Goal: Transaction & Acquisition: Purchase product/service

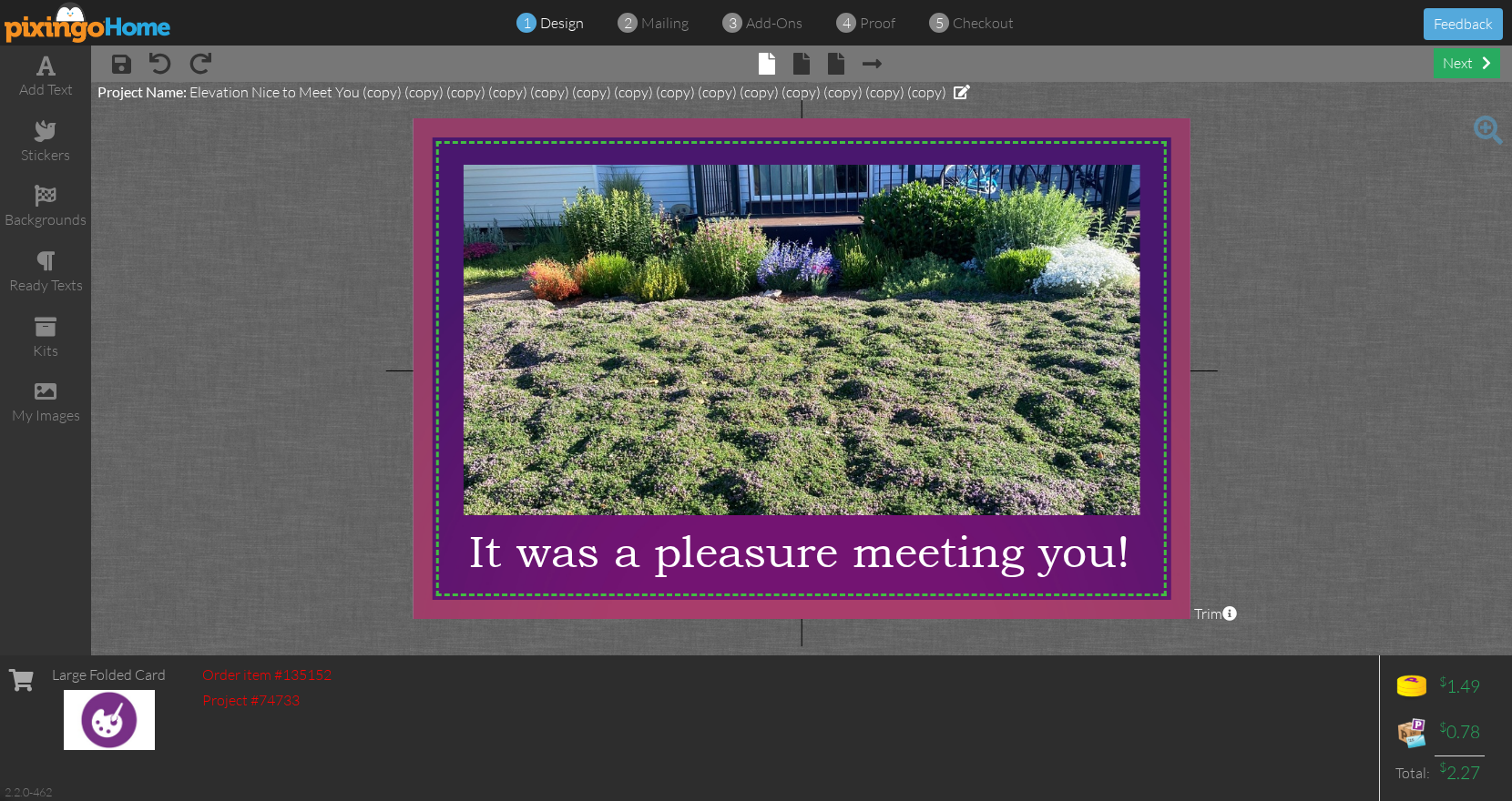
click at [1469, 68] on div "next" at bounding box center [1467, 64] width 67 height 30
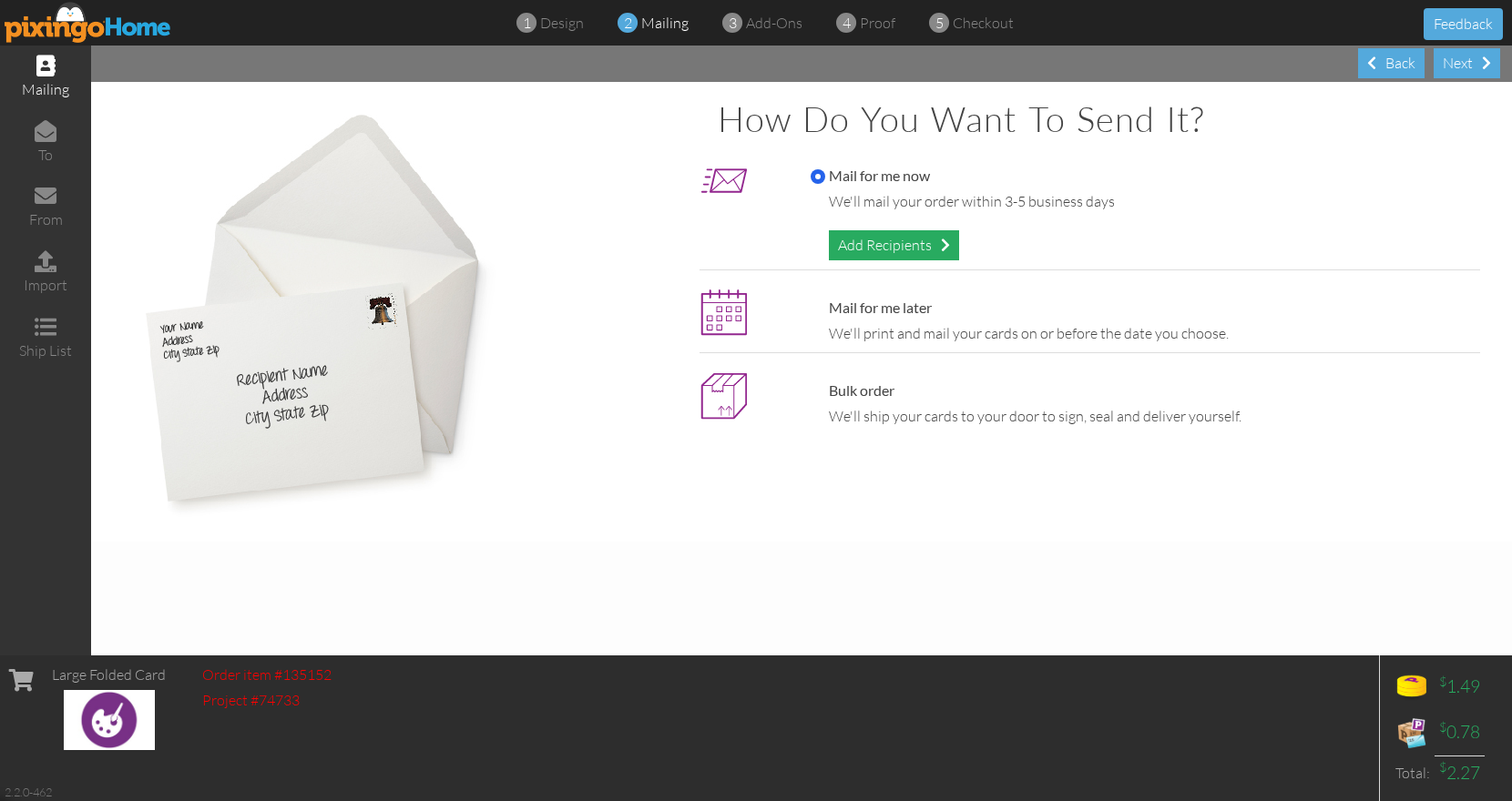
click at [908, 242] on div "Add Recipients" at bounding box center [893, 245] width 130 height 30
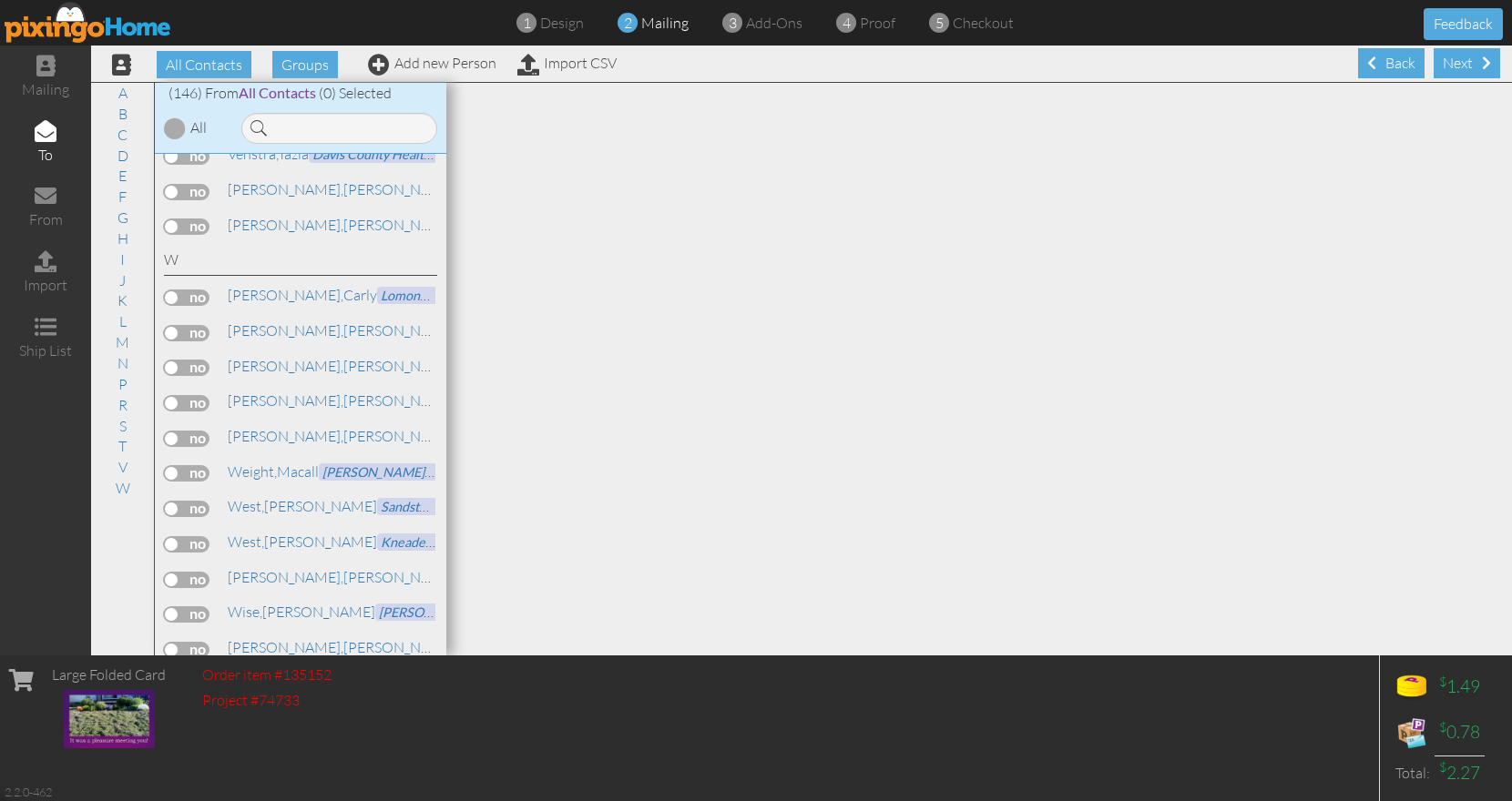
scroll to position [1, 0]
click at [1383, 57] on div "Back" at bounding box center [1391, 63] width 67 height 30
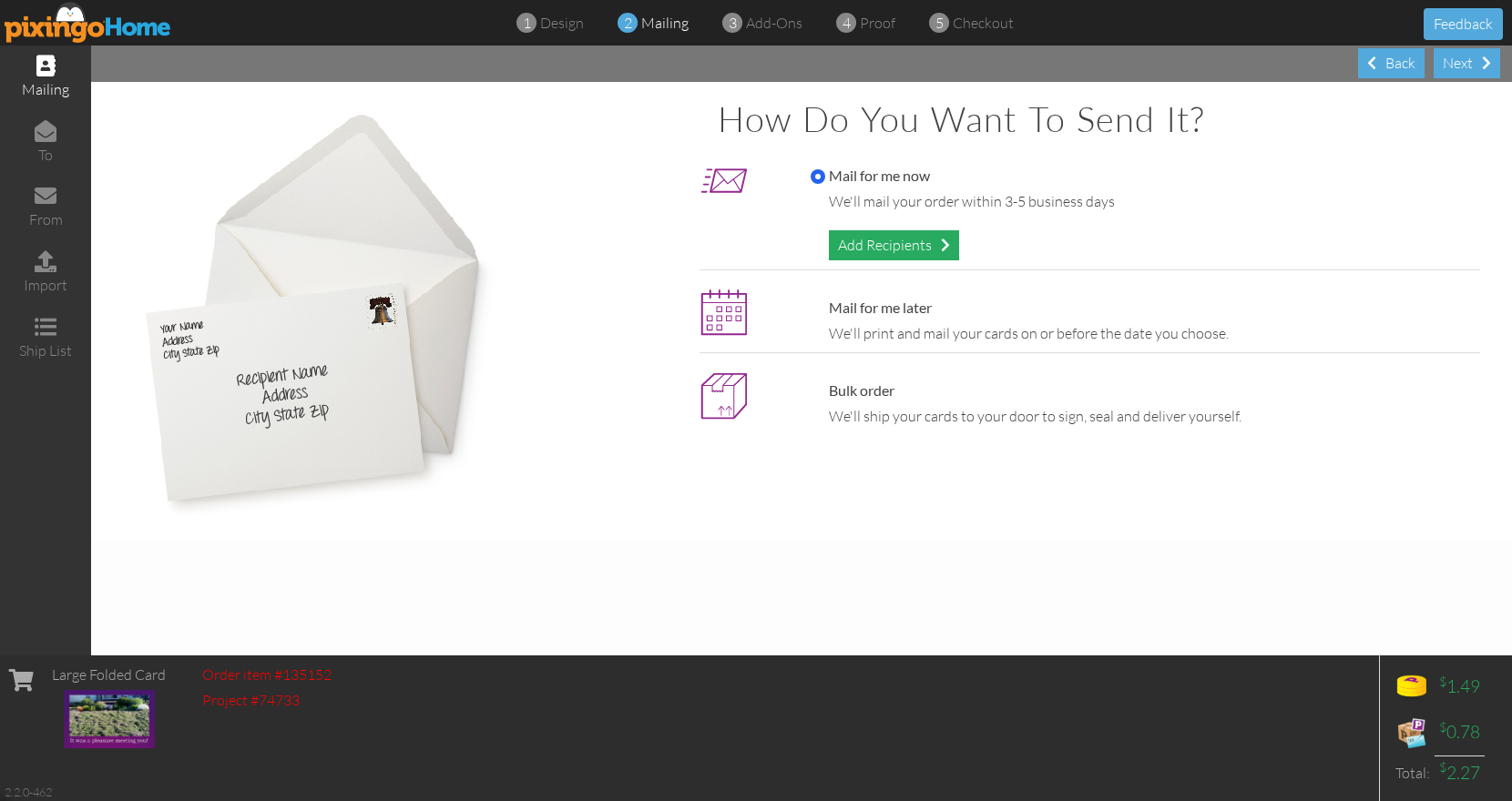
click at [932, 238] on div "Add Recipients" at bounding box center [893, 245] width 130 height 30
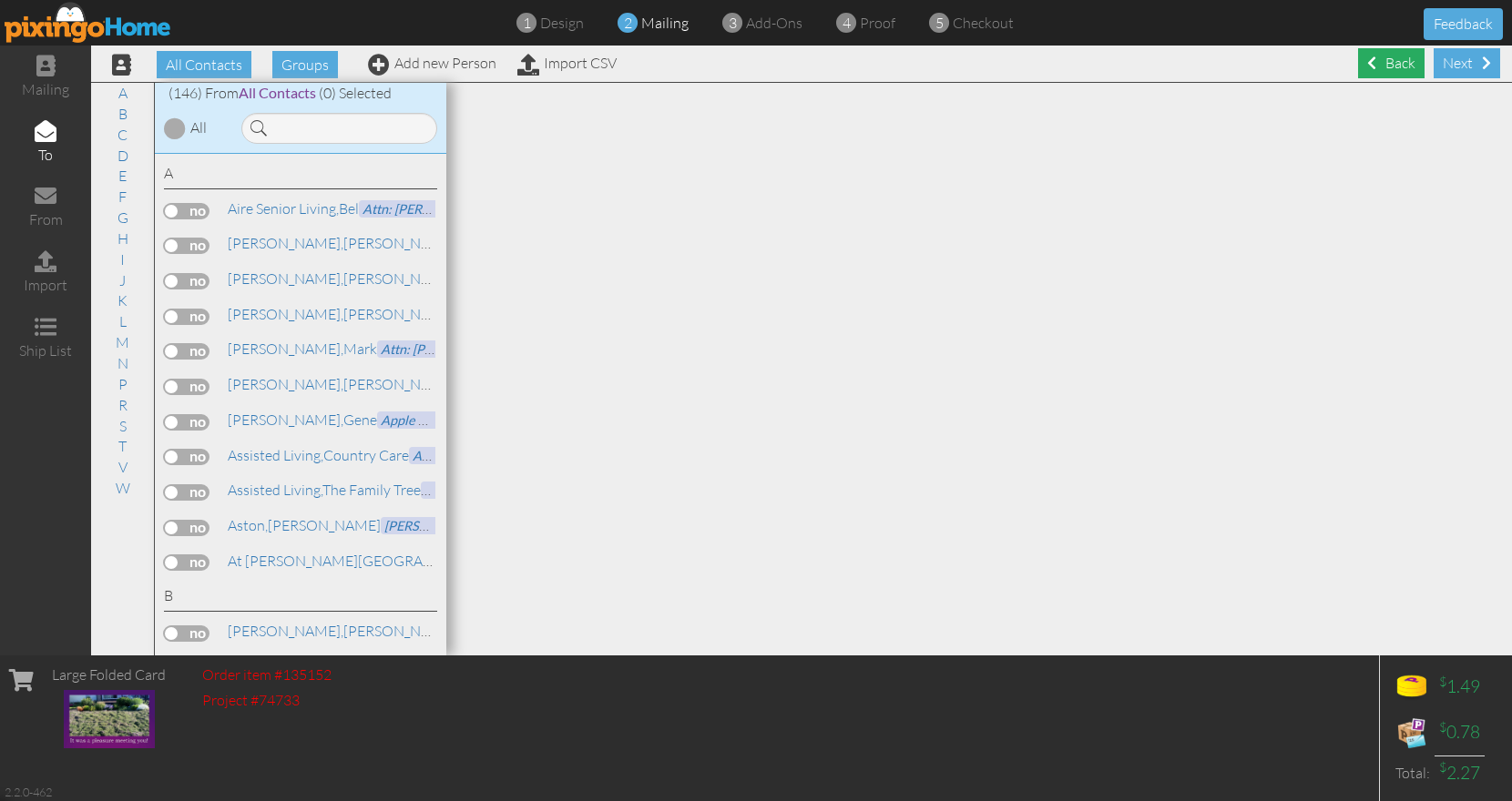
click at [1365, 68] on div "Back" at bounding box center [1391, 64] width 67 height 30
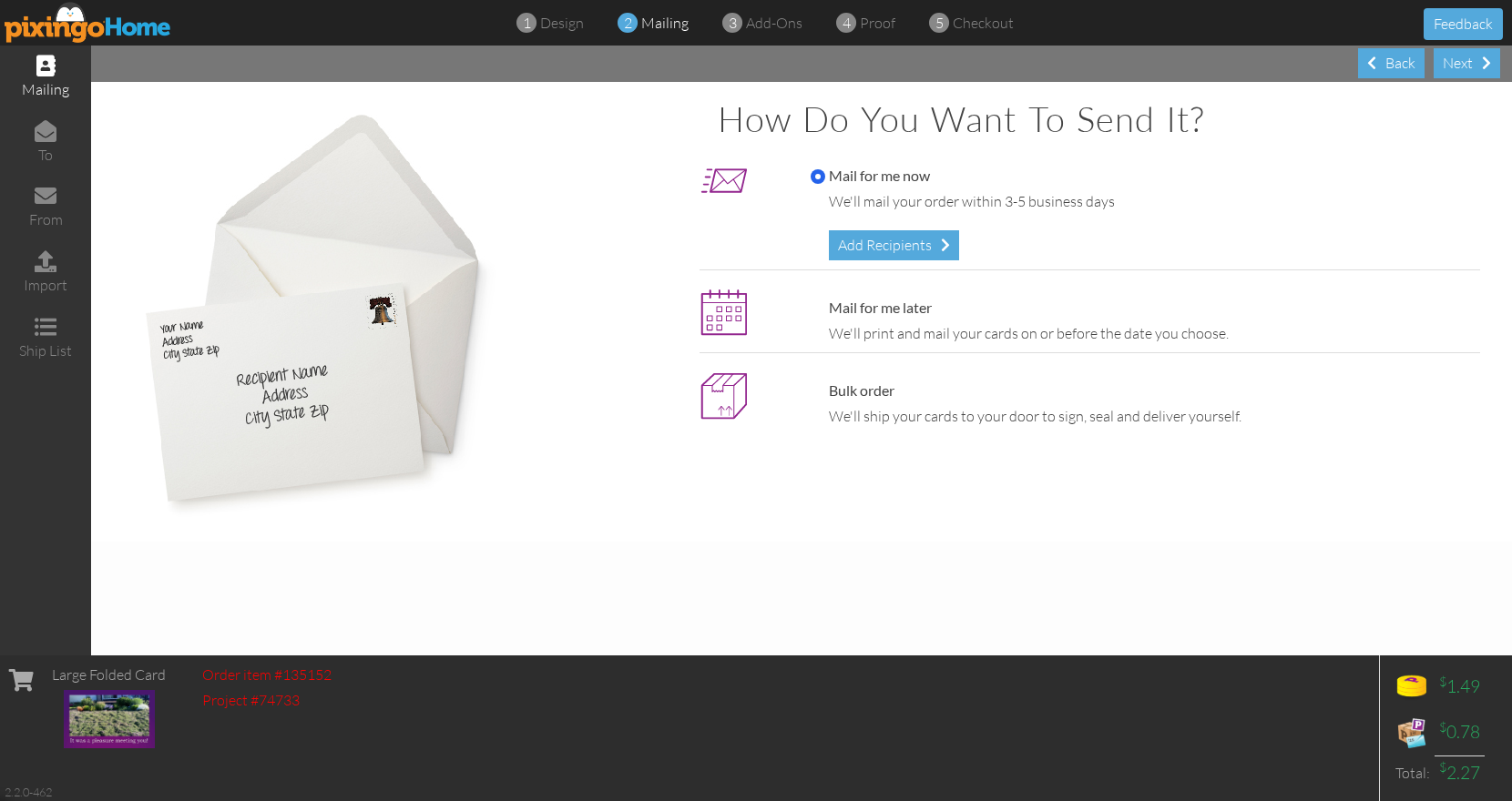
click at [1365, 68] on div "Back" at bounding box center [1391, 64] width 67 height 30
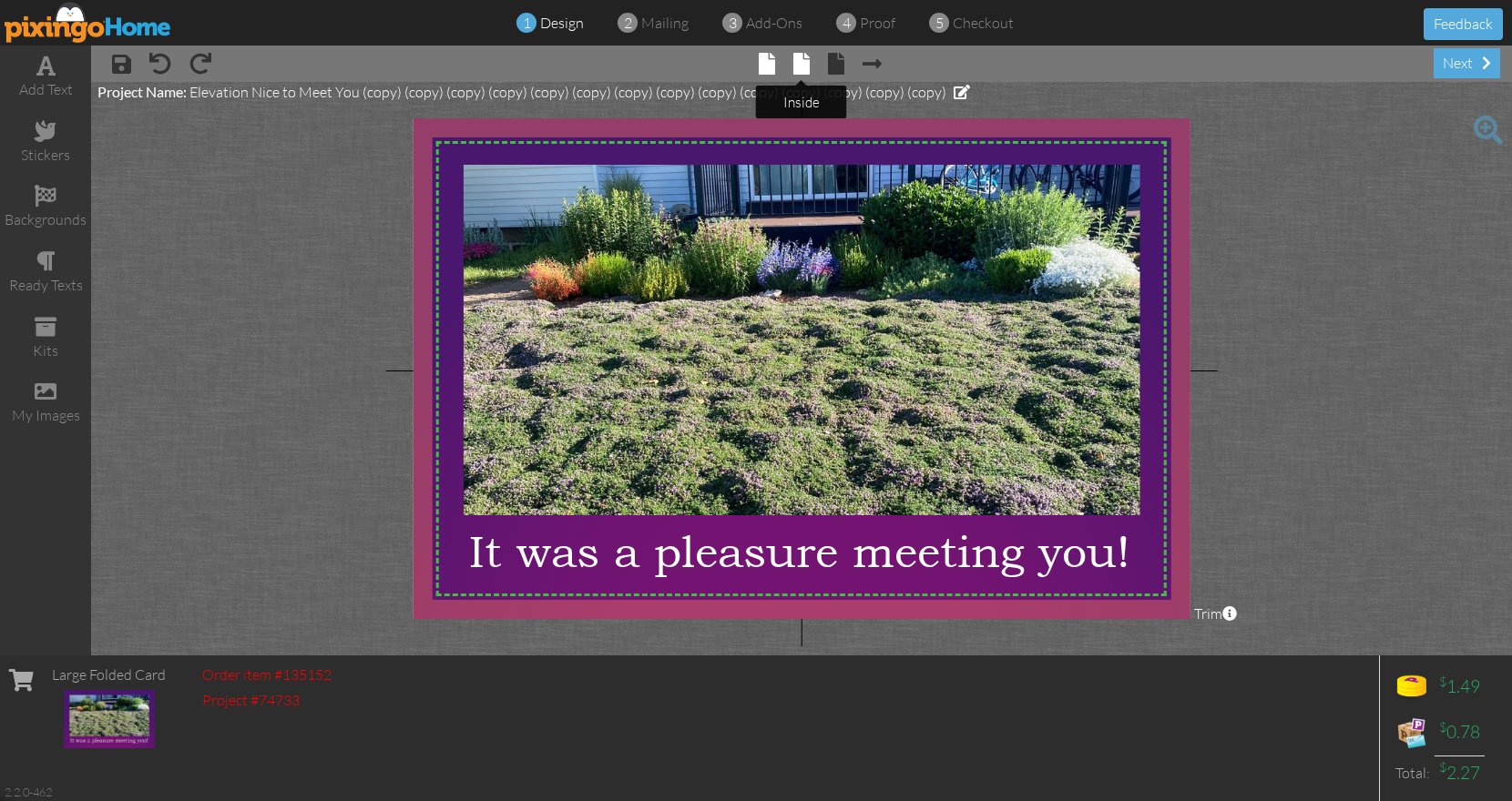
click at [803, 62] on span at bounding box center [801, 64] width 16 height 22
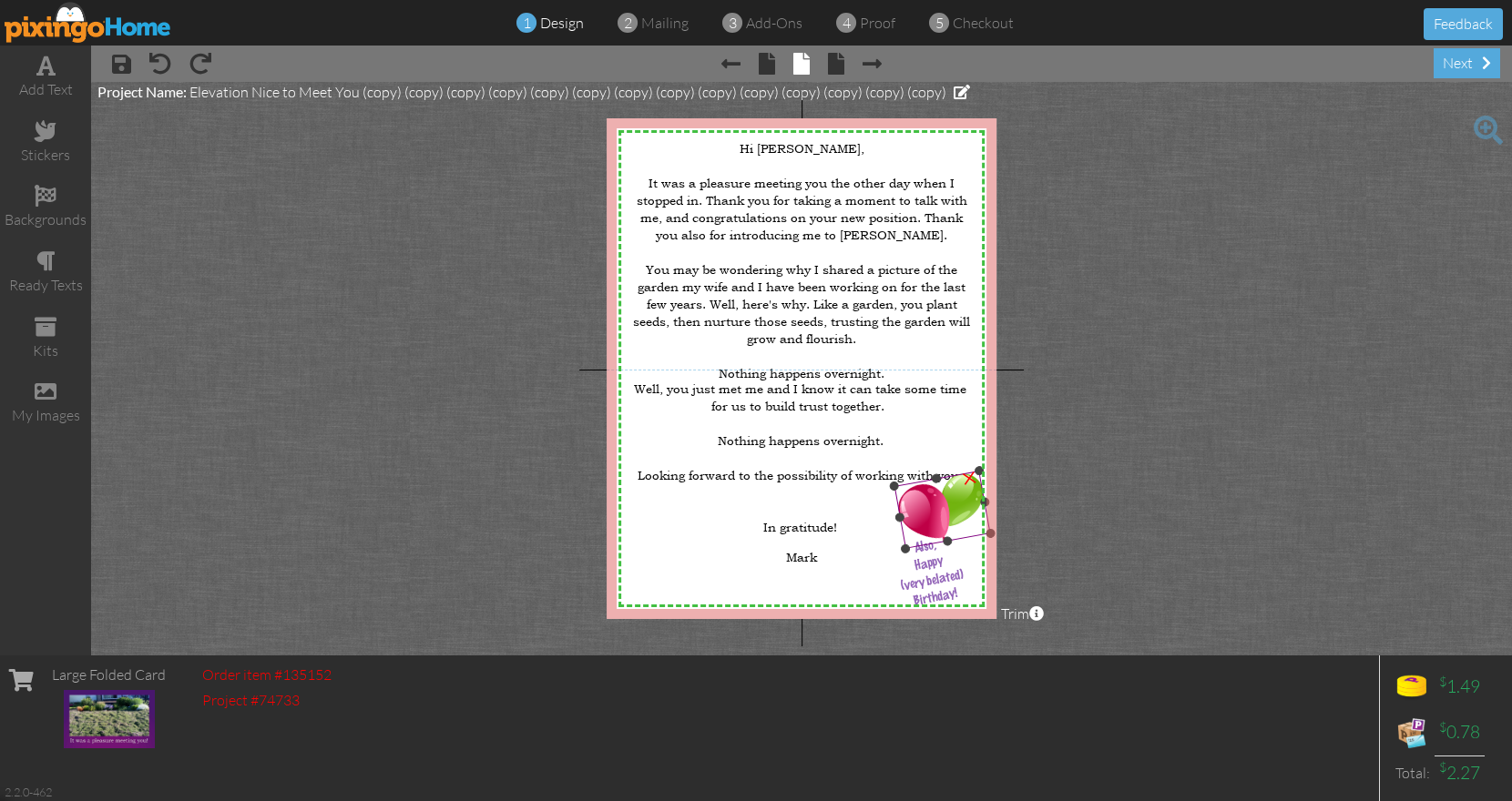
click at [932, 499] on img at bounding box center [942, 510] width 96 height 78
click at [927, 562] on span "Happy" at bounding box center [929, 563] width 31 height 18
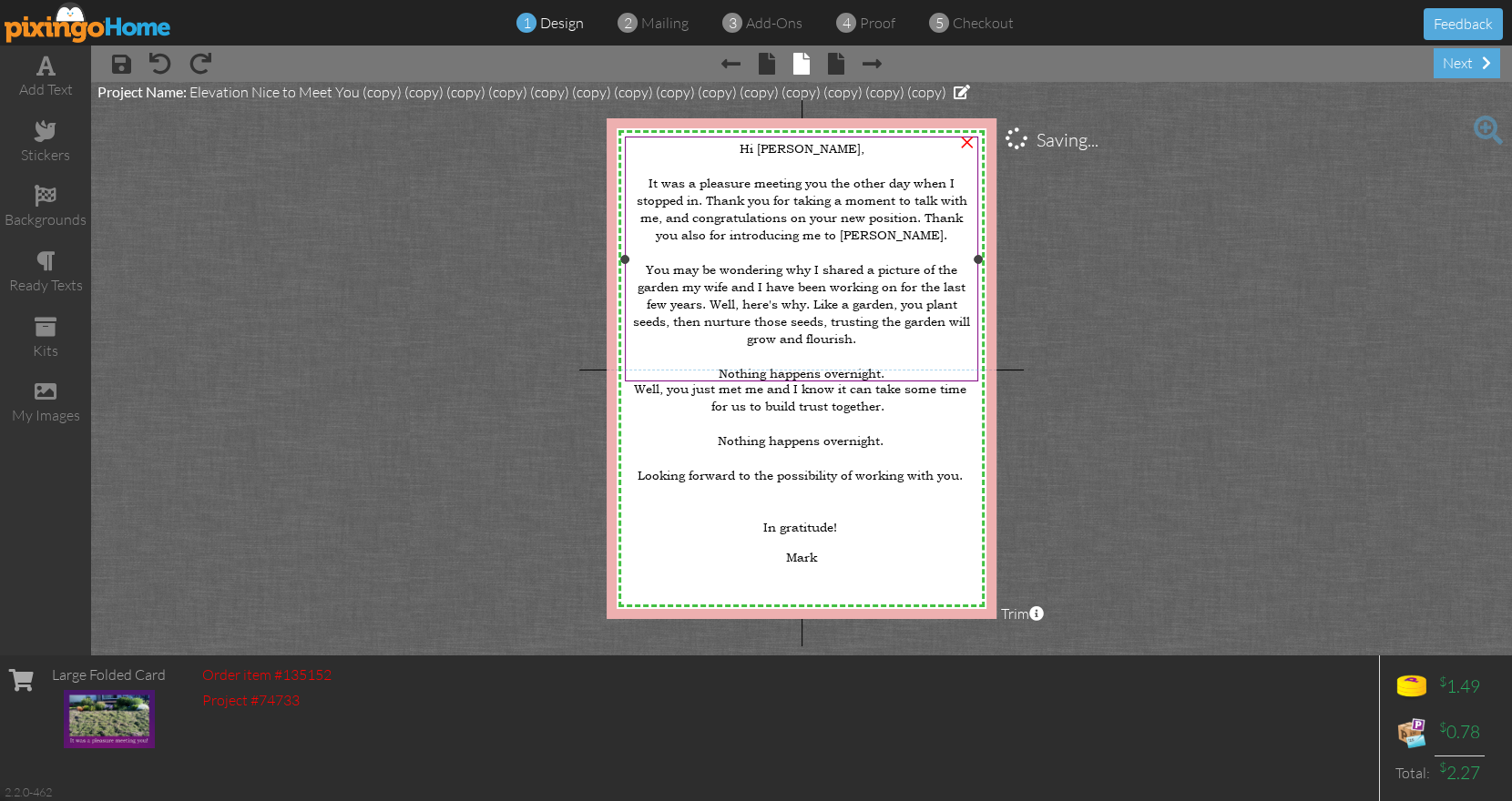
click at [789, 150] on span "Hi Stephanie," at bounding box center [801, 147] width 125 height 17
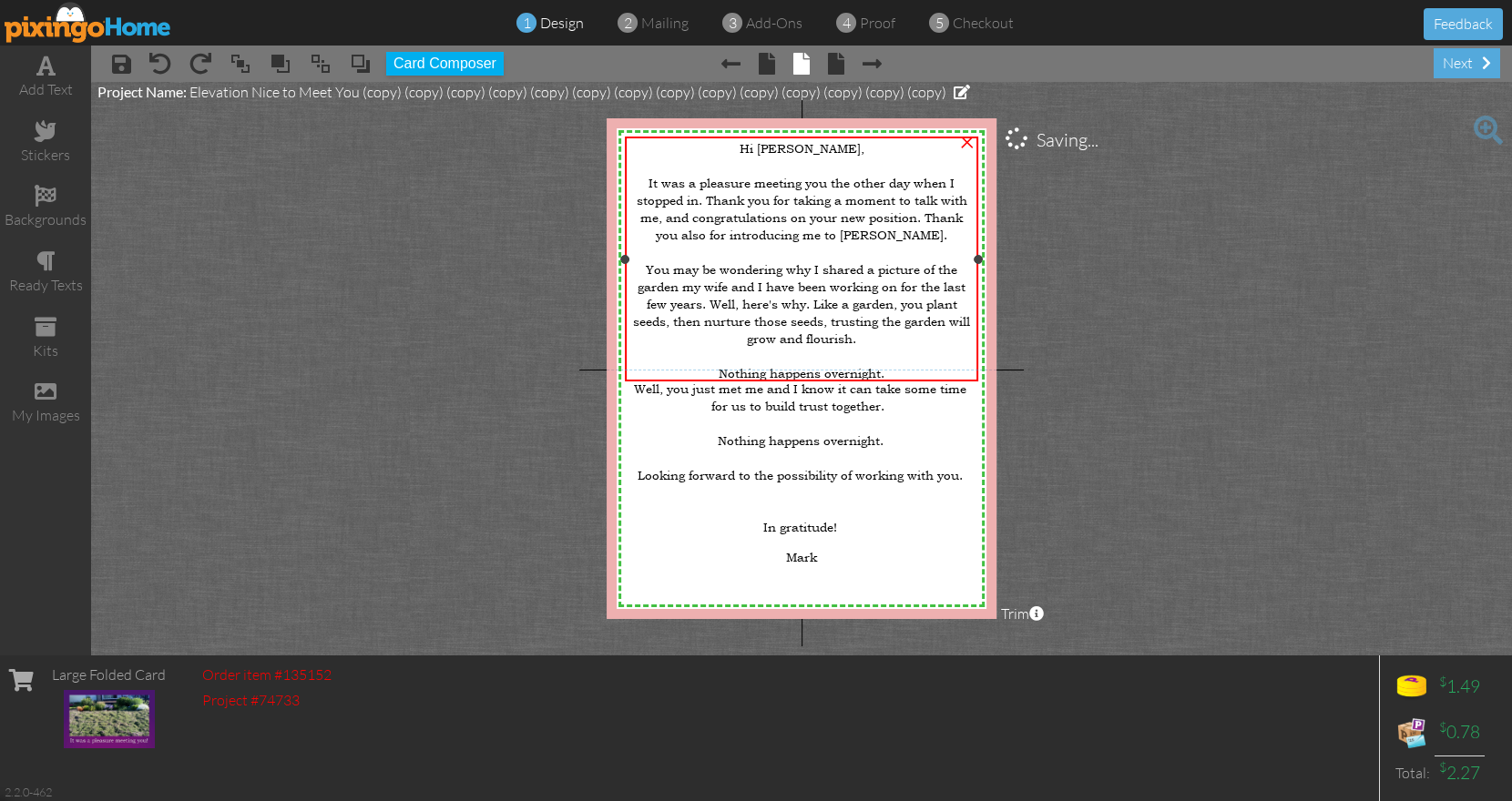
click at [789, 150] on span "Hi Stephanie," at bounding box center [801, 147] width 125 height 17
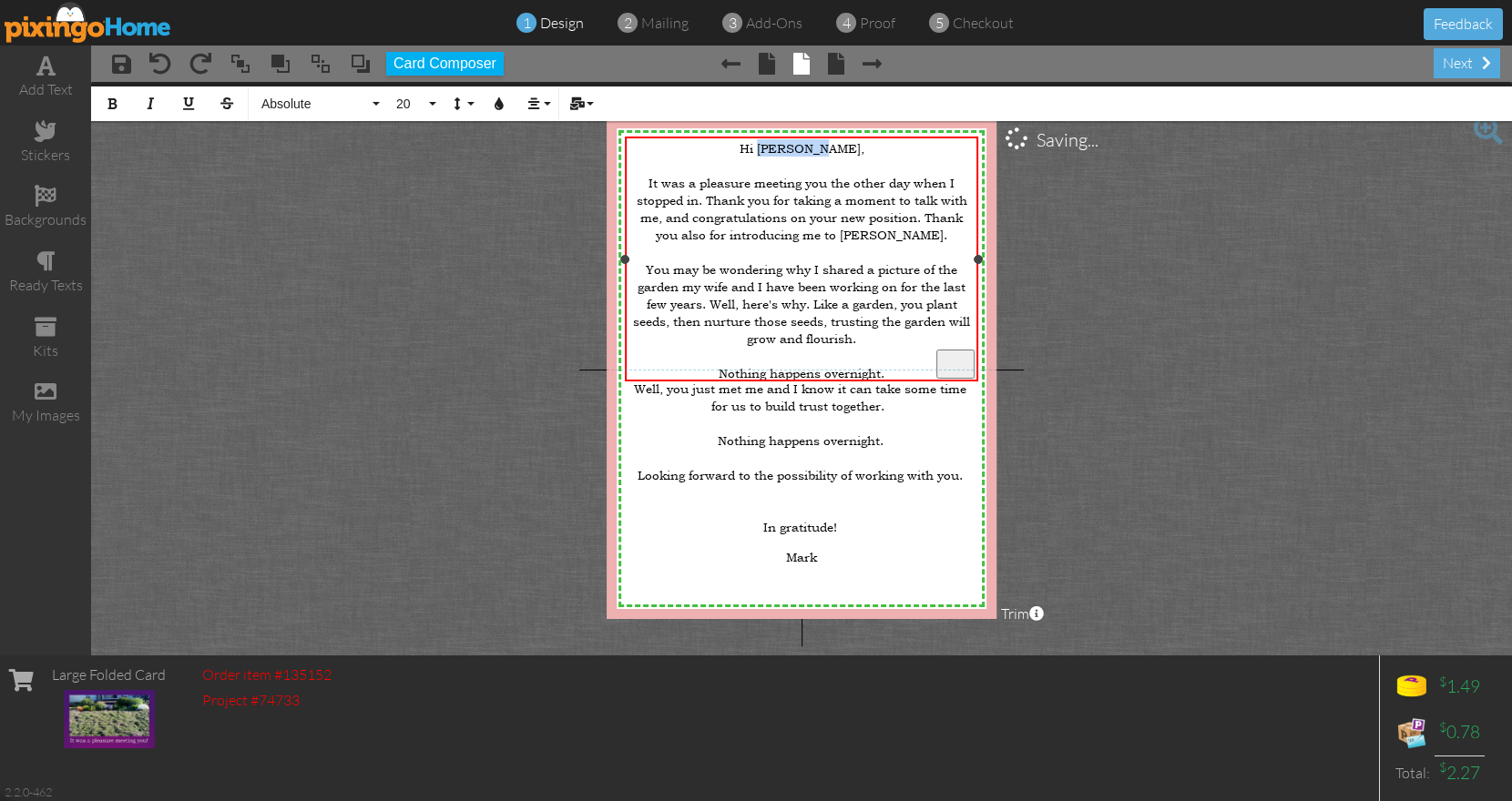
drag, startPoint x: 776, startPoint y: 147, endPoint x: 836, endPoint y: 151, distance: 60.1
click at [836, 151] on span "Hi Stephanie," at bounding box center [801, 147] width 125 height 17
click at [697, 192] on span "It was a pleasure meeting you the other day when I stopped in. Thank you for ta…" at bounding box center [801, 261] width 337 height 173
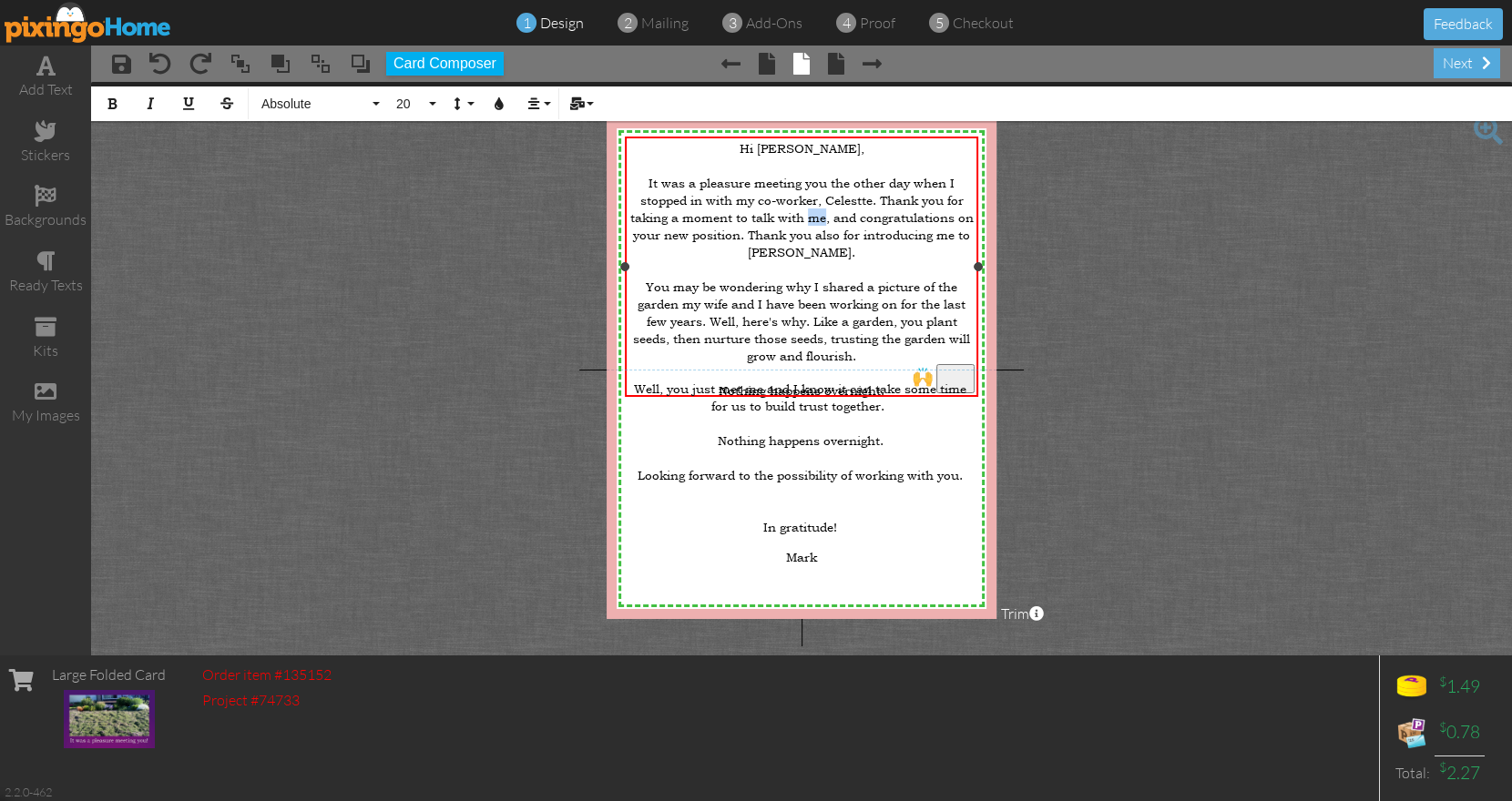
drag, startPoint x: 810, startPoint y: 207, endPoint x: 824, endPoint y: 207, distance: 14.0
click at [824, 207] on span "It was a pleasure meeting you the other day when I stopped in with my co-worker…" at bounding box center [801, 269] width 344 height 190
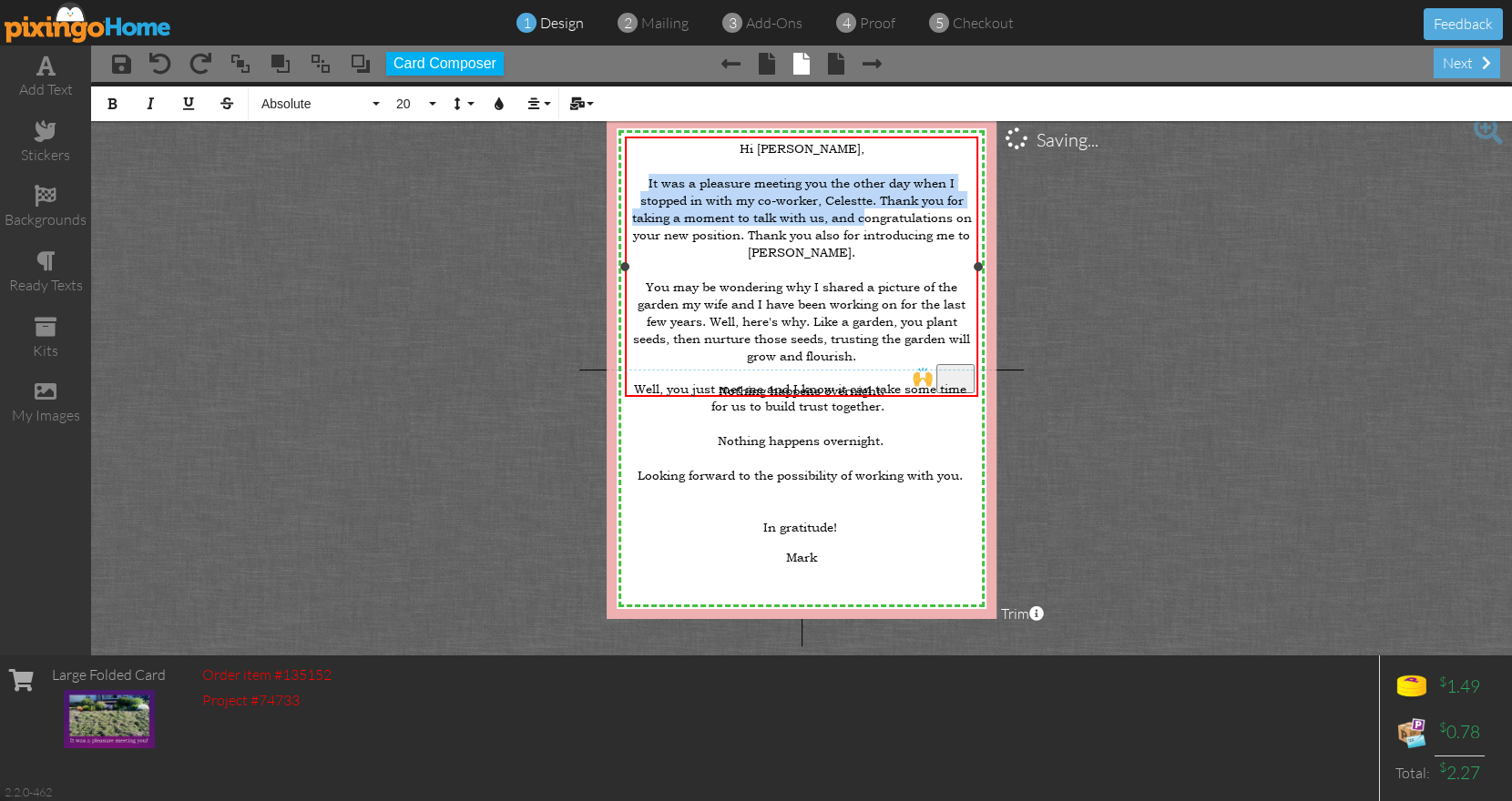
drag, startPoint x: 862, startPoint y: 208, endPoint x: 874, endPoint y: 243, distance: 37.0
click at [874, 243] on div "It was a pleasure meeting you the other day when I stopped in with my co-worker…" at bounding box center [801, 261] width 347 height 207
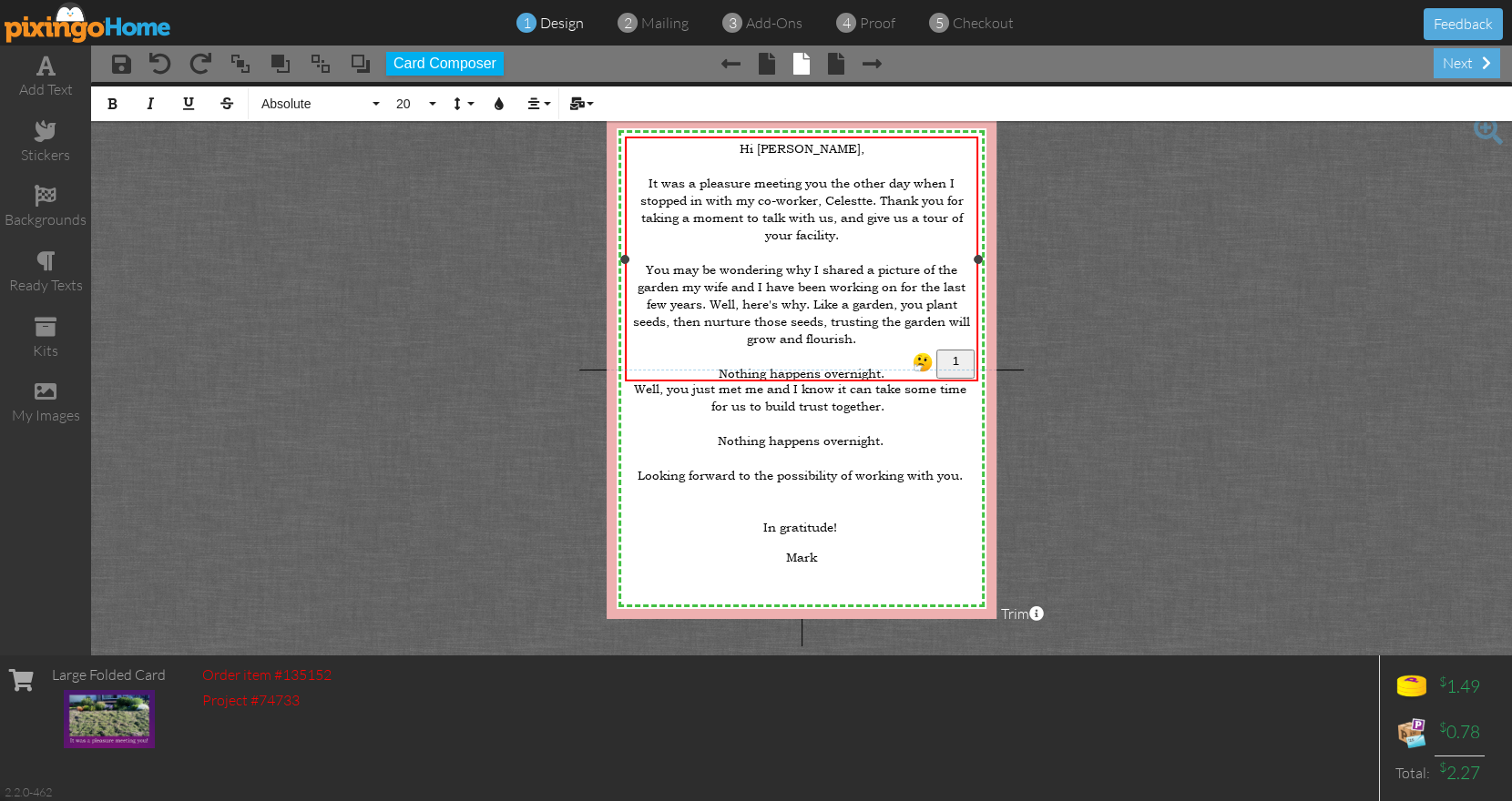
click at [866, 214] on span "It was a pleasure meeting you the other day when I stopped in with my co-worker…" at bounding box center [801, 261] width 337 height 173
click at [897, 213] on span "It was a pleasure meeting you the other day when I stopped in with my co-worker…" at bounding box center [801, 261] width 342 height 173
click at [831, 209] on span "It was a pleasure meeting you the other day when I stopped in with my co-worker…" at bounding box center [801, 261] width 339 height 173
click at [855, 223] on div "It was a pleasure meeting you the other day when I stopped in with my co-worker…" at bounding box center [801, 252] width 347 height 190
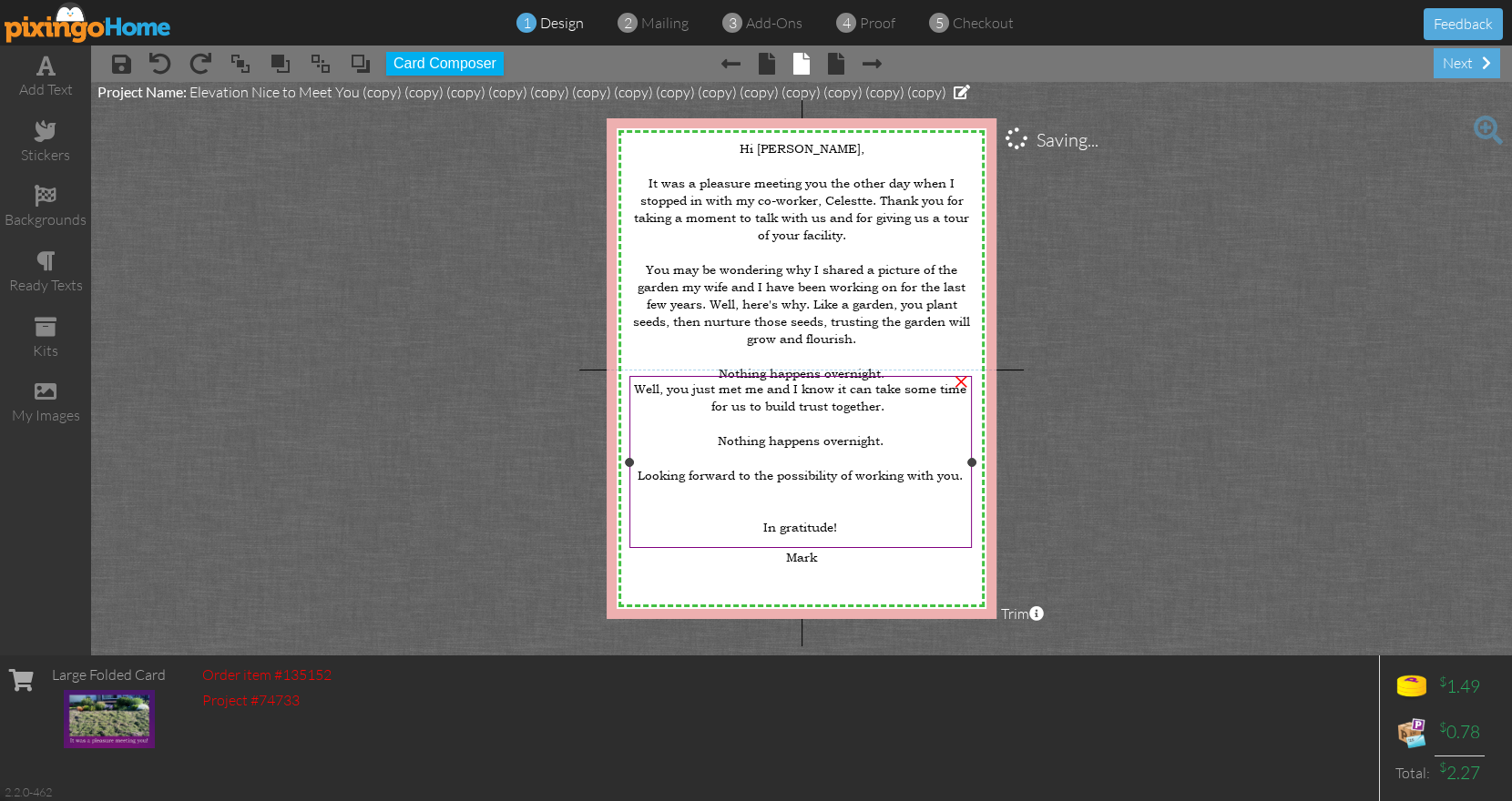
click at [831, 445] on div "Nothing happens overnight. Looking forward to the possibility of working with y…" at bounding box center [800, 458] width 337 height 52
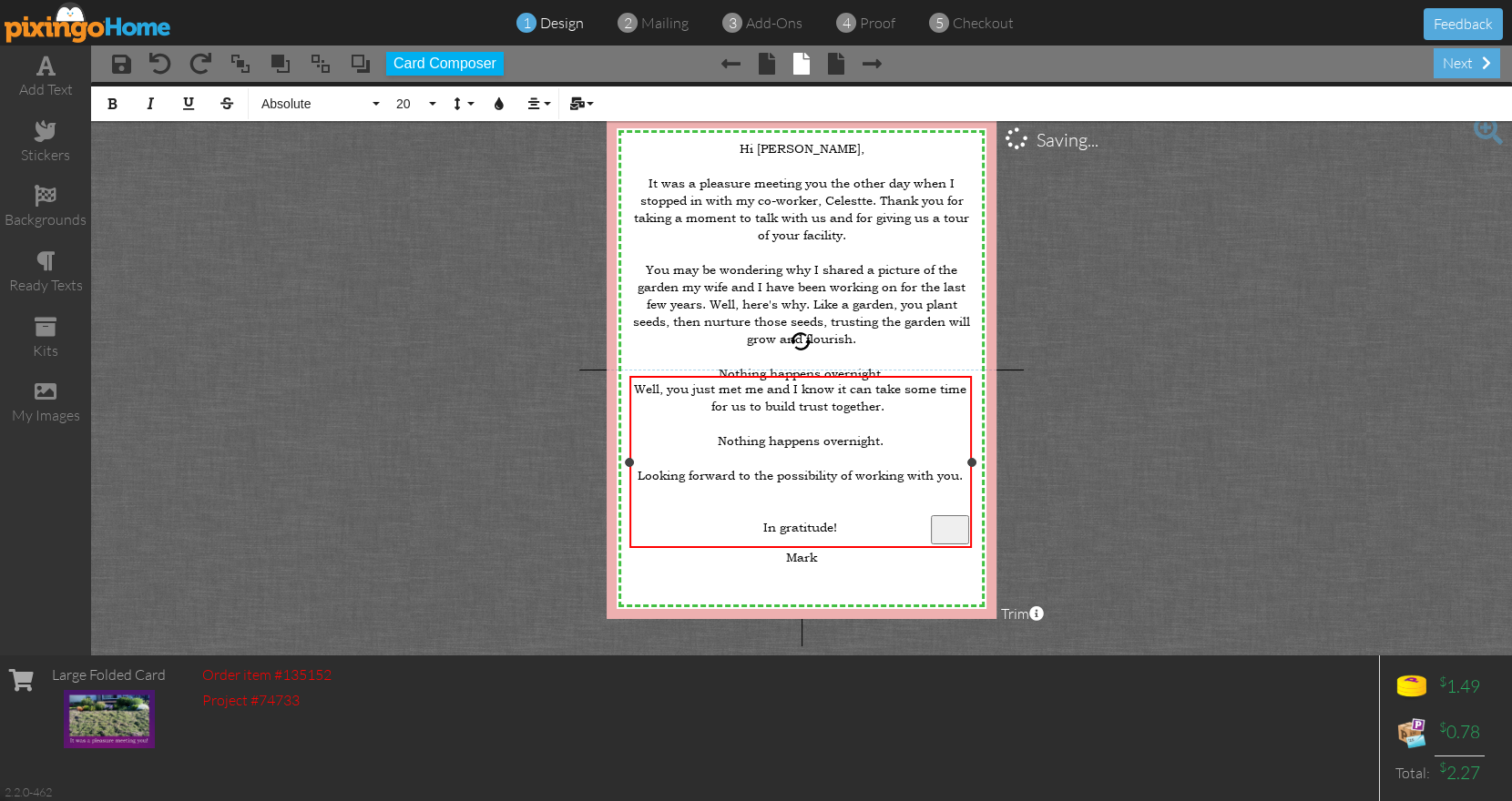
click at [831, 445] on div "Nothing happens overnight. Looking forward to the possibility of working with y…" at bounding box center [800, 458] width 337 height 52
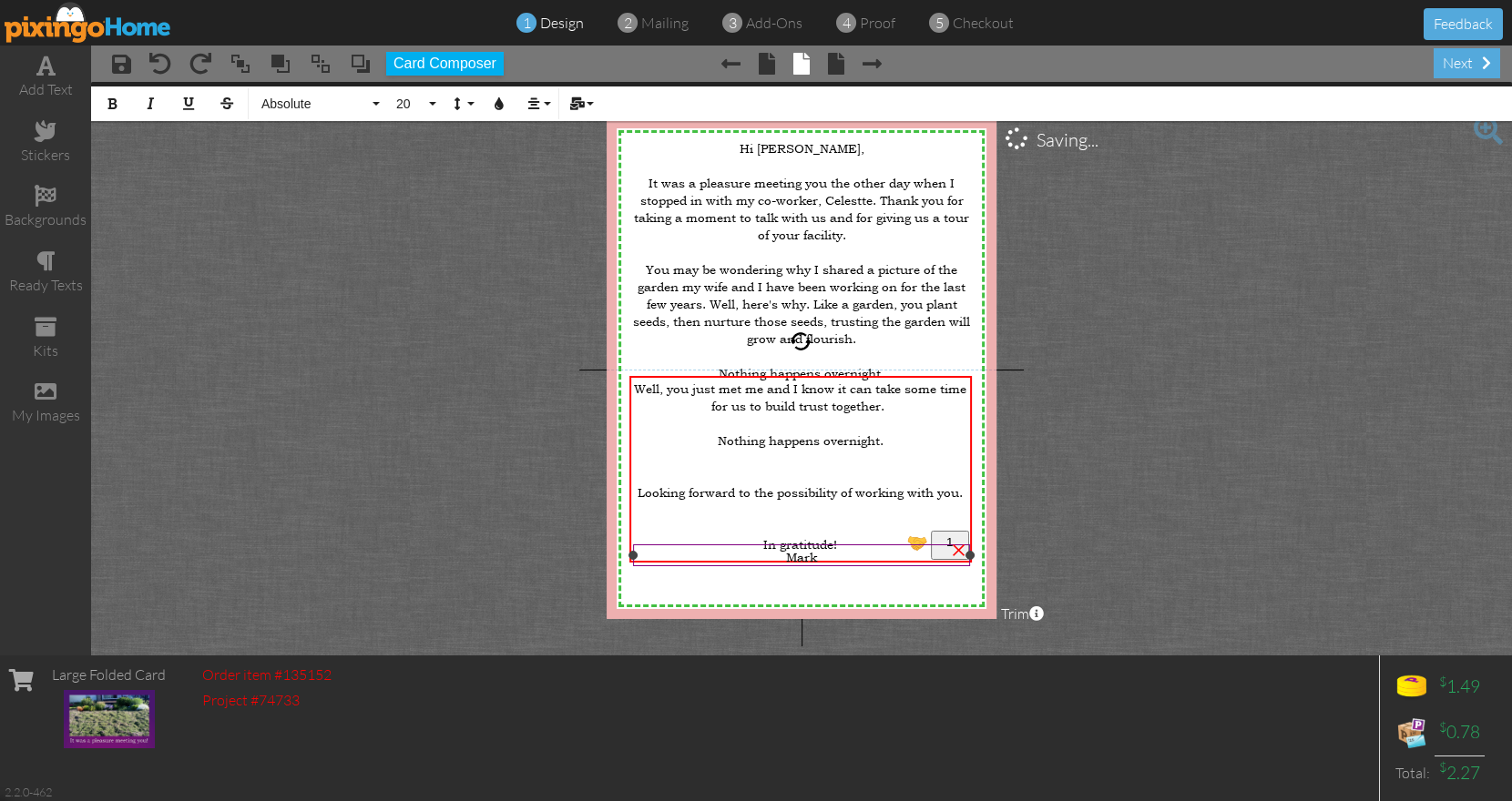
click at [825, 556] on div "Mark" at bounding box center [800, 557] width 330 height 17
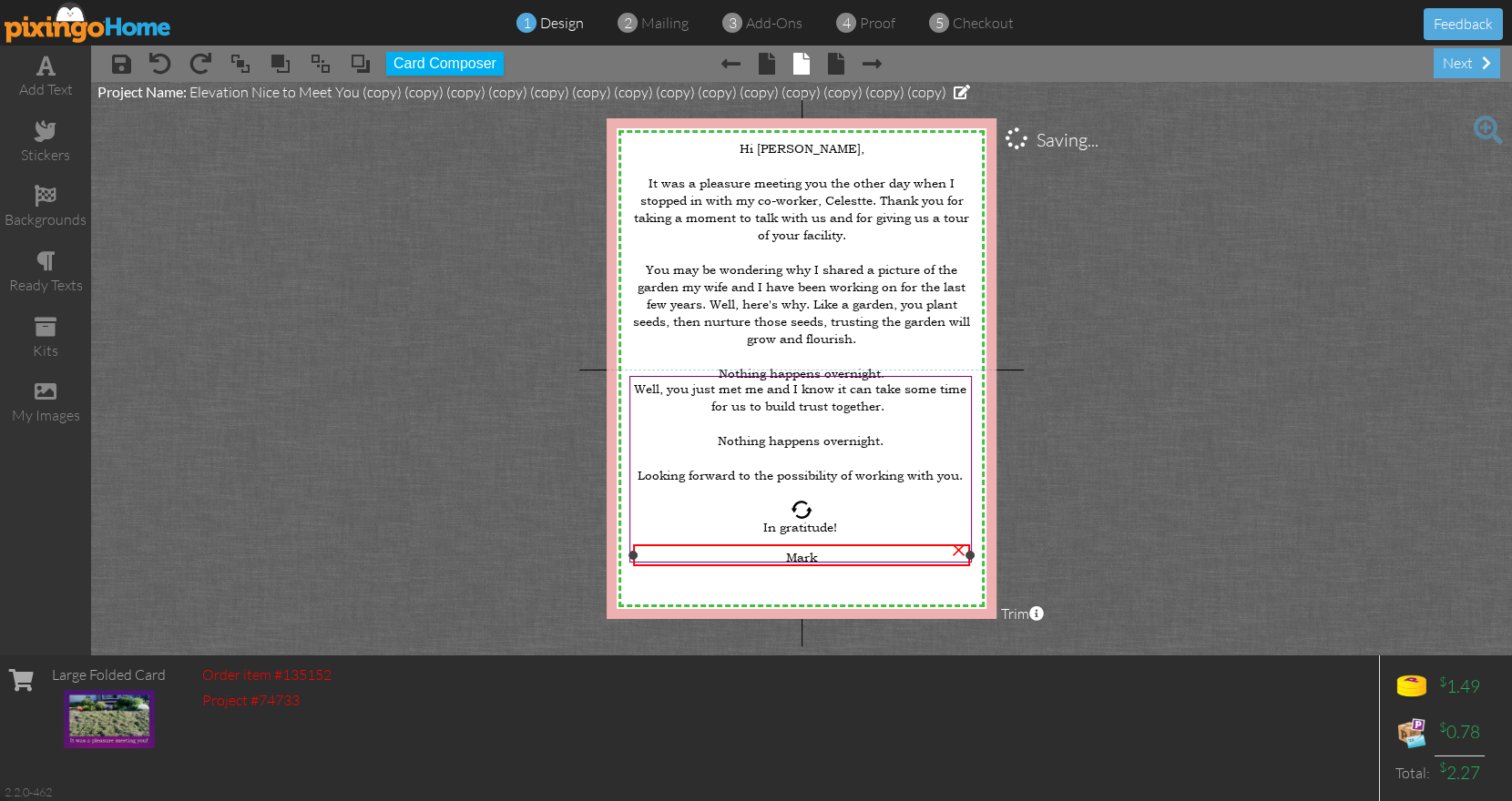
click at [823, 558] on div "Mark" at bounding box center [800, 557] width 330 height 17
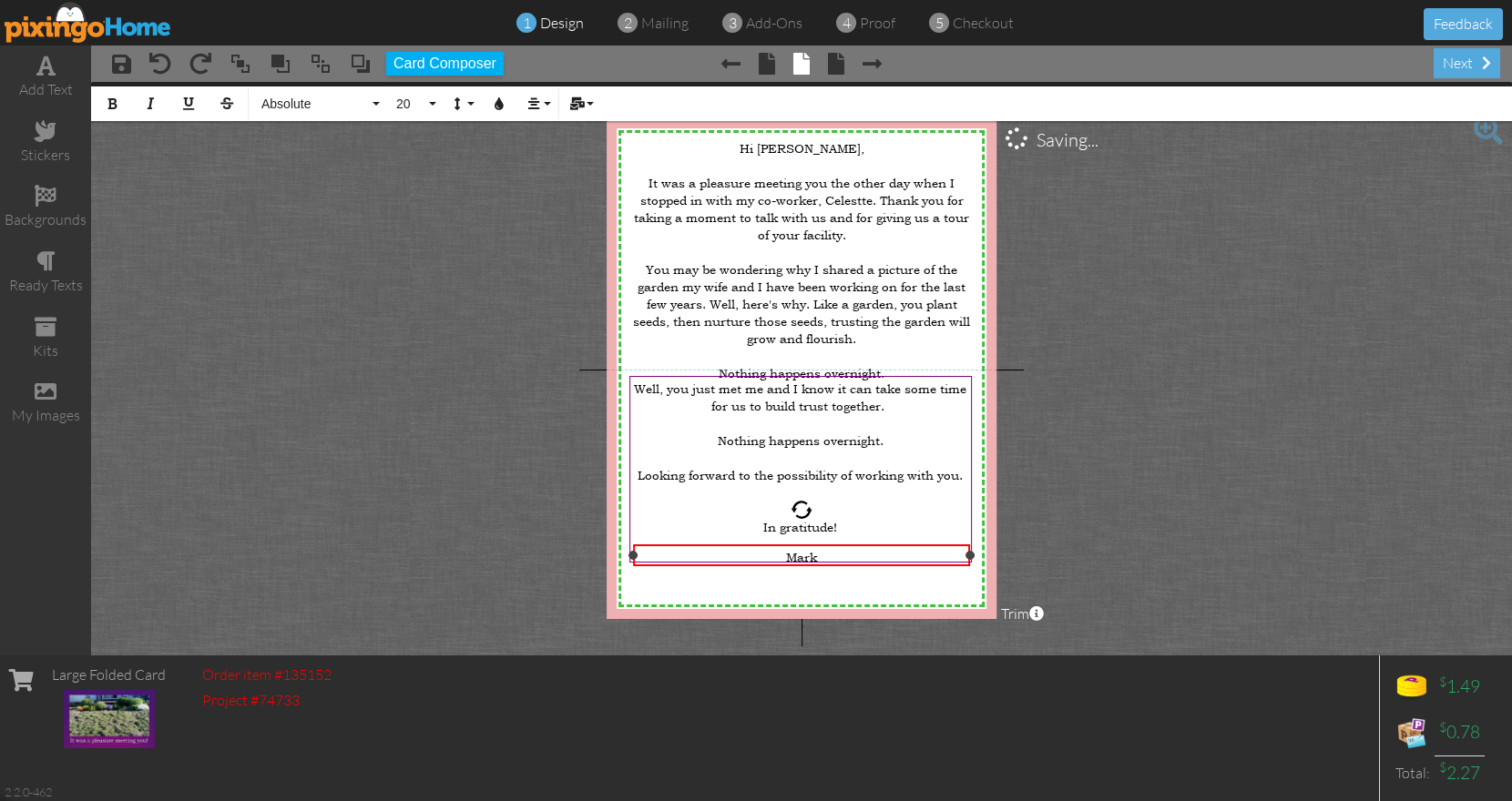
click at [823, 558] on div "Mark" at bounding box center [800, 557] width 330 height 17
drag, startPoint x: 847, startPoint y: 574, endPoint x: 739, endPoint y: 574, distance: 108.0
click at [739, 574] on div "[PHONE_NUMBER]" at bounding box center [800, 572] width 330 height 14
click at [431, 111] on button "18" at bounding box center [414, 104] width 53 height 34
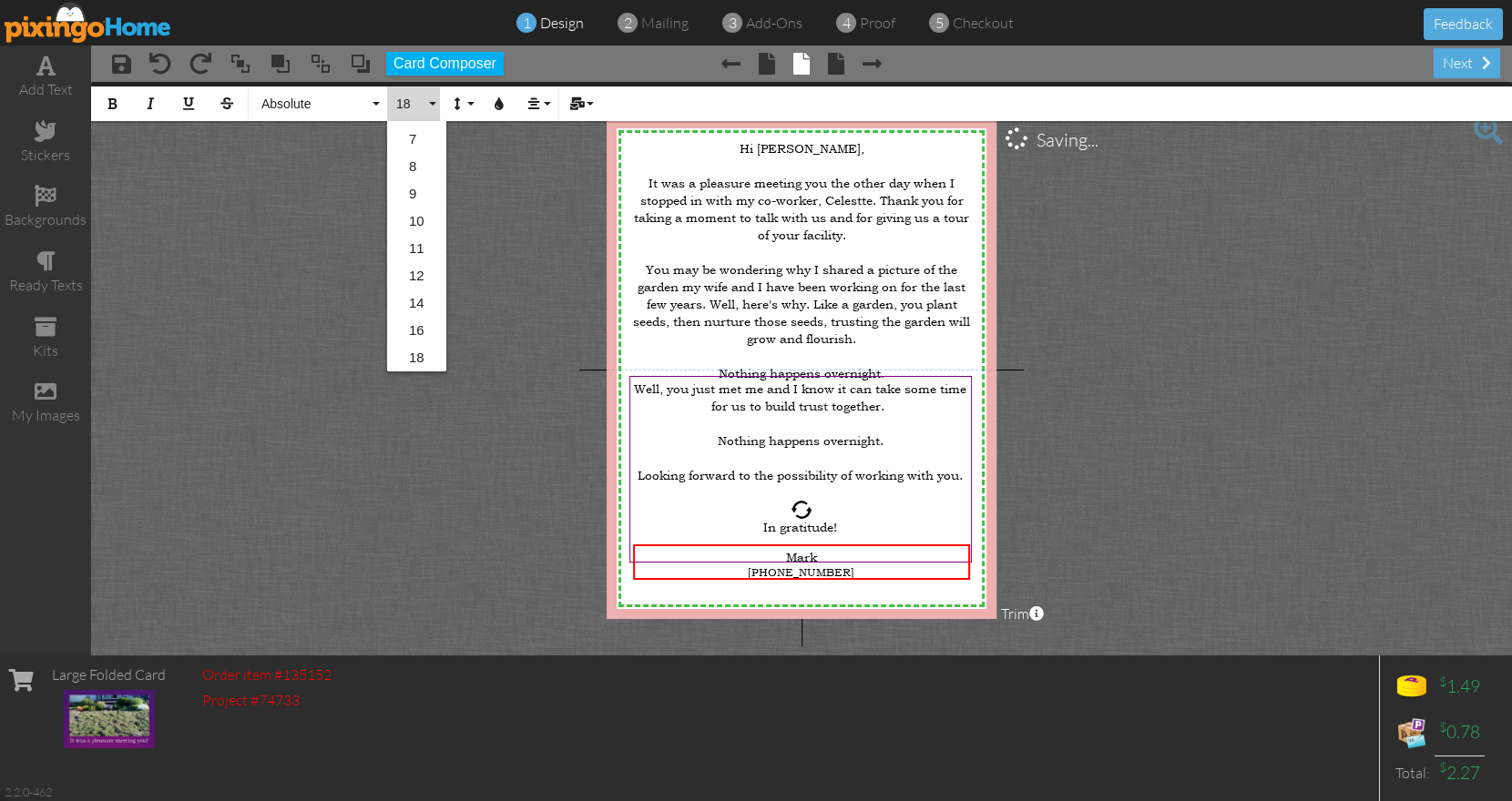
scroll to position [51, 0]
click at [420, 321] on link "16" at bounding box center [417, 329] width 59 height 28
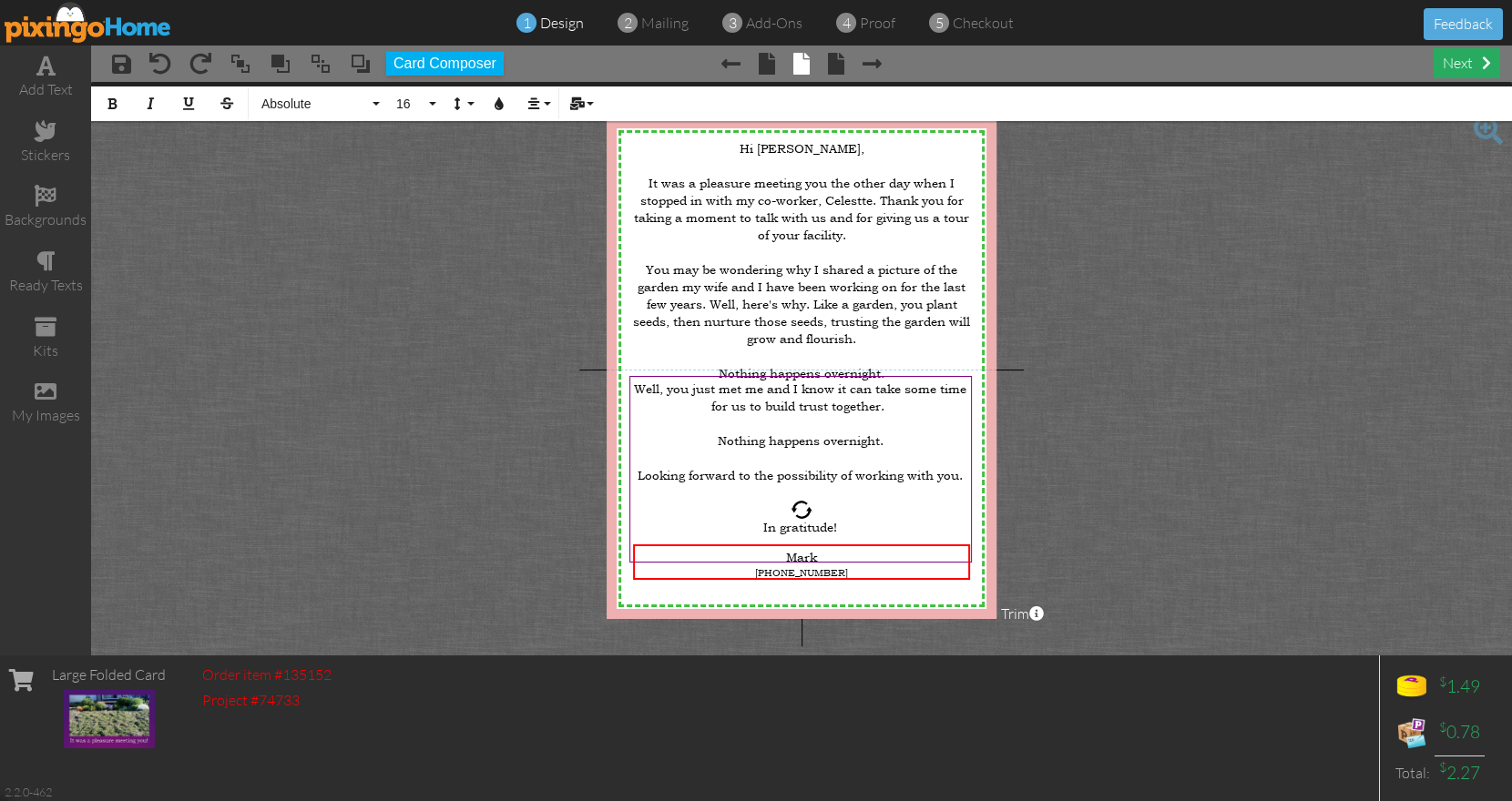
click at [1465, 62] on div "next" at bounding box center [1467, 64] width 67 height 30
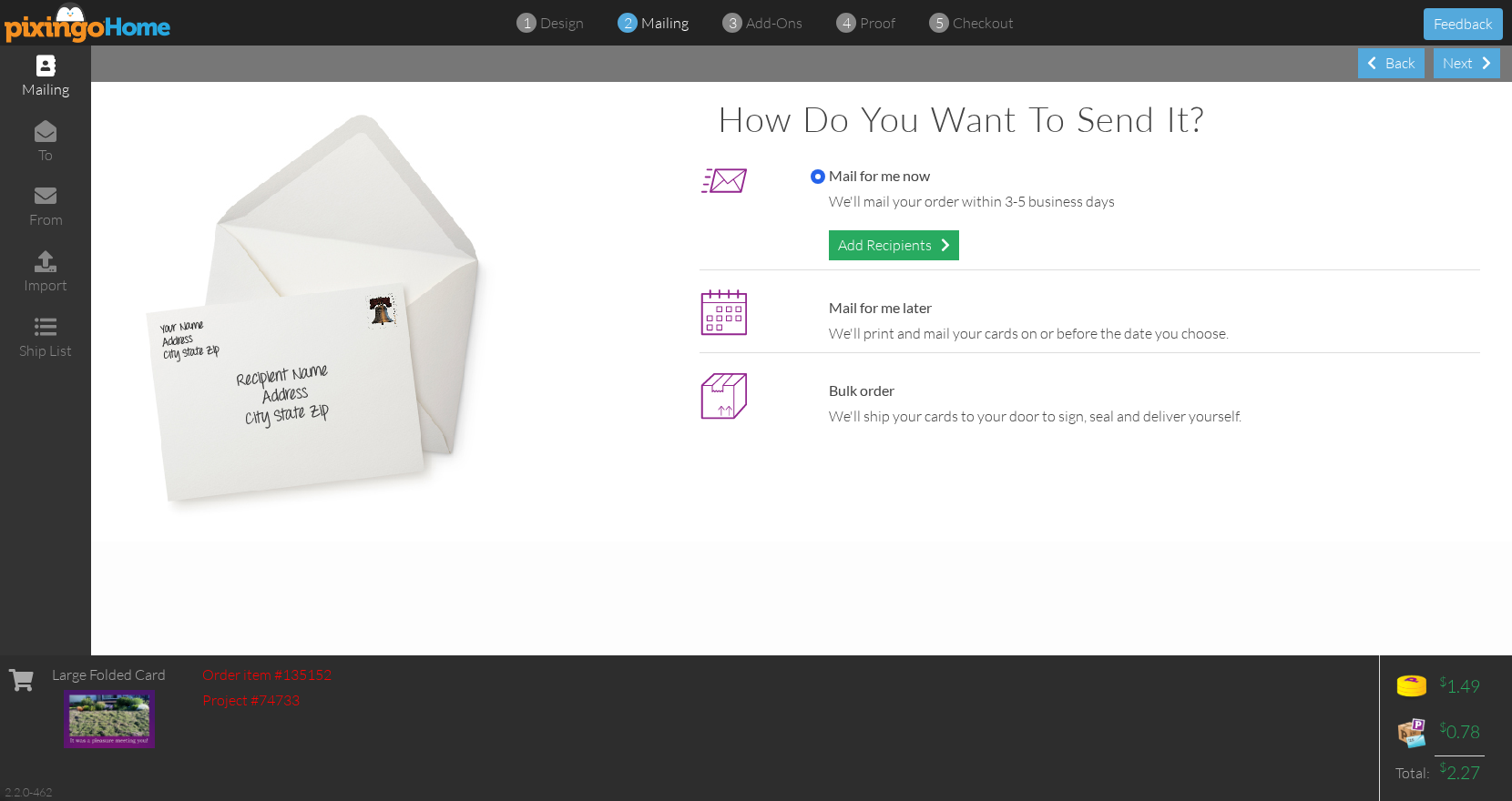
click at [920, 247] on div "Add Recipients" at bounding box center [893, 245] width 130 height 30
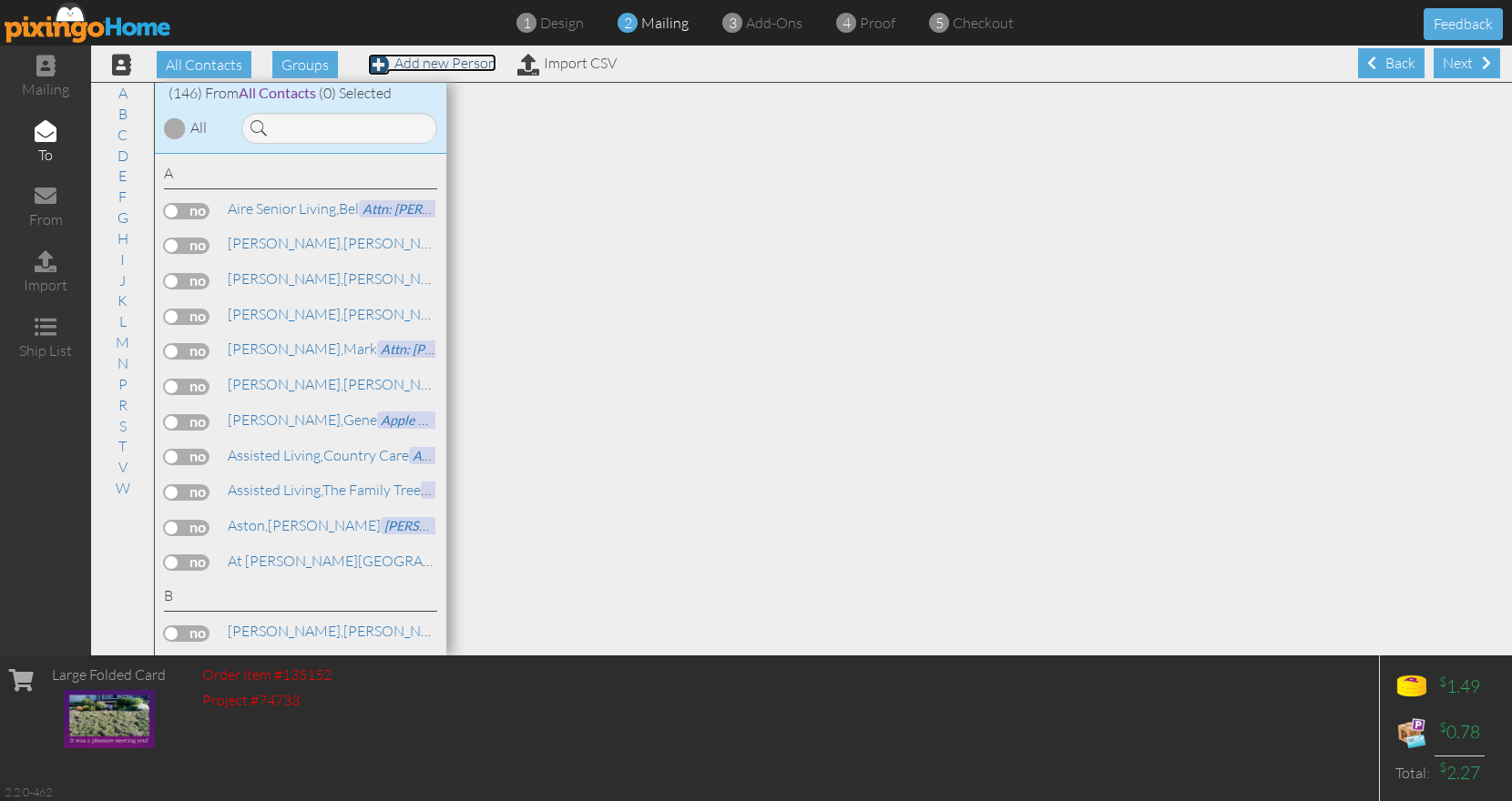
click at [481, 61] on link "Add new Person" at bounding box center [432, 62] width 128 height 18
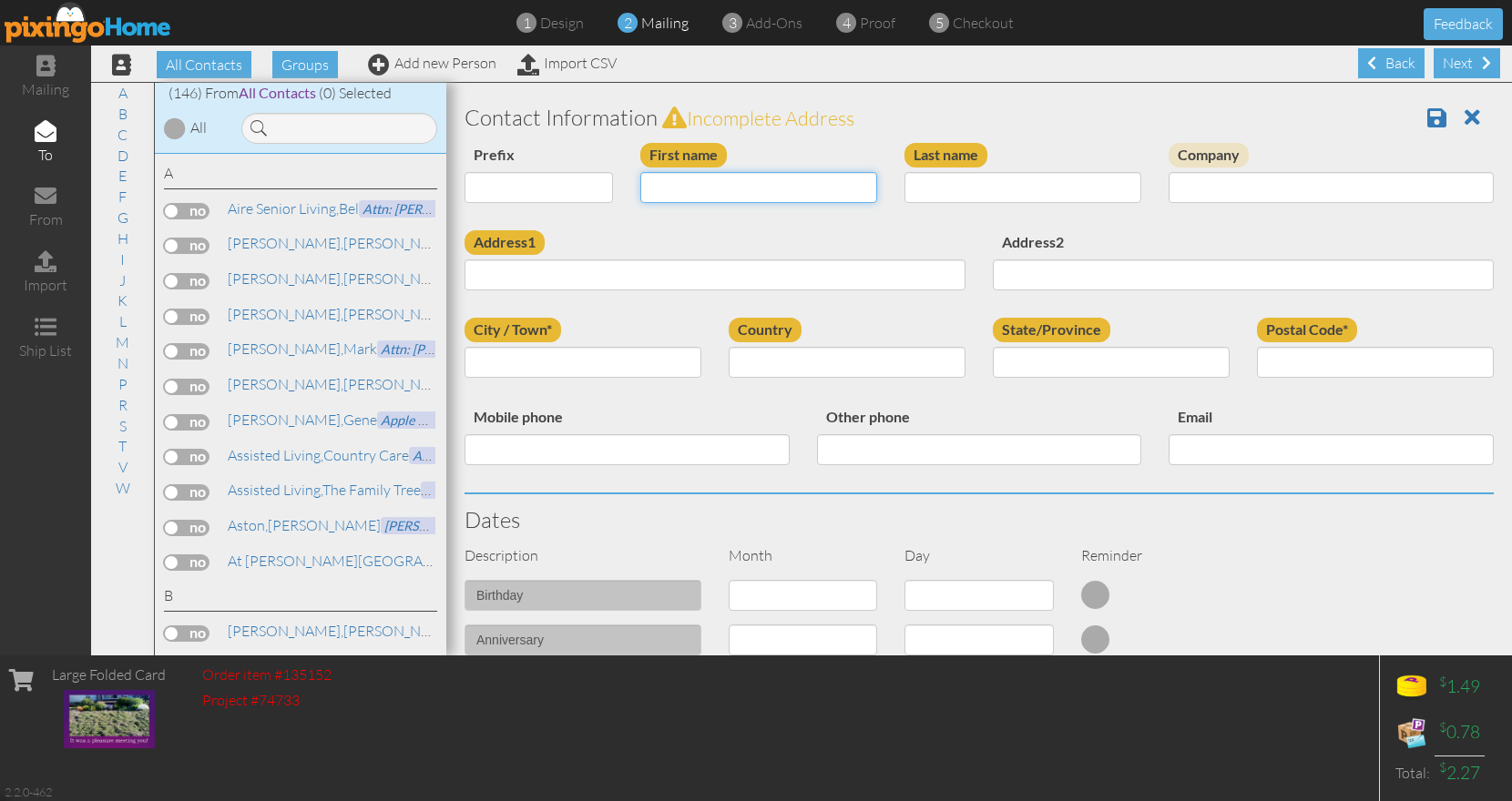
click at [670, 193] on input "First name" at bounding box center [758, 187] width 237 height 31
type input "[PERSON_NAME]"
type input "Stauffer"
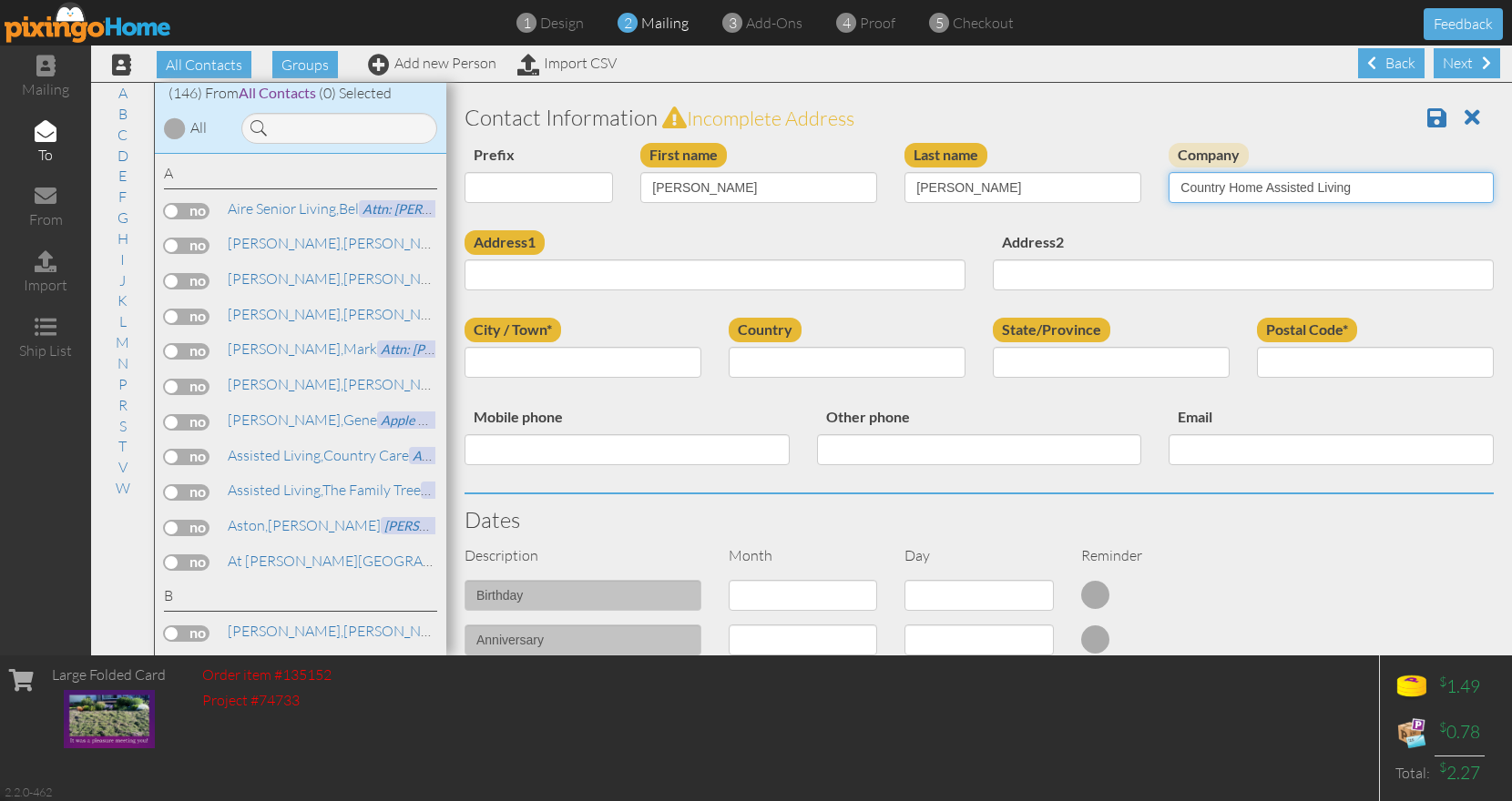
type input "Country Home Assisted Living"
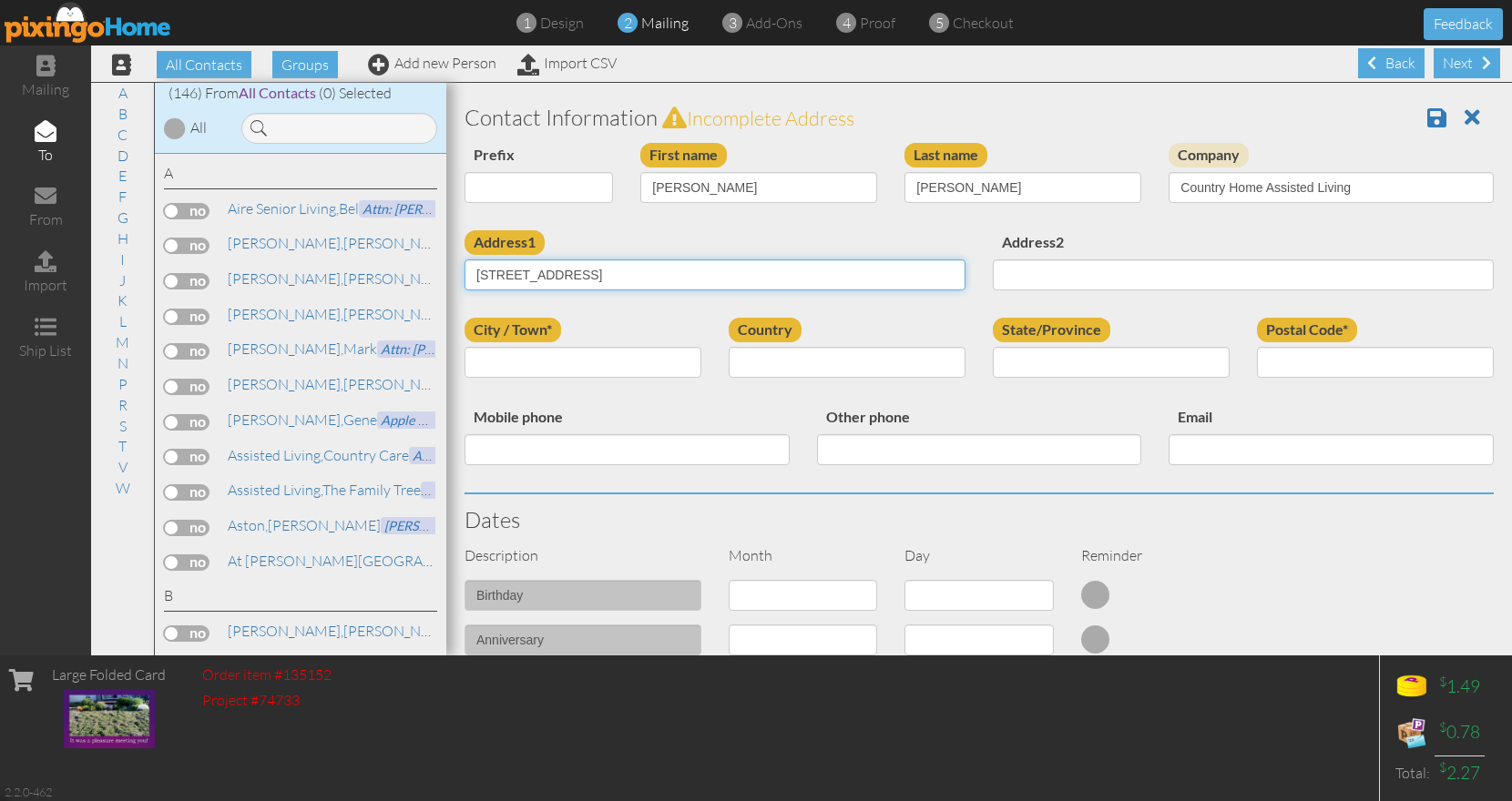
type input "[STREET_ADDRESS]"
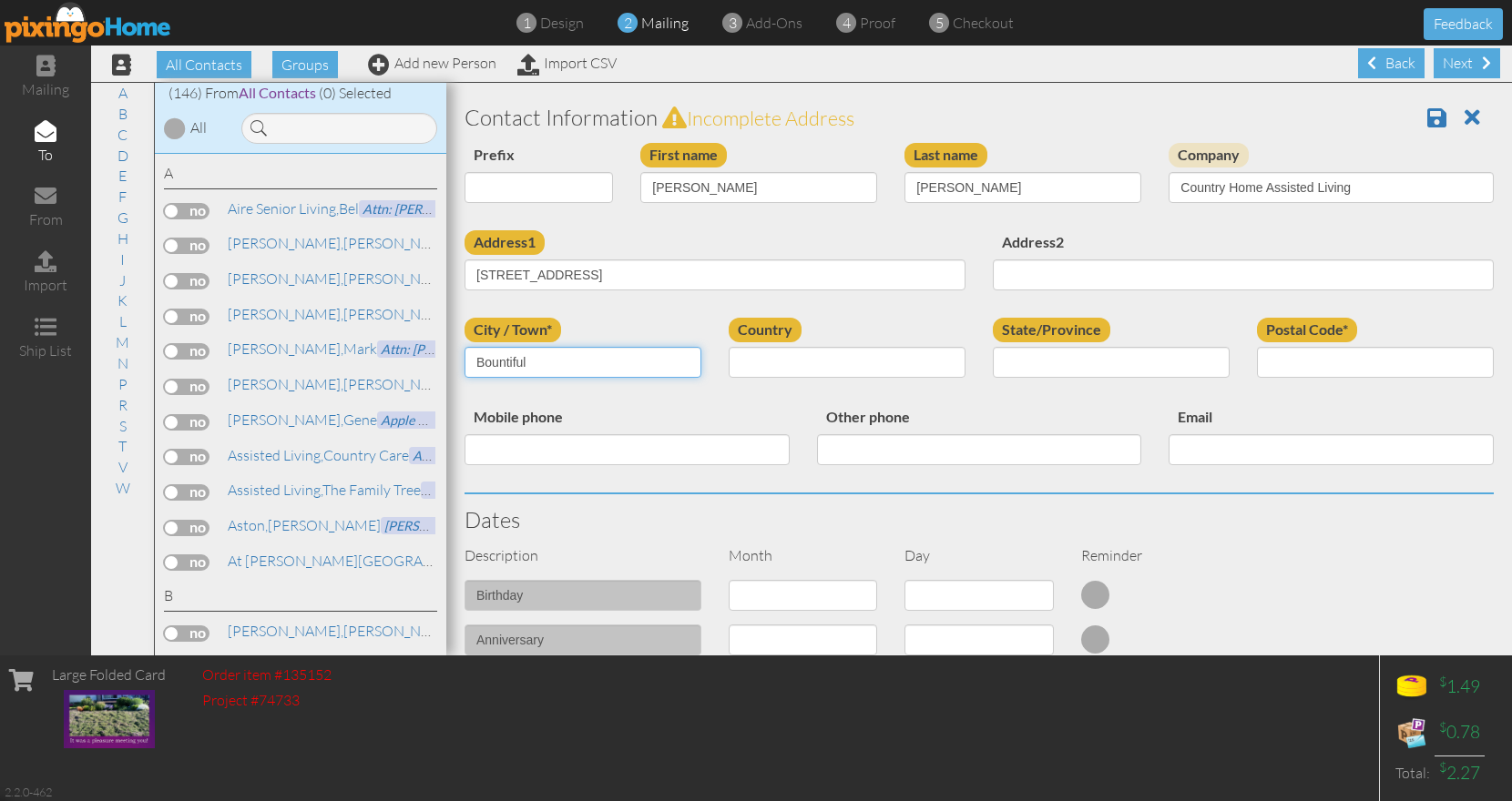
type input "Bountiful"
select select "object:4547"
select select "object:4846"
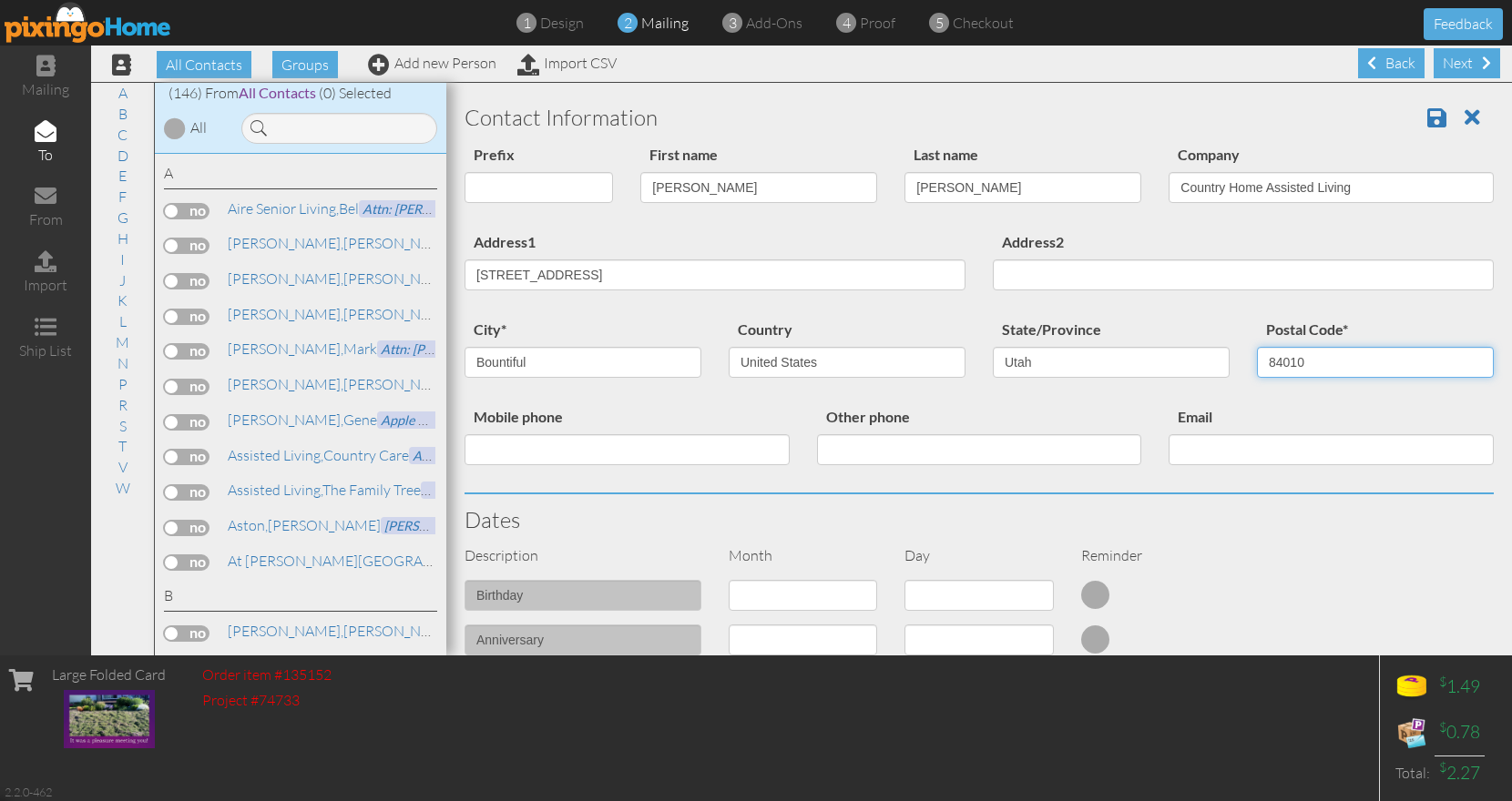
type input "84010"
click at [729, 580] on select "1 - Jan 2 - Feb 3 - Mar 4 - Apr 5 - May 6 - Jun 7 - Jul 8 - Aug 9 - Sep 10 - Oc…" at bounding box center [803, 596] width 148 height 31
select select "object:4537"
click option "3 - Mar" at bounding box center [0, 0] width 0 height 0
click at [904, 580] on select "1 2 3 4 5 6 7 8 9 10 11 12 13 14 15 16 17 18 19 20 21 22 23 24 25 26 27 28 29 3…" at bounding box center [978, 596] width 148 height 31
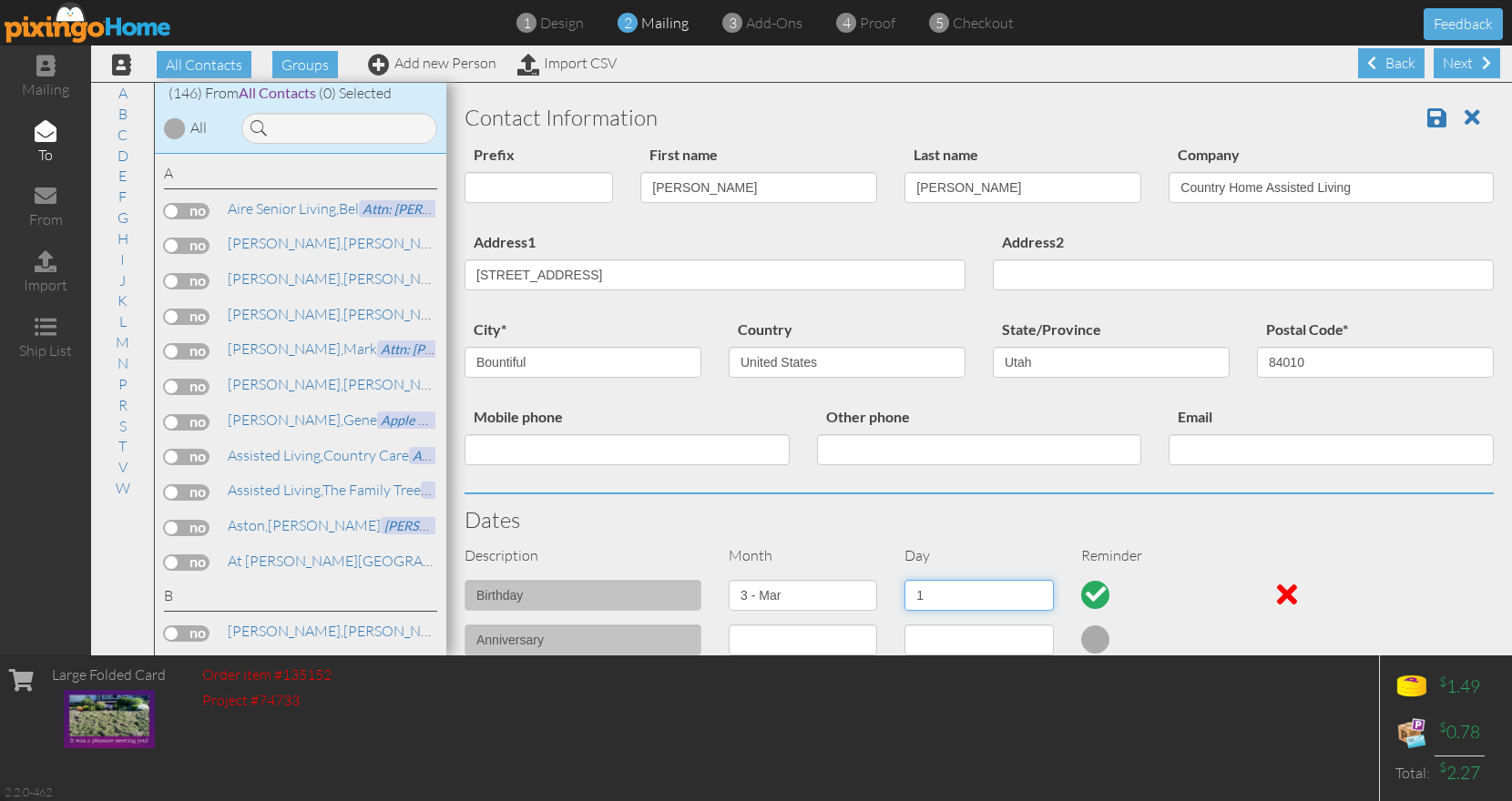
select select "number:29"
click option "29" at bounding box center [0, 0] width 0 height 0
click at [1427, 117] on span at bounding box center [1437, 117] width 19 height 22
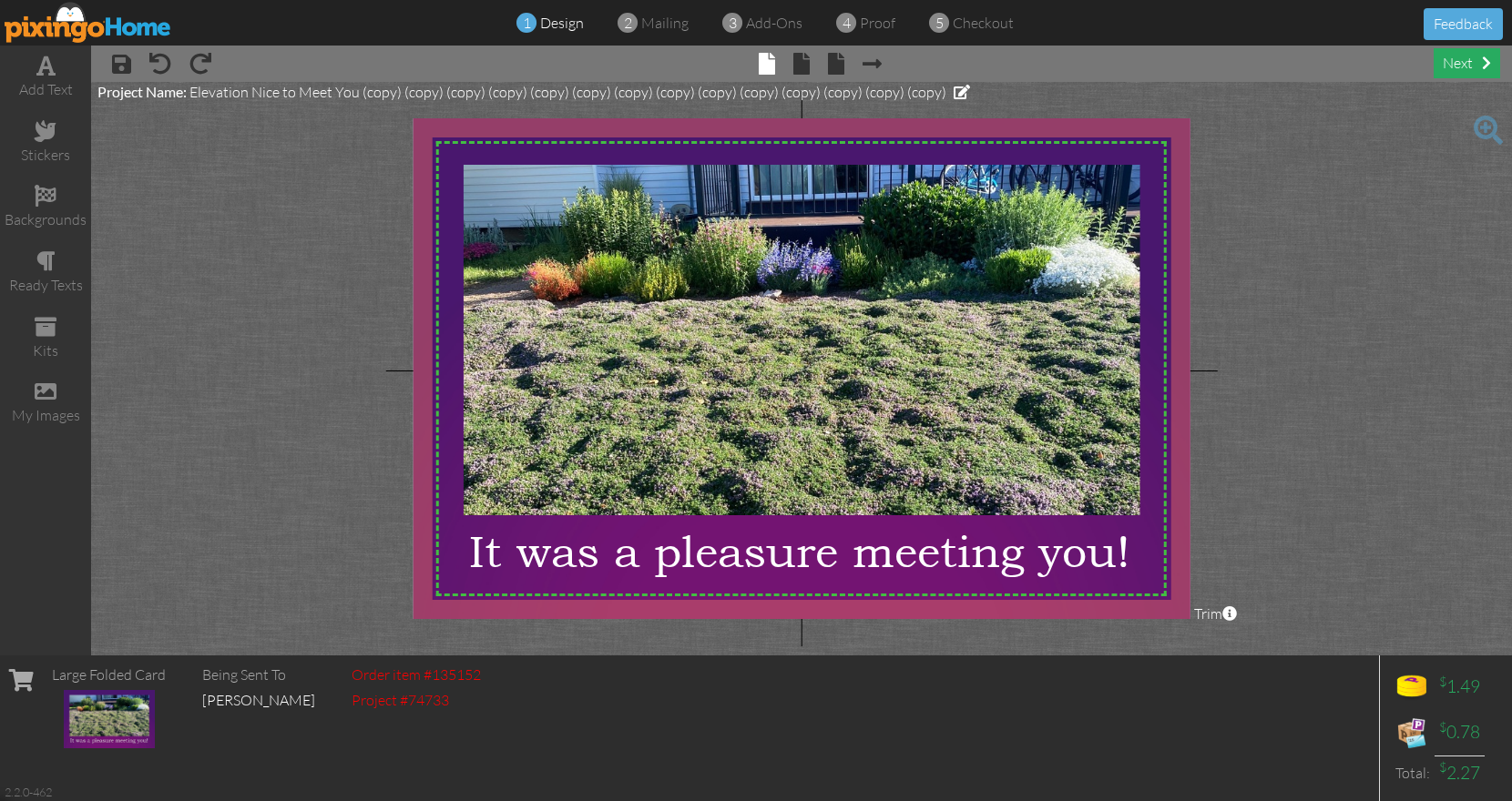
click at [1463, 67] on div "next" at bounding box center [1467, 64] width 67 height 30
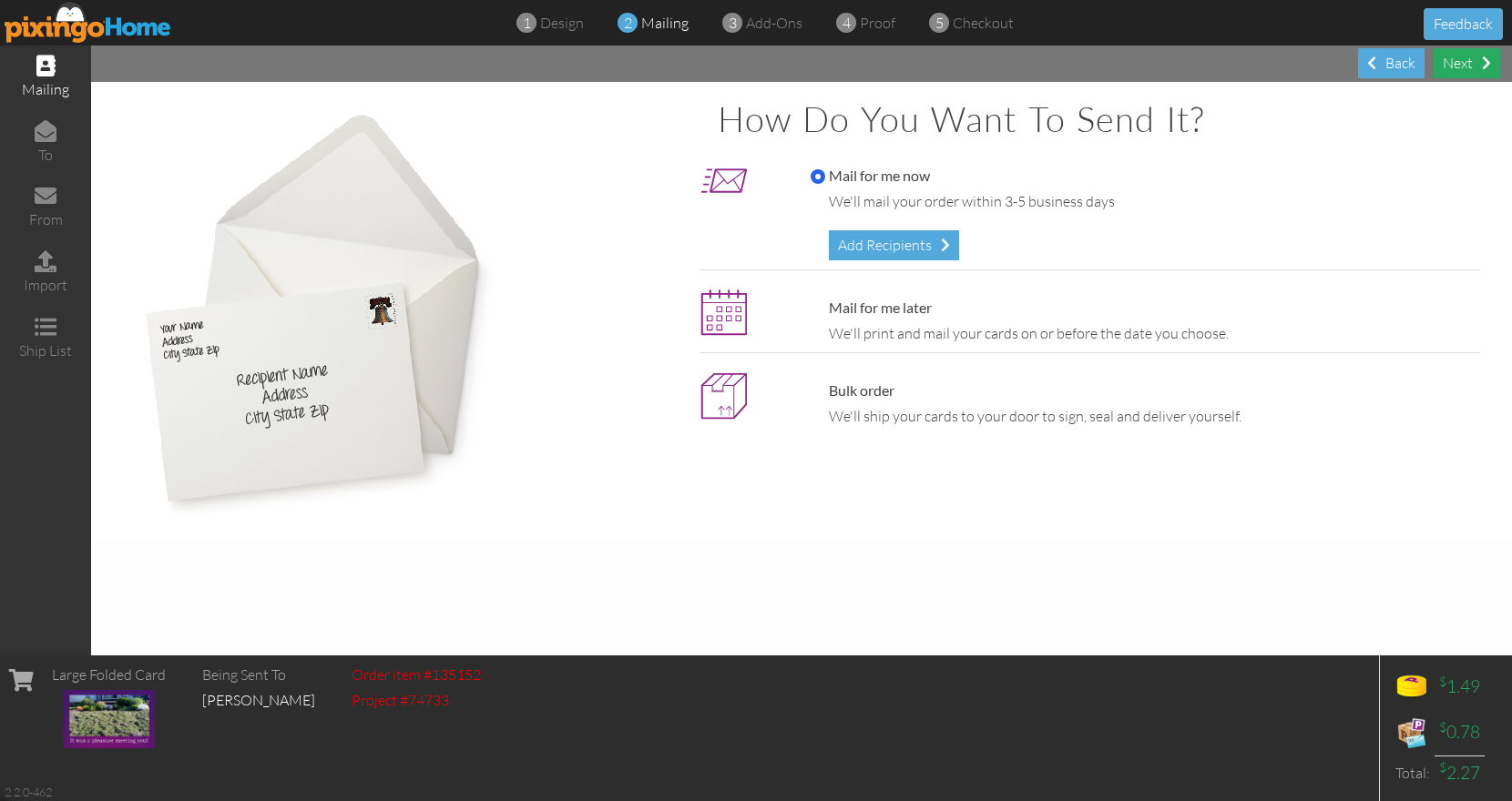
click at [1463, 67] on div "Next" at bounding box center [1467, 64] width 67 height 30
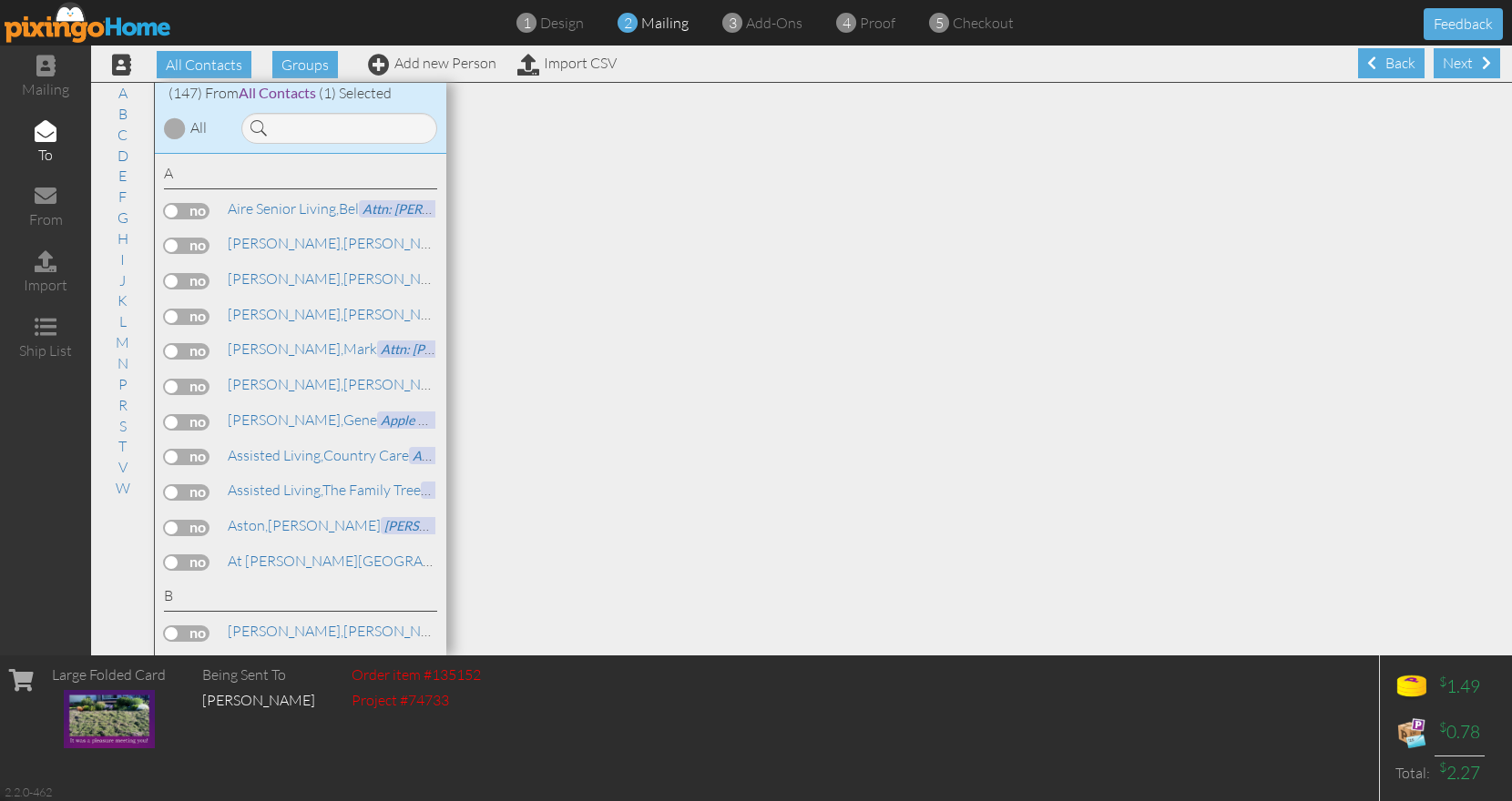
click at [1463, 67] on div "Next" at bounding box center [1467, 64] width 67 height 30
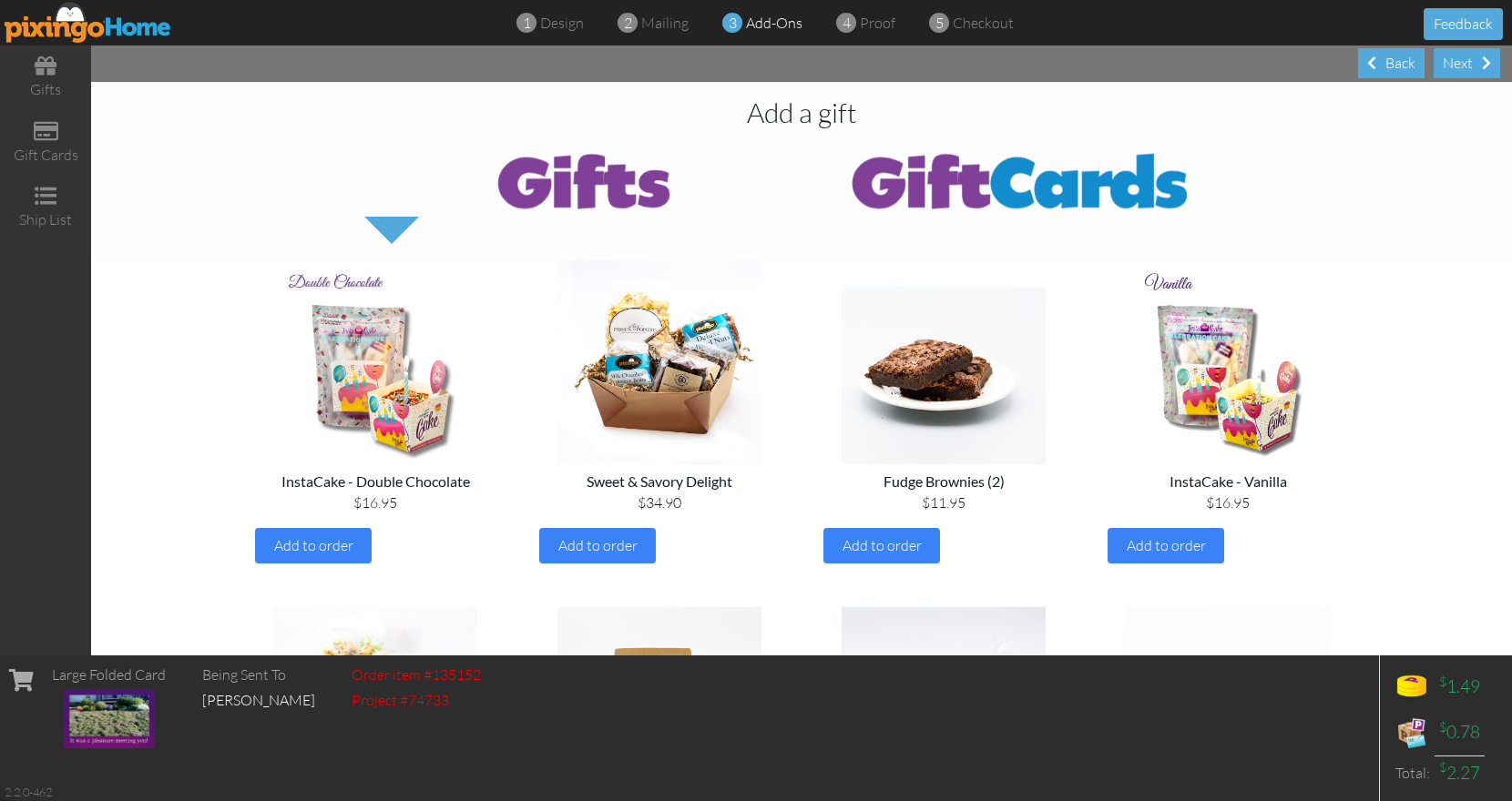
click at [1463, 67] on div "Next" at bounding box center [1467, 64] width 67 height 30
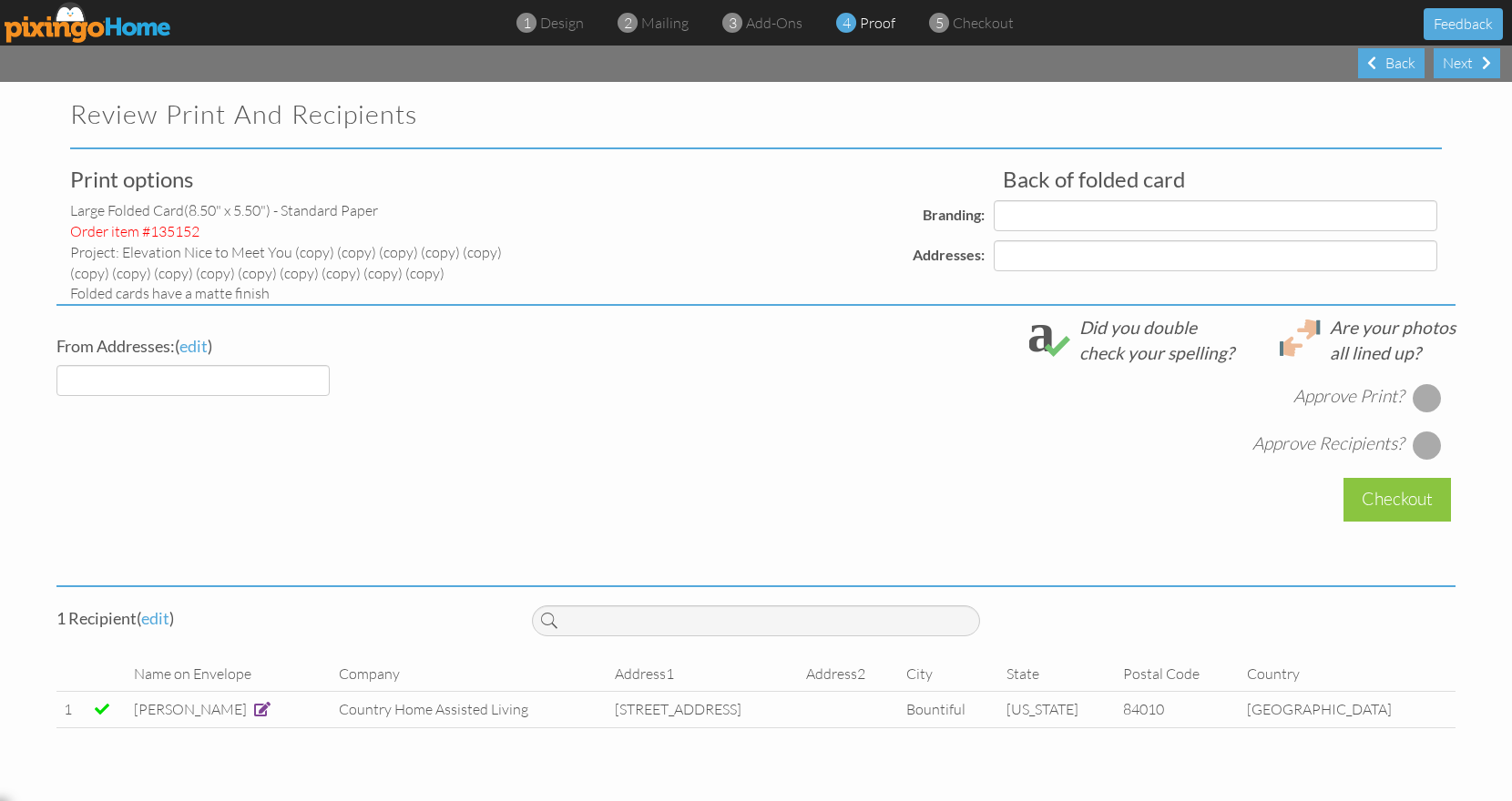
select select "object:889"
select select "object:895"
select select "object:892"
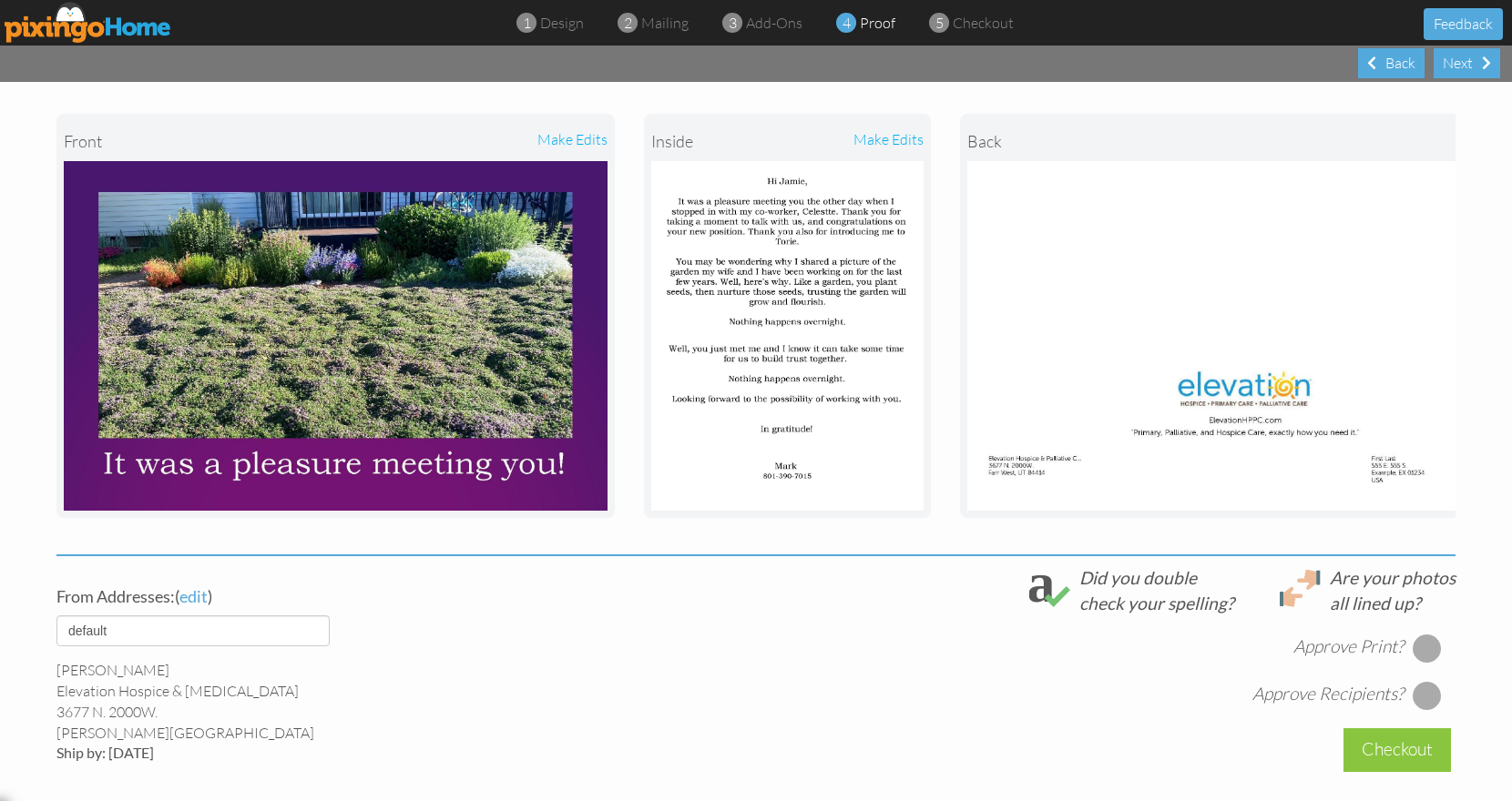
scroll to position [306, 0]
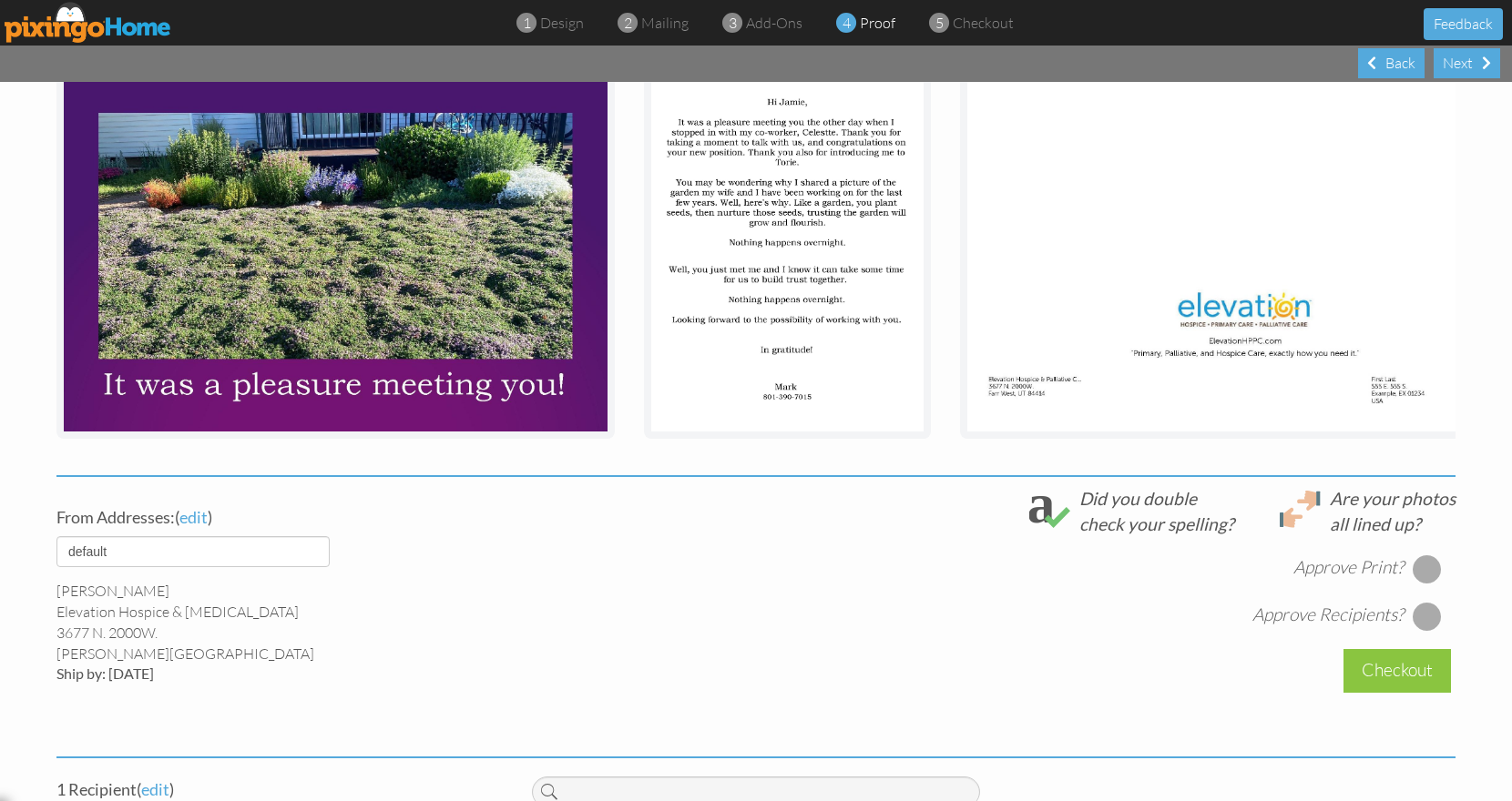
click at [1418, 584] on div at bounding box center [1426, 569] width 29 height 29
click at [1424, 628] on div at bounding box center [1426, 616] width 29 height 29
click at [1382, 688] on div "Checkout" at bounding box center [1397, 670] width 108 height 43
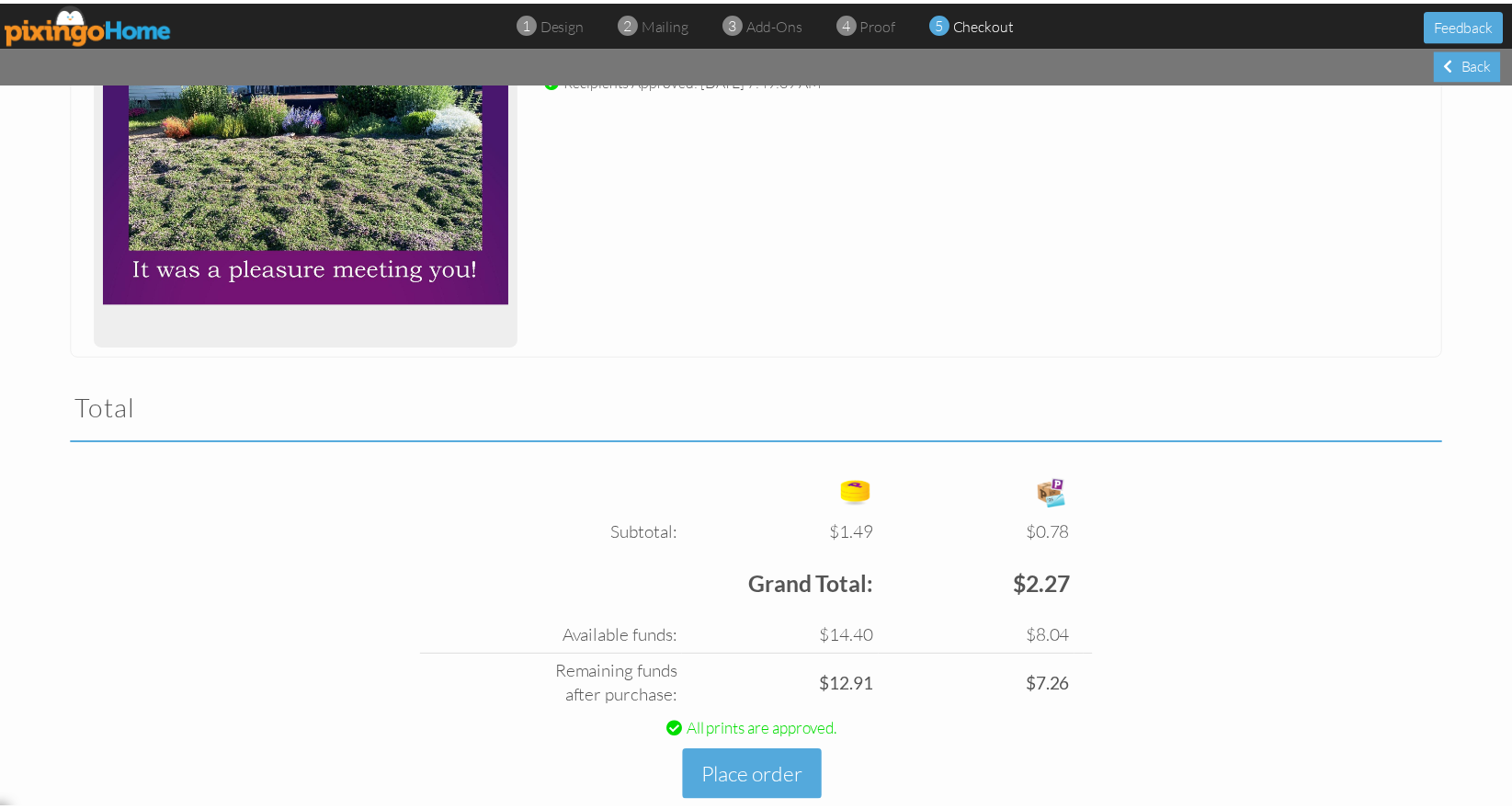
scroll to position [401, 0]
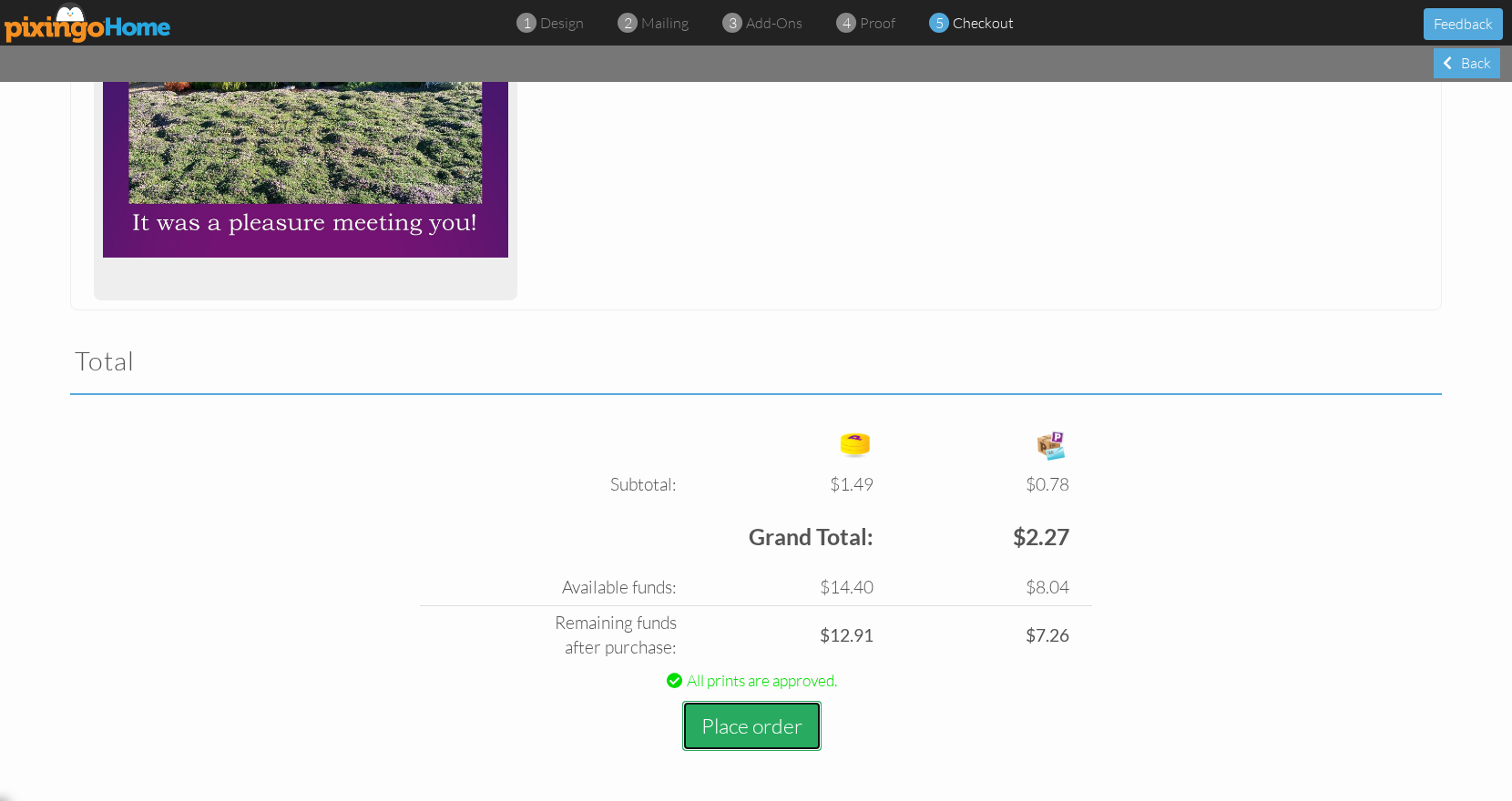
click at [769, 729] on button "Place order" at bounding box center [752, 726] width 139 height 50
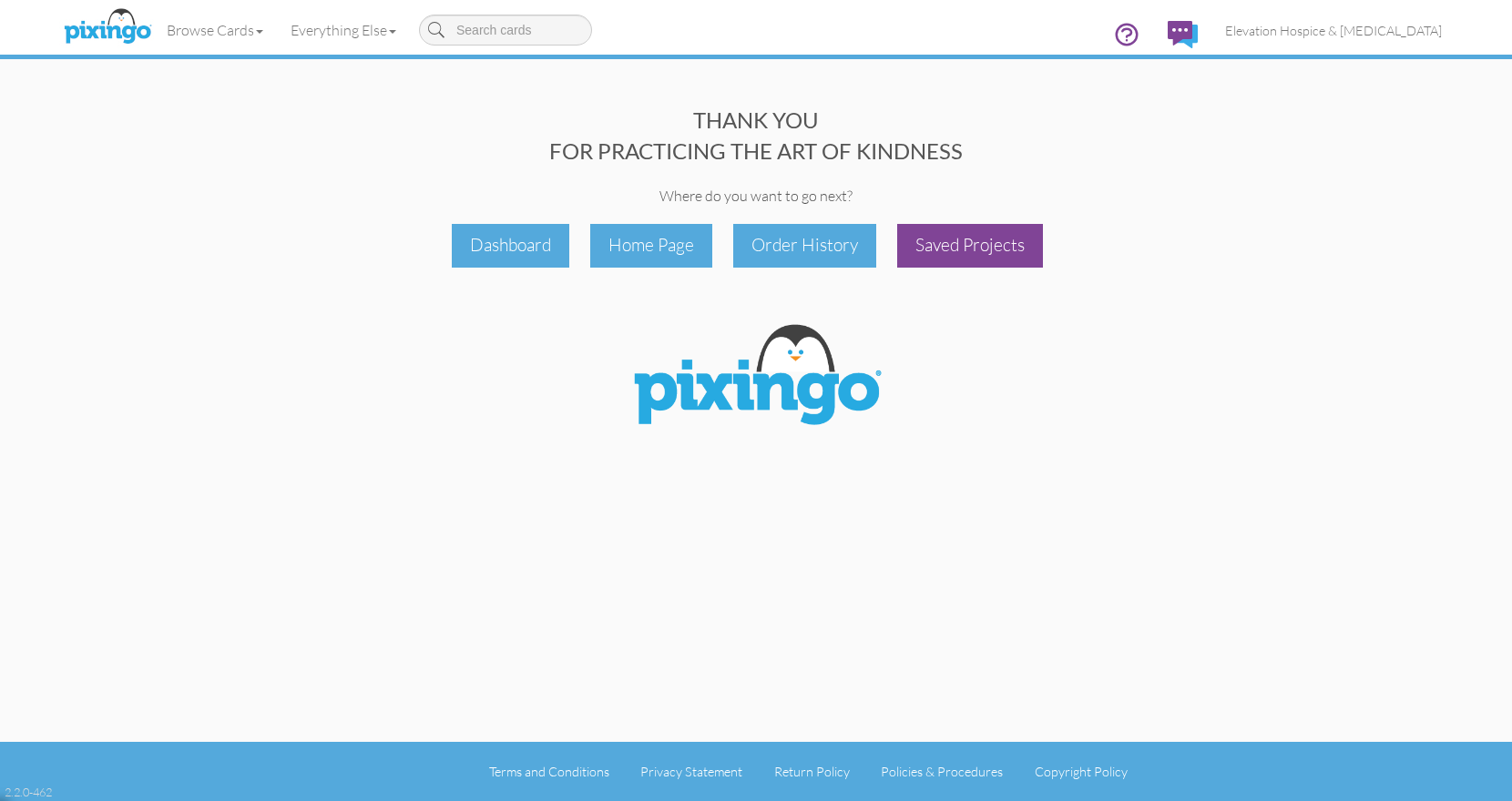
click at [959, 241] on div "Saved Projects" at bounding box center [970, 244] width 146 height 43
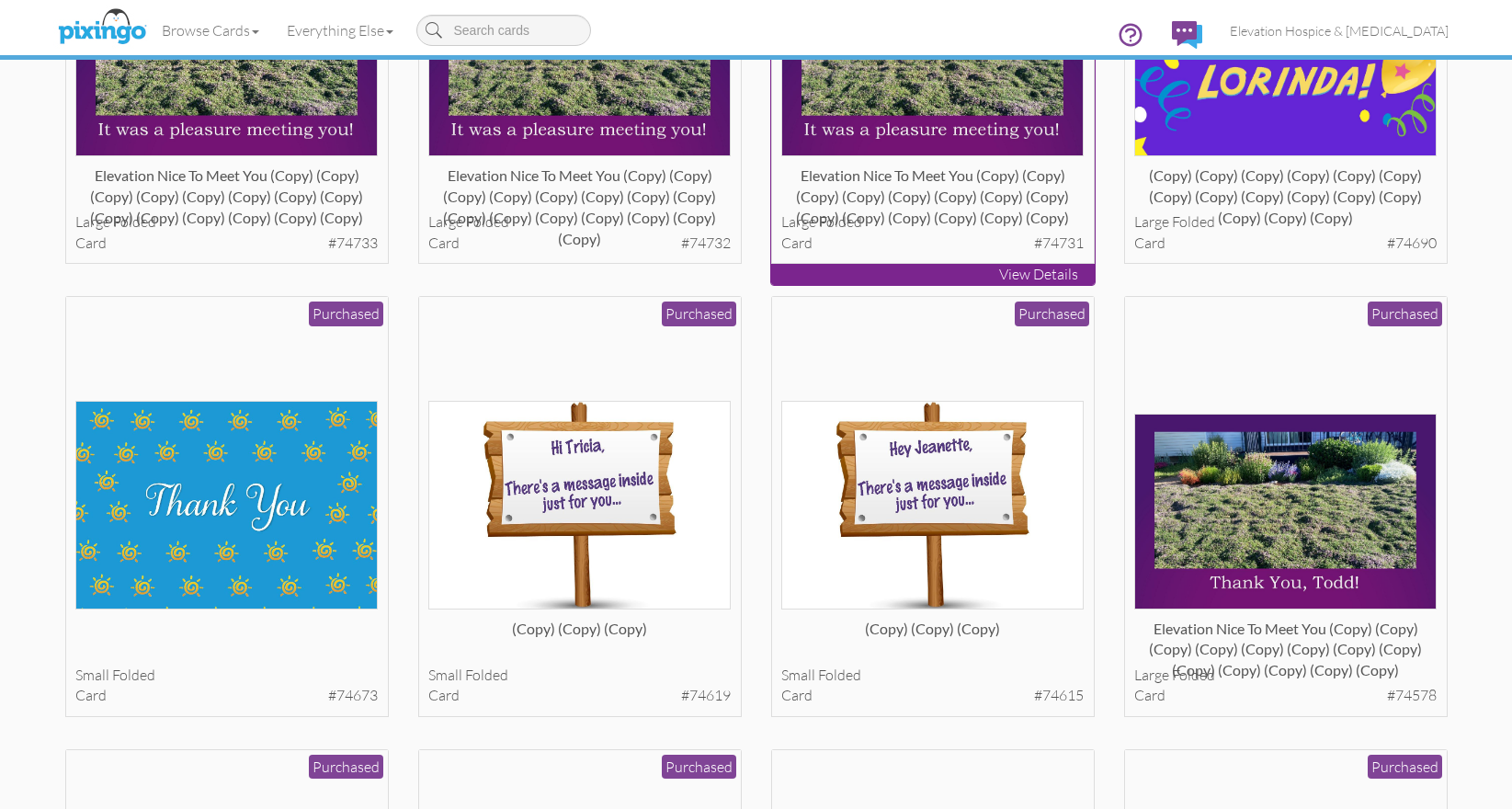
scroll to position [343, 0]
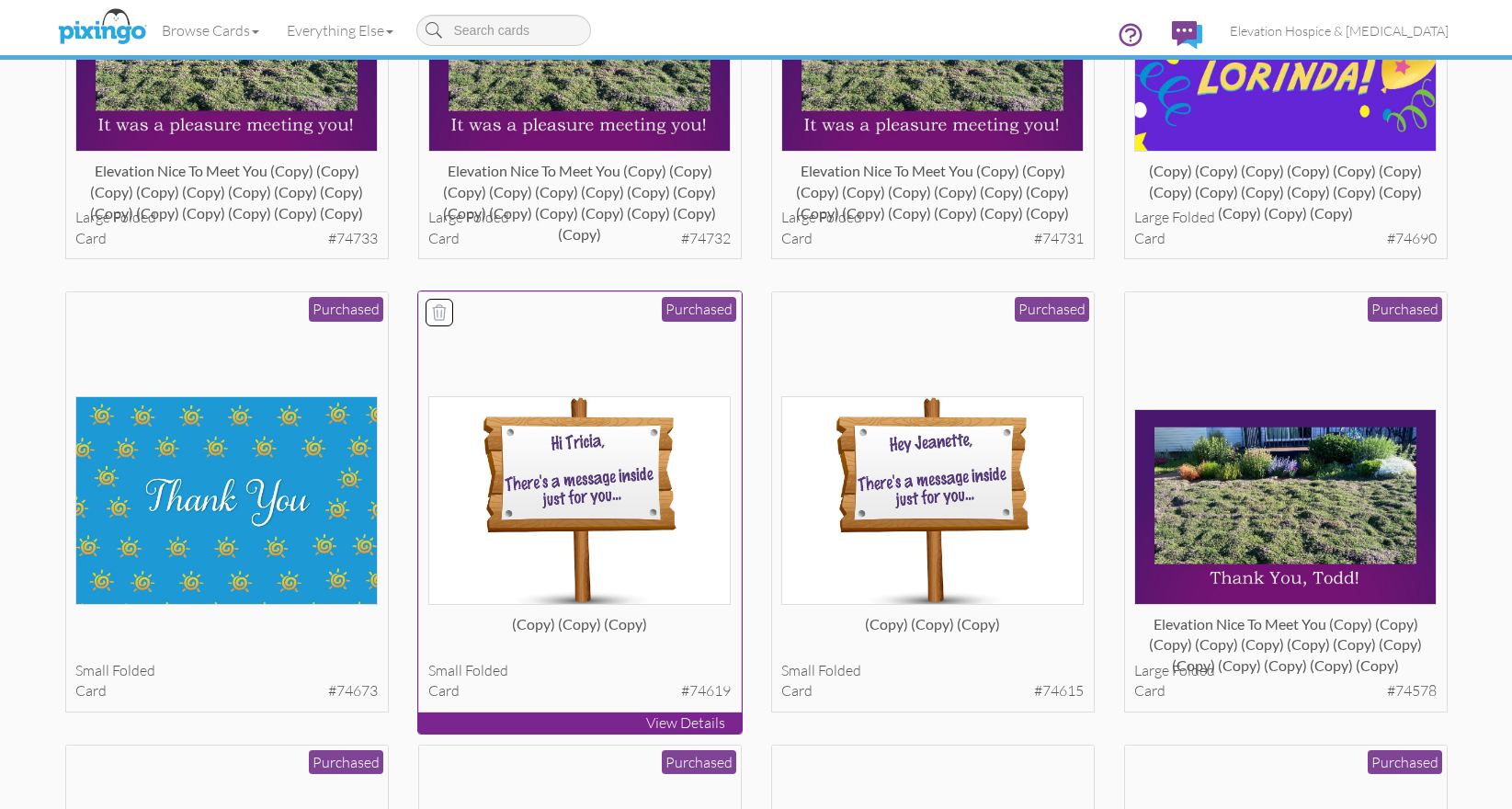
click at [585, 450] on img at bounding box center [579, 501] width 303 height 208
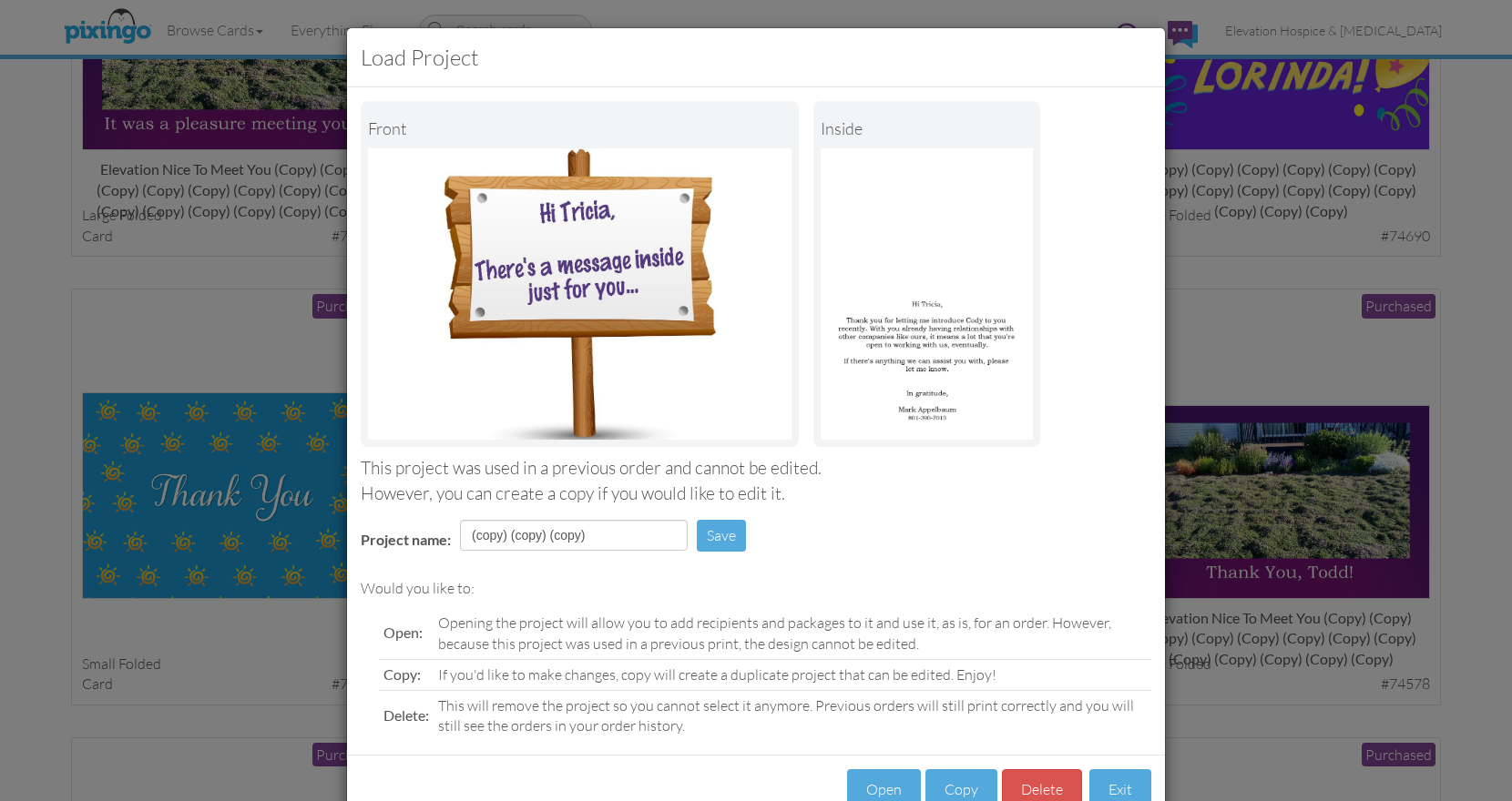
click at [1222, 267] on div "Load Project Front inside This project was used in a previous order and cannot …" at bounding box center [756, 400] width 1512 height 801
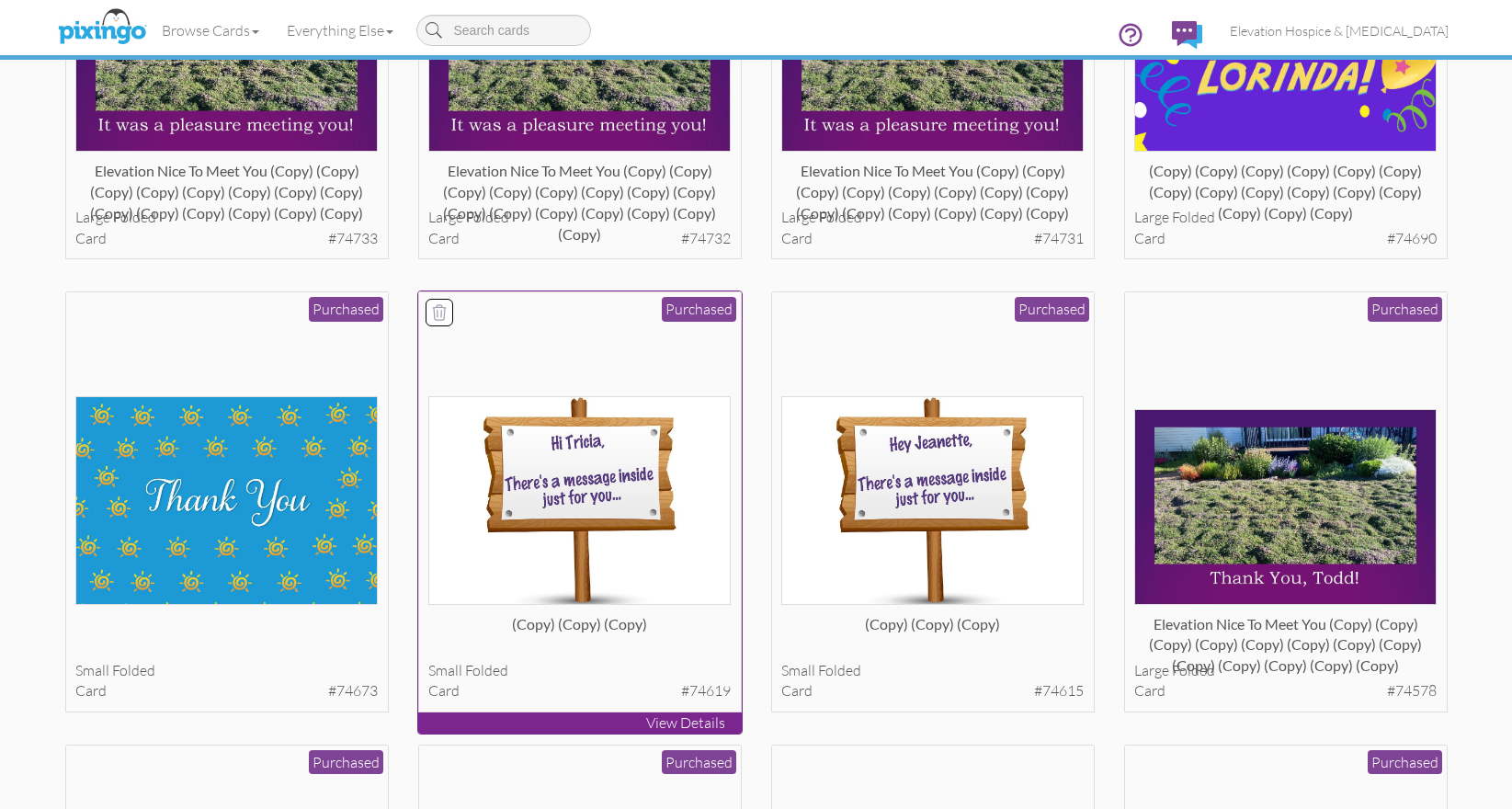
click at [616, 453] on img at bounding box center [579, 501] width 303 height 208
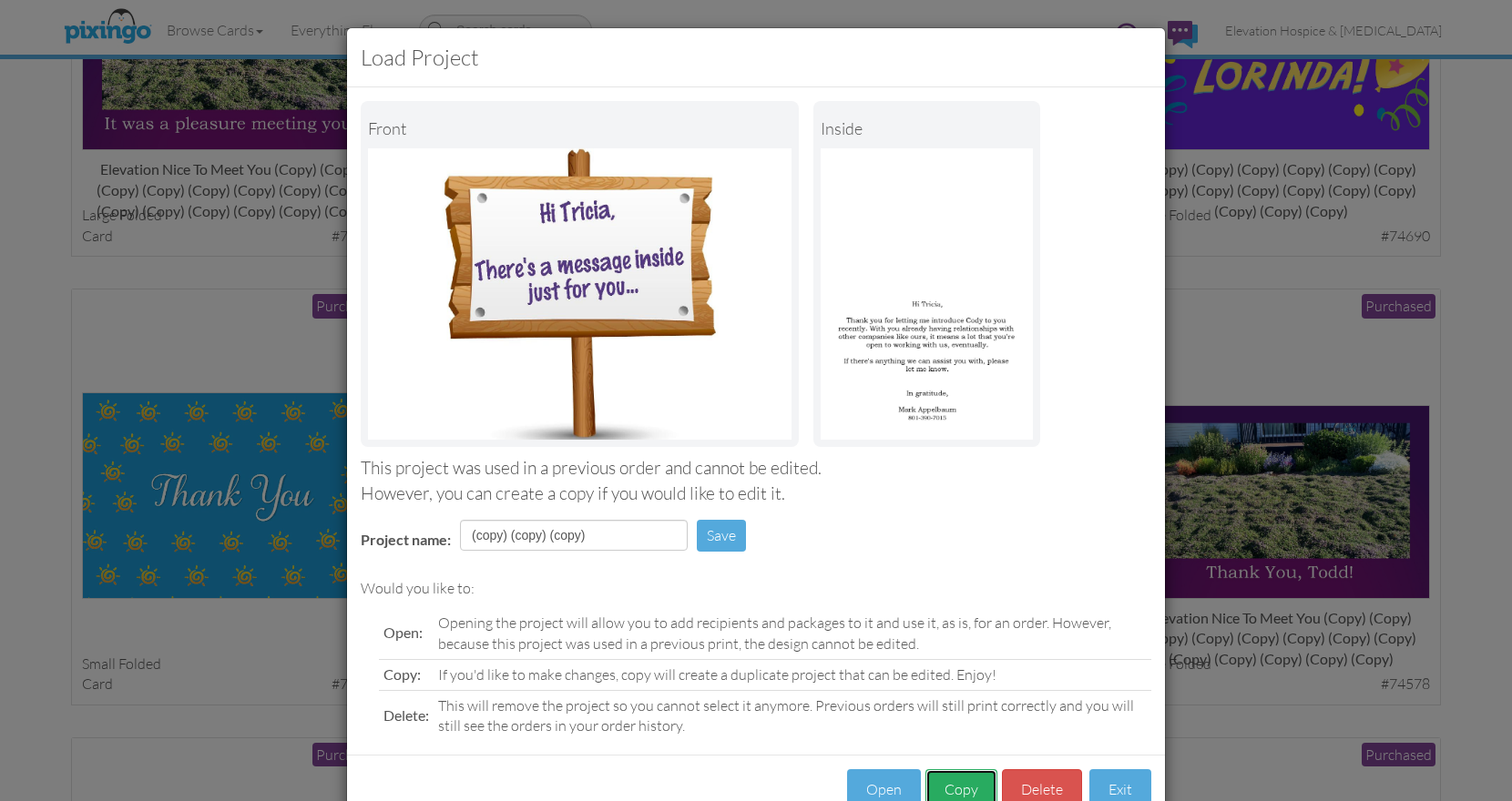
click at [950, 780] on button "Copy" at bounding box center [961, 790] width 72 height 41
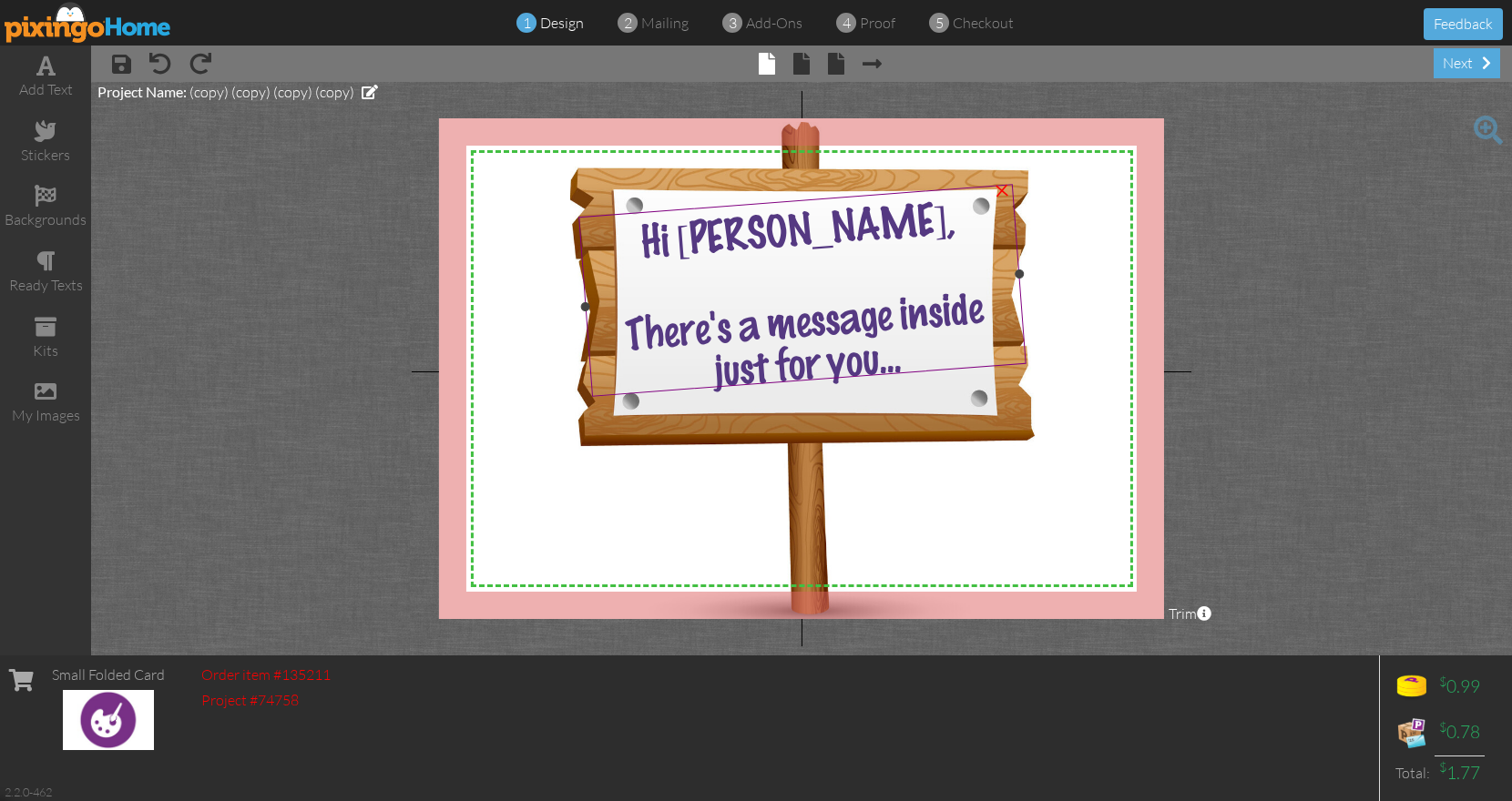
click at [791, 225] on span "Hi [PERSON_NAME]," at bounding box center [797, 233] width 317 height 67
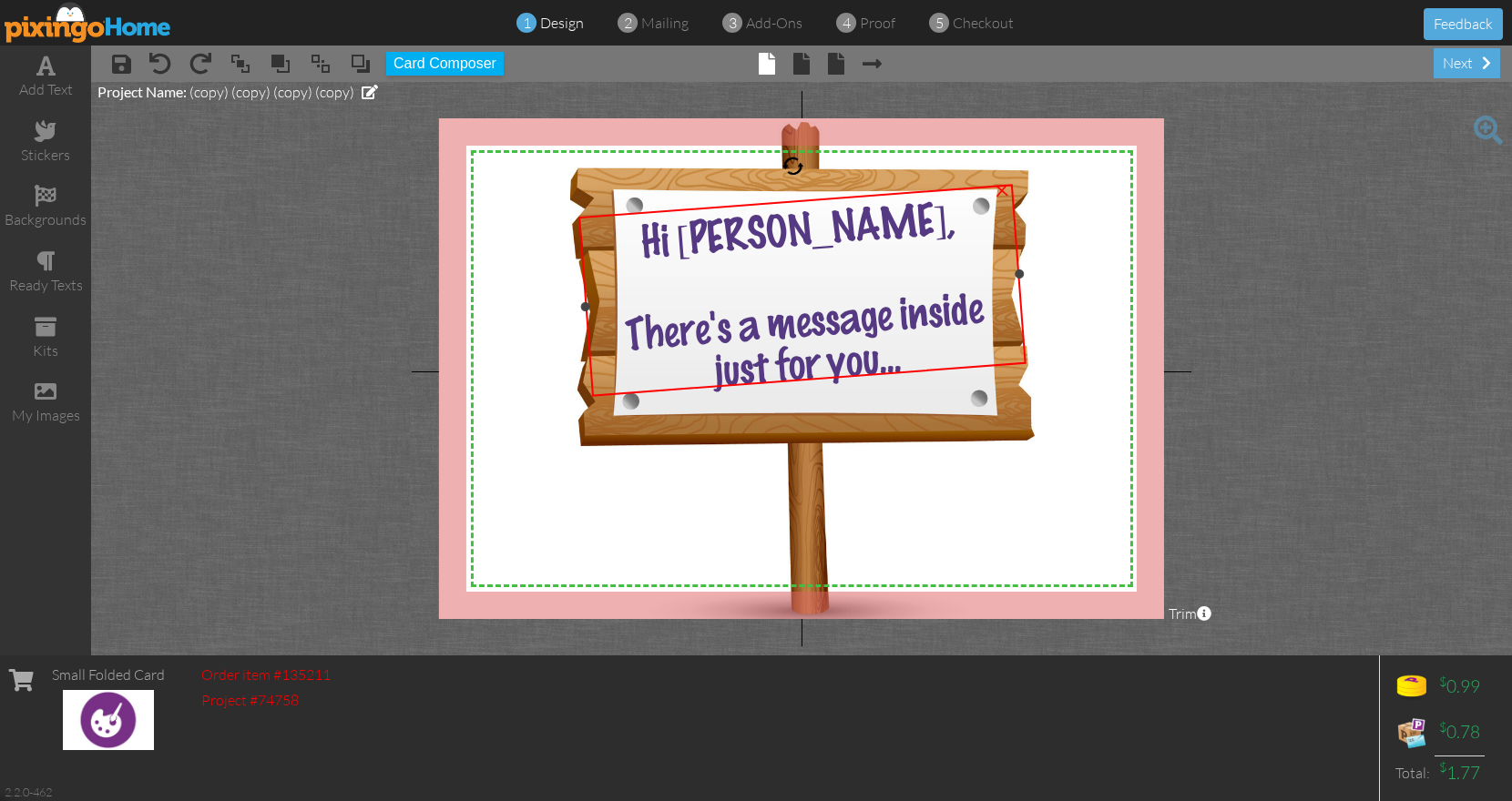
click at [791, 225] on span "Hi [PERSON_NAME]," at bounding box center [797, 233] width 317 height 67
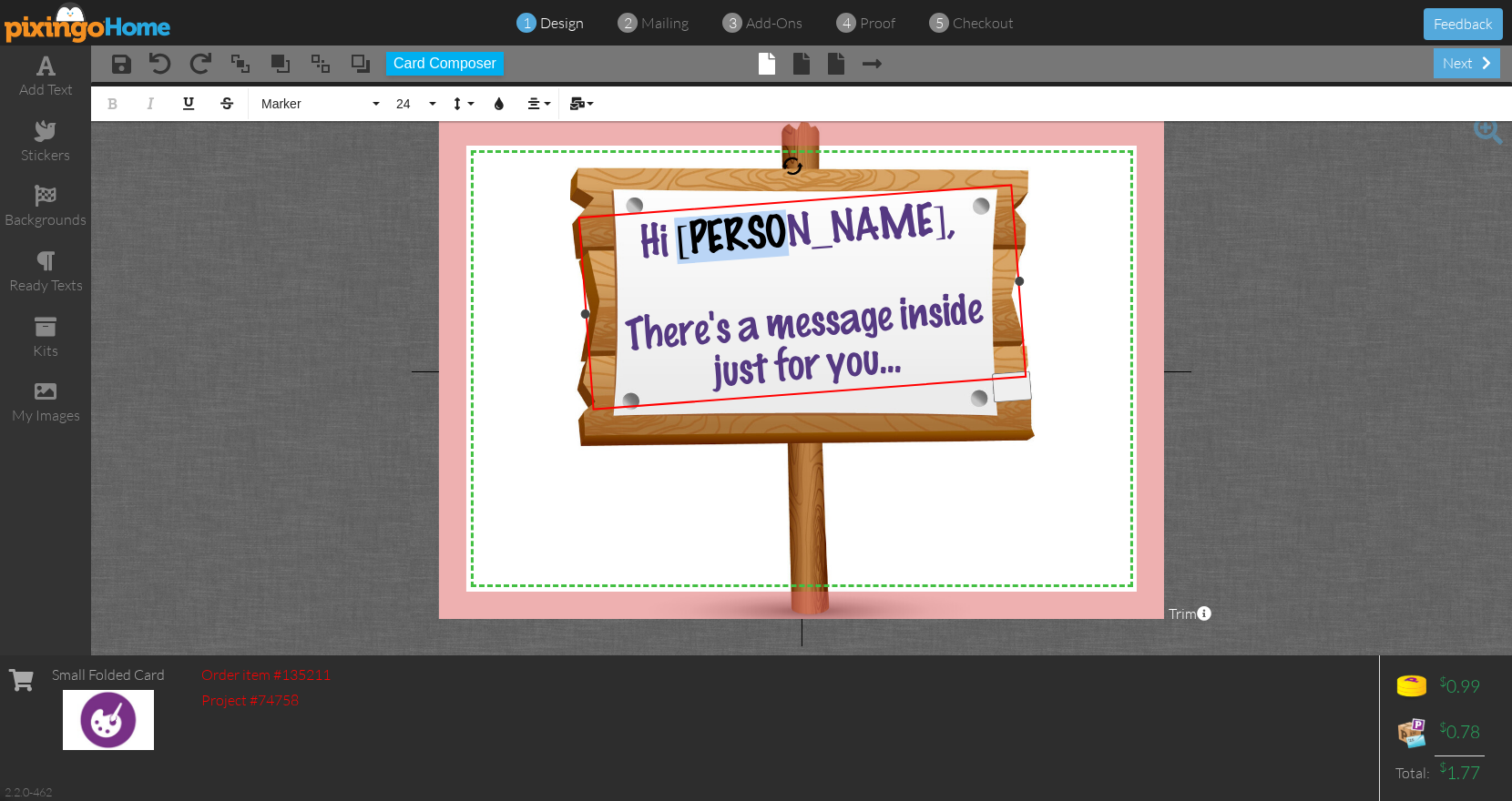
drag, startPoint x: 772, startPoint y: 226, endPoint x: 849, endPoint y: 225, distance: 77.0
click at [849, 225] on span "Hi [PERSON_NAME]," at bounding box center [797, 233] width 317 height 67
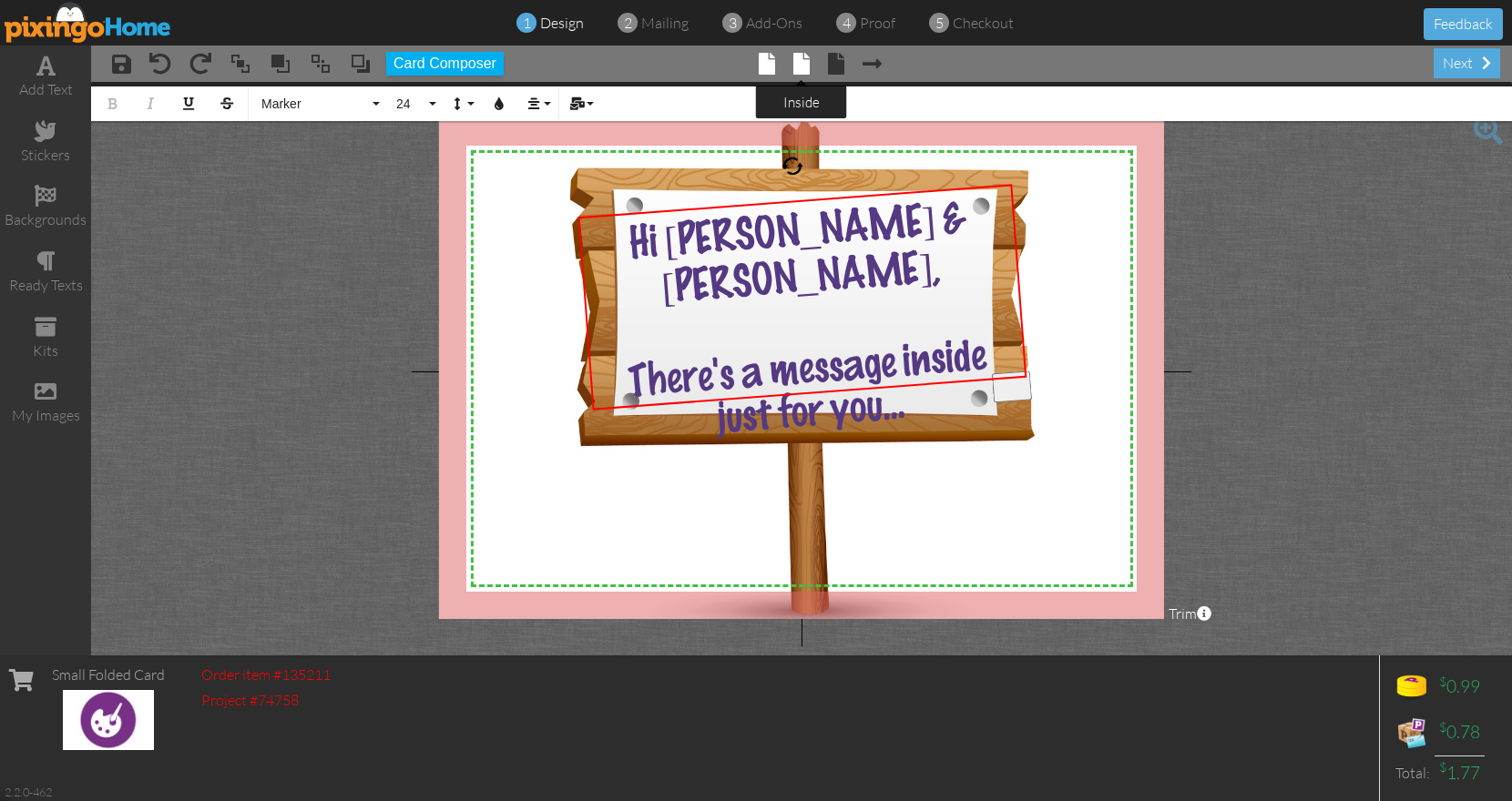
click at [803, 68] on span at bounding box center [801, 64] width 16 height 22
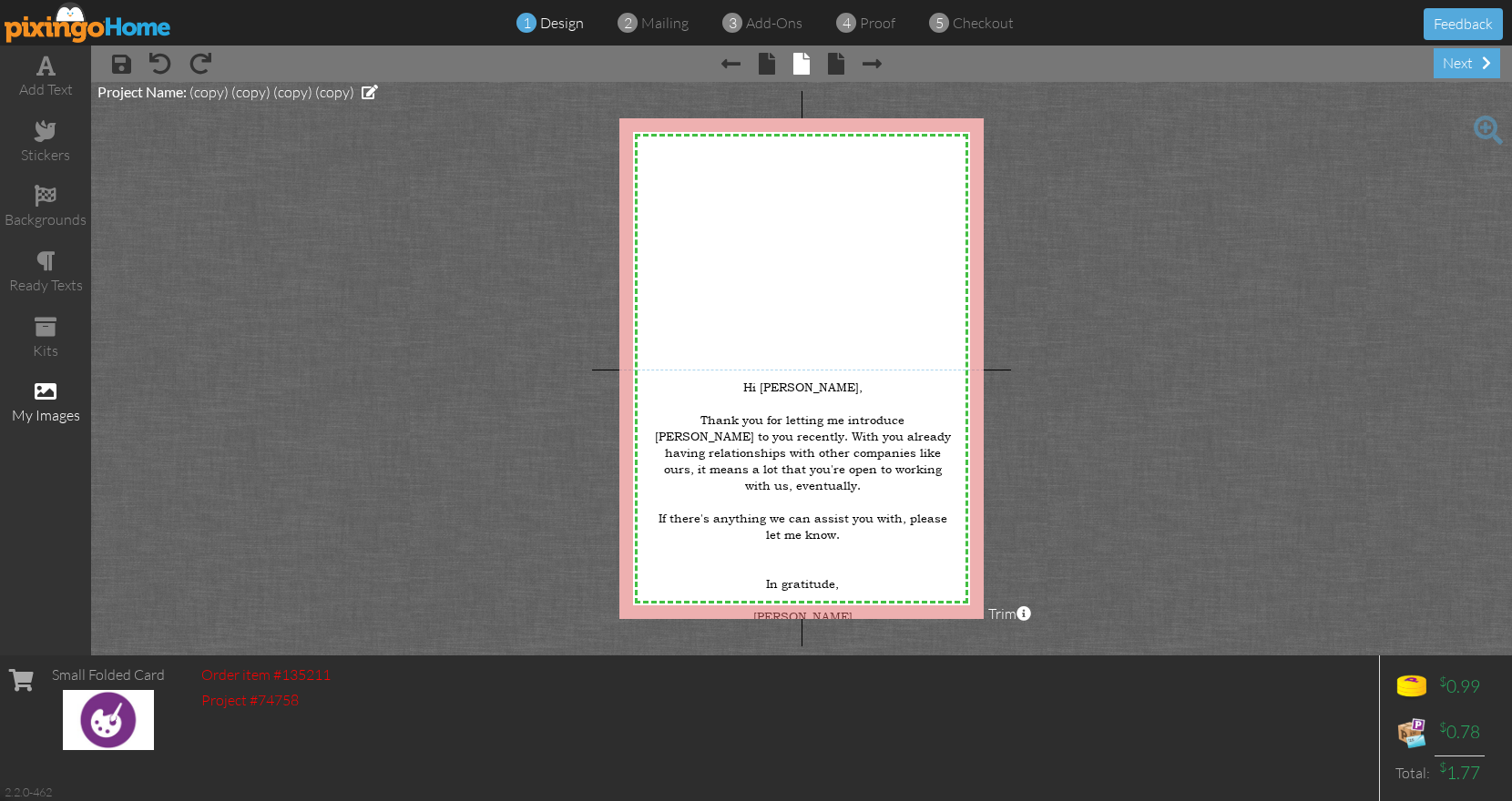
click at [46, 400] on div "my images" at bounding box center [46, 403] width 91 height 64
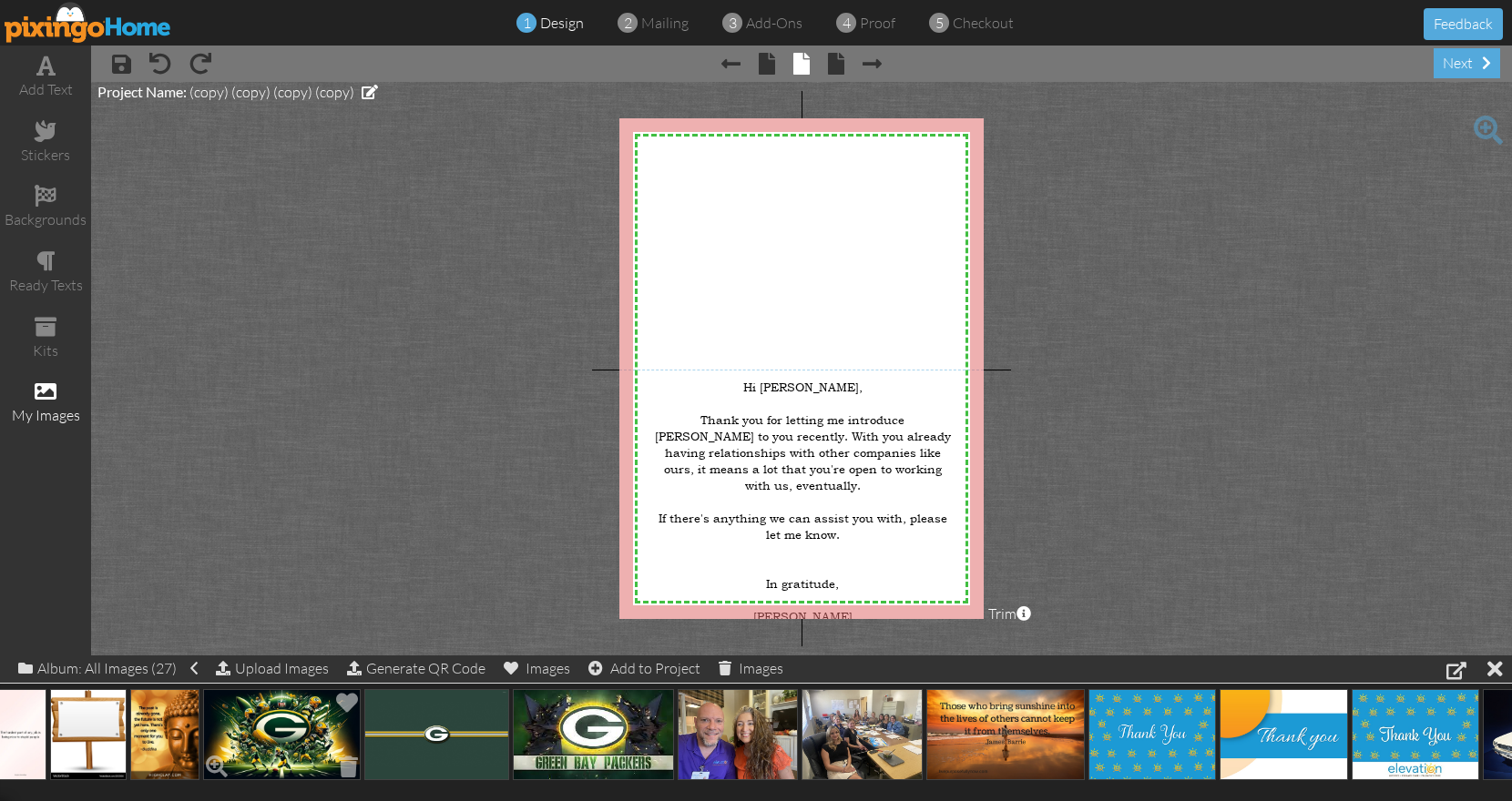
scroll to position [0, 1059]
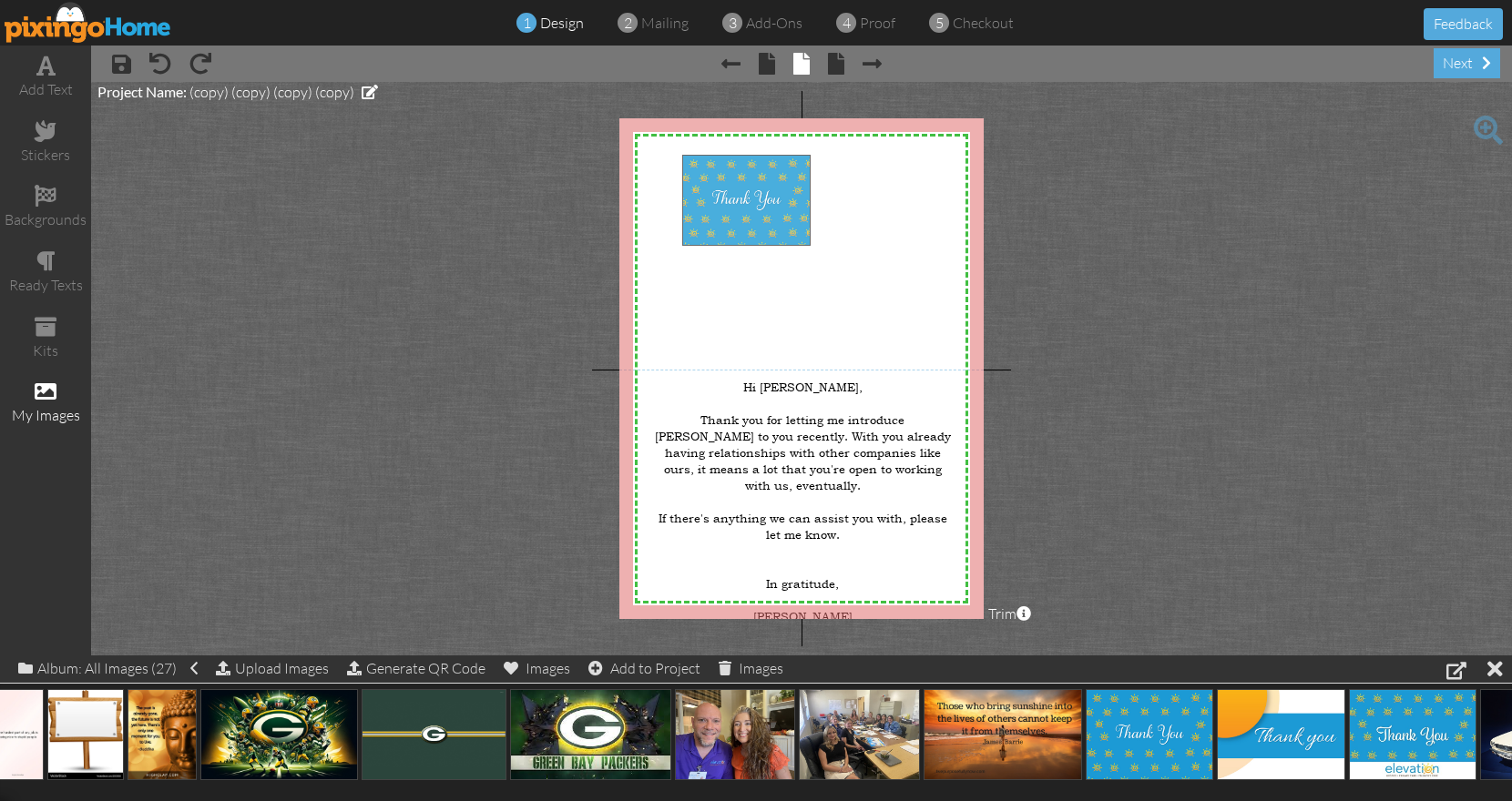
drag, startPoint x: 1157, startPoint y: 726, endPoint x: 754, endPoint y: 192, distance: 669.0
click at [754, 192] on body "1 design 2 mailing 3 add-ons 4 proof 5 checkout Feedback add text stickers back…" at bounding box center [756, 400] width 1512 height 801
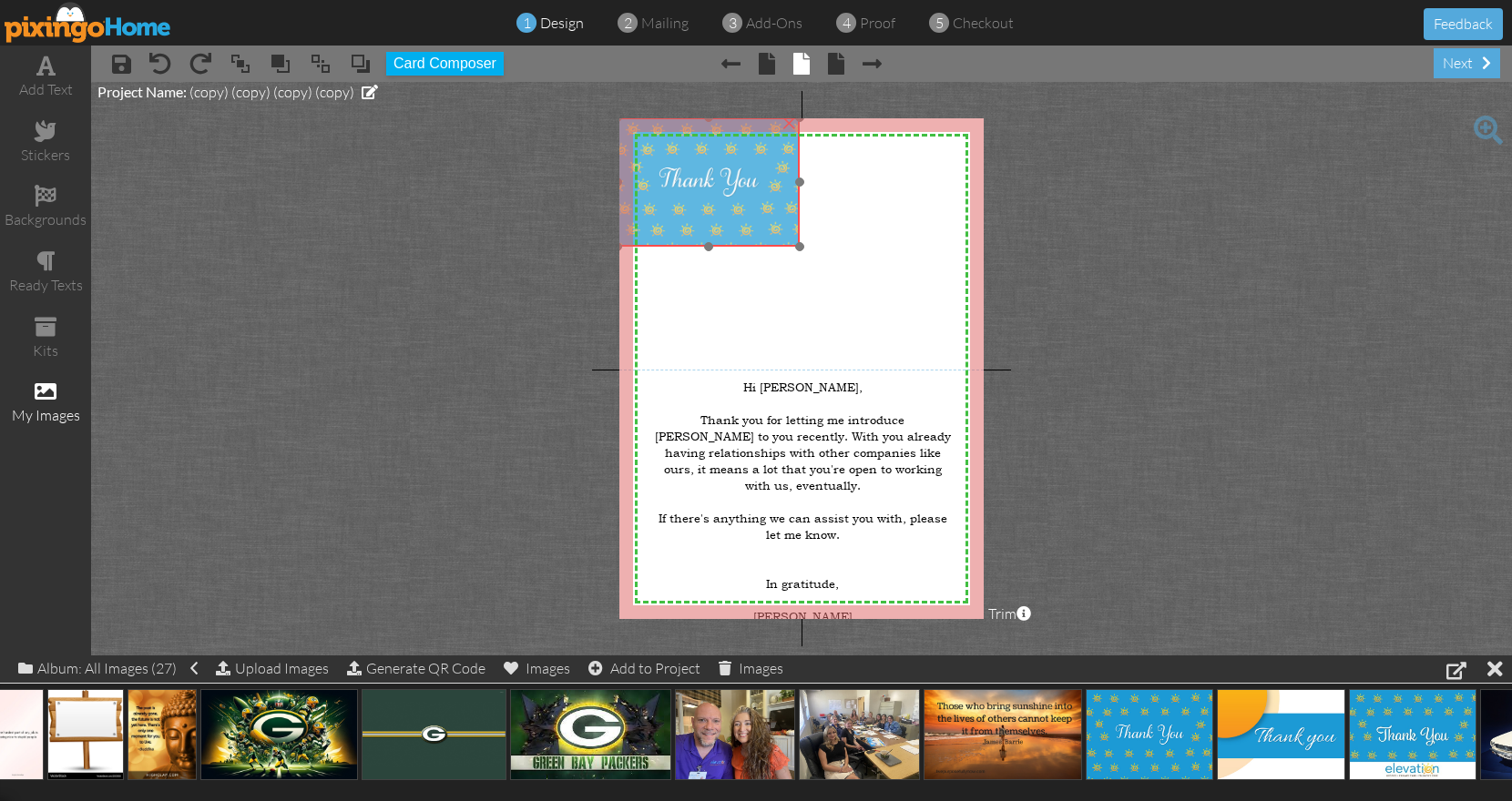
drag, startPoint x: 756, startPoint y: 196, endPoint x: 692, endPoint y: 159, distance: 73.9
click at [692, 159] on img at bounding box center [708, 182] width 182 height 129
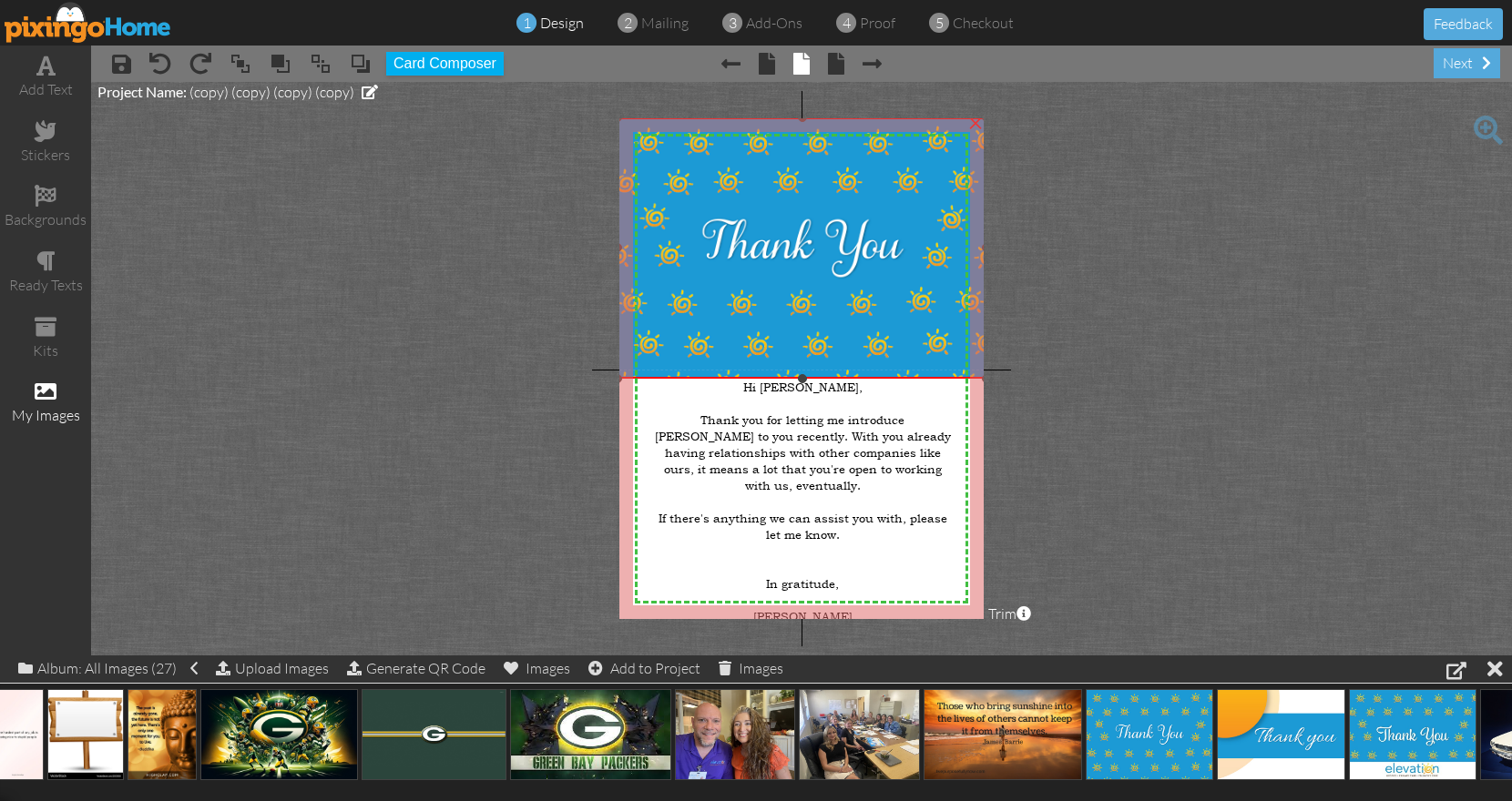
drag, startPoint x: 802, startPoint y: 248, endPoint x: 1238, endPoint y: 381, distance: 455.8
click at [1238, 381] on project-studio-wrapper "X X X X X X X X X X X X X X X X X X X X X X X X X X X X X X X X X X X X X X X X…" at bounding box center [801, 368] width 1421 height 574
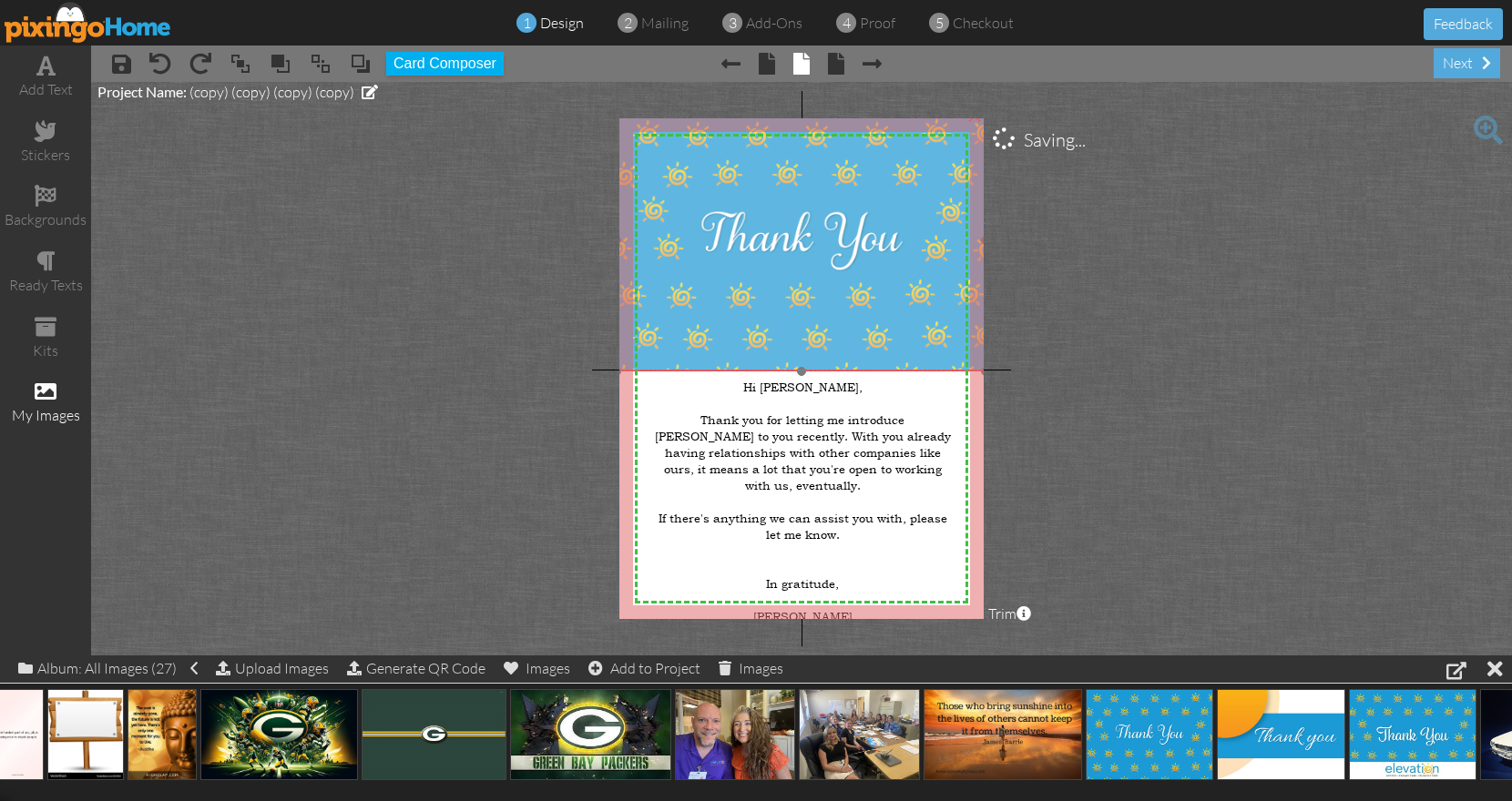
click at [928, 323] on img at bounding box center [801, 241] width 369 height 262
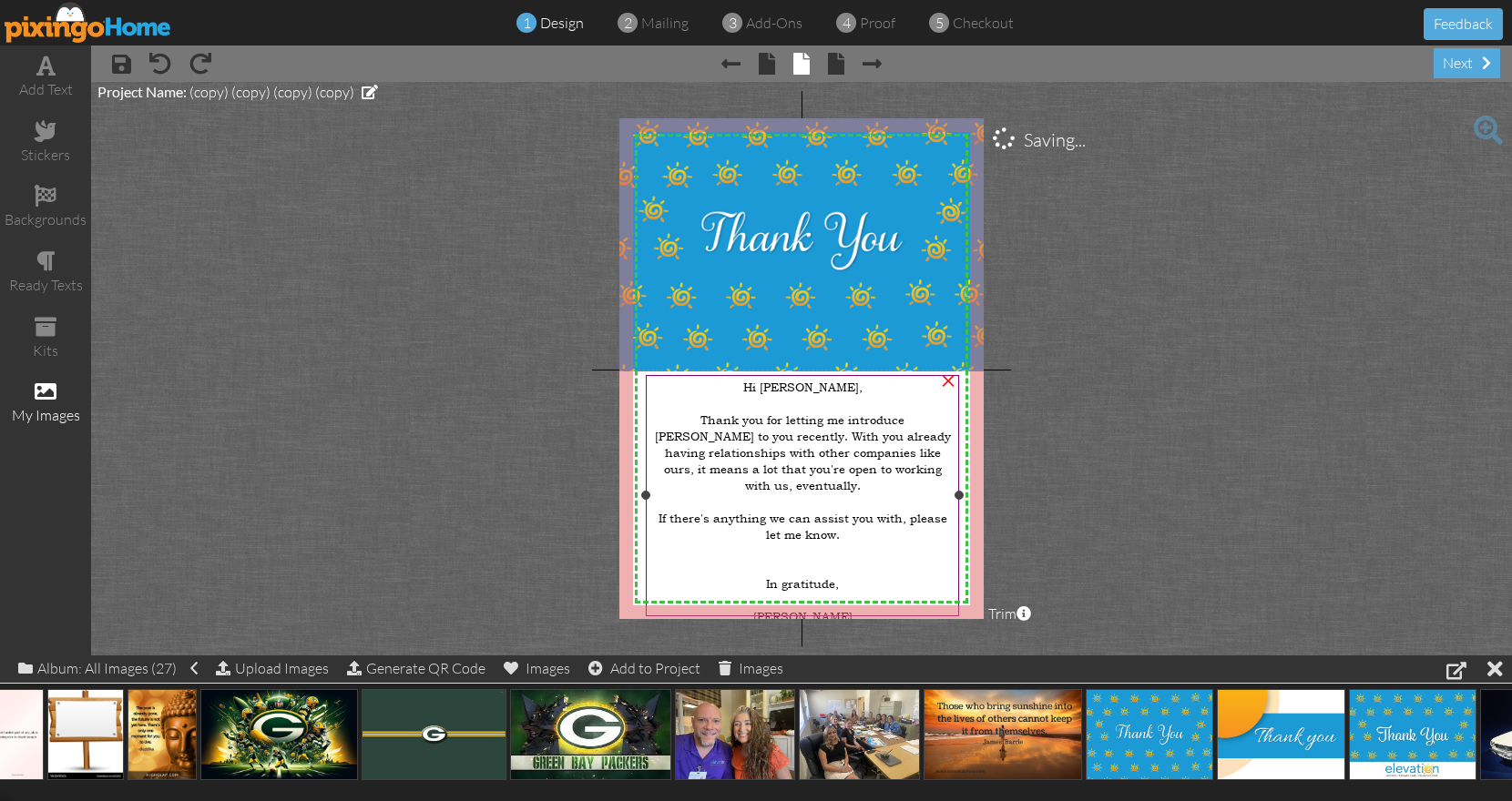
click at [914, 416] on span "Thank you for letting me introduce [PERSON_NAME] to you recently. With you alre…" at bounding box center [802, 453] width 296 height 82
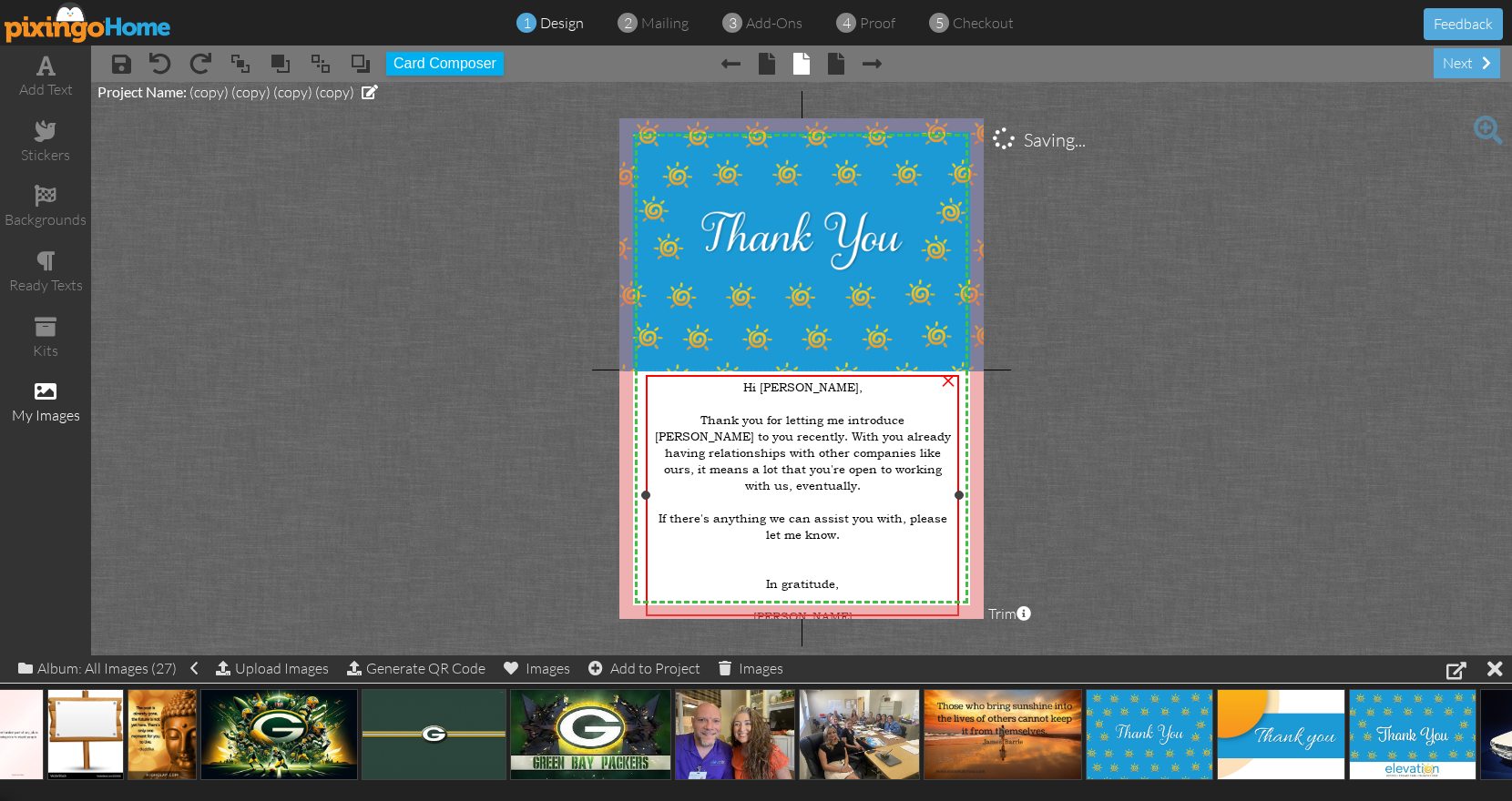
click at [776, 390] on span "Hi [PERSON_NAME]," at bounding box center [802, 386] width 119 height 16
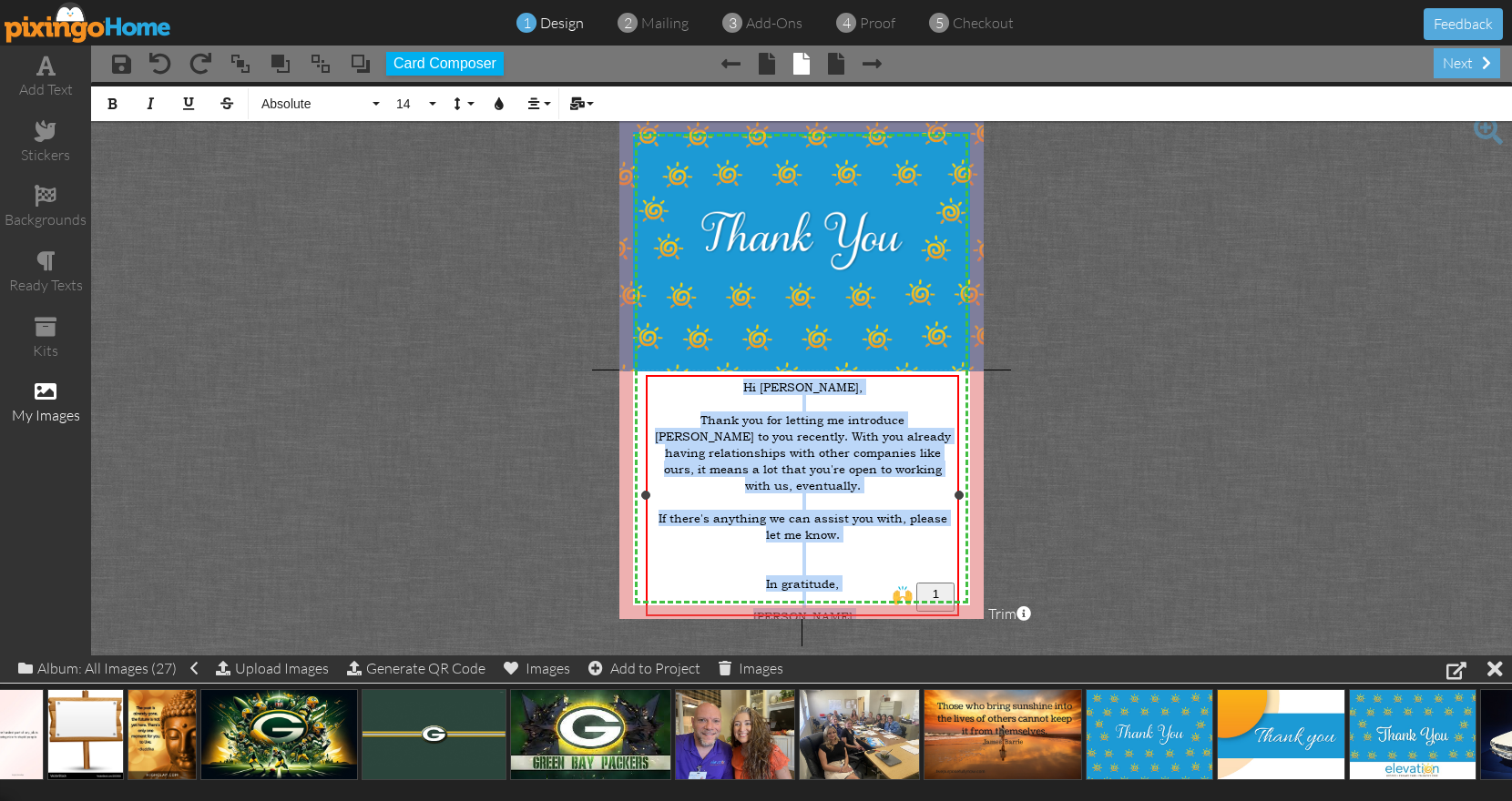
drag, startPoint x: 776, startPoint y: 390, endPoint x: 881, endPoint y: 600, distance: 234.8
click at [881, 600] on div "Hi [PERSON_NAME], Thank you for letting me introduce [PERSON_NAME] to you recen…" at bounding box center [802, 518] width 305 height 279
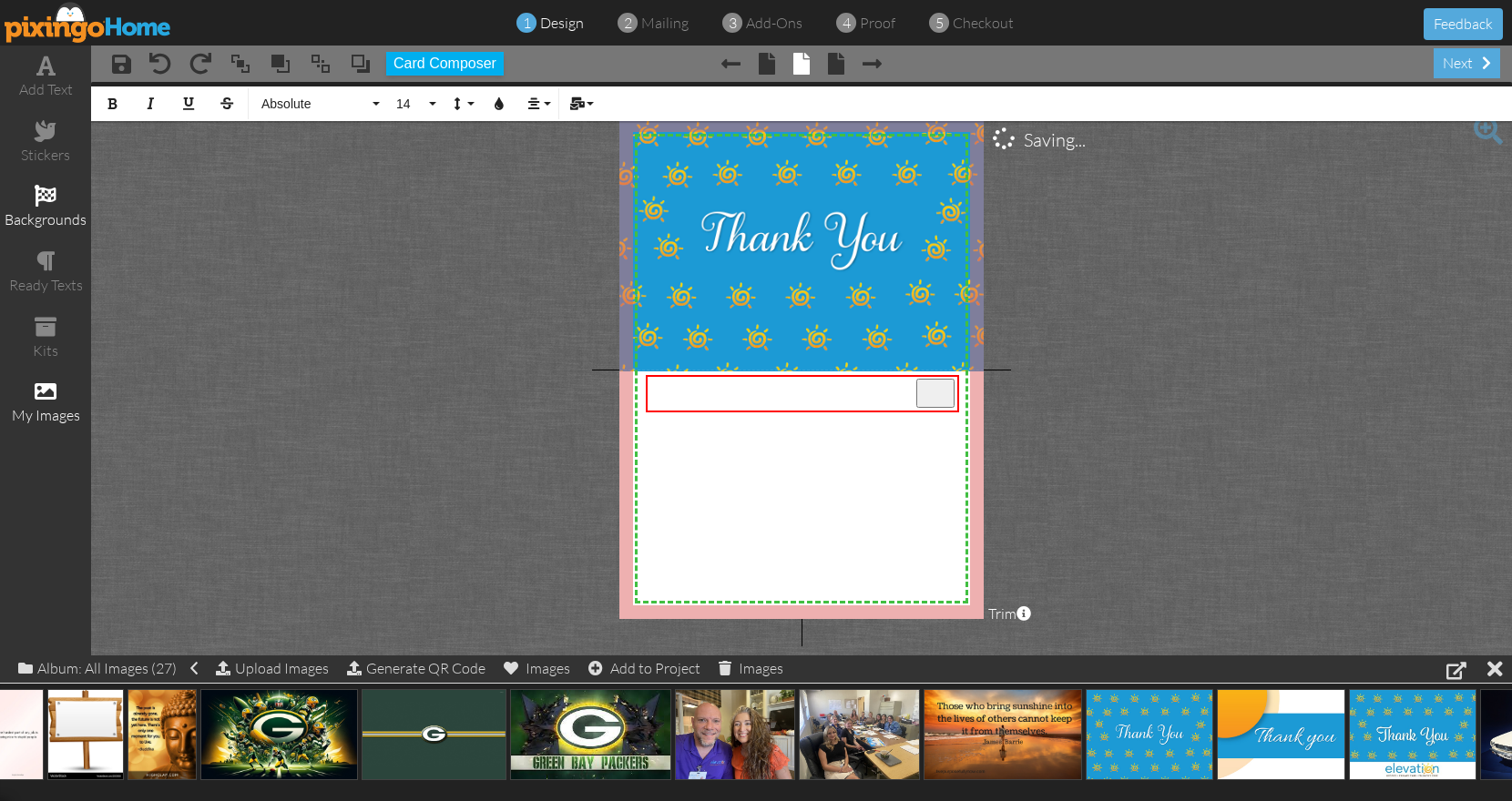
click at [51, 204] on span at bounding box center [45, 195] width 22 height 22
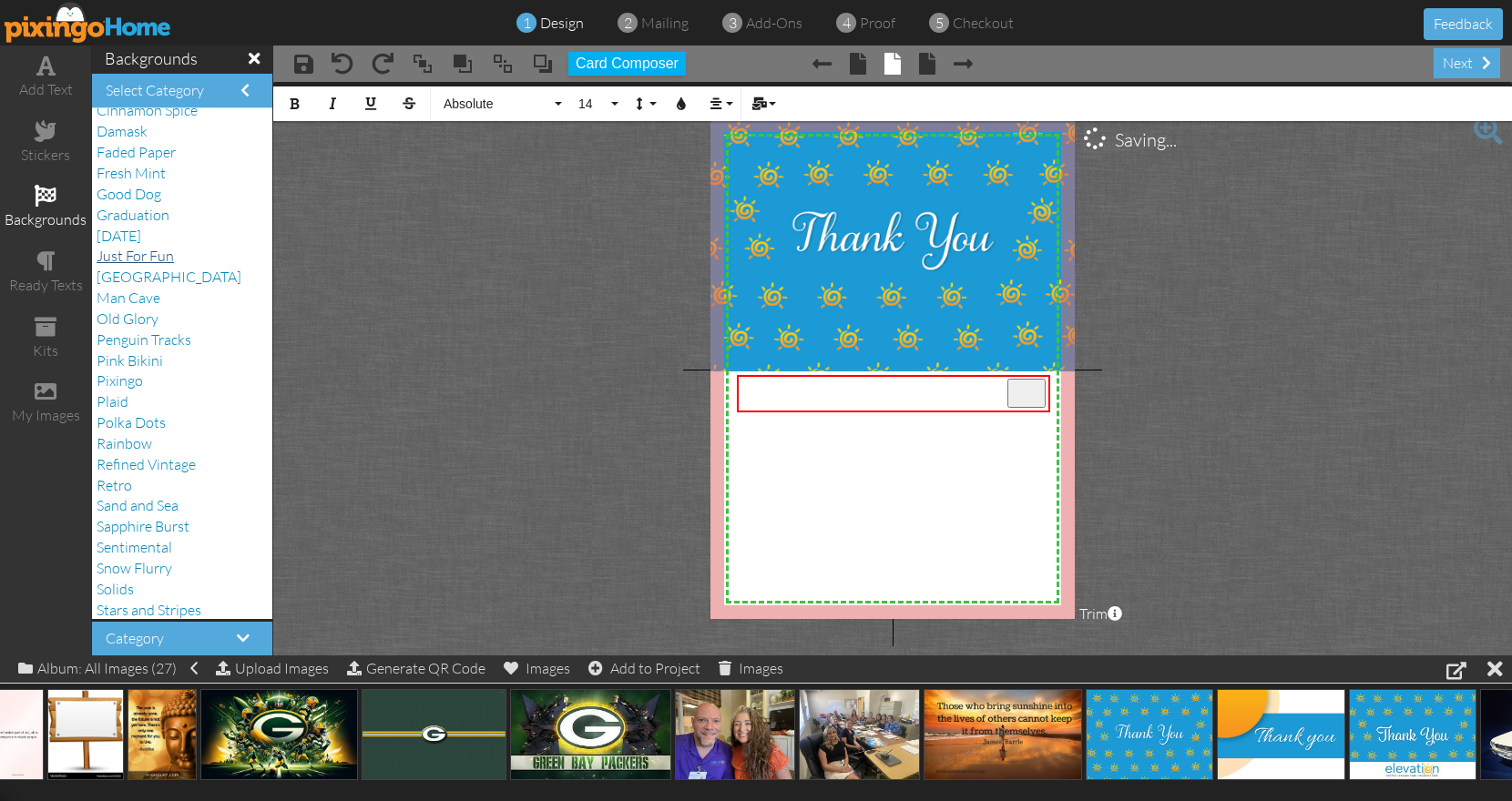
scroll to position [226, 0]
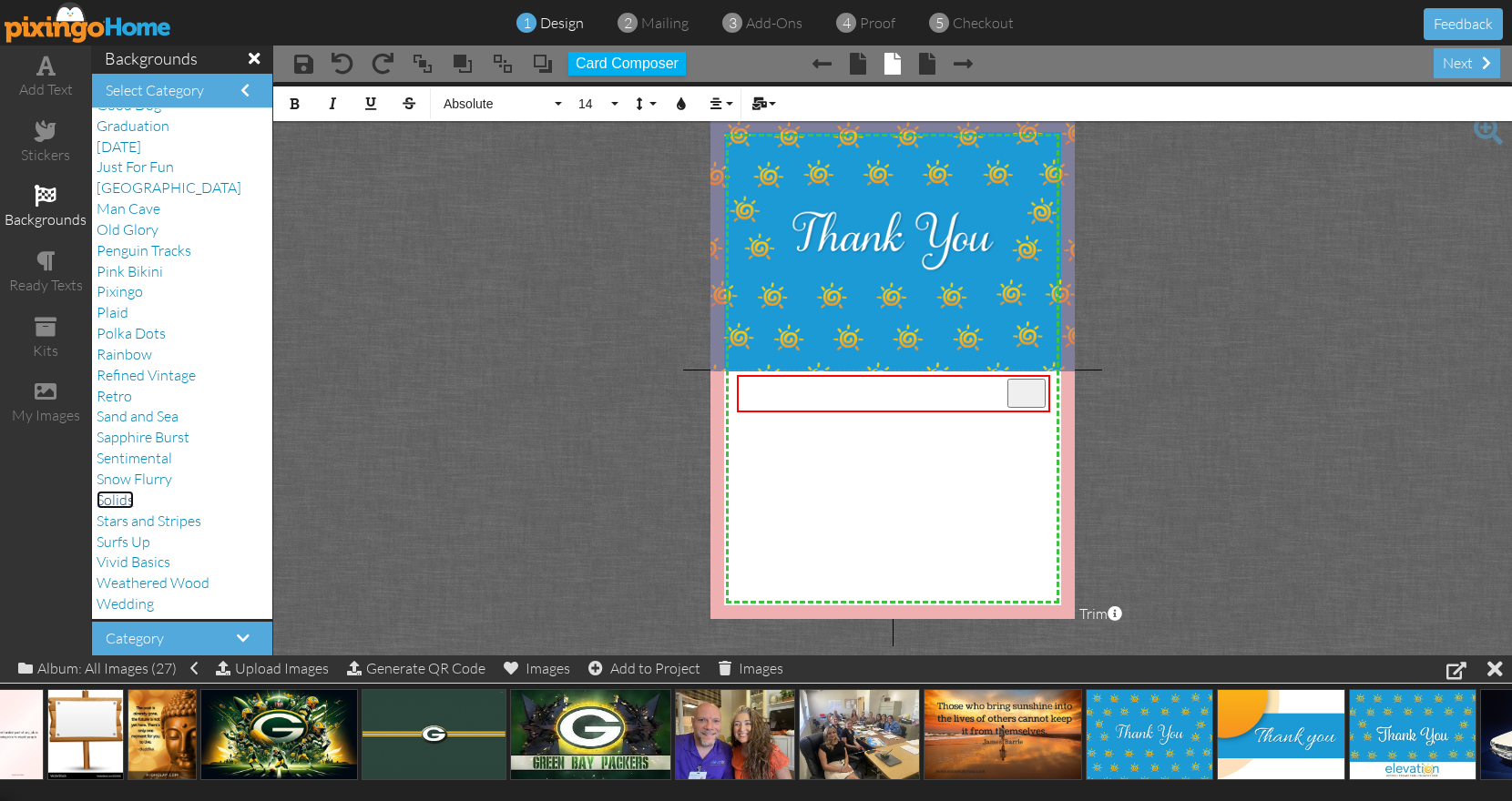
click at [129, 499] on span "Solids" at bounding box center [114, 499] width 37 height 18
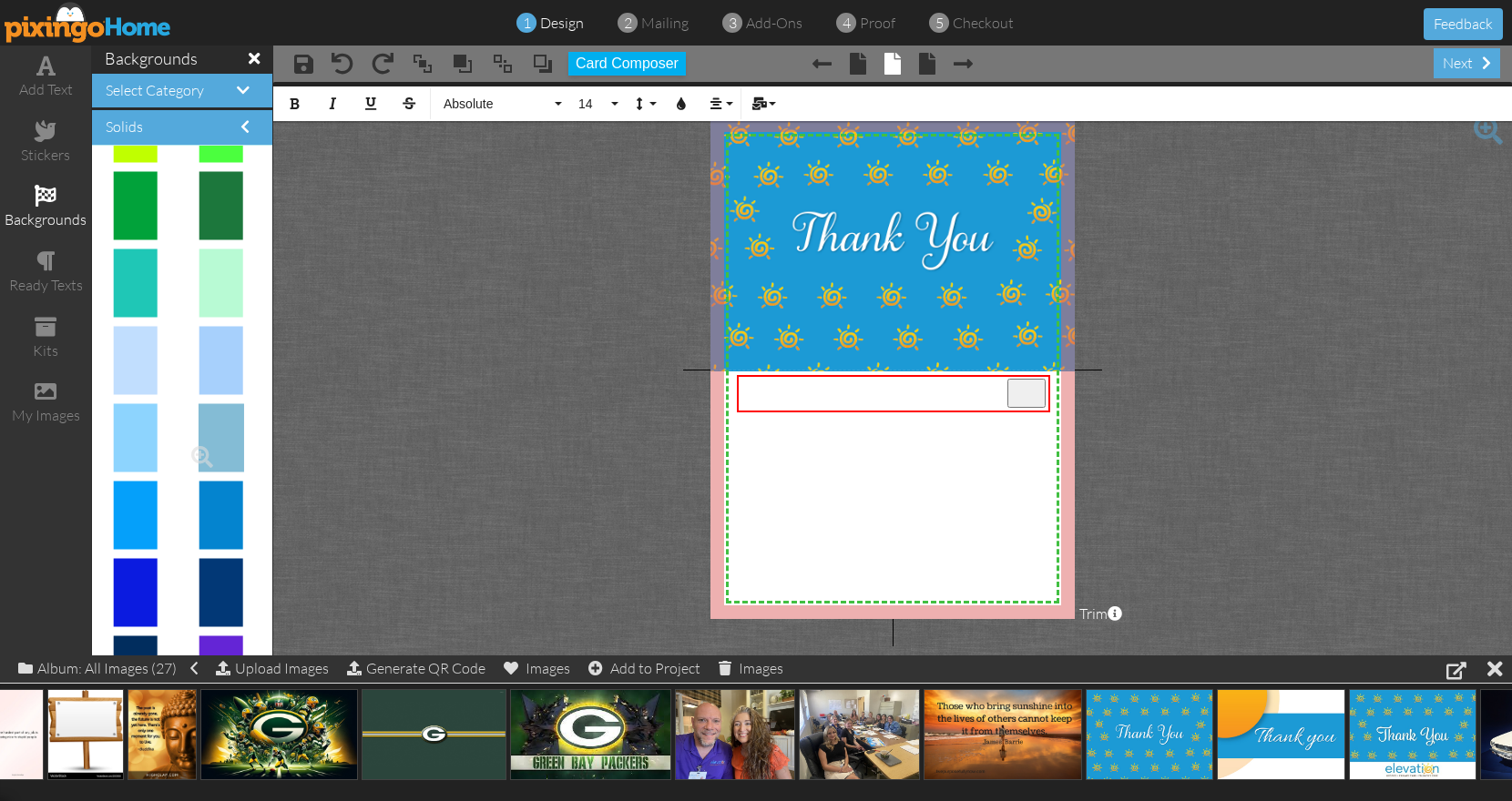
scroll to position [758, 0]
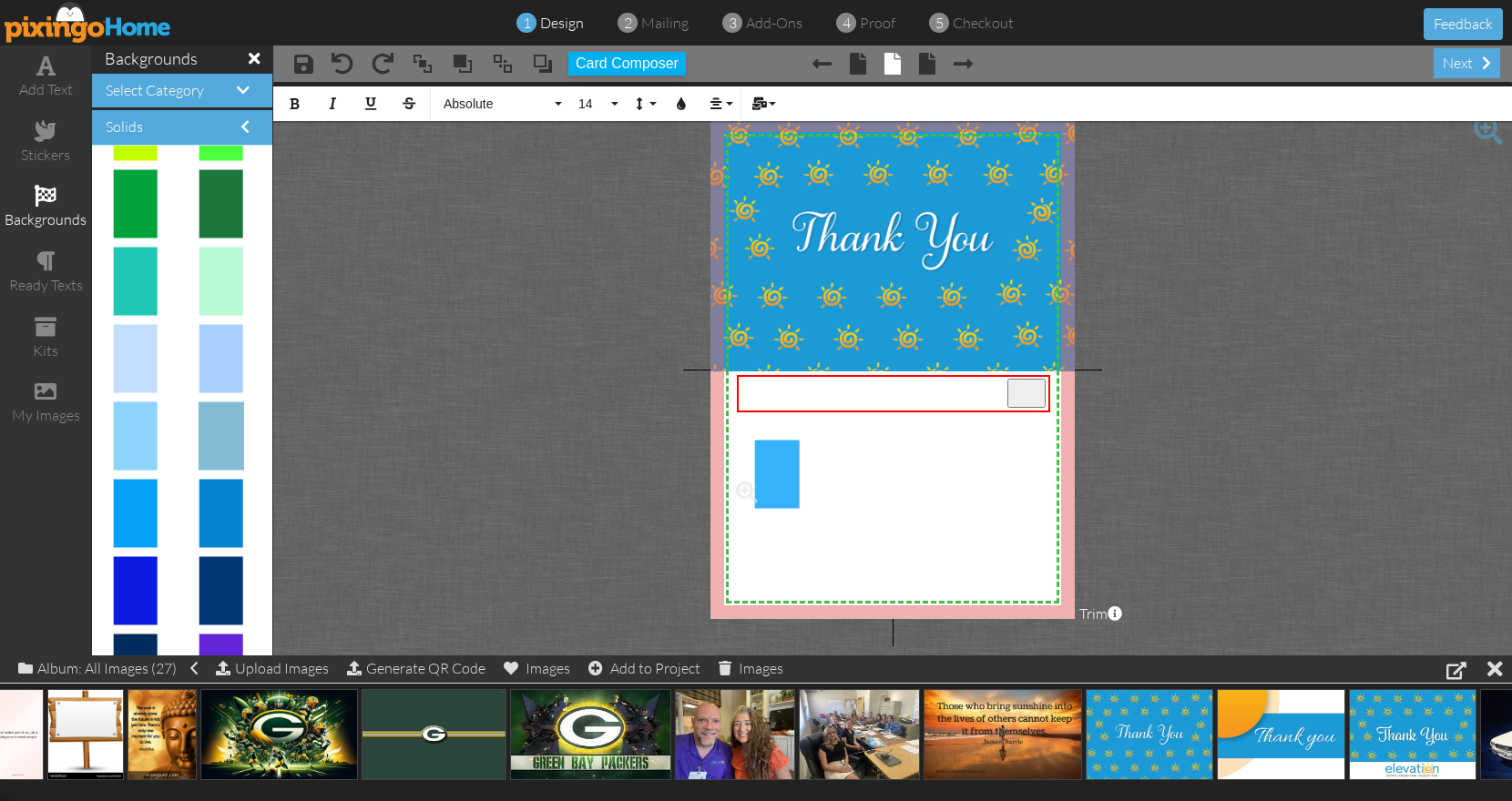
drag, startPoint x: 133, startPoint y: 503, endPoint x: 763, endPoint y: 463, distance: 631.3
click at [763, 463] on body "1 design 2 mailing 3 add-ons 4 proof 5 checkout Feedback add text stickers back…" at bounding box center [756, 400] width 1512 height 801
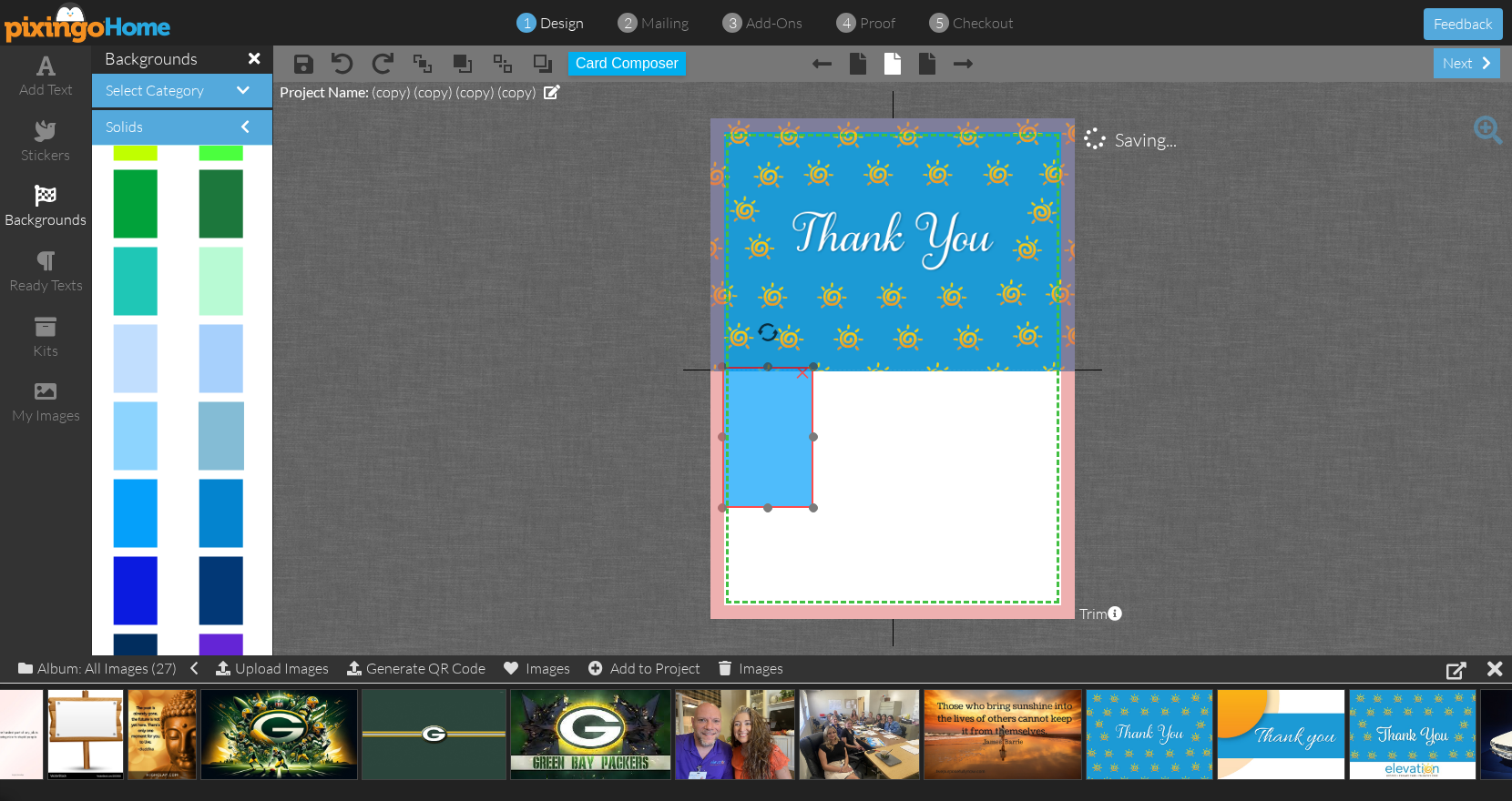
drag, startPoint x: 763, startPoint y: 463, endPoint x: 754, endPoint y: 391, distance: 72.6
click at [754, 391] on img at bounding box center [768, 437] width 91 height 140
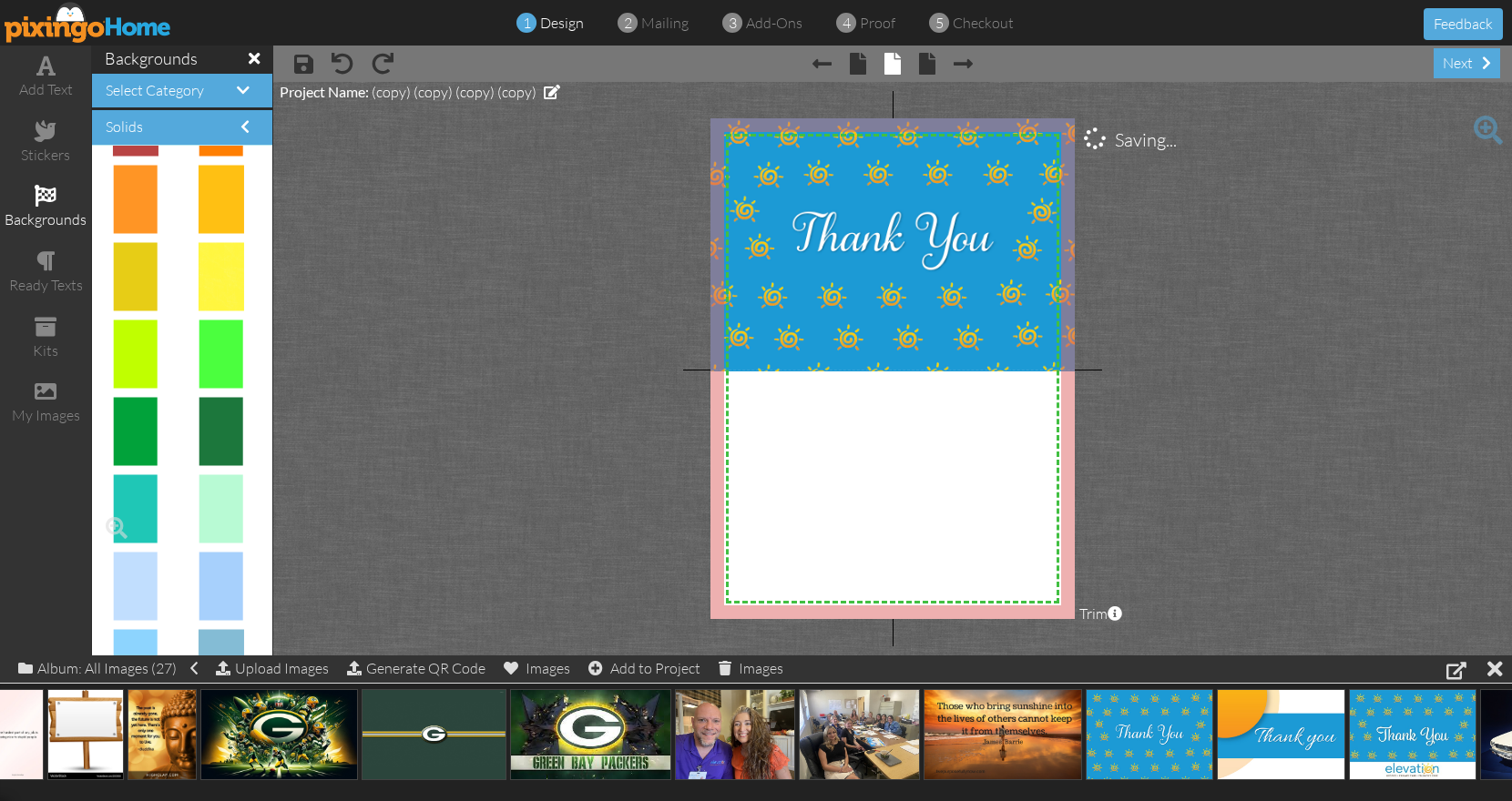
scroll to position [334, 0]
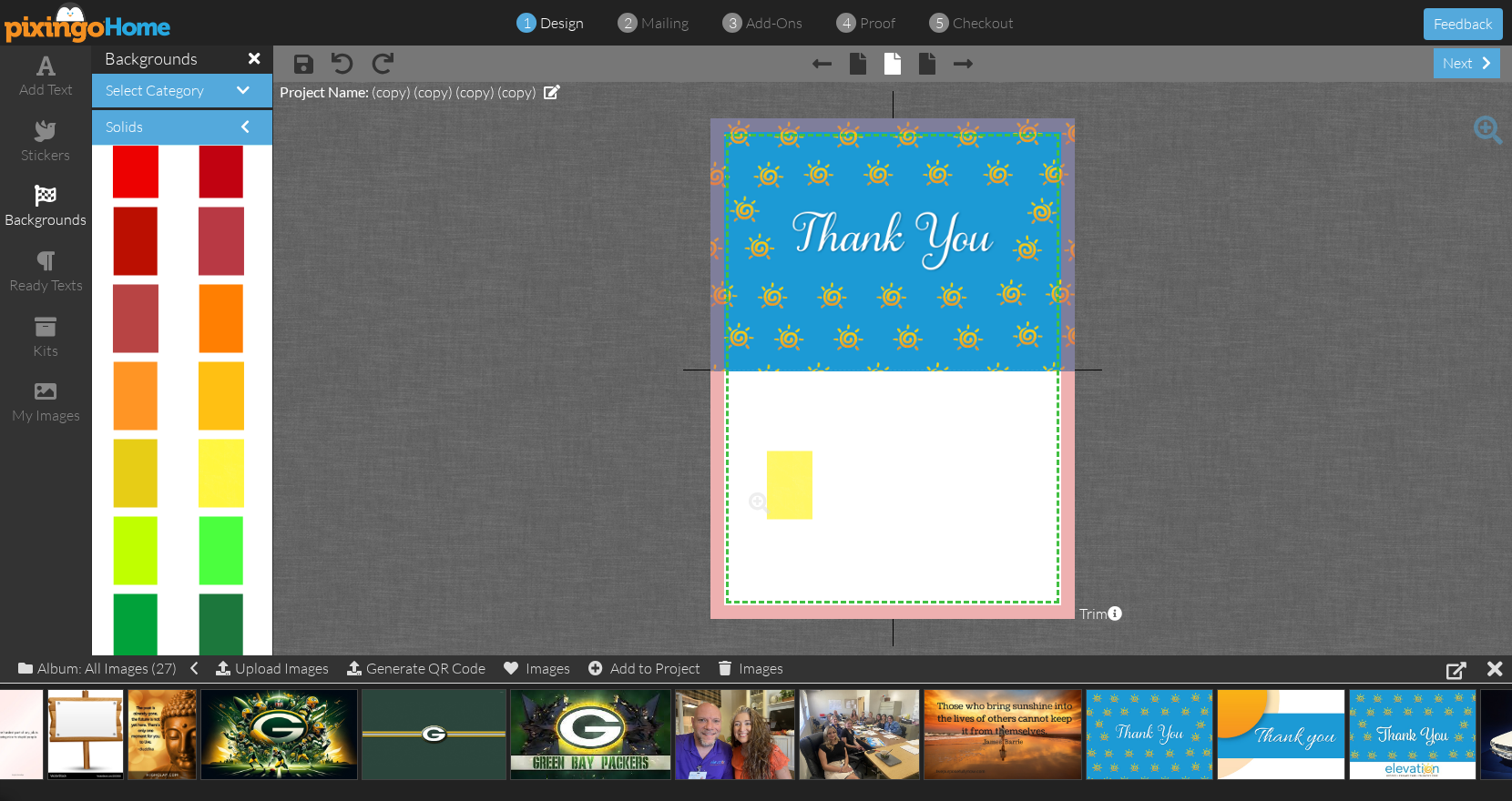
drag, startPoint x: 209, startPoint y: 455, endPoint x: 780, endPoint y: 465, distance: 571.1
click at [780, 465] on body "1 design 2 mailing 3 add-ons 4 proof 5 checkout Feedback add text stickers back…" at bounding box center [756, 400] width 1512 height 801
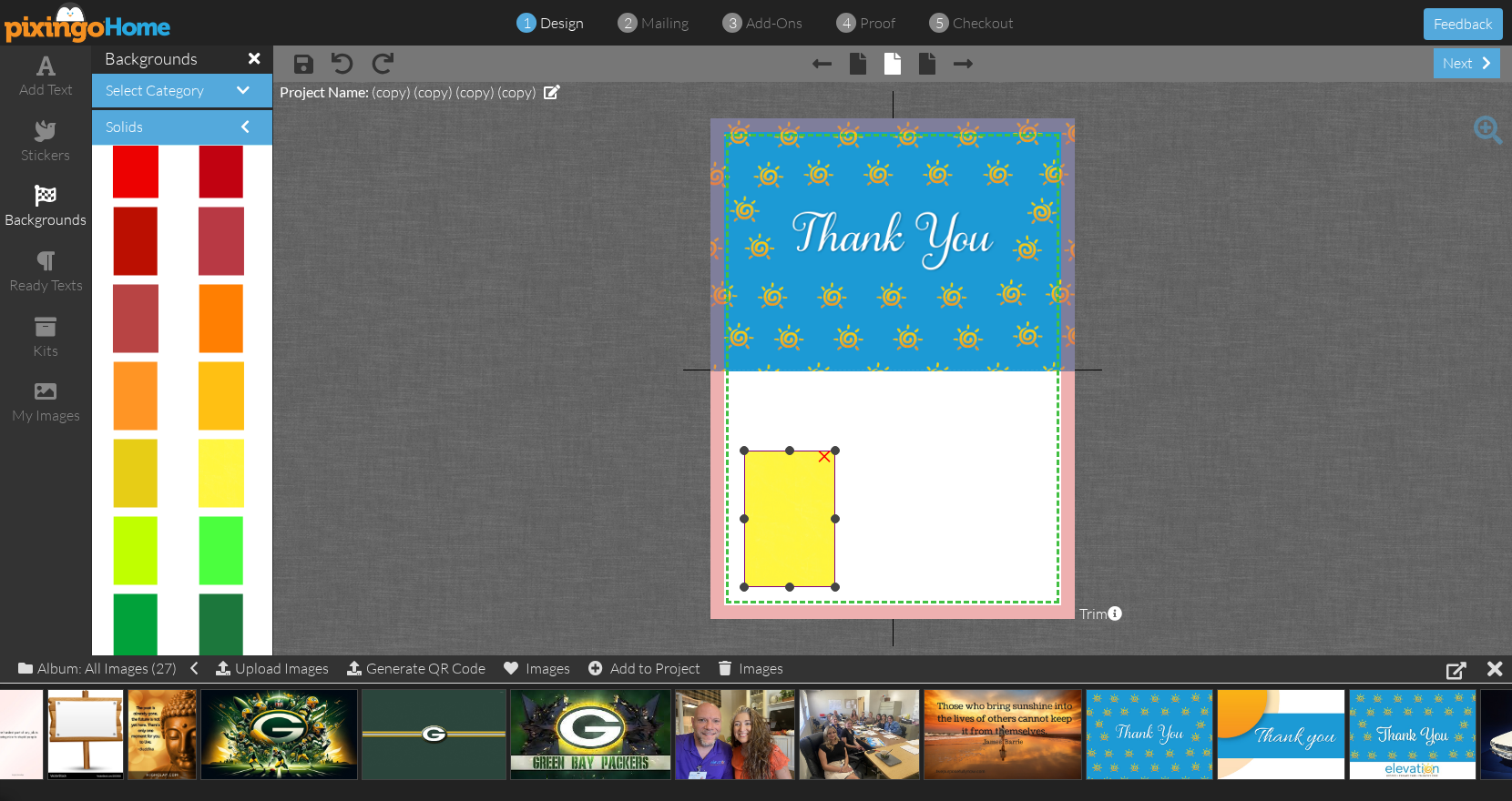
click at [791, 472] on img at bounding box center [790, 519] width 91 height 137
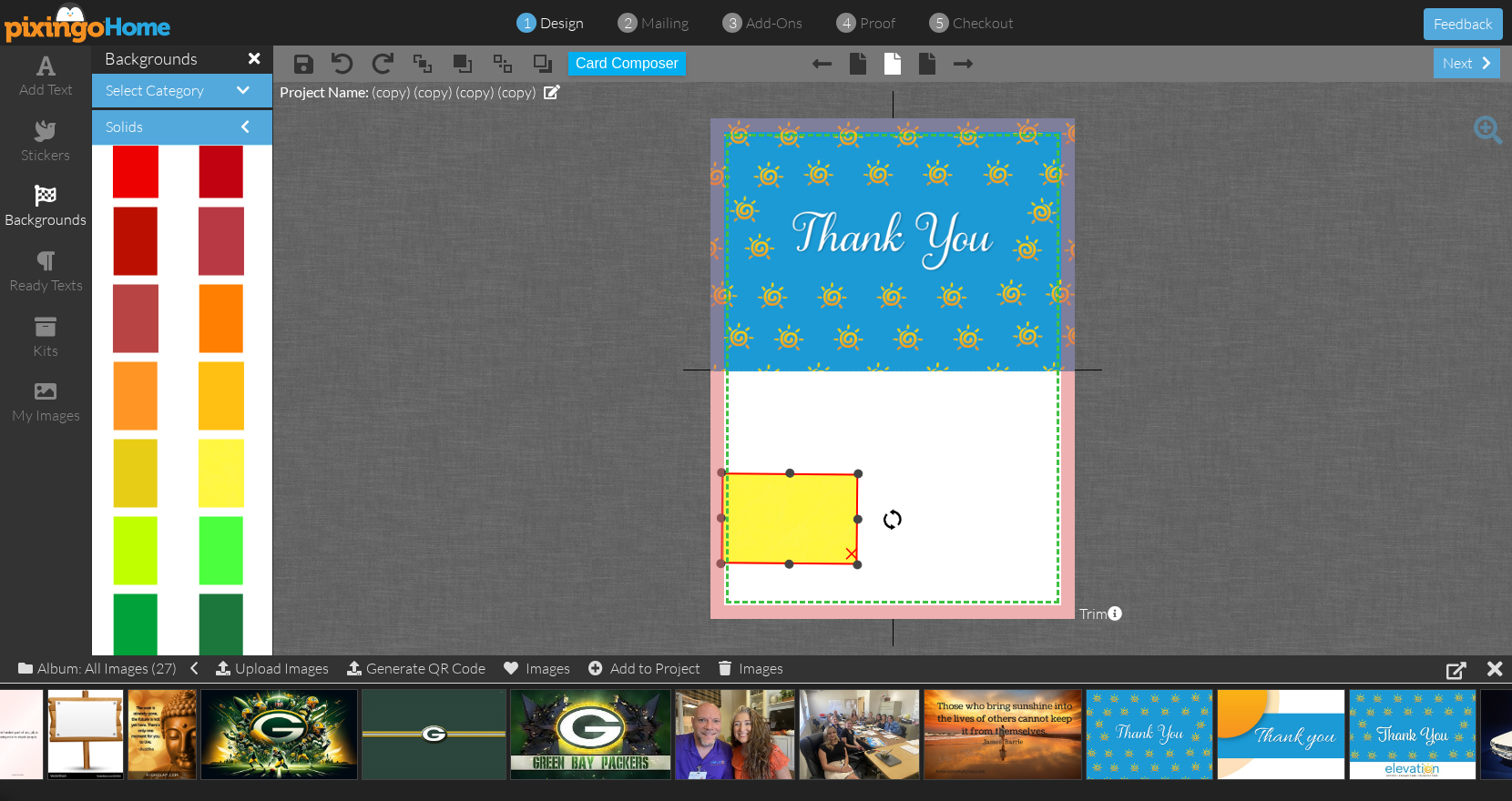
drag, startPoint x: 794, startPoint y: 418, endPoint x: 909, endPoint y: 520, distance: 153.7
click at [909, 520] on div "X X X X X X X X X X X X X X X X X X X X X X X X X X X X X X X X X X X X X X X X…" at bounding box center [893, 368] width 364 height 500
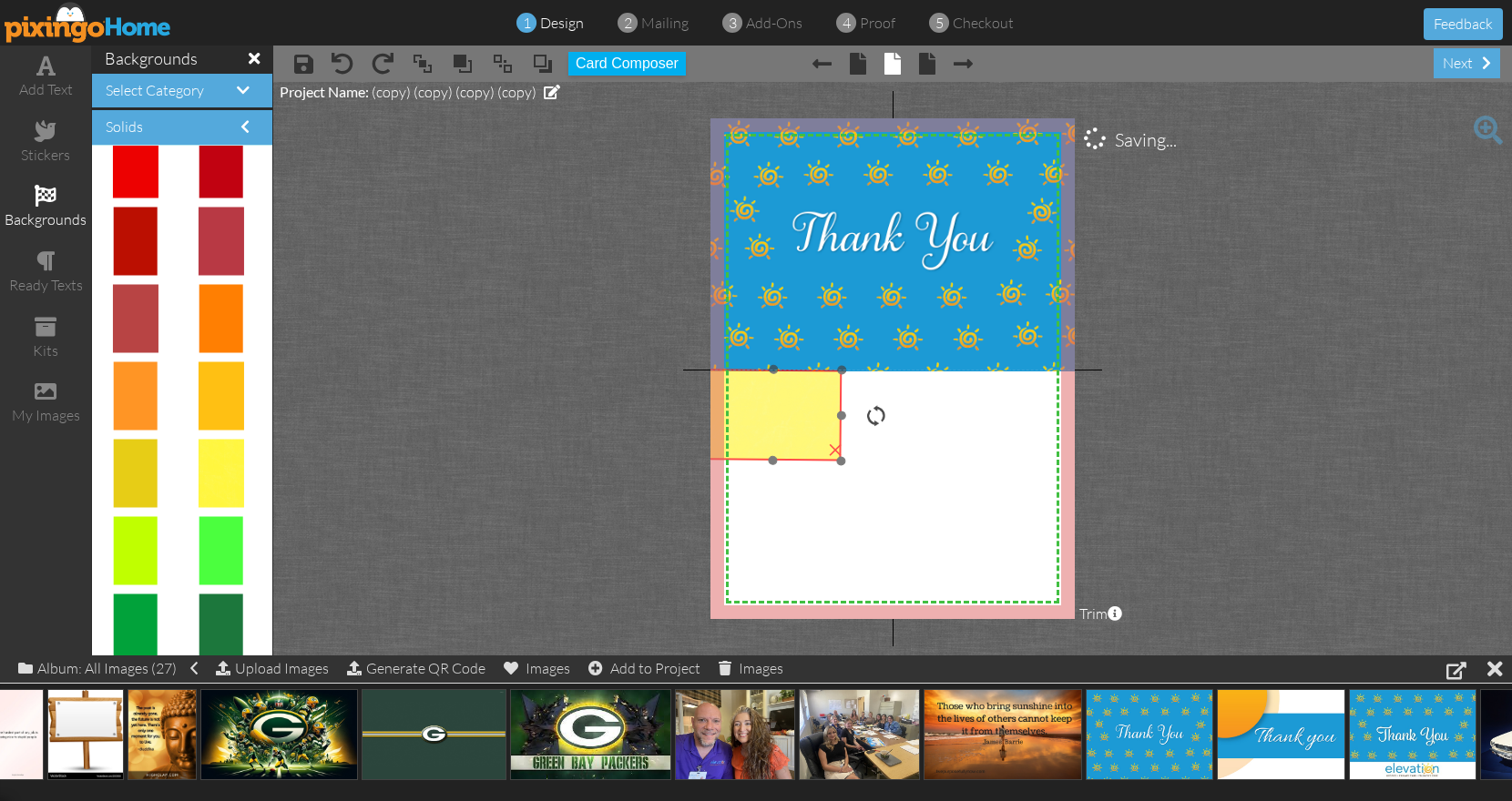
drag, startPoint x: 799, startPoint y: 514, endPoint x: 783, endPoint y: 410, distance: 105.2
click at [783, 410] on img at bounding box center [774, 415] width 138 height 92
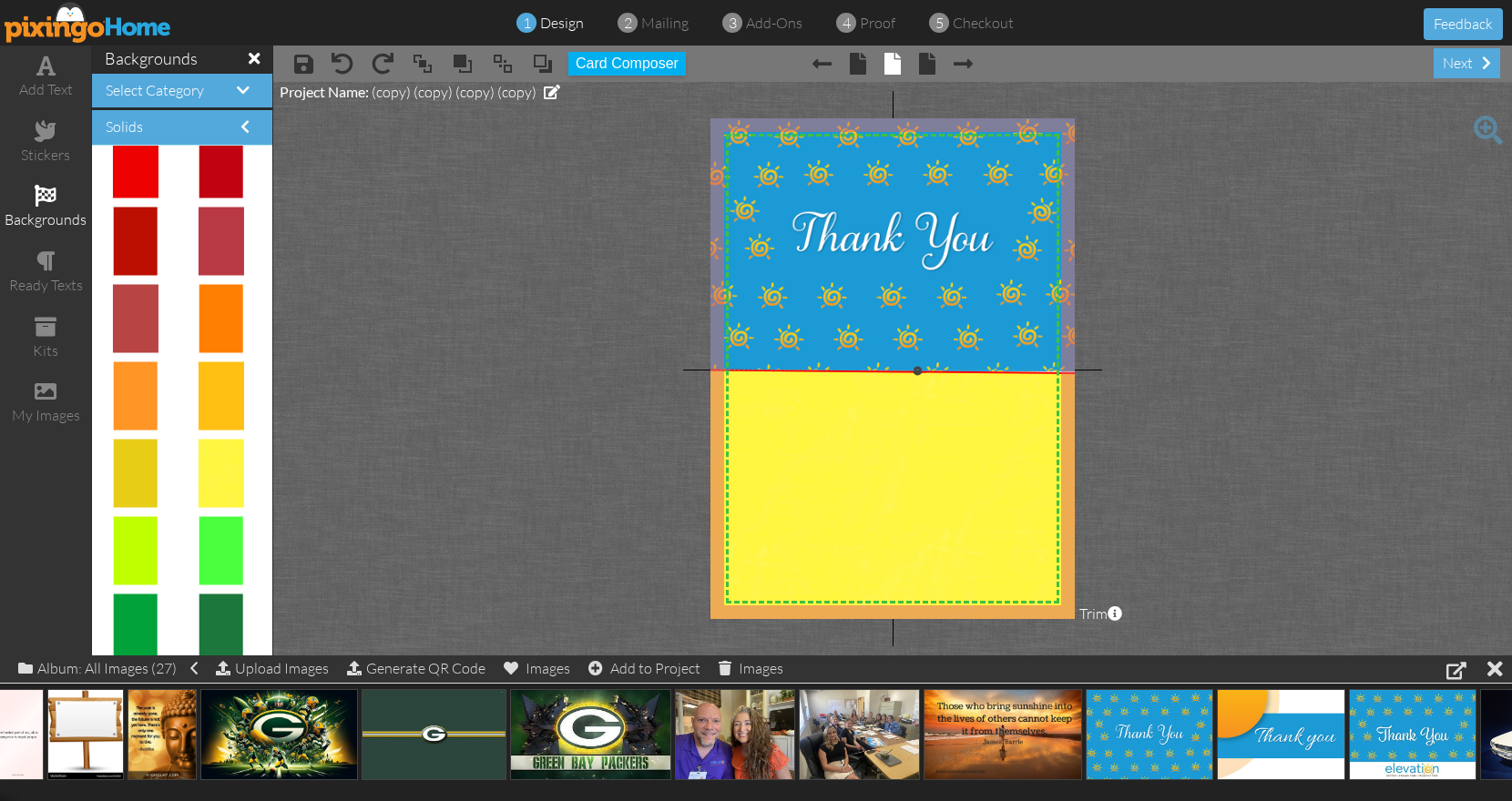
drag, startPoint x: 840, startPoint y: 462, endPoint x: 1127, endPoint y: 547, distance: 299.3
click at [1127, 547] on project-studio-wrapper "X X X X X X X X X X X X X X X X X X X X X X X X X X X X X X X X X X X X X X X X…" at bounding box center [893, 368] width 1239 height 574
click at [1175, 465] on project-studio-wrapper "X X X X X X X X X X X X X X X X X X X X X X X X X X X X X X X X X X X X X X X X…" at bounding box center [893, 368] width 1239 height 574
click at [899, 429] on img at bounding box center [915, 512] width 425 height 286
click at [51, 64] on span at bounding box center [46, 65] width 19 height 22
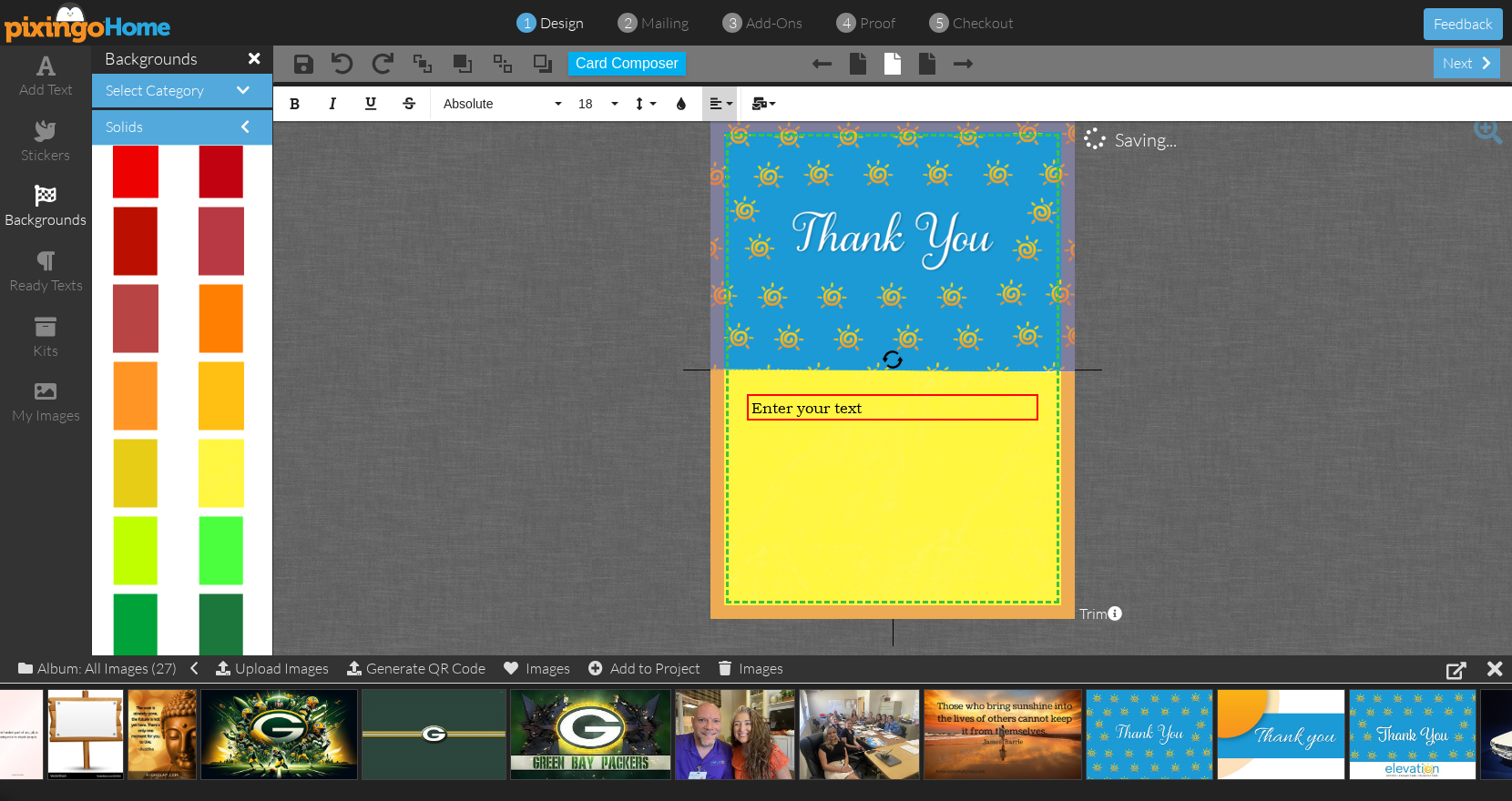
click at [718, 96] on button "Align" at bounding box center [719, 104] width 34 height 34
click at [729, 159] on icon at bounding box center [730, 162] width 11 height 13
click at [587, 108] on span "18" at bounding box center [592, 104] width 31 height 15
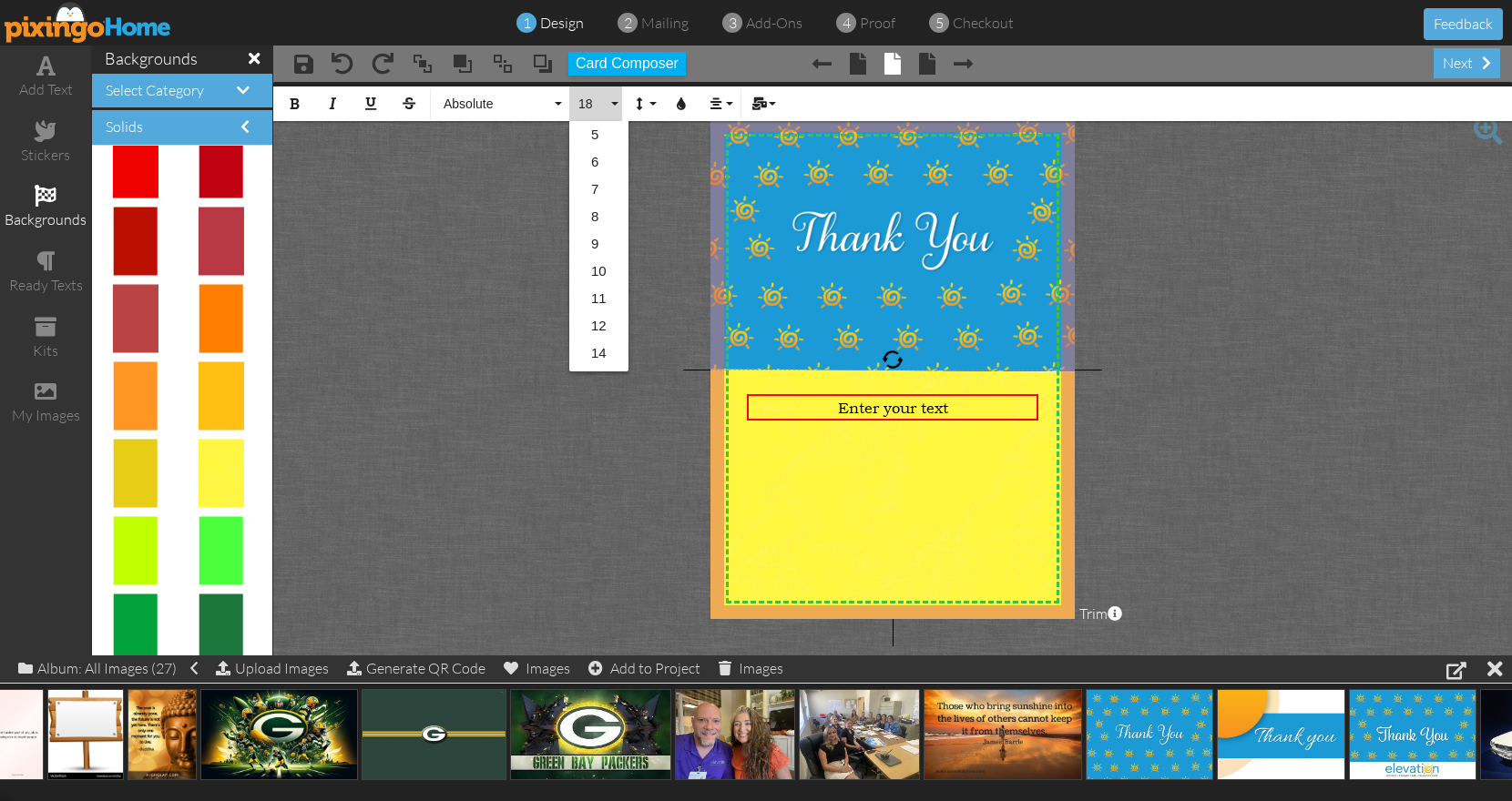
scroll to position [161, 0]
click at [596, 207] on link "16" at bounding box center [599, 219] width 59 height 28
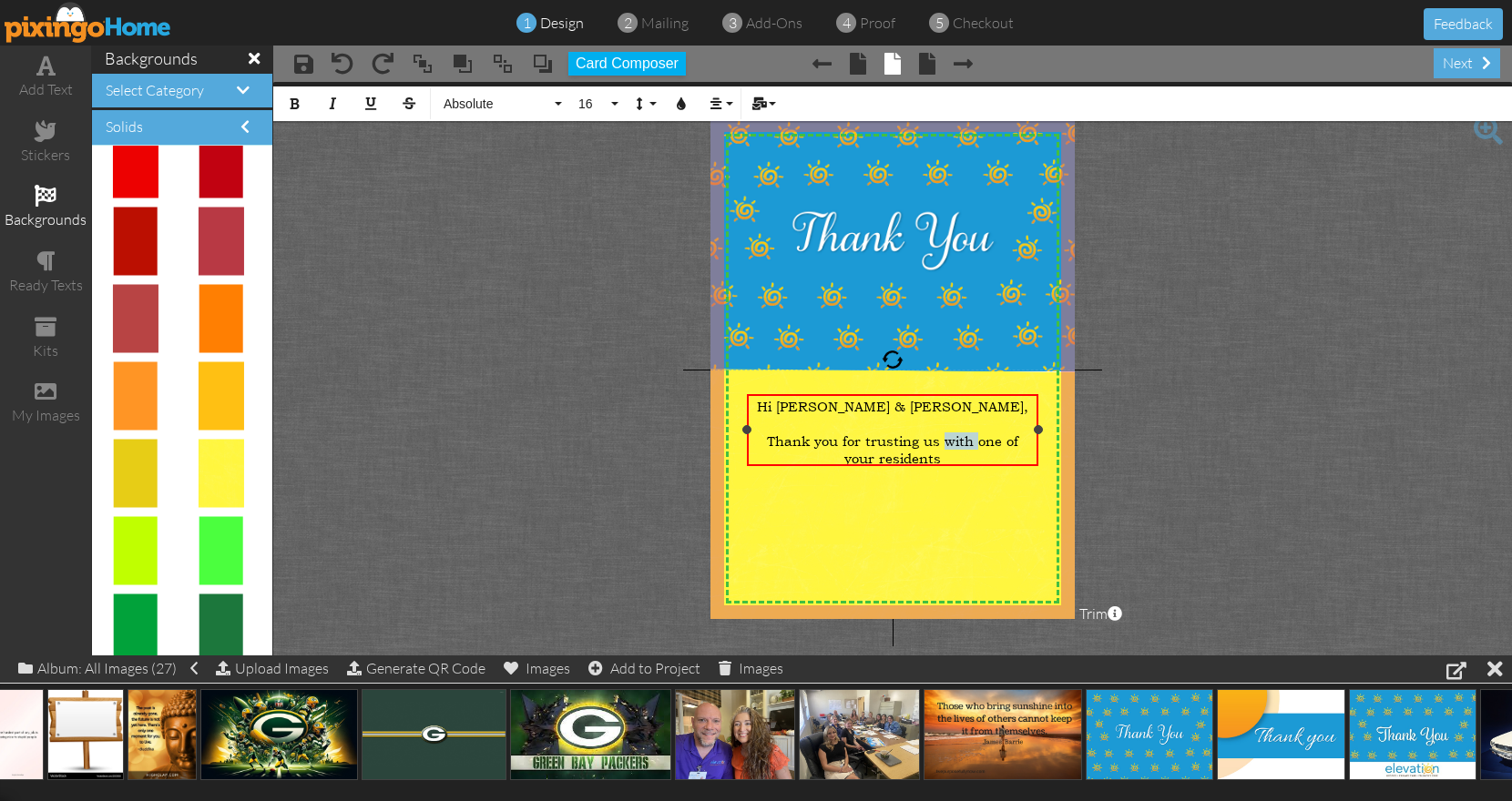
drag, startPoint x: 929, startPoint y: 439, endPoint x: 958, endPoint y: 439, distance: 29.0
click at [958, 439] on span "​Thank you for trusting us with one of your residents" at bounding box center [893, 450] width 251 height 34
click at [975, 458] on div "Thank you for trusting us to take care of one of your residents" at bounding box center [893, 450] width 284 height 34
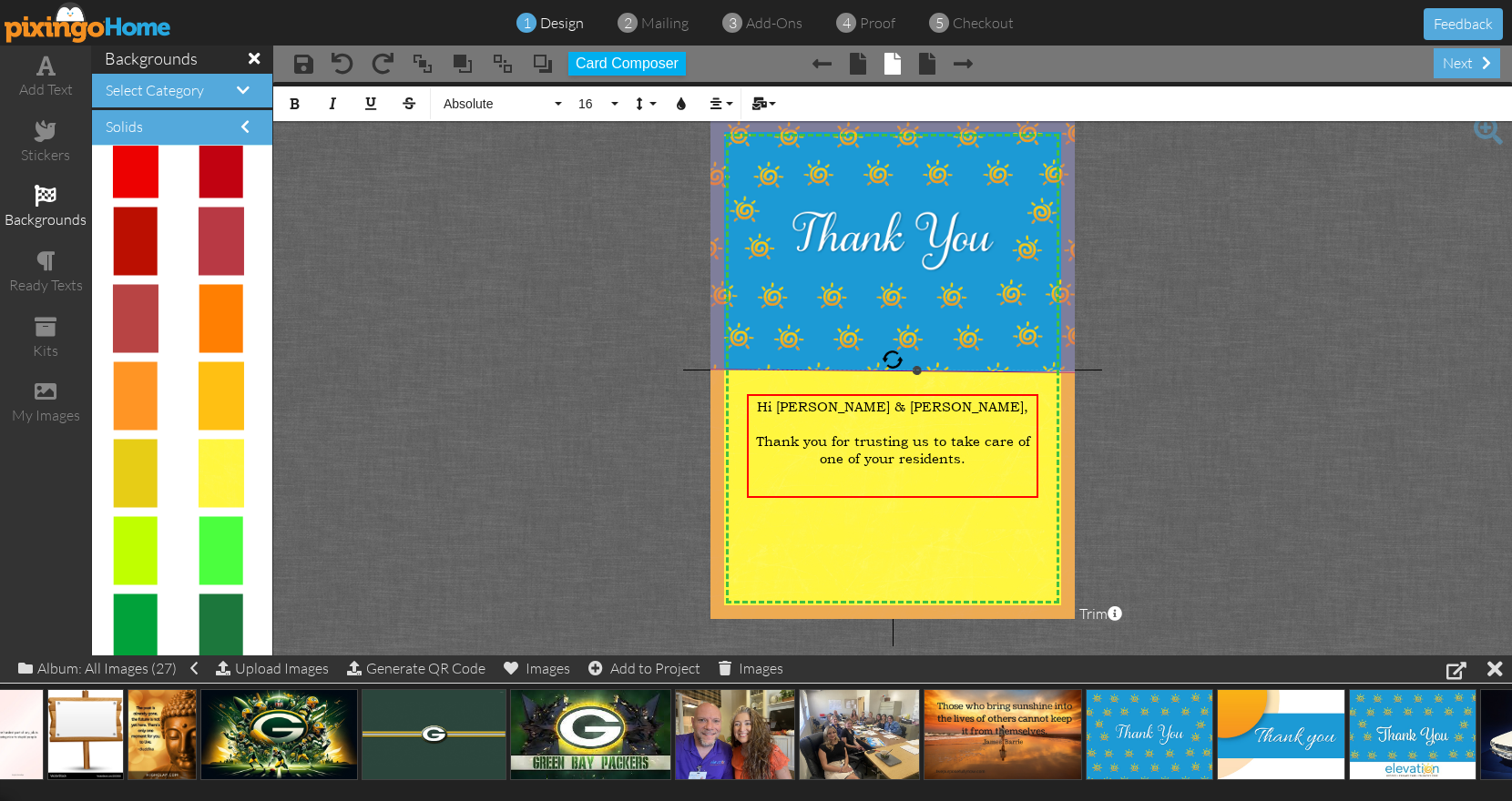
click at [951, 536] on img at bounding box center [915, 512] width 425 height 286
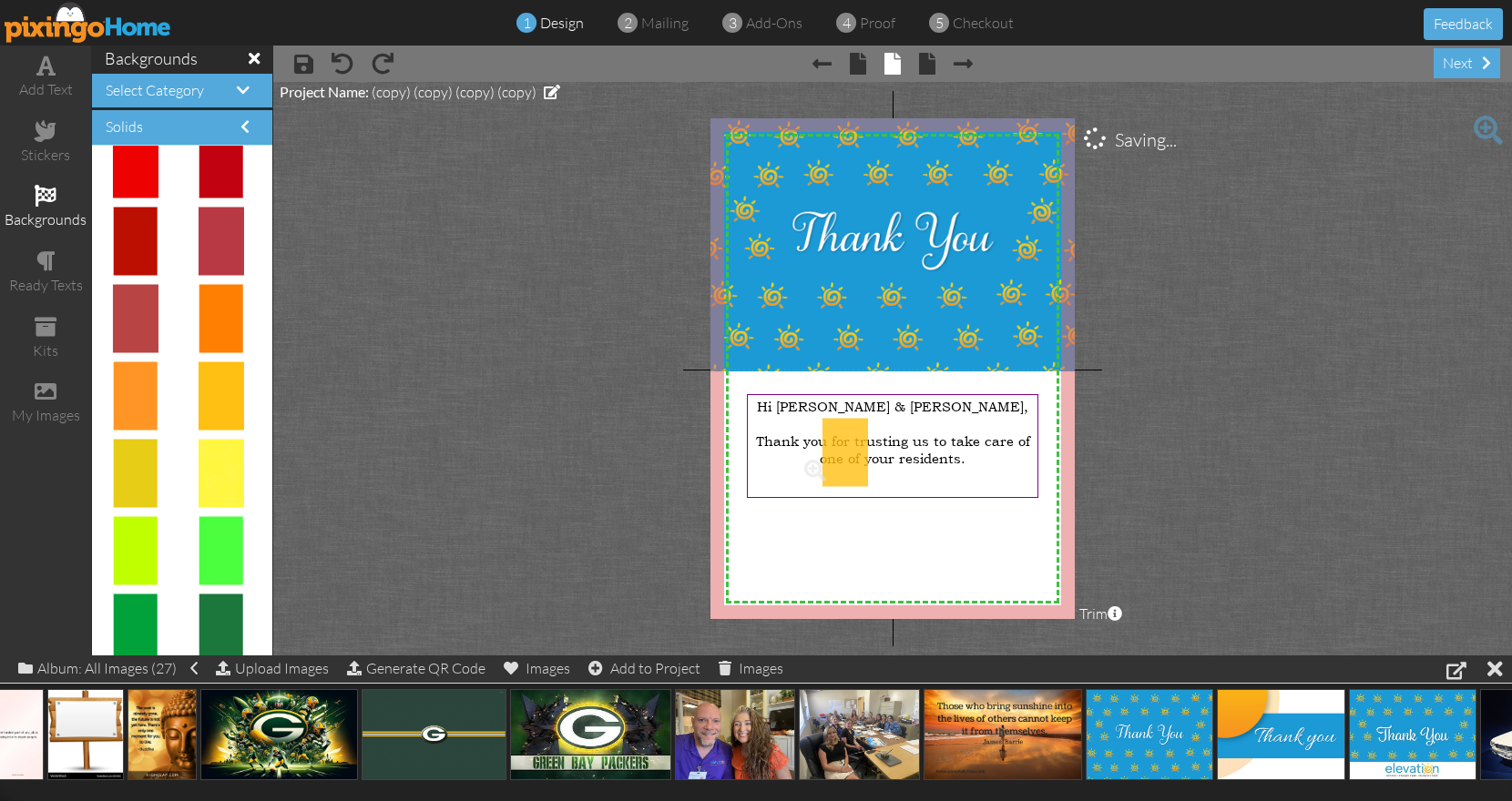
drag, startPoint x: 206, startPoint y: 400, endPoint x: 834, endPoint y: 457, distance: 630.6
click at [834, 457] on body "1 design 2 mailing 3 add-ons 4 proof 5 checkout Feedback add text stickers back…" at bounding box center [756, 400] width 1512 height 801
click at [839, 436] on img at bounding box center [845, 486] width 91 height 137
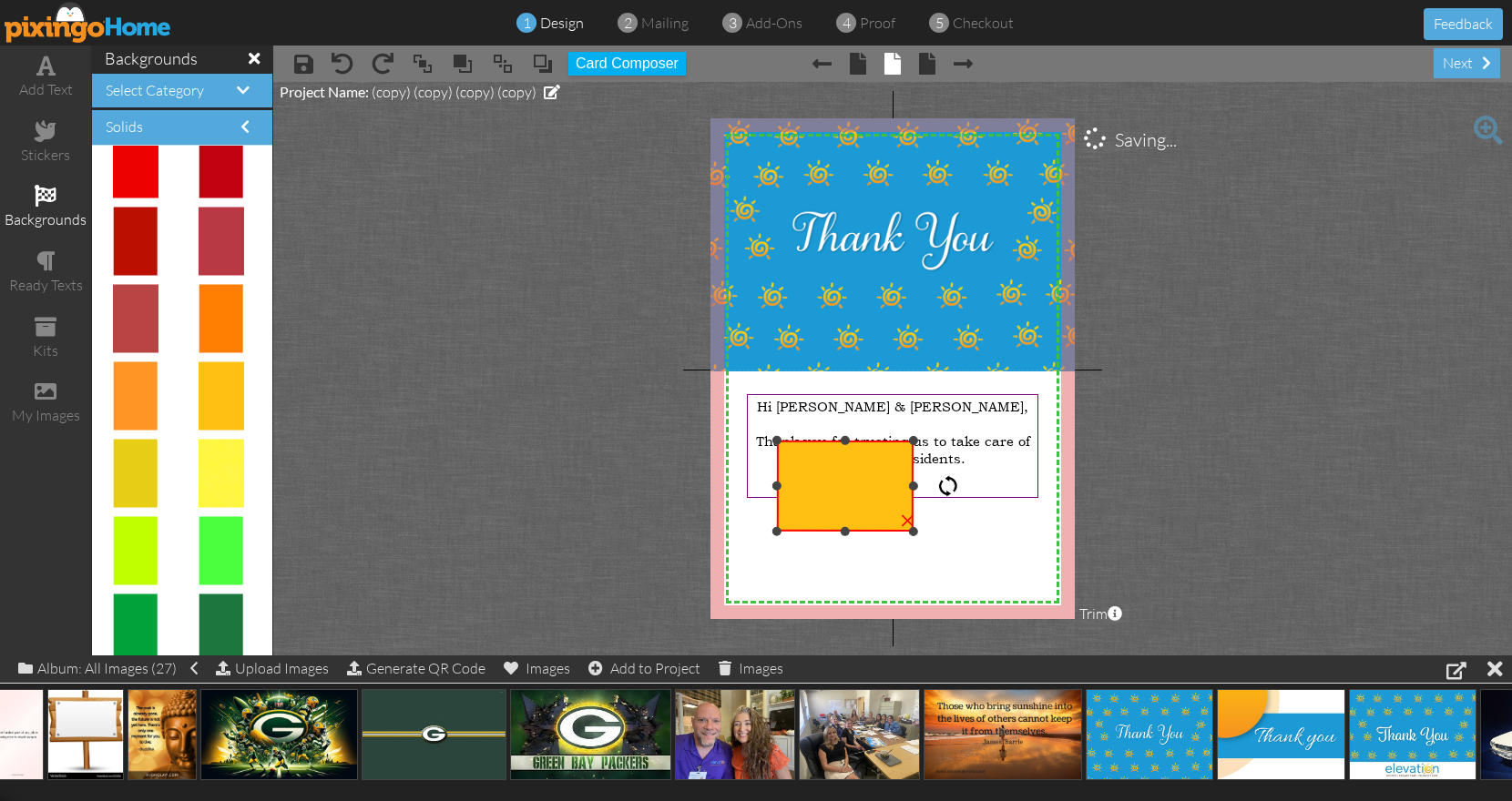
drag, startPoint x: 849, startPoint y: 381, endPoint x: 965, endPoint y: 486, distance: 156.5
click at [965, 486] on div "X X X X X X X X X X X X X X X X X X X X X X X X X X X X X X X X X X X X X X X X…" at bounding box center [893, 368] width 364 height 500
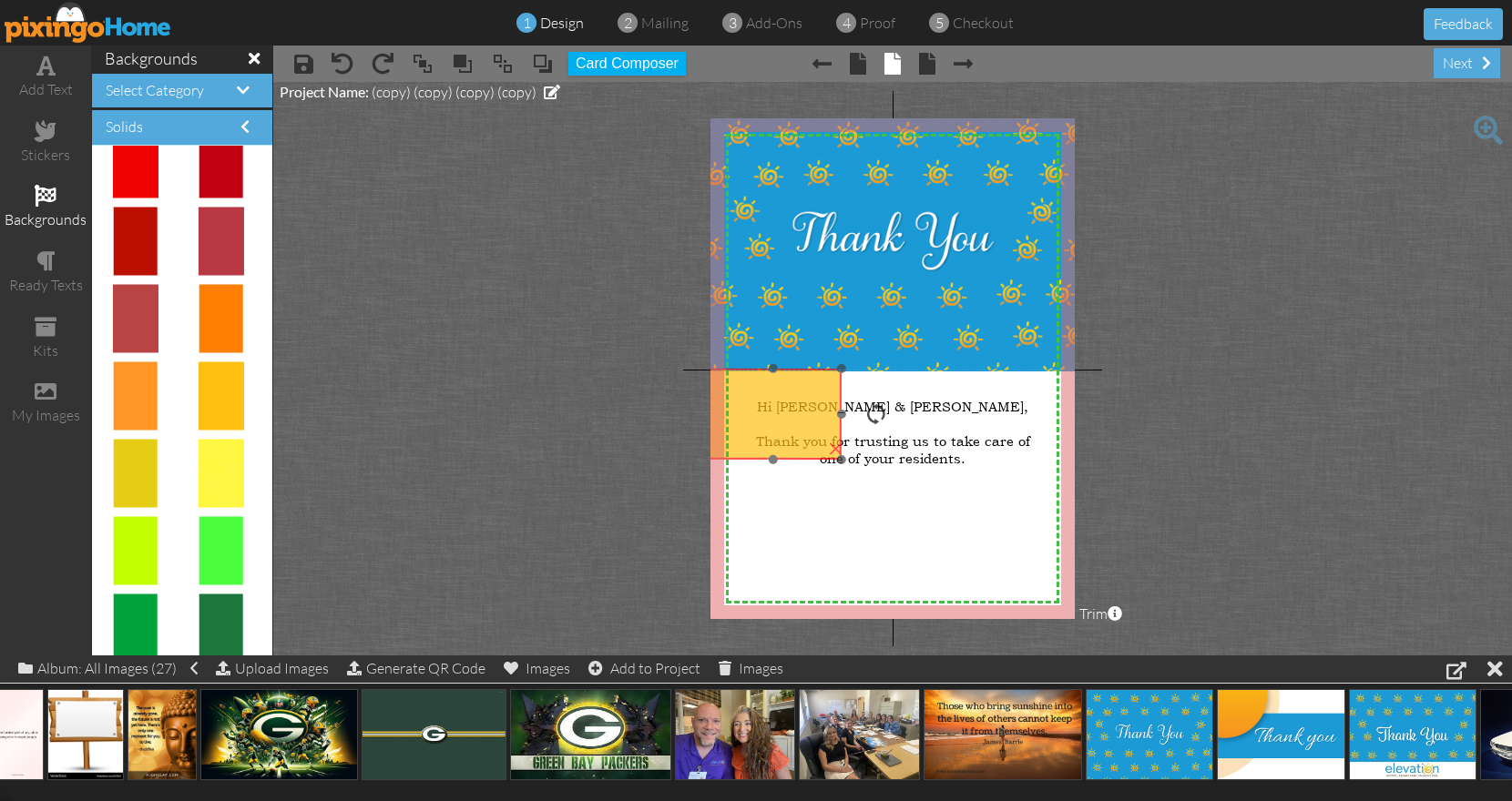
drag, startPoint x: 834, startPoint y: 487, endPoint x: 761, endPoint y: 415, distance: 102.5
click at [761, 415] on img at bounding box center [774, 415] width 137 height 91
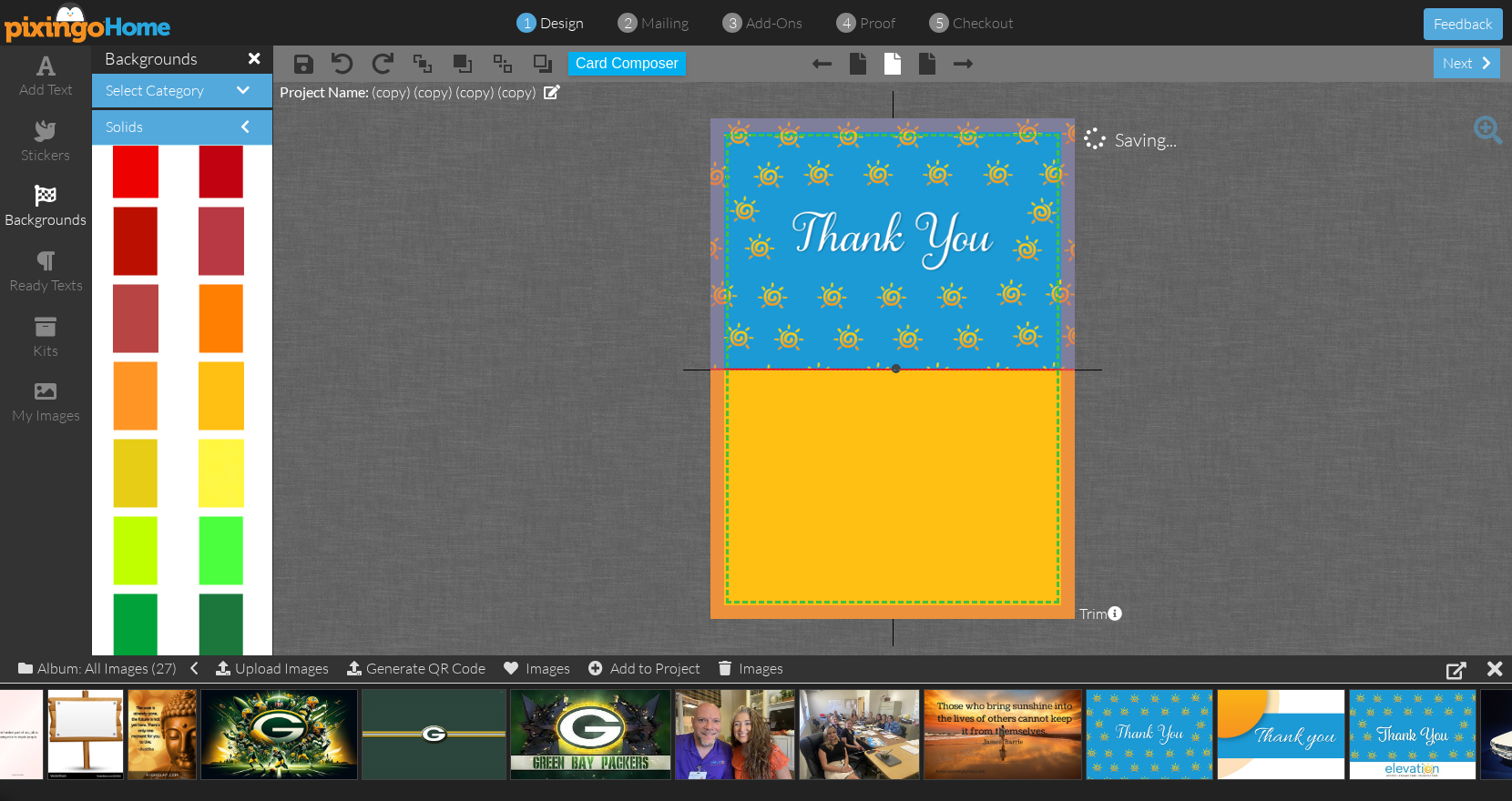
drag, startPoint x: 840, startPoint y: 463, endPoint x: 1088, endPoint y: 532, distance: 257.4
click at [1088, 532] on project-studio-wrapper "X X X X X X X X X X X X X X X X X X X X X X X X X X X X X X X X X X X X X X X X…" at bounding box center [893, 368] width 1239 height 574
click at [540, 66] on span at bounding box center [542, 64] width 22 height 28
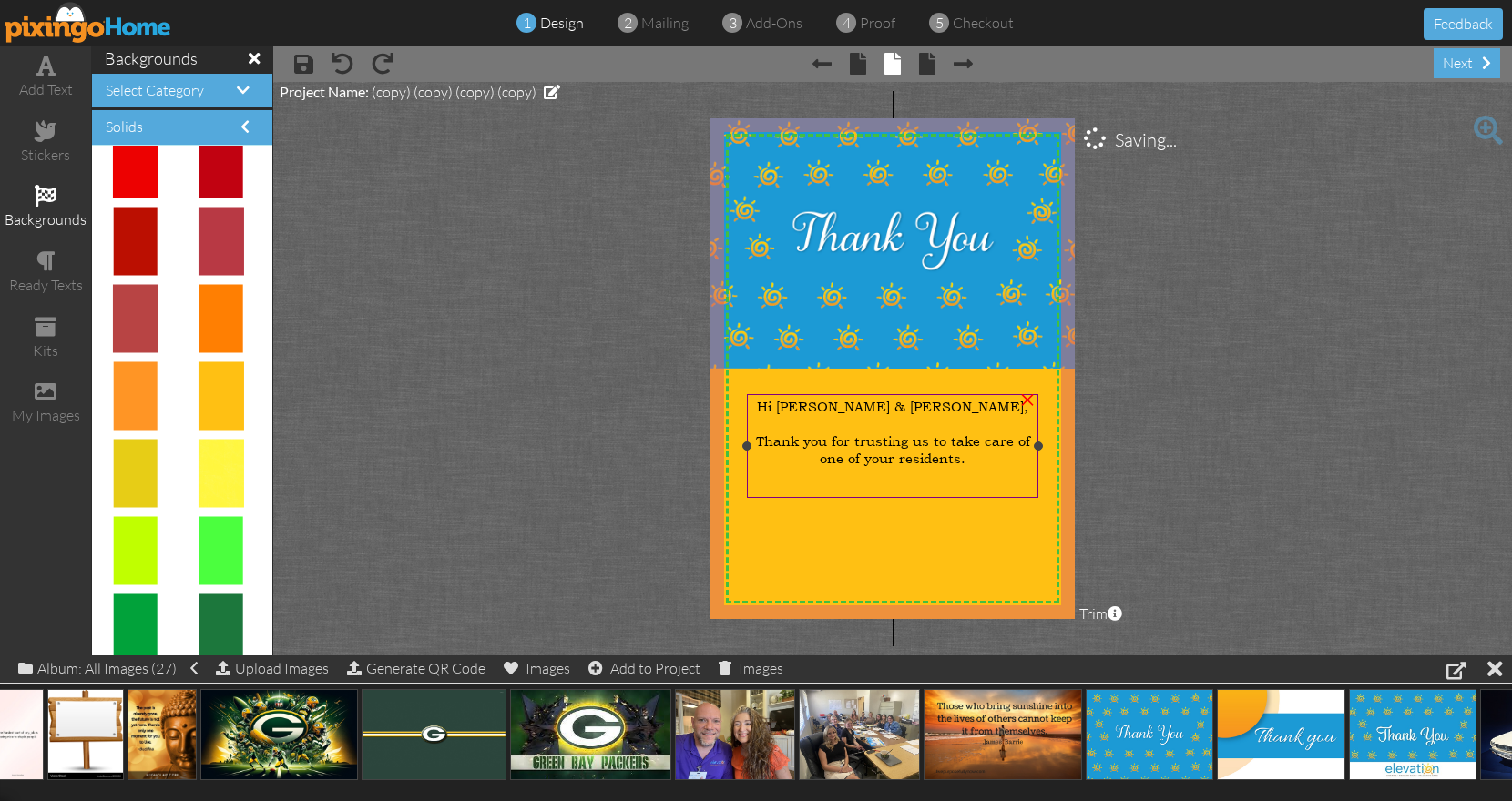
click at [975, 458] on div "Thank you for trusting us to take care of one of your residents." at bounding box center [893, 450] width 284 height 34
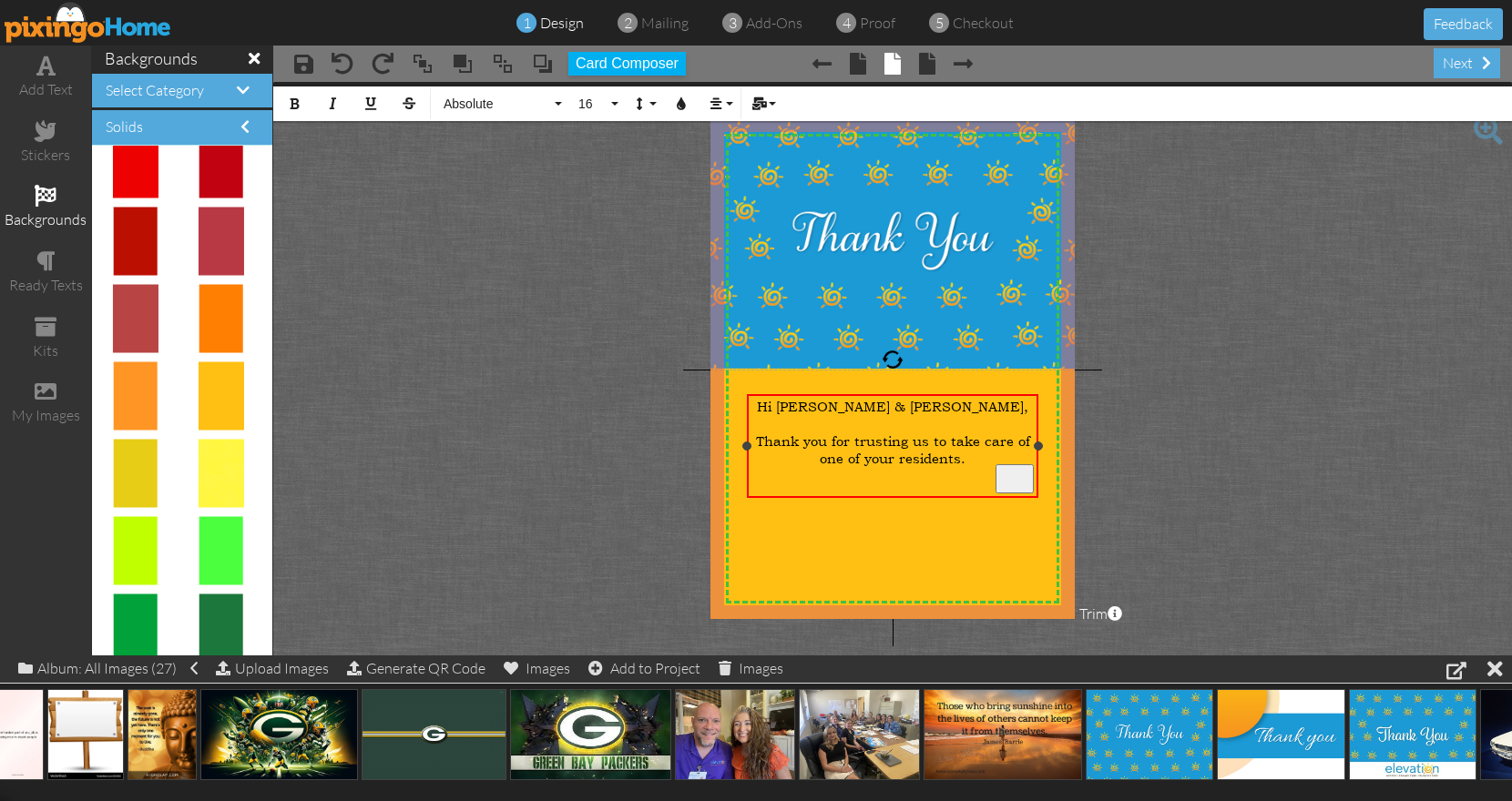
click at [975, 458] on div "Thank you for trusting us to take care of one of your residents." at bounding box center [893, 450] width 284 height 34
drag, startPoint x: 840, startPoint y: 706, endPoint x: 868, endPoint y: 335, distance: 372.1
click at [868, 335] on body "1 design 2 mailing 3 add-ons 4 proof 5 checkout Feedback add text stickers back…" at bounding box center [756, 400] width 1512 height 801
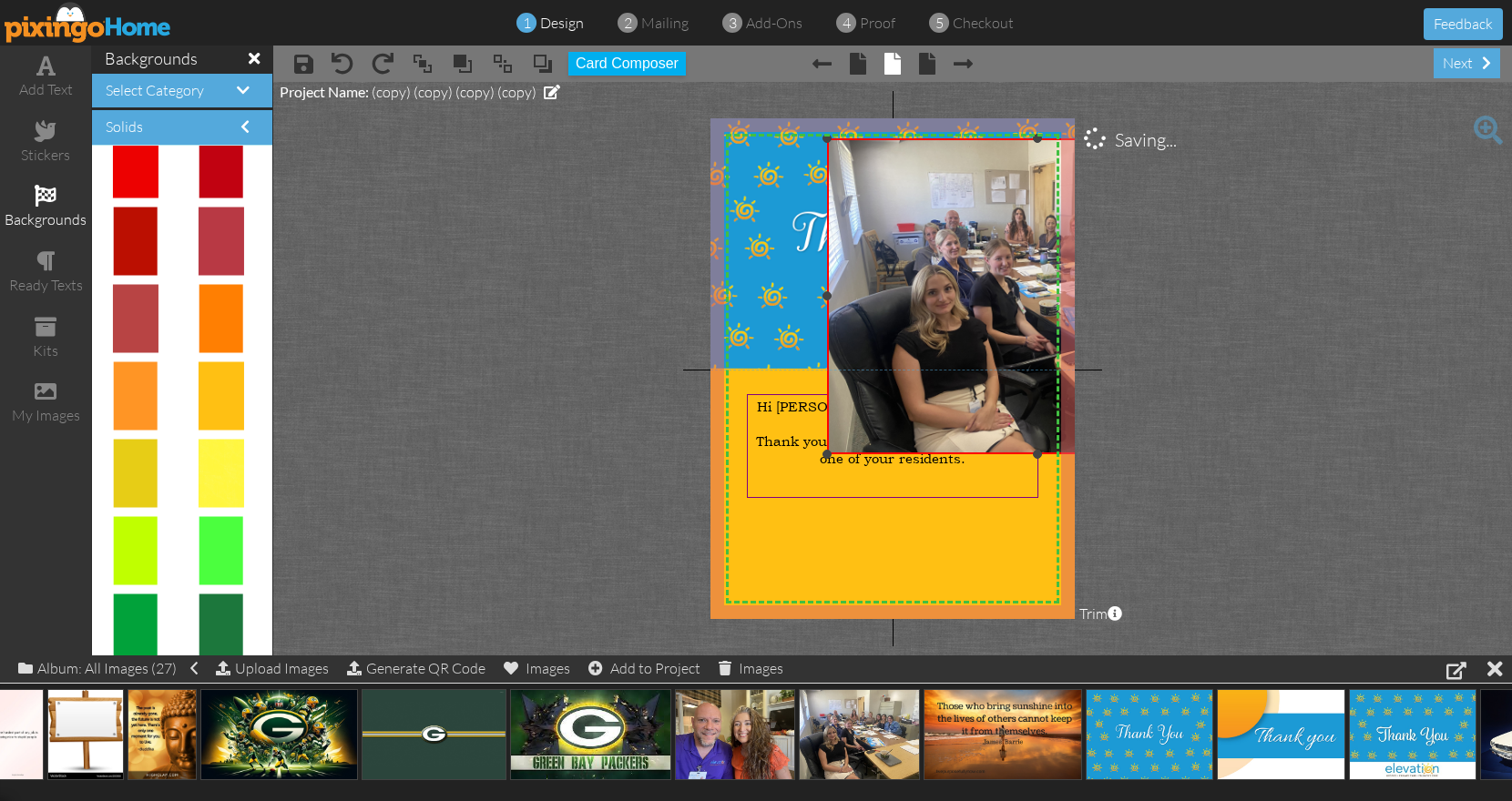
drag, startPoint x: 1009, startPoint y: 316, endPoint x: 1252, endPoint y: 137, distance: 301.8
click at [1252, 137] on project-studio-wrapper "X X X X X X X X X X X X X X X X X X X X X X X X X X X X X X X X X X X X X X X X…" at bounding box center [893, 368] width 1239 height 574
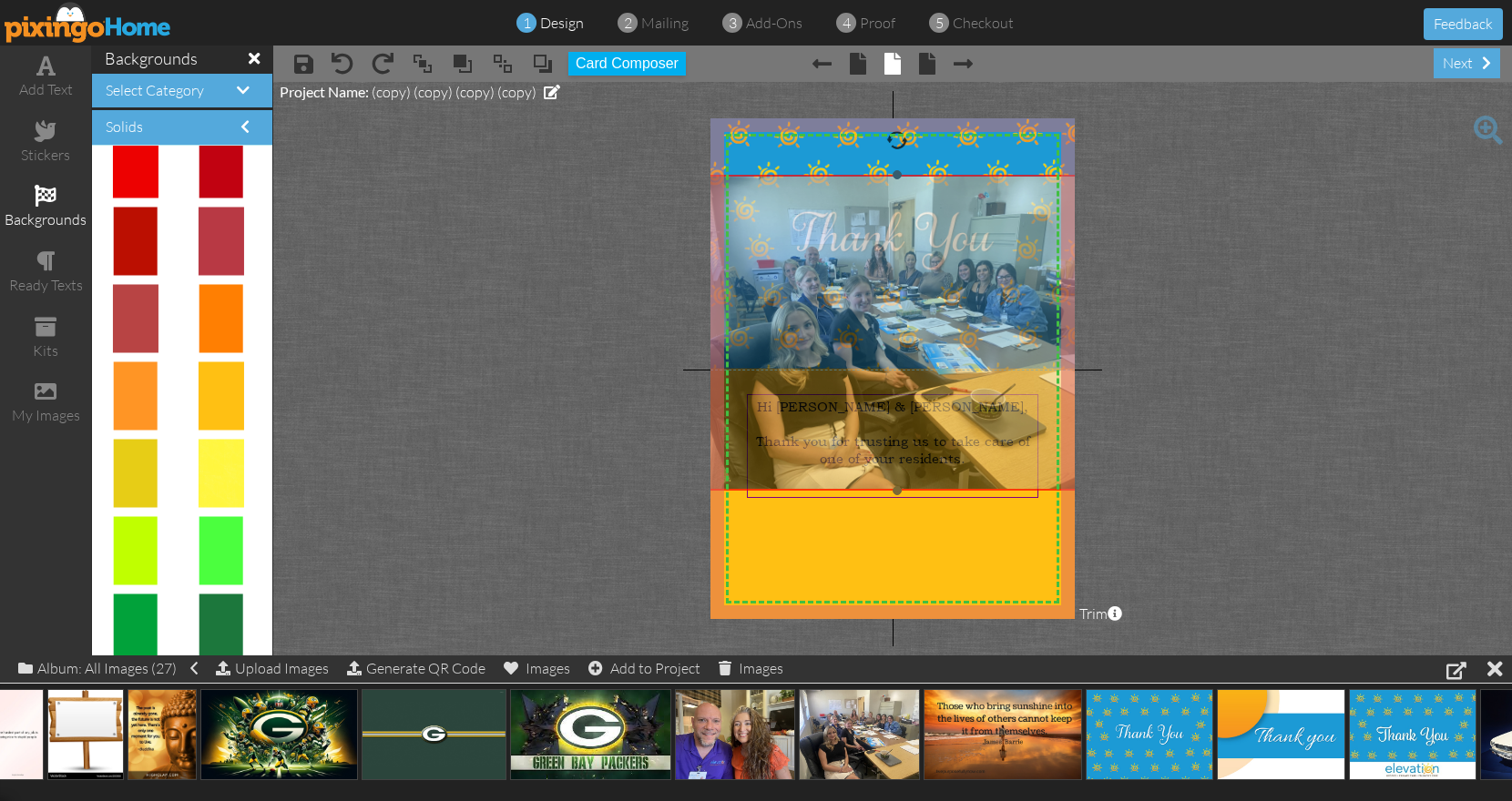
drag, startPoint x: 1011, startPoint y: 252, endPoint x: 872, endPoint y: 288, distance: 143.6
click at [872, 288] on img at bounding box center [897, 333] width 422 height 316
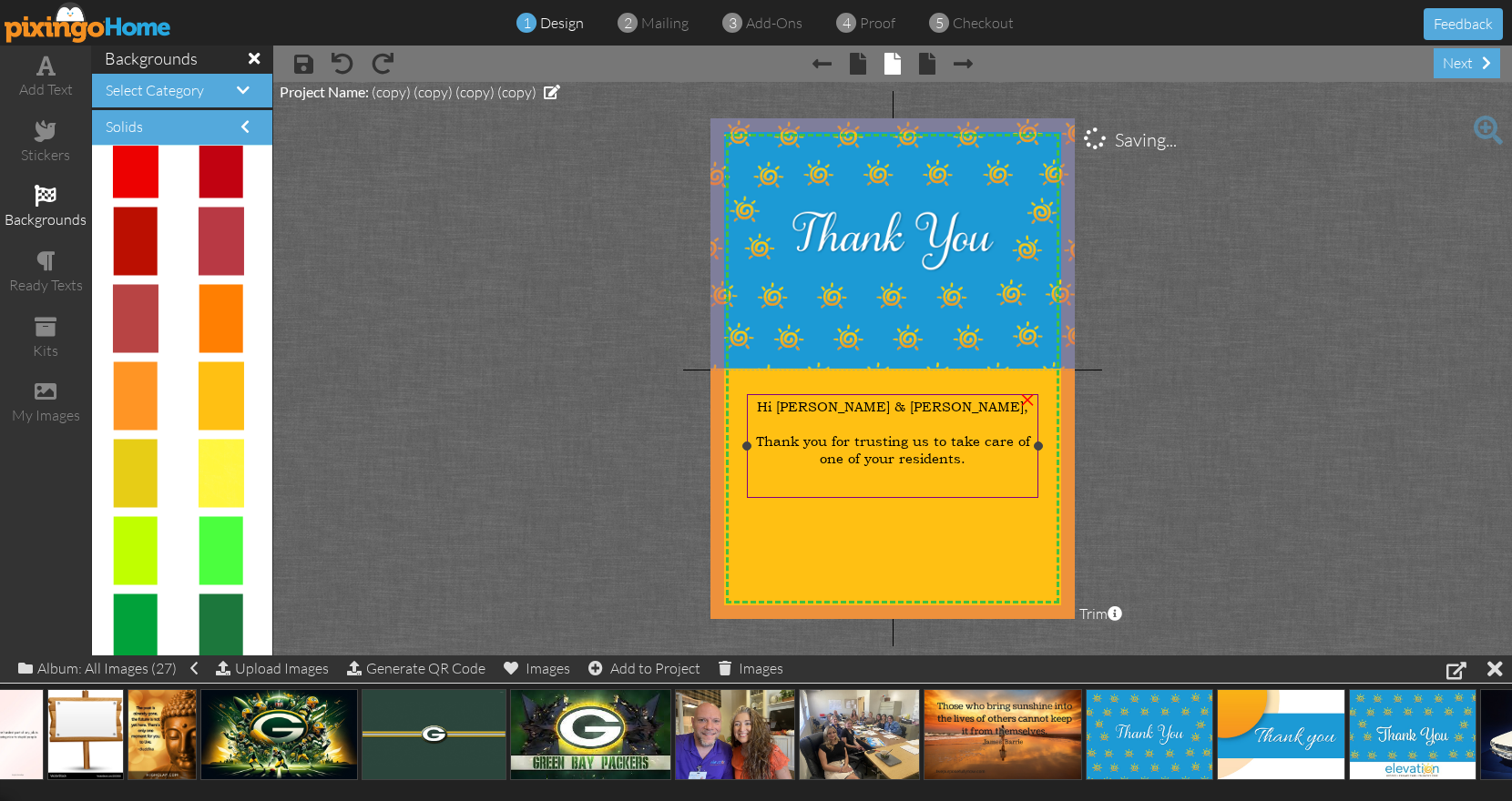
click at [965, 455] on div "Thank you for trusting us to take care of one of your residents." at bounding box center [893, 450] width 284 height 34
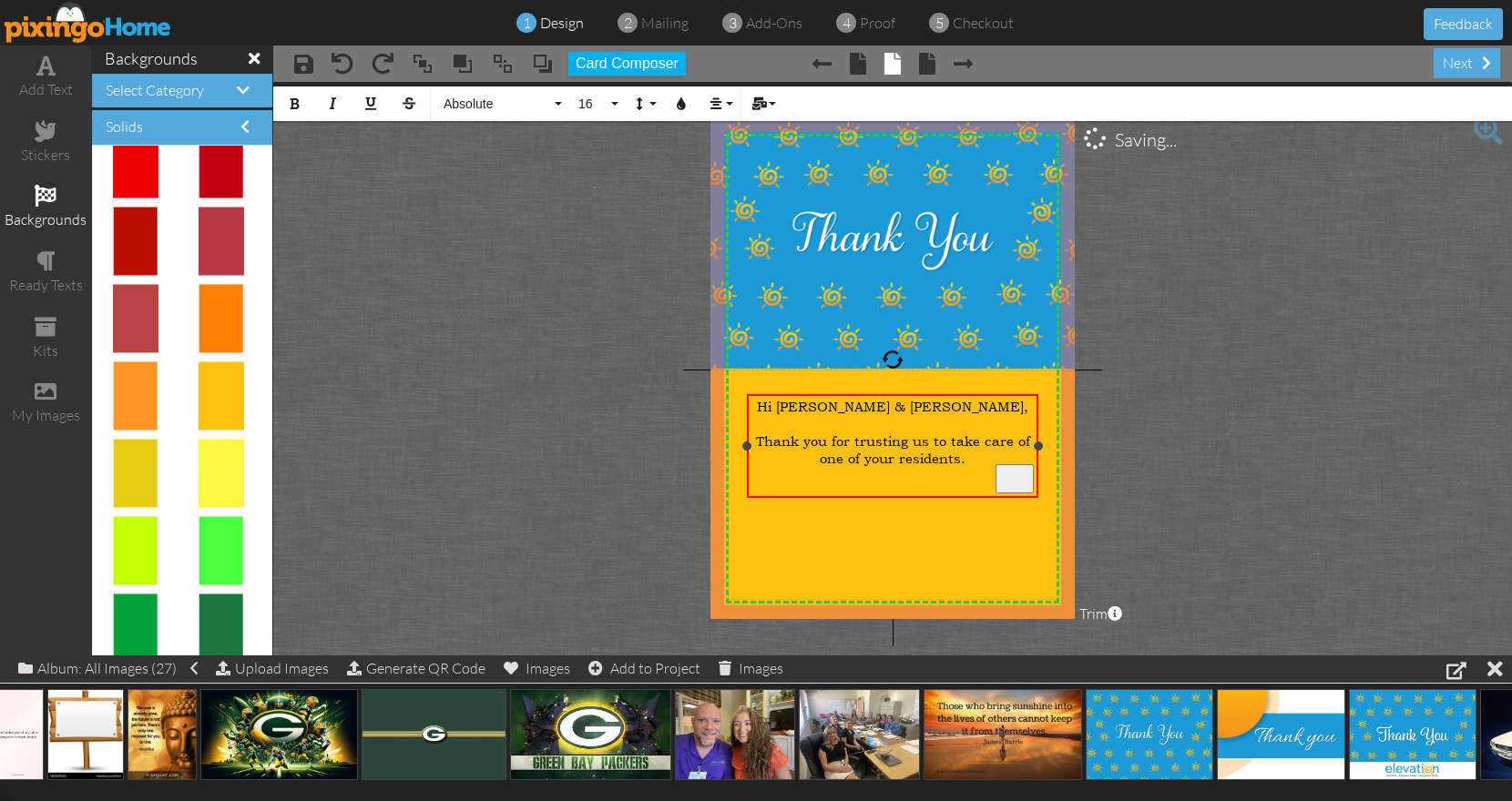
click at [970, 456] on div "Thank you for trusting us to take care of one of your residents." at bounding box center [893, 450] width 284 height 34
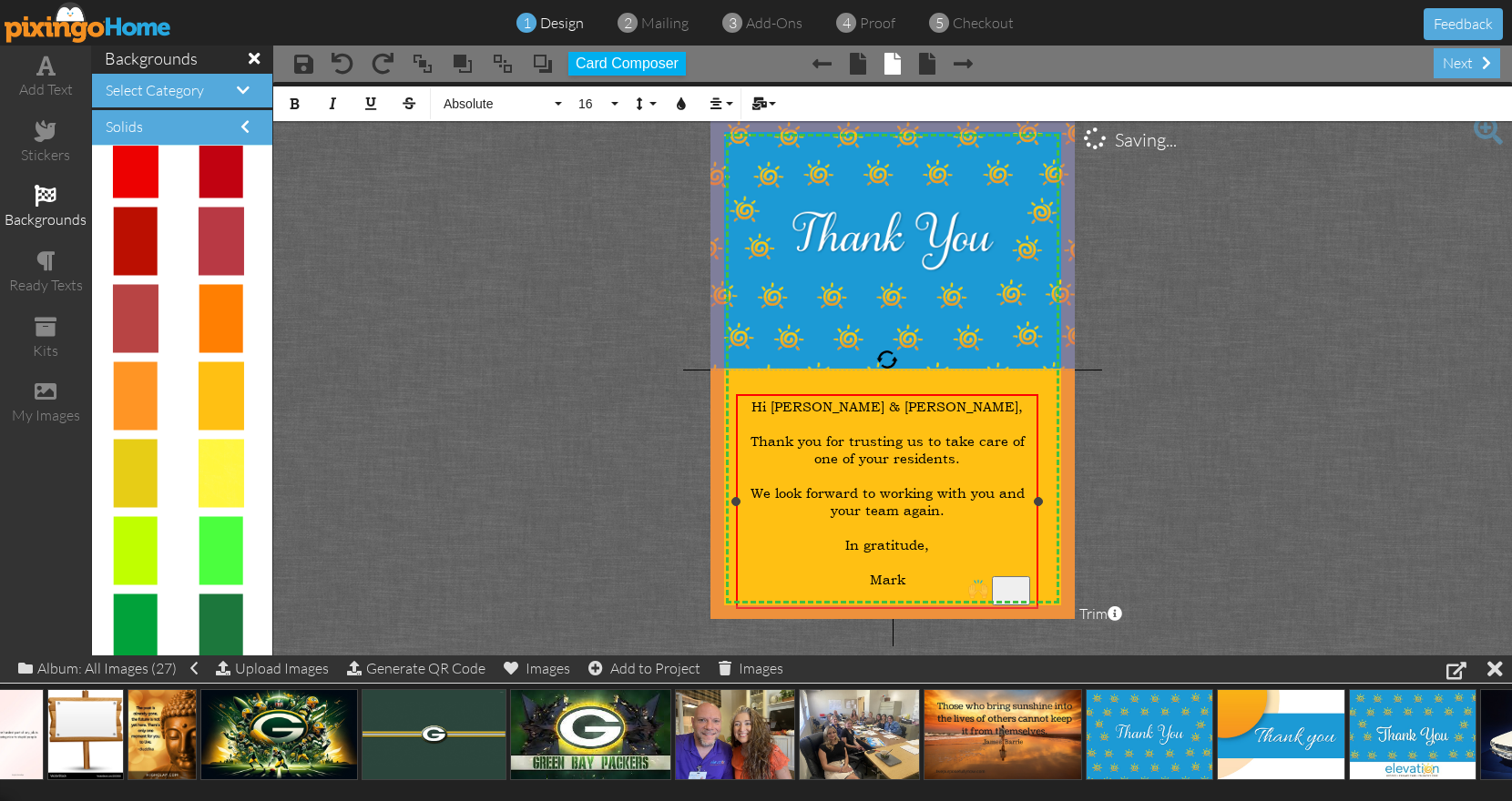
drag, startPoint x: 747, startPoint y: 503, endPoint x: 736, endPoint y: 502, distance: 11.0
click at [736, 502] on div at bounding box center [736, 502] width 10 height 10
drag, startPoint x: 1039, startPoint y: 501, endPoint x: 1051, endPoint y: 501, distance: 12.0
click at [1051, 501] on div at bounding box center [1050, 502] width 10 height 10
click at [1477, 64] on div "next" at bounding box center [1467, 64] width 67 height 30
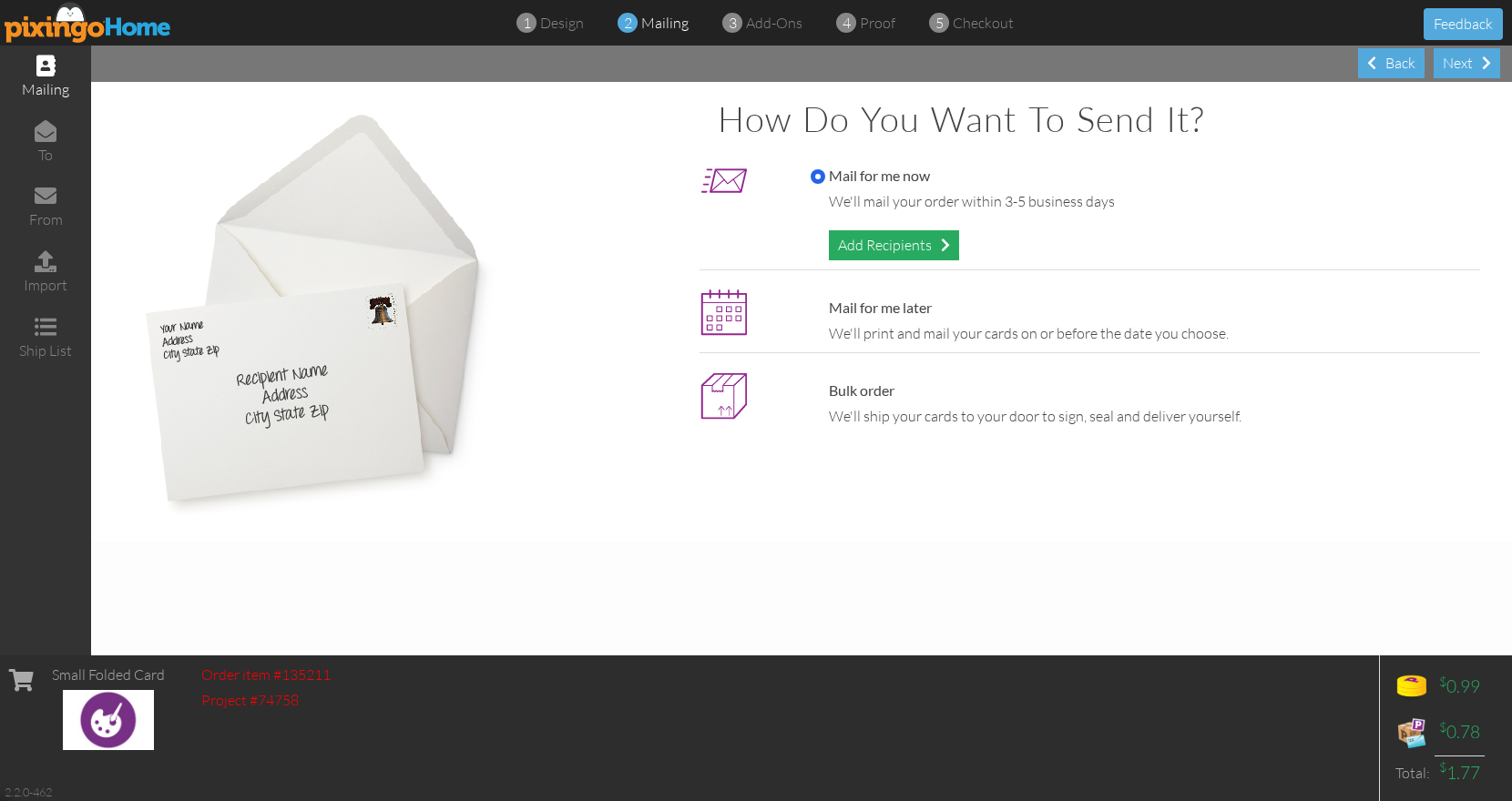
click at [922, 241] on div "Add Recipients" at bounding box center [893, 245] width 130 height 30
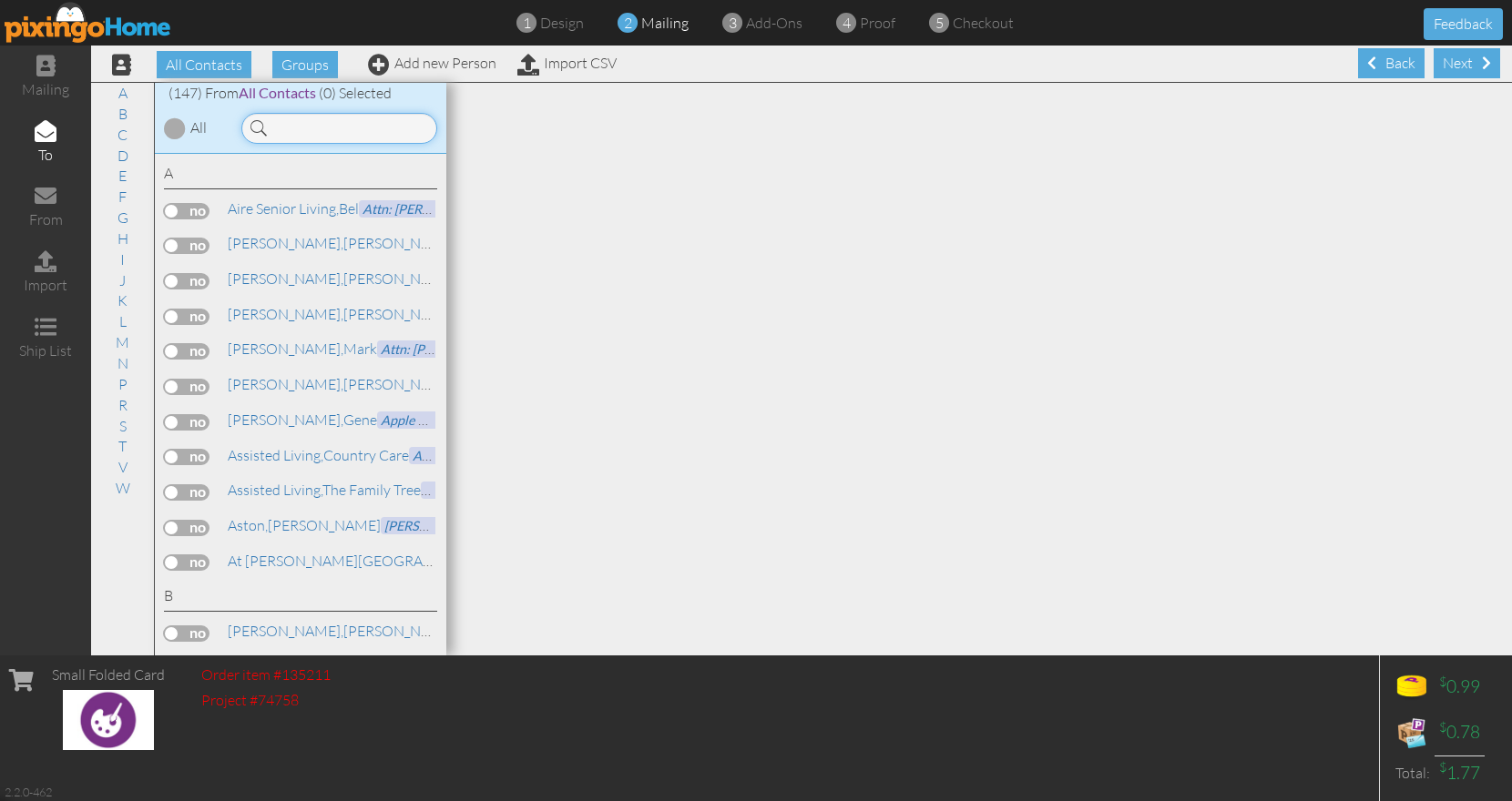
click at [364, 128] on input at bounding box center [340, 128] width 196 height 31
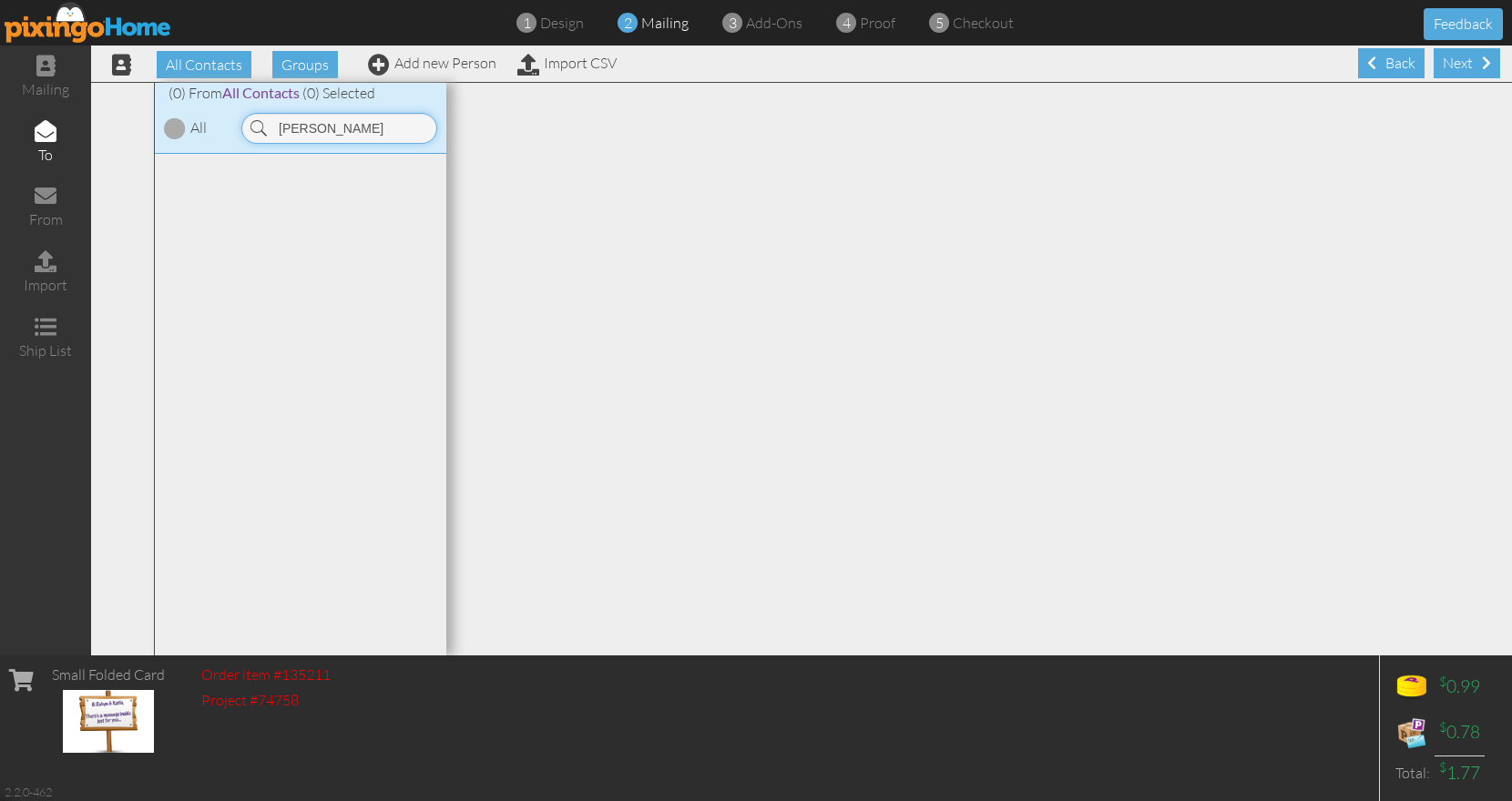
drag, startPoint x: 357, startPoint y: 132, endPoint x: 209, endPoint y: 107, distance: 150.1
click at [242, 113] on input "[PERSON_NAME]" at bounding box center [340, 128] width 196 height 31
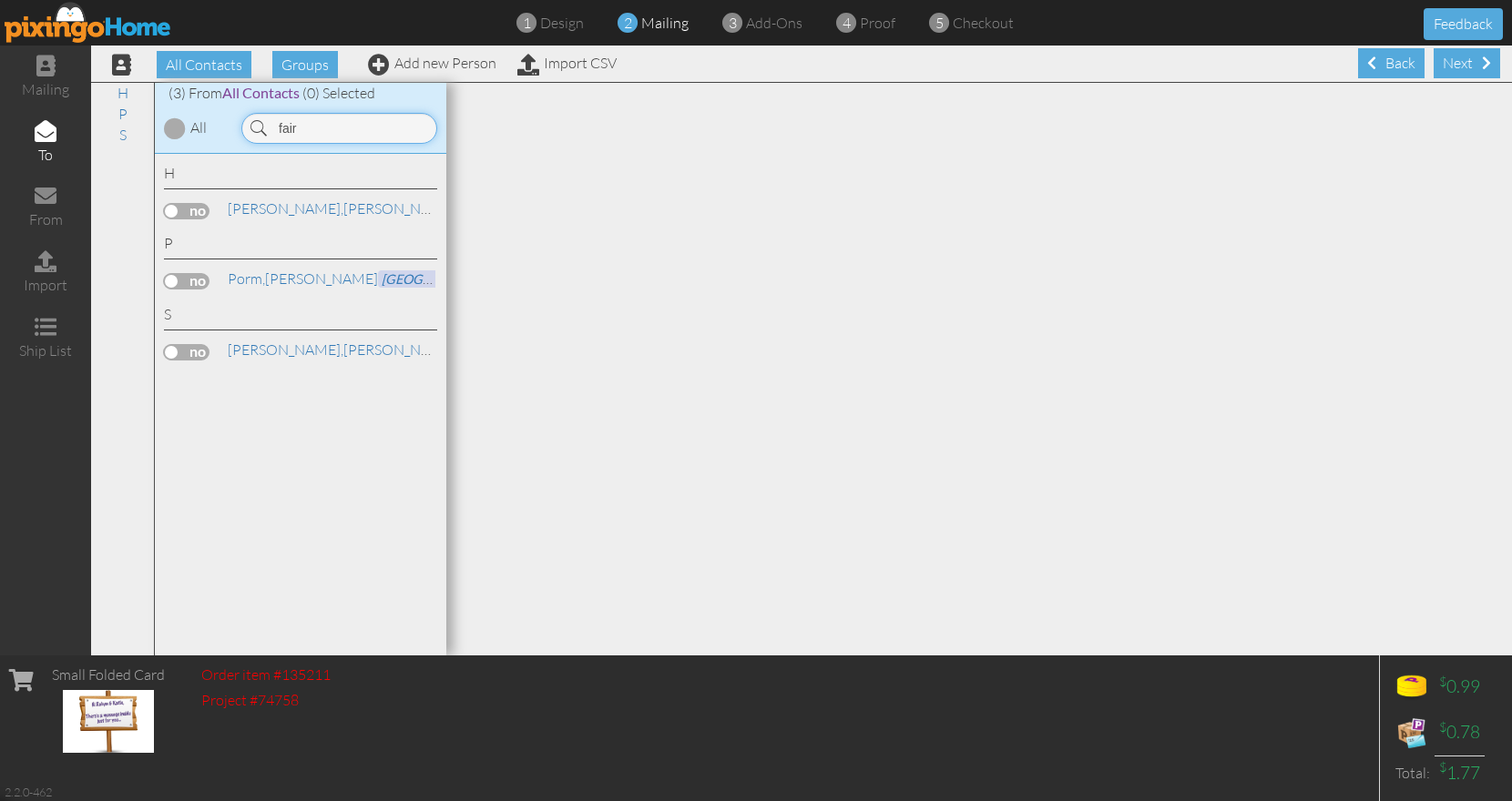
type input "fair"
click at [184, 277] on label at bounding box center [187, 281] width 46 height 16
click at [0, 0] on input "checkbox" at bounding box center [0, 0] width 0 height 0
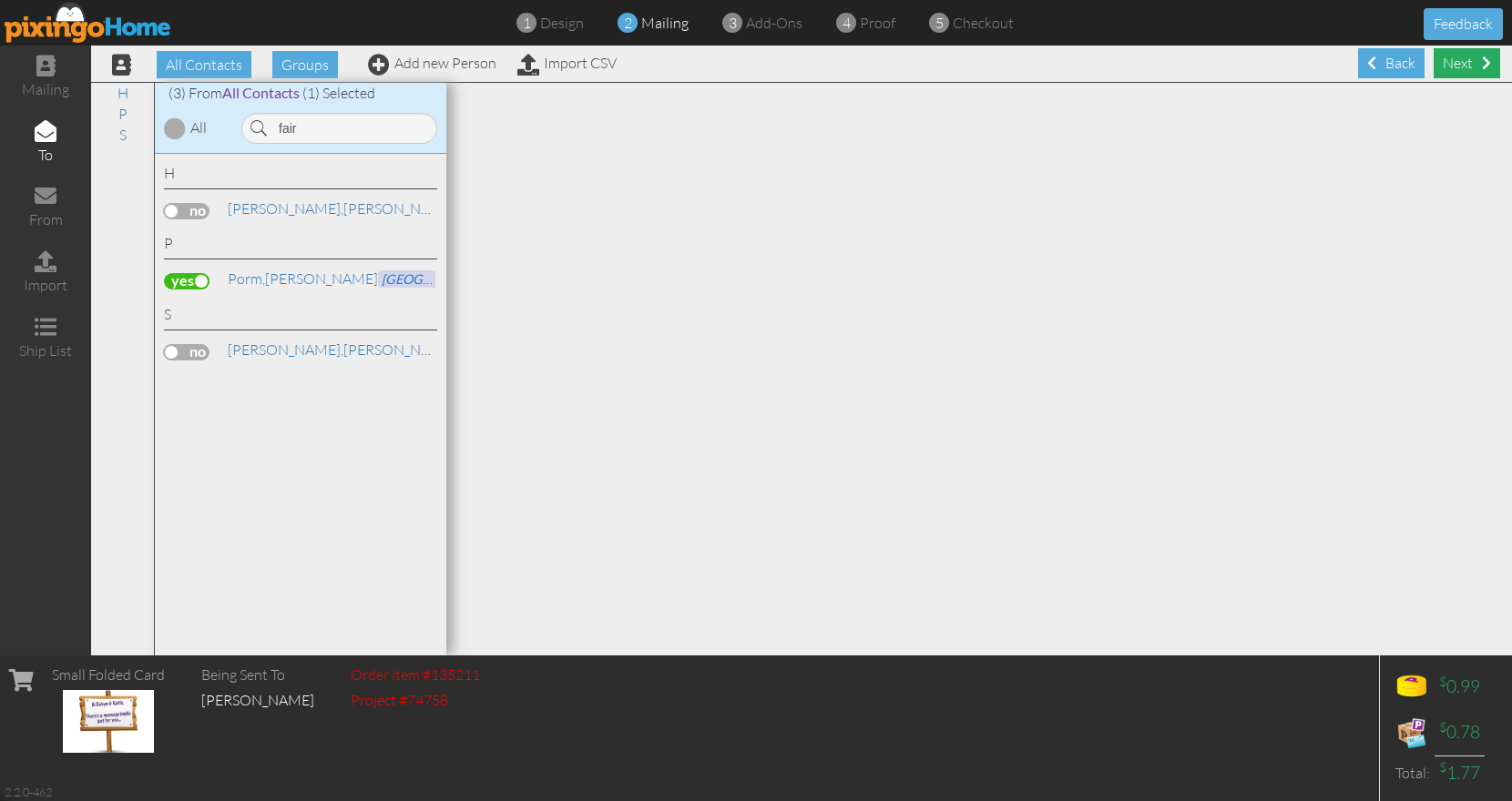
click at [1454, 71] on div "Next" at bounding box center [1467, 64] width 67 height 30
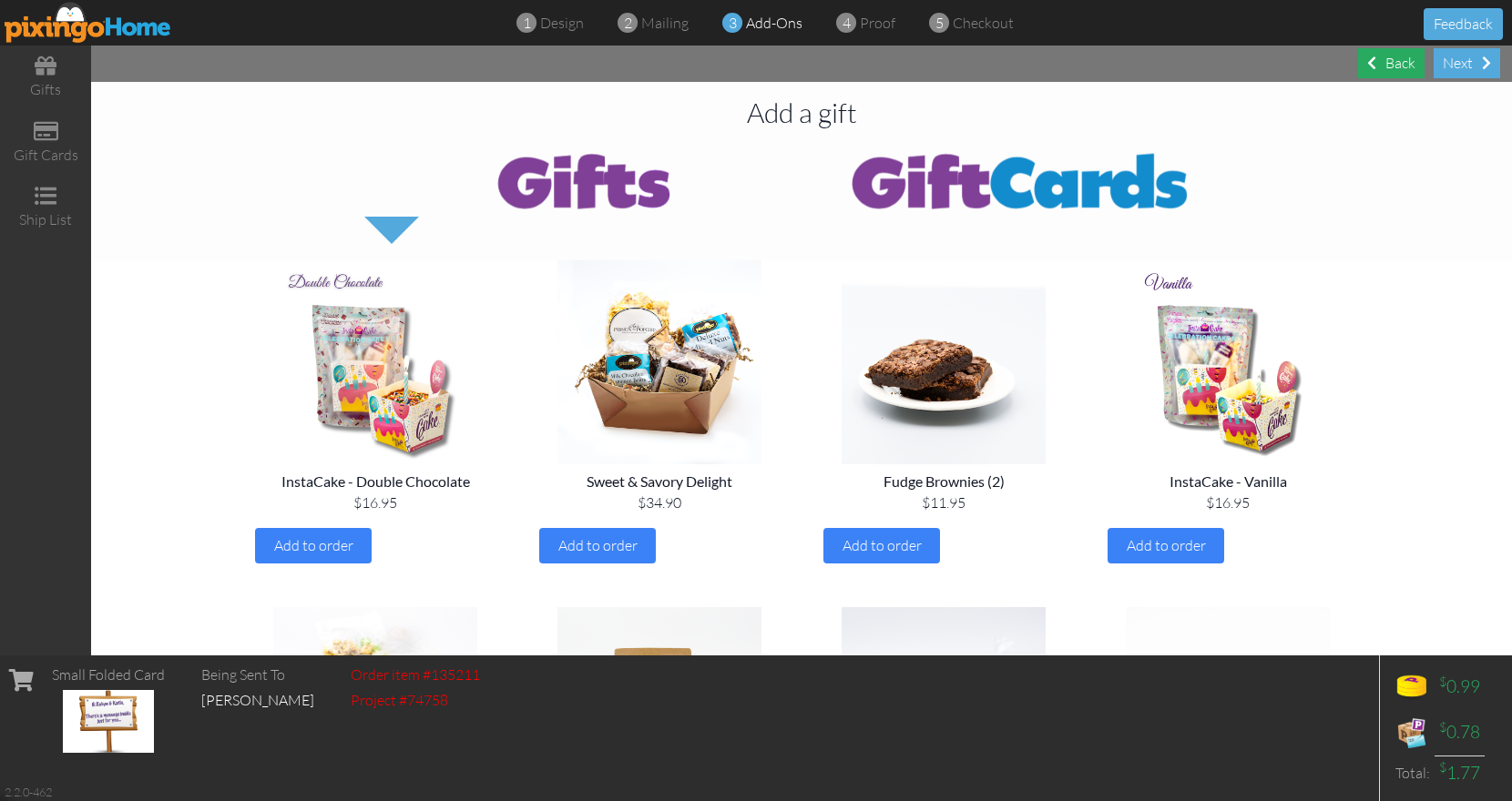
click at [1387, 59] on div "Back" at bounding box center [1391, 64] width 67 height 30
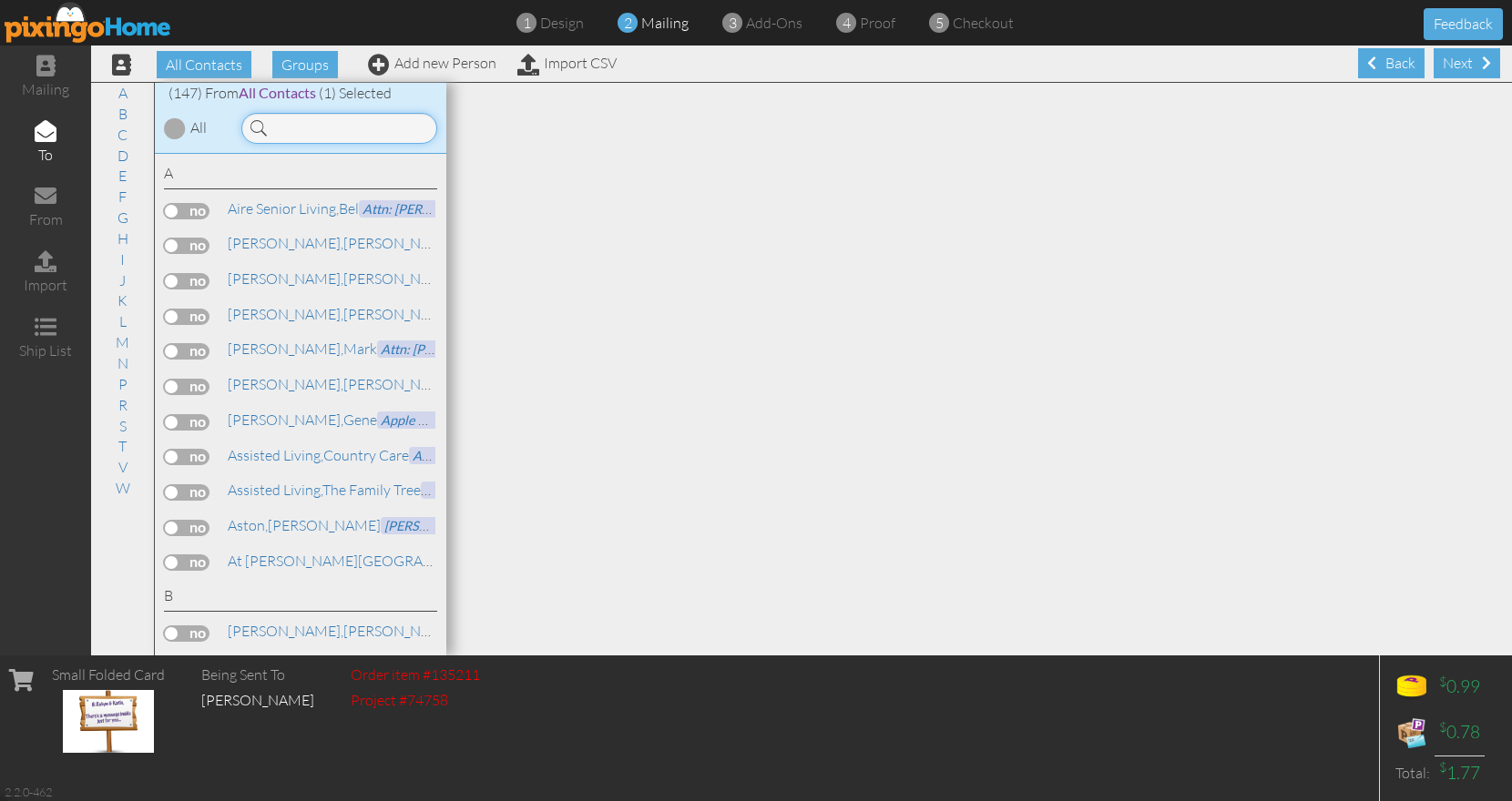
click at [341, 126] on input at bounding box center [340, 128] width 196 height 31
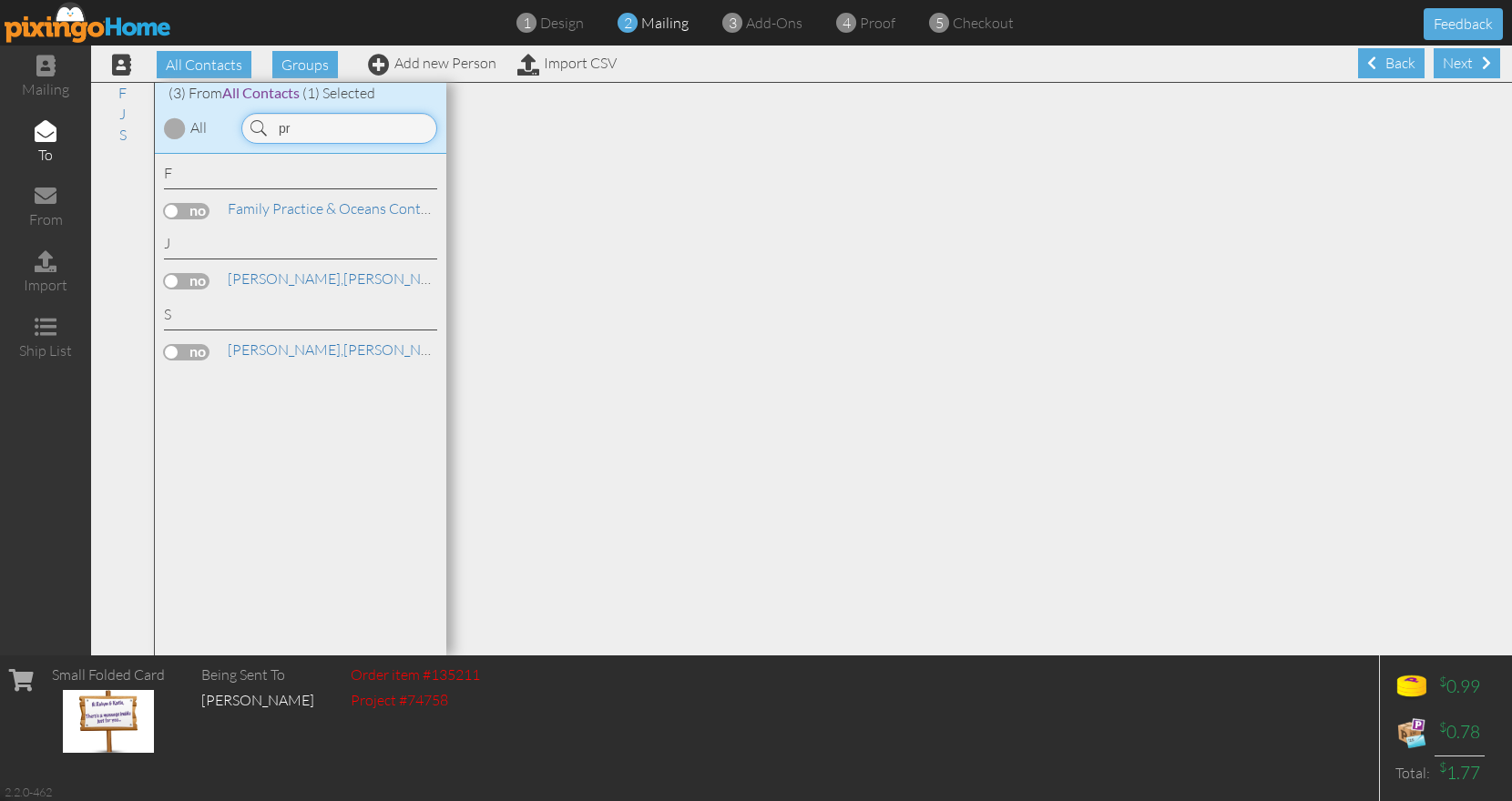
type input "p"
type input "fairf"
click at [277, 279] on link "[PERSON_NAME][GEOGRAPHIC_DATA]" at bounding box center [372, 278] width 293 height 22
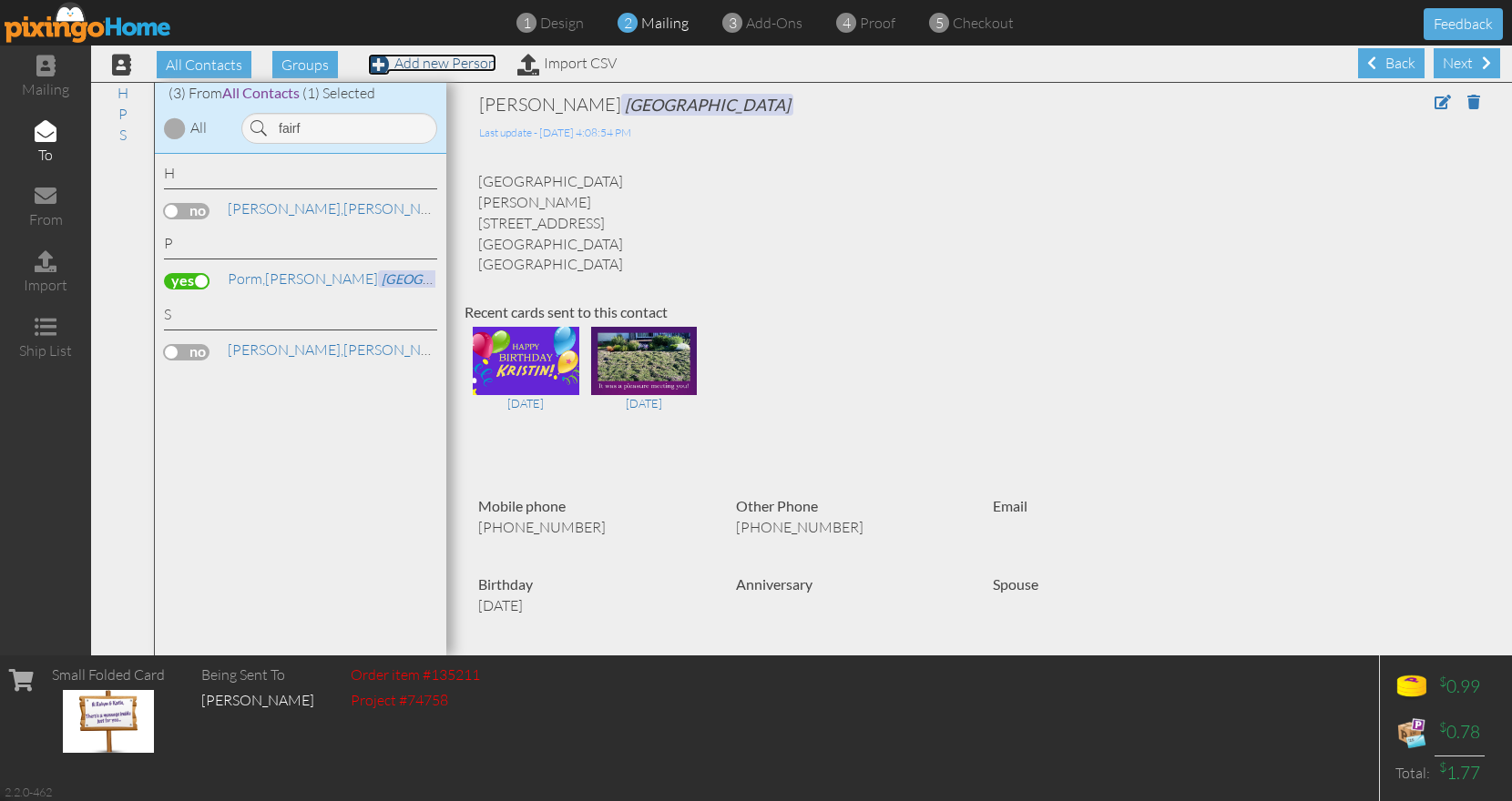
click at [473, 64] on link "Add new Person" at bounding box center [432, 62] width 128 height 18
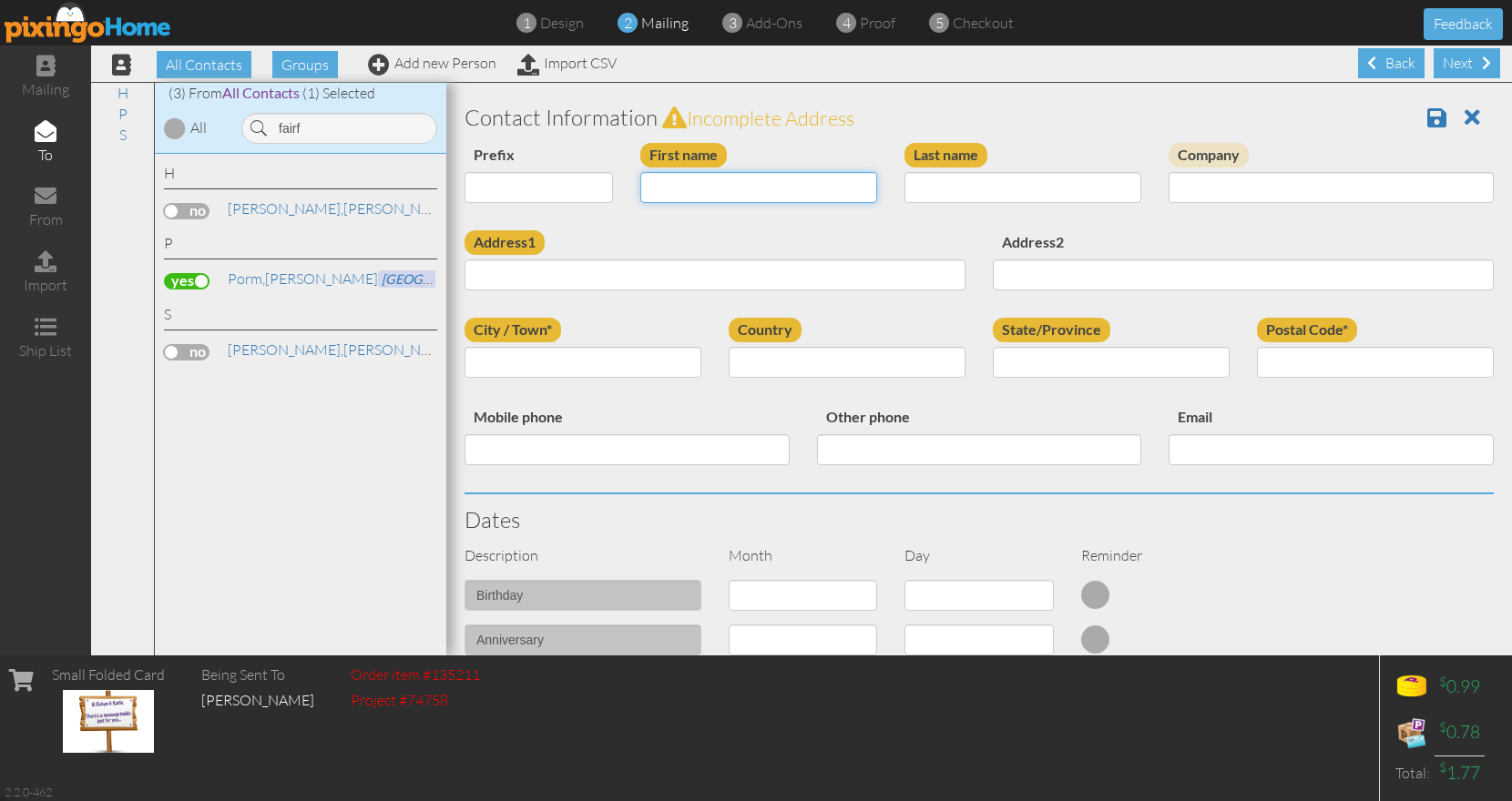
click at [649, 186] on input "First name" at bounding box center [758, 187] width 237 height 31
type input "[PERSON_NAME]"
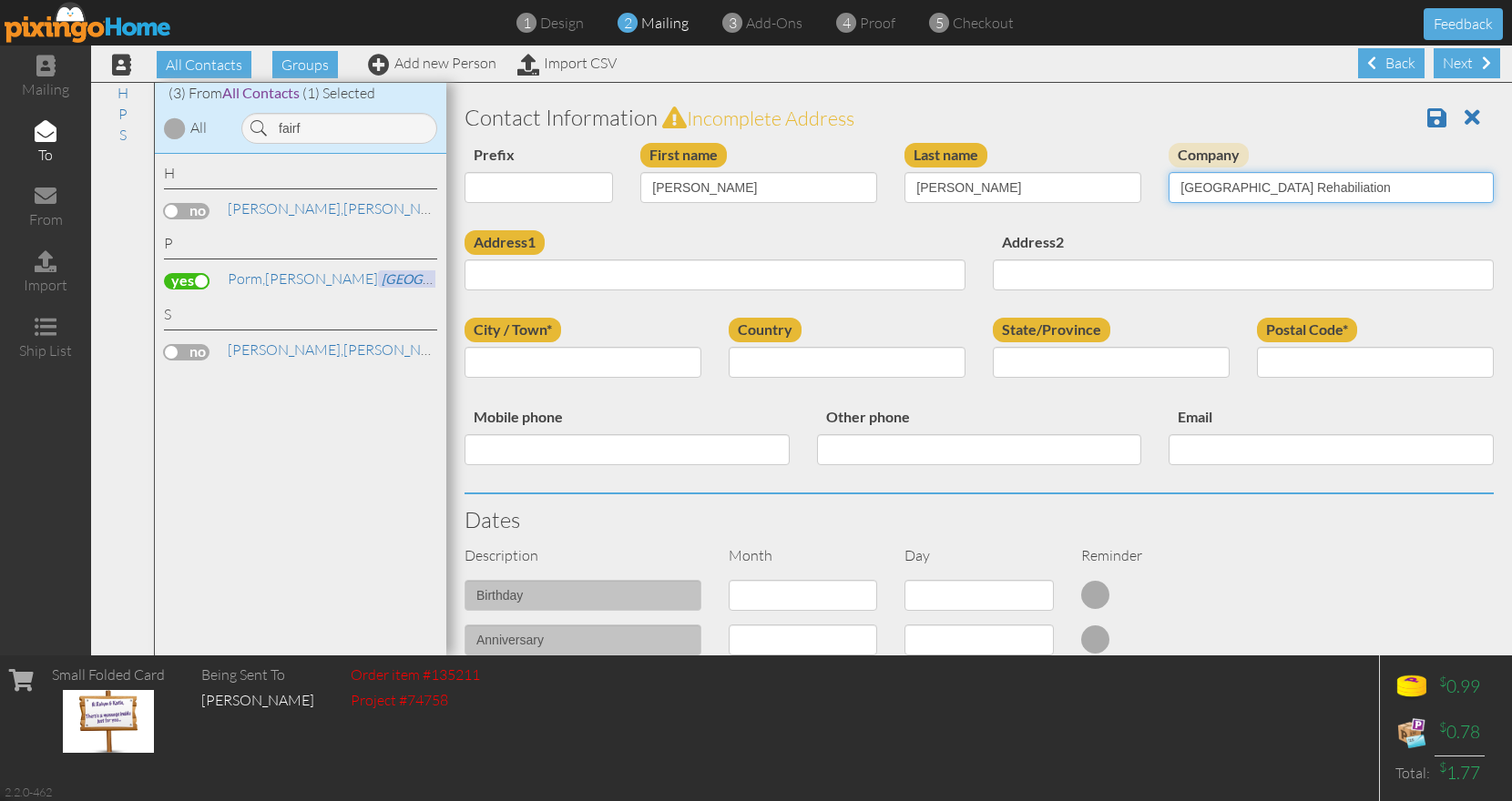
type input "[GEOGRAPHIC_DATA] Rehabiliation"
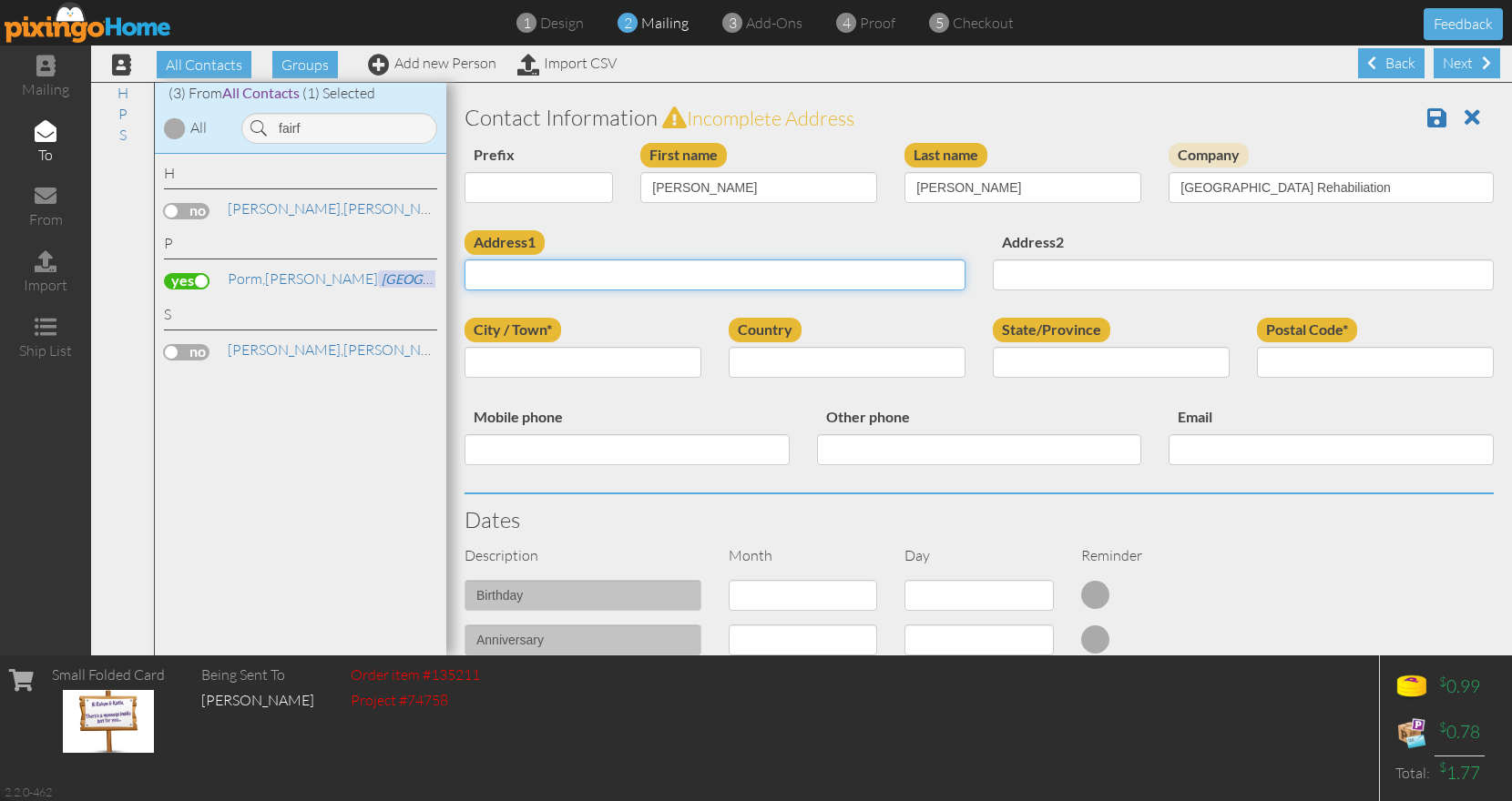
click at [666, 271] on input "Address1" at bounding box center [715, 275] width 501 height 31
paste input "[STREET_ADDRESS]"
type input "[STREET_ADDRESS]"
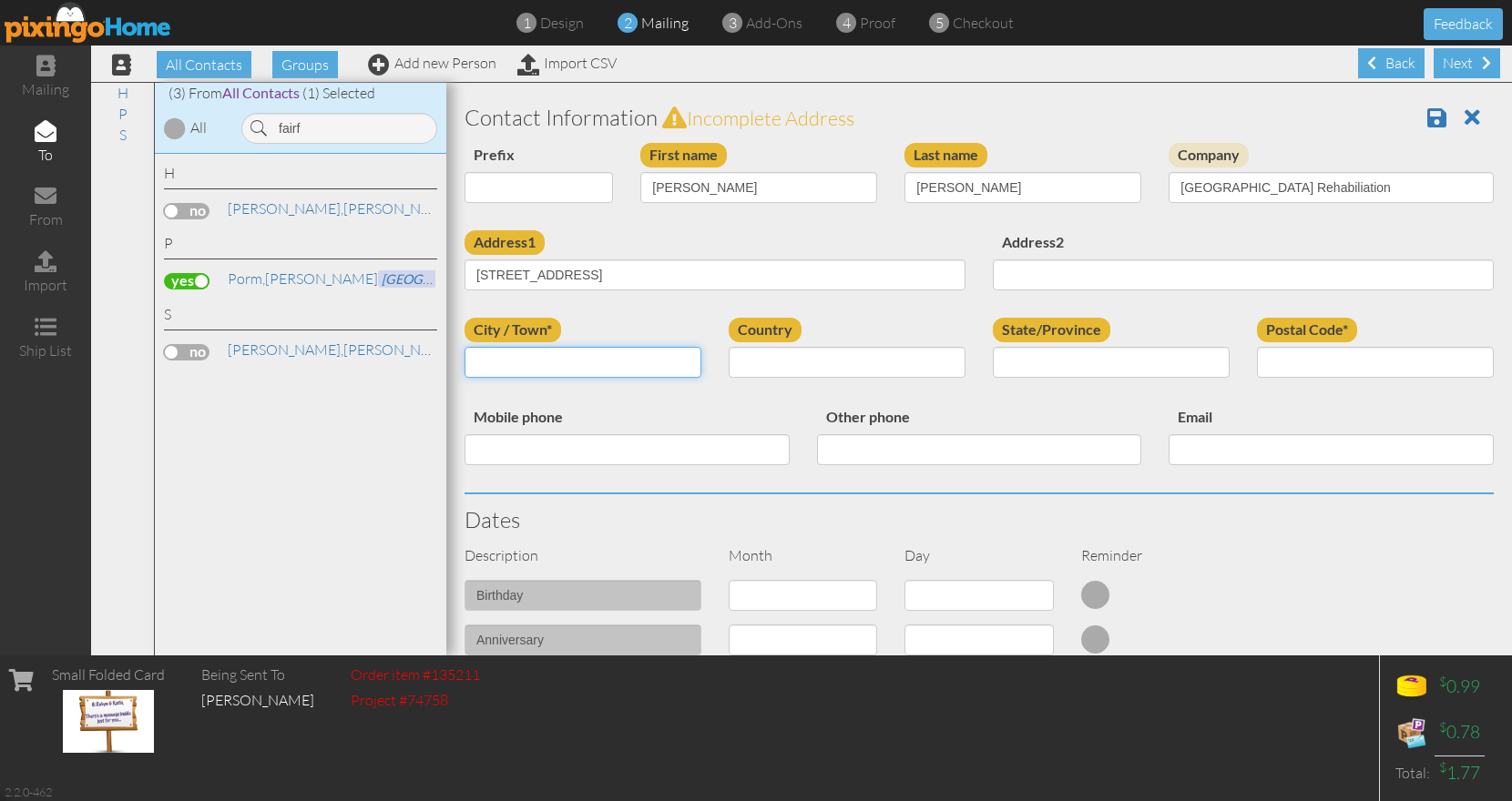
click at [552, 372] on input "City / Town*" at bounding box center [582, 362] width 237 height 31
type input "[PERSON_NAME]"
select select "object:3691"
select select "object:3990"
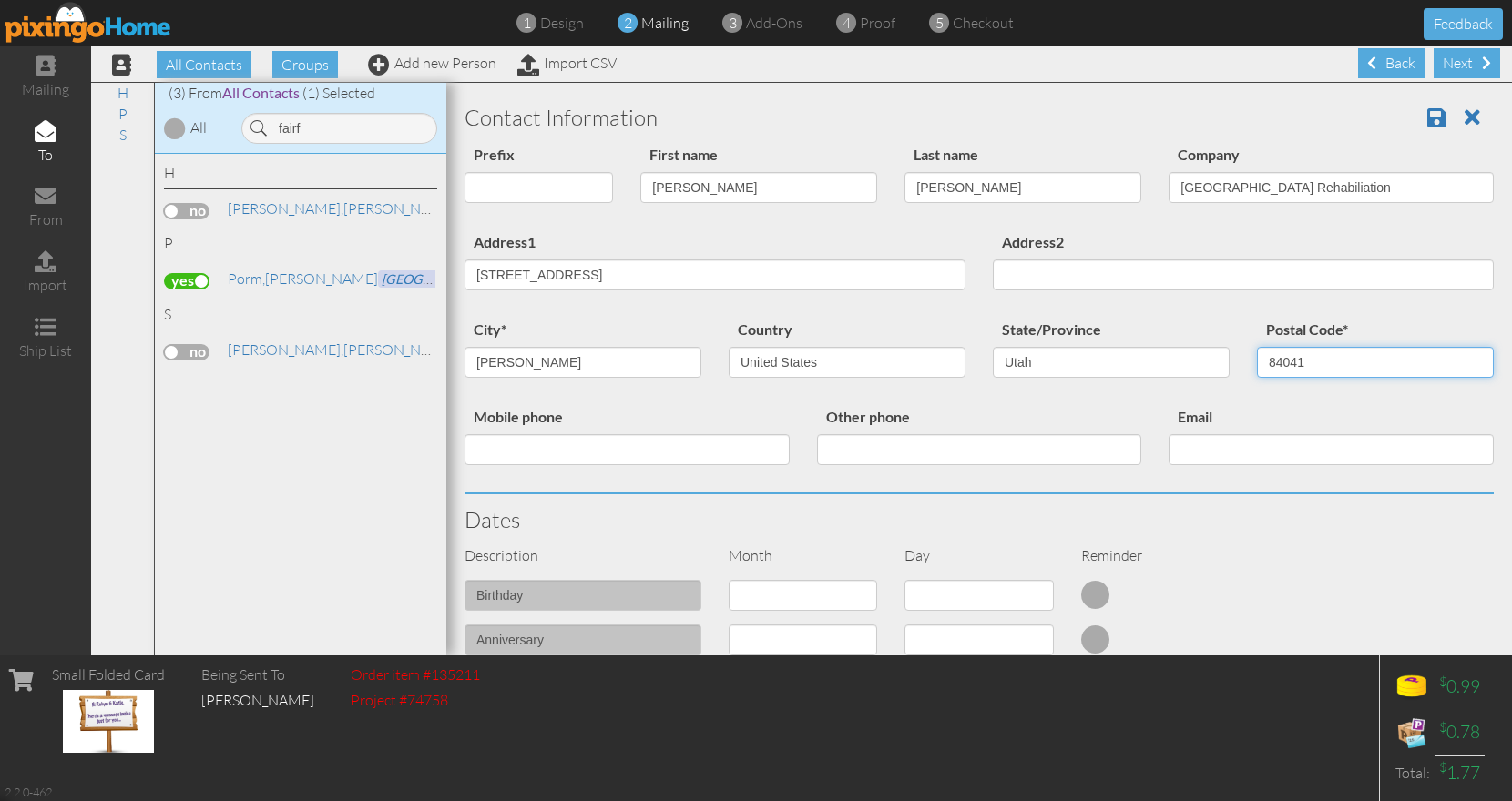
type input "84041"
click at [1021, 557] on div "Day" at bounding box center [978, 556] width 176 height 21
click at [1427, 120] on span at bounding box center [1437, 117] width 19 height 22
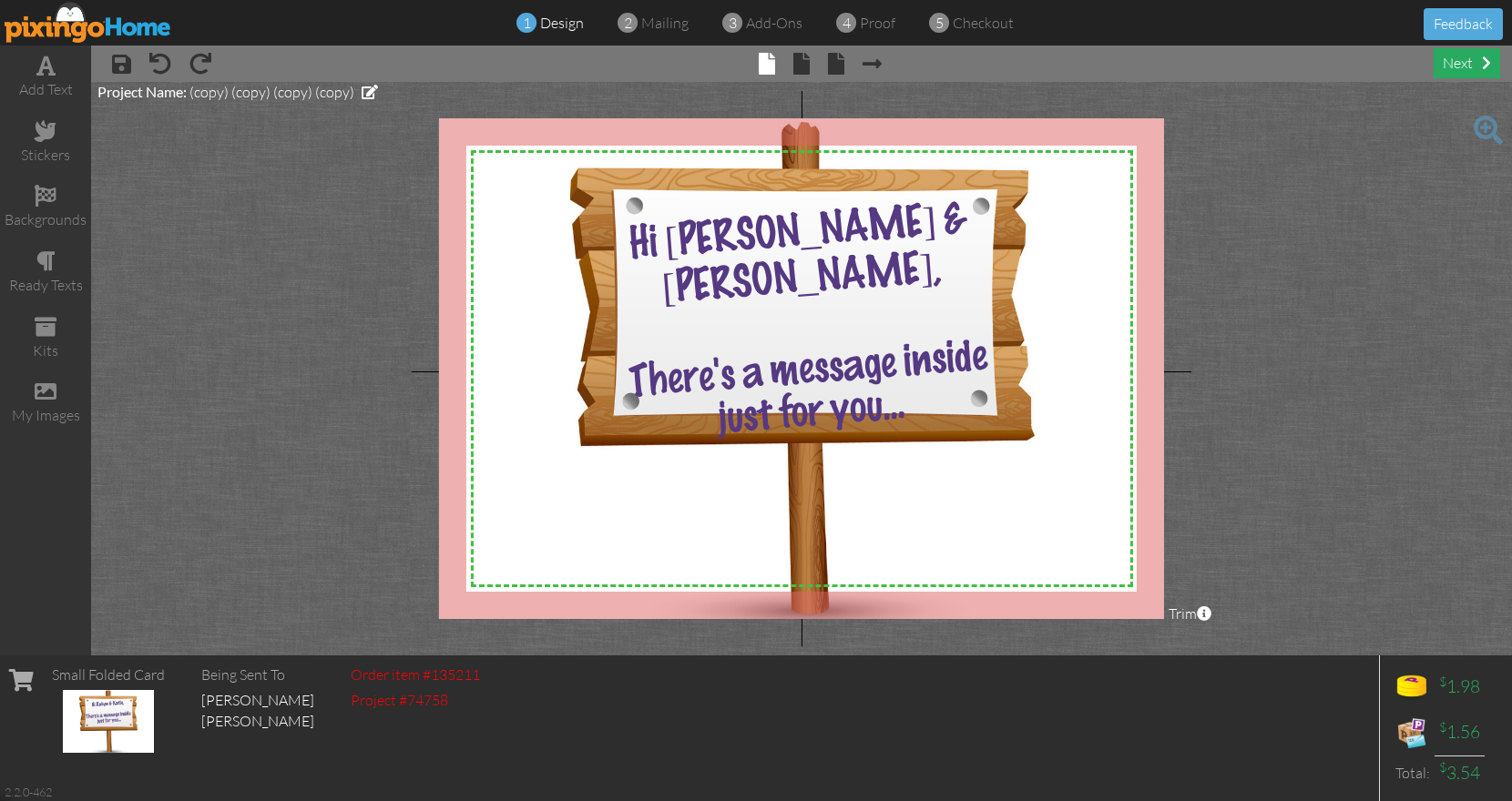
click at [1469, 57] on div "next" at bounding box center [1467, 64] width 67 height 30
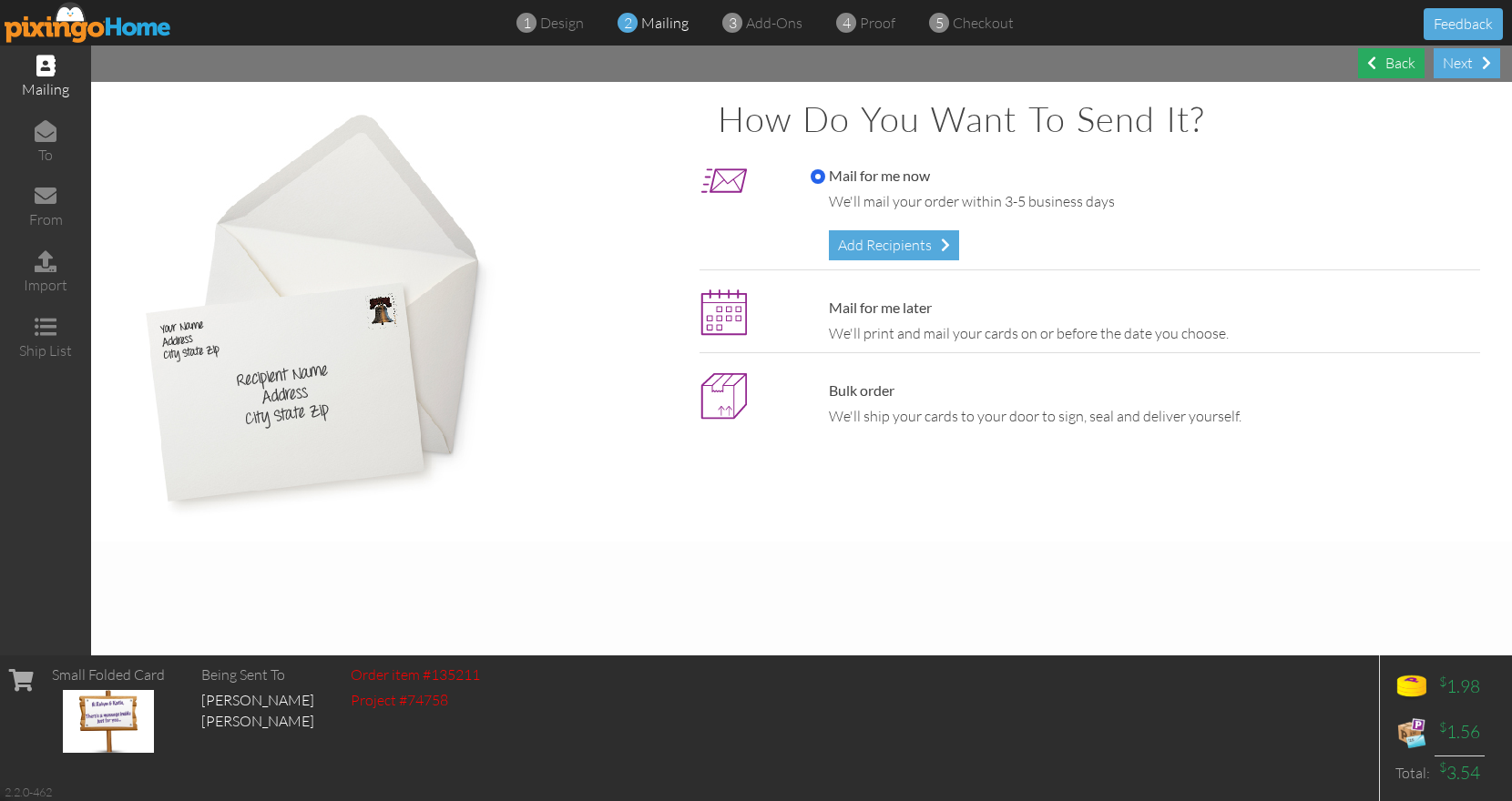
click at [1387, 60] on div "Back" at bounding box center [1391, 64] width 67 height 30
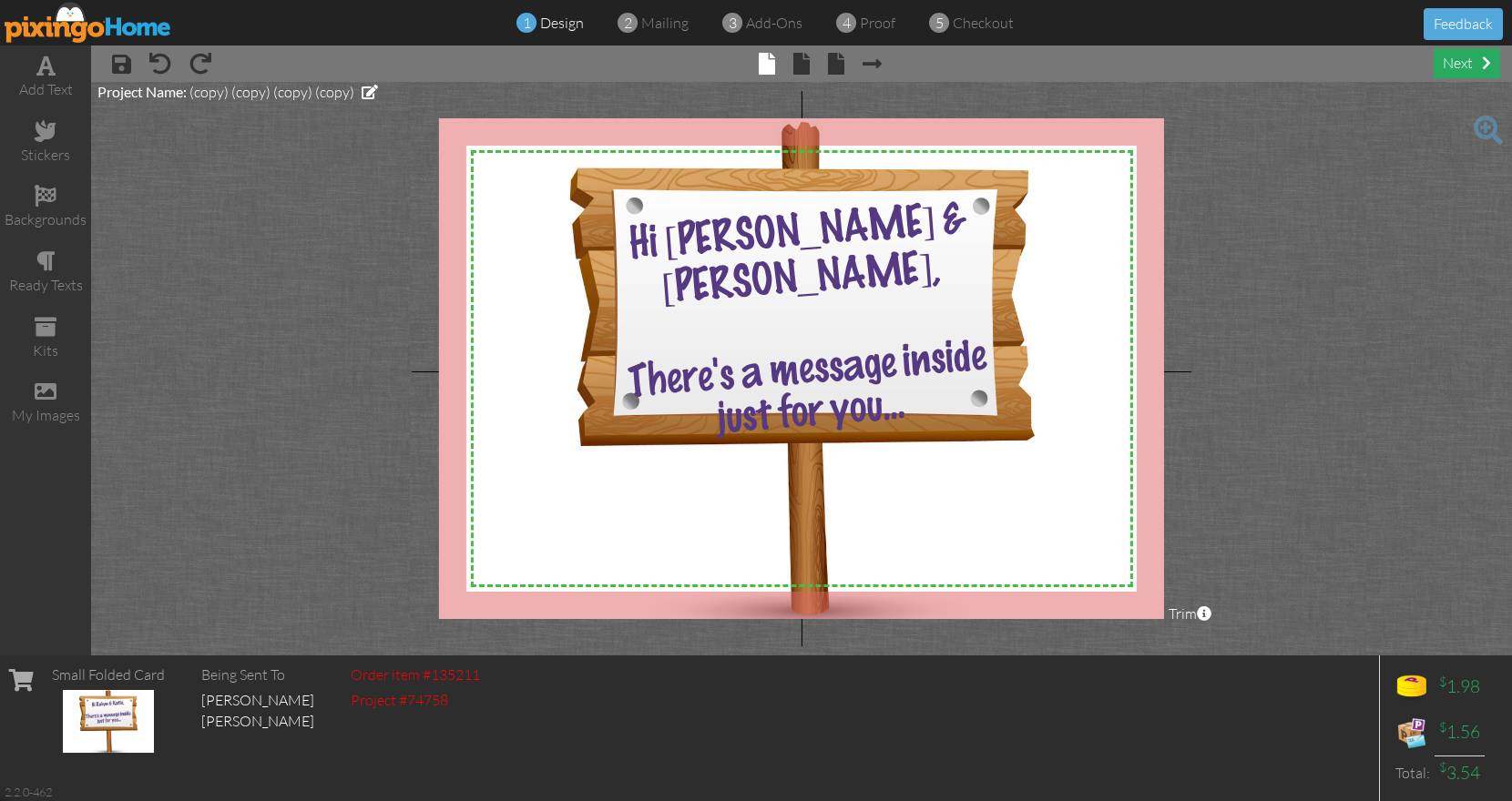
click at [1474, 60] on div "next" at bounding box center [1467, 64] width 67 height 30
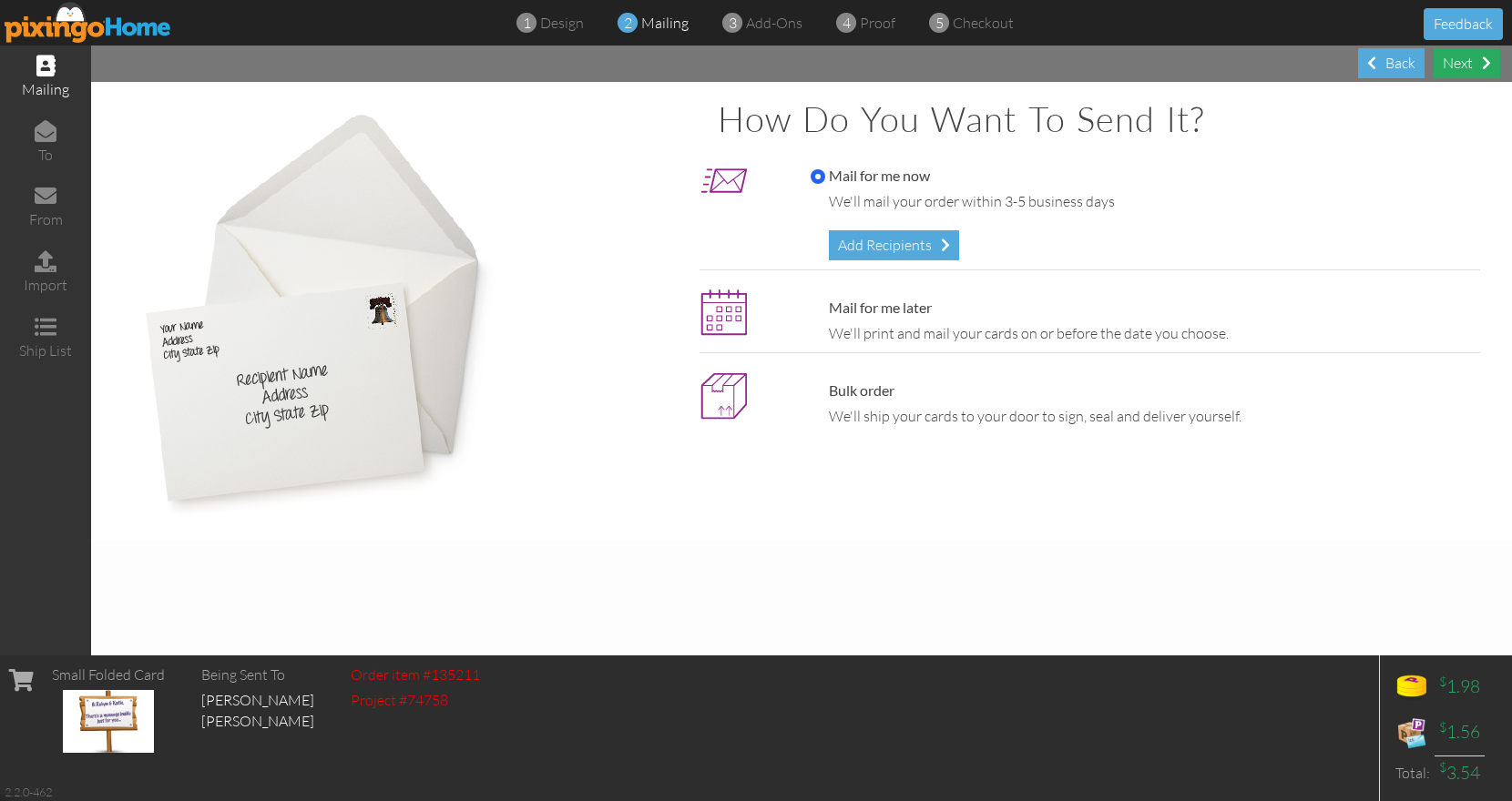
click at [1474, 60] on div "Next" at bounding box center [1467, 64] width 67 height 30
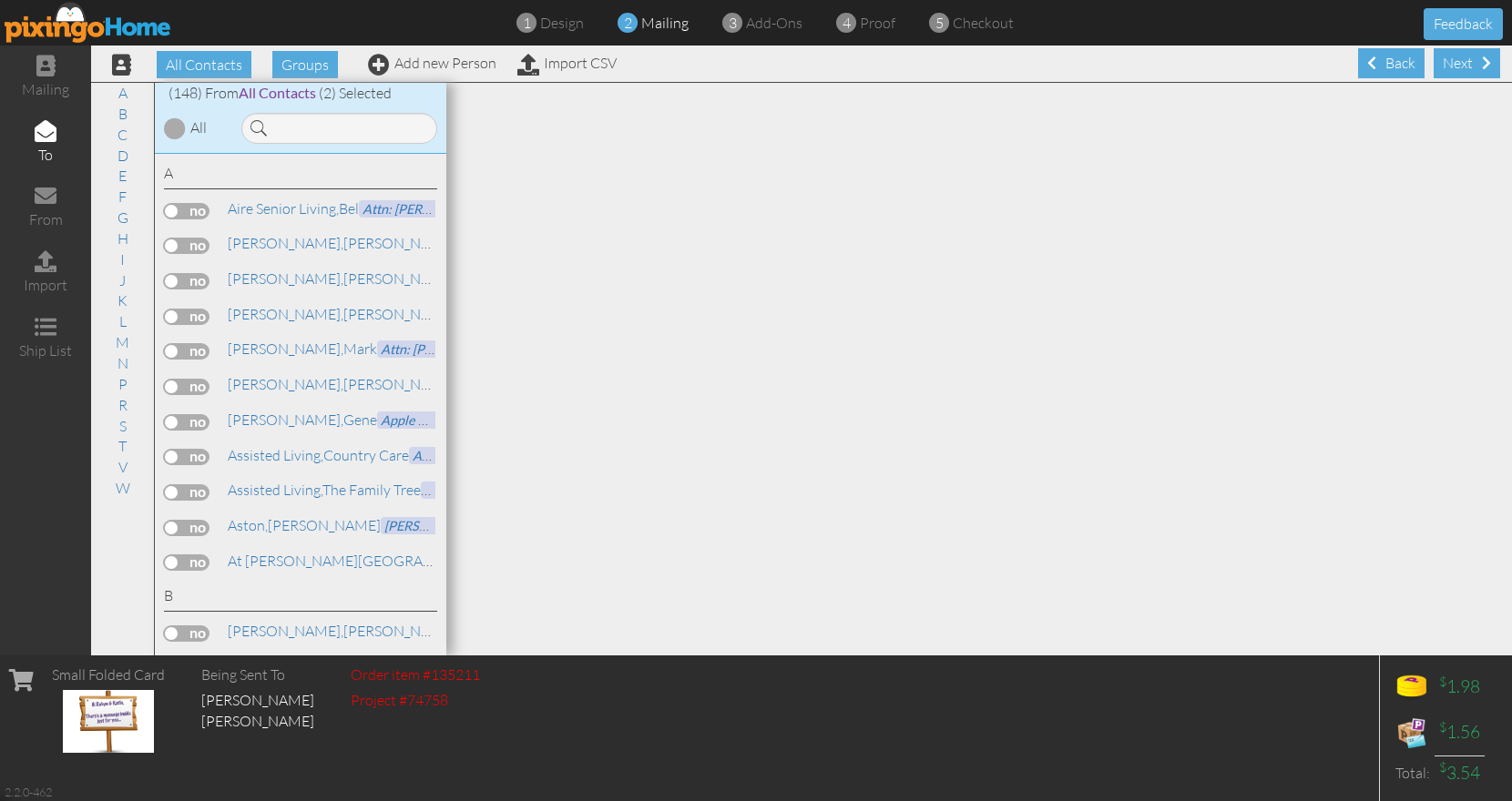
click at [1482, 60] on span at bounding box center [1486, 62] width 10 height 14
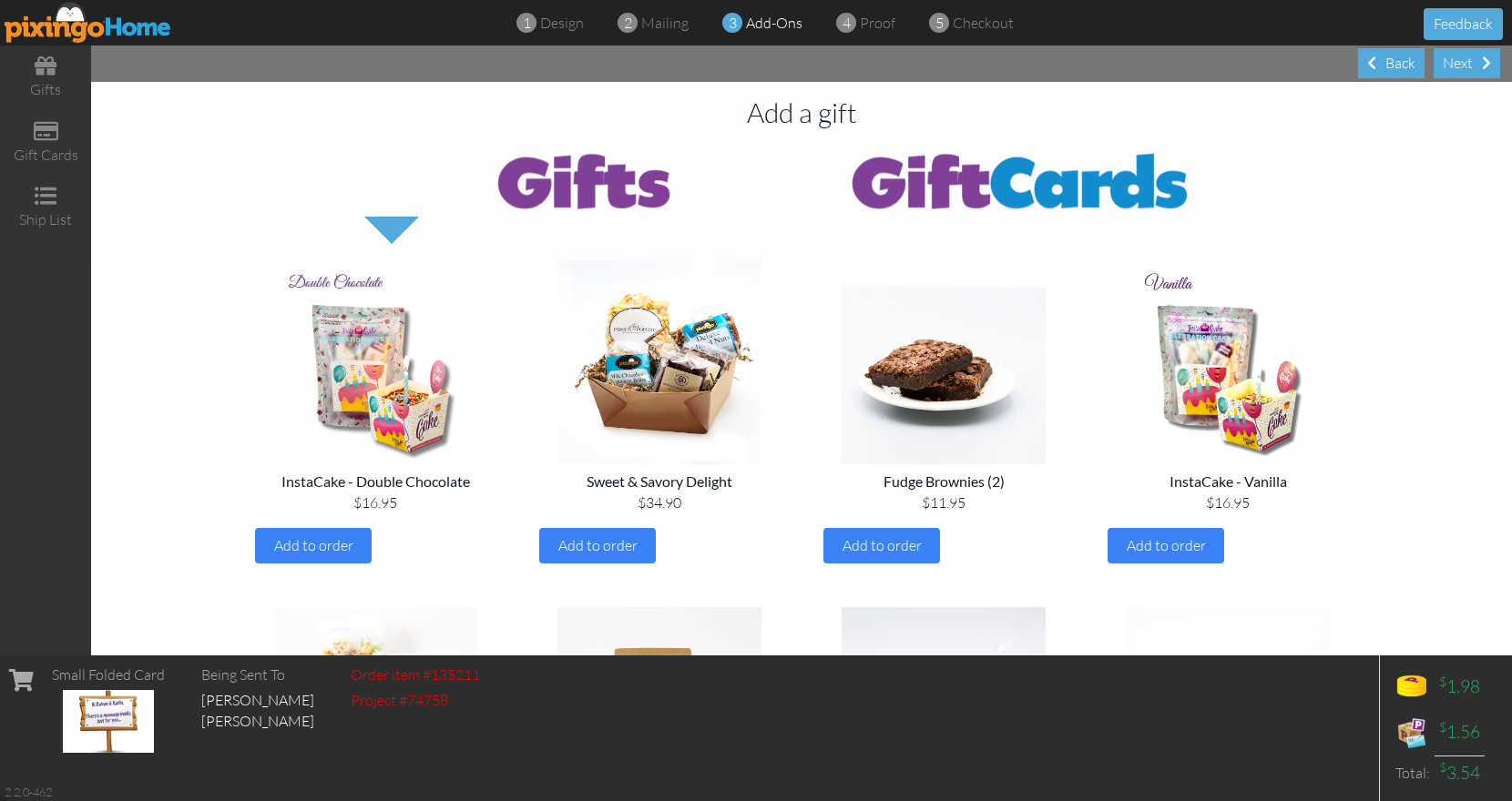
click at [1474, 60] on div "Next" at bounding box center [1467, 64] width 67 height 30
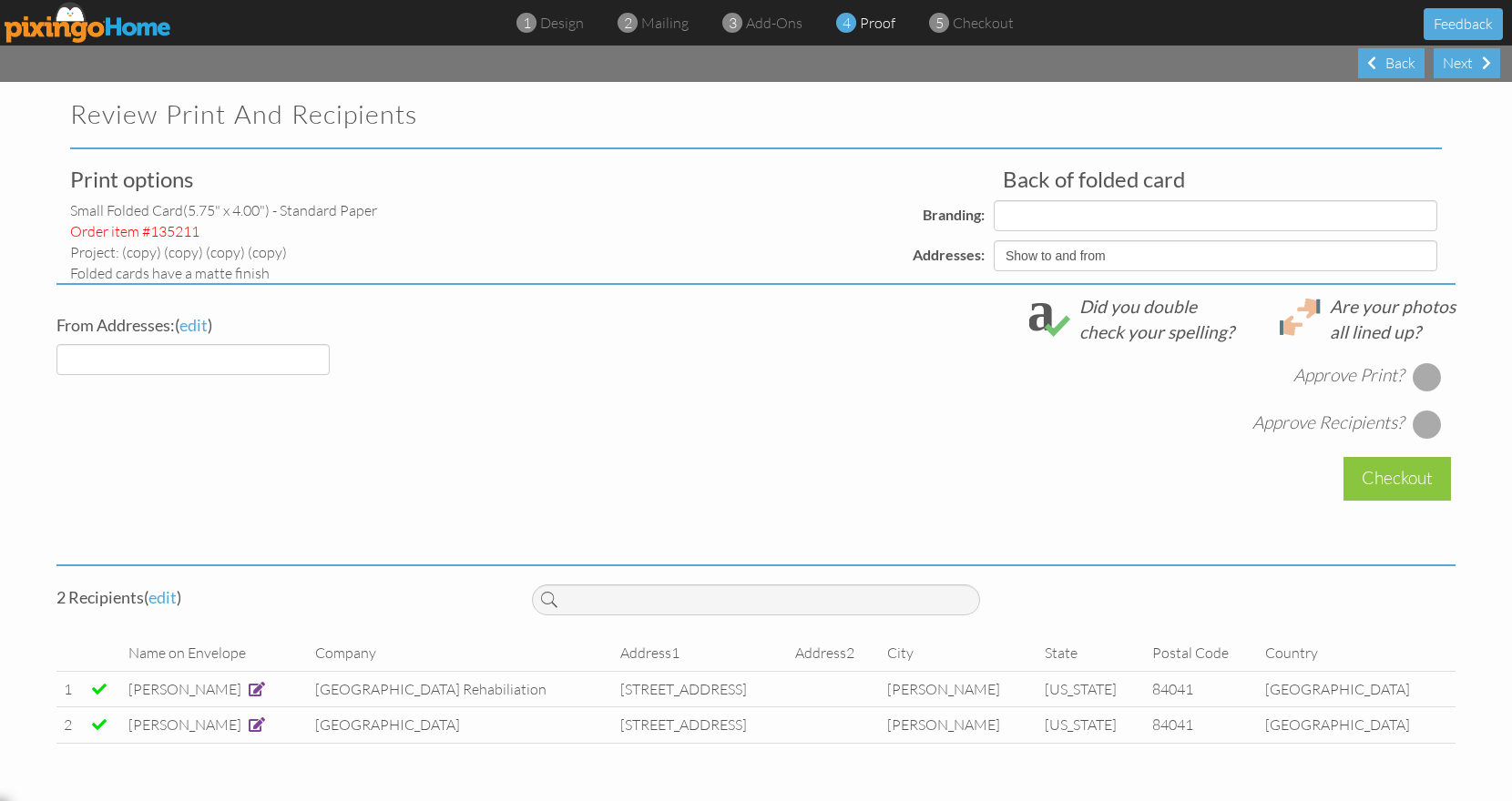
select select "object:966"
select select "object:968"
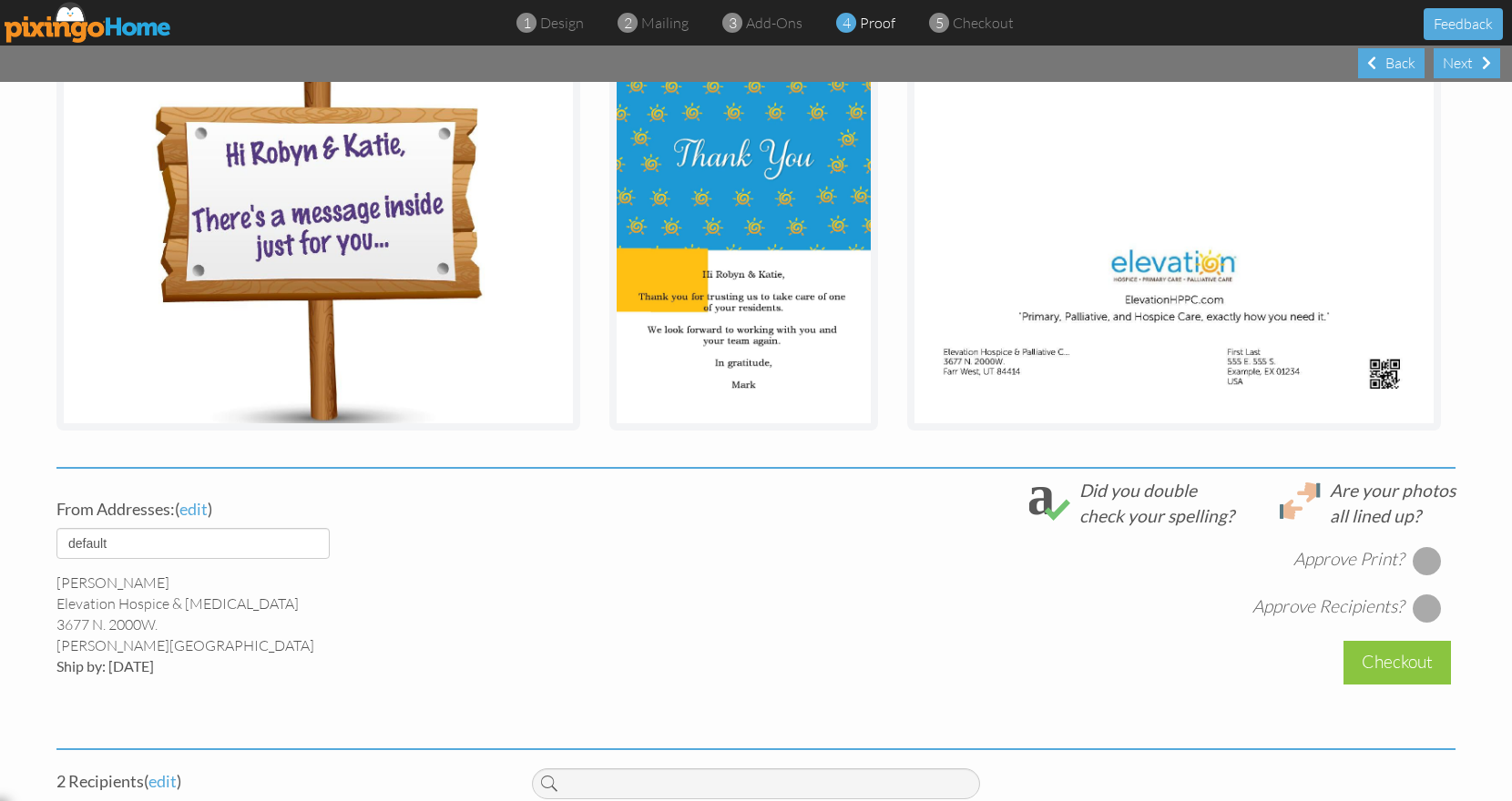
scroll to position [457, 0]
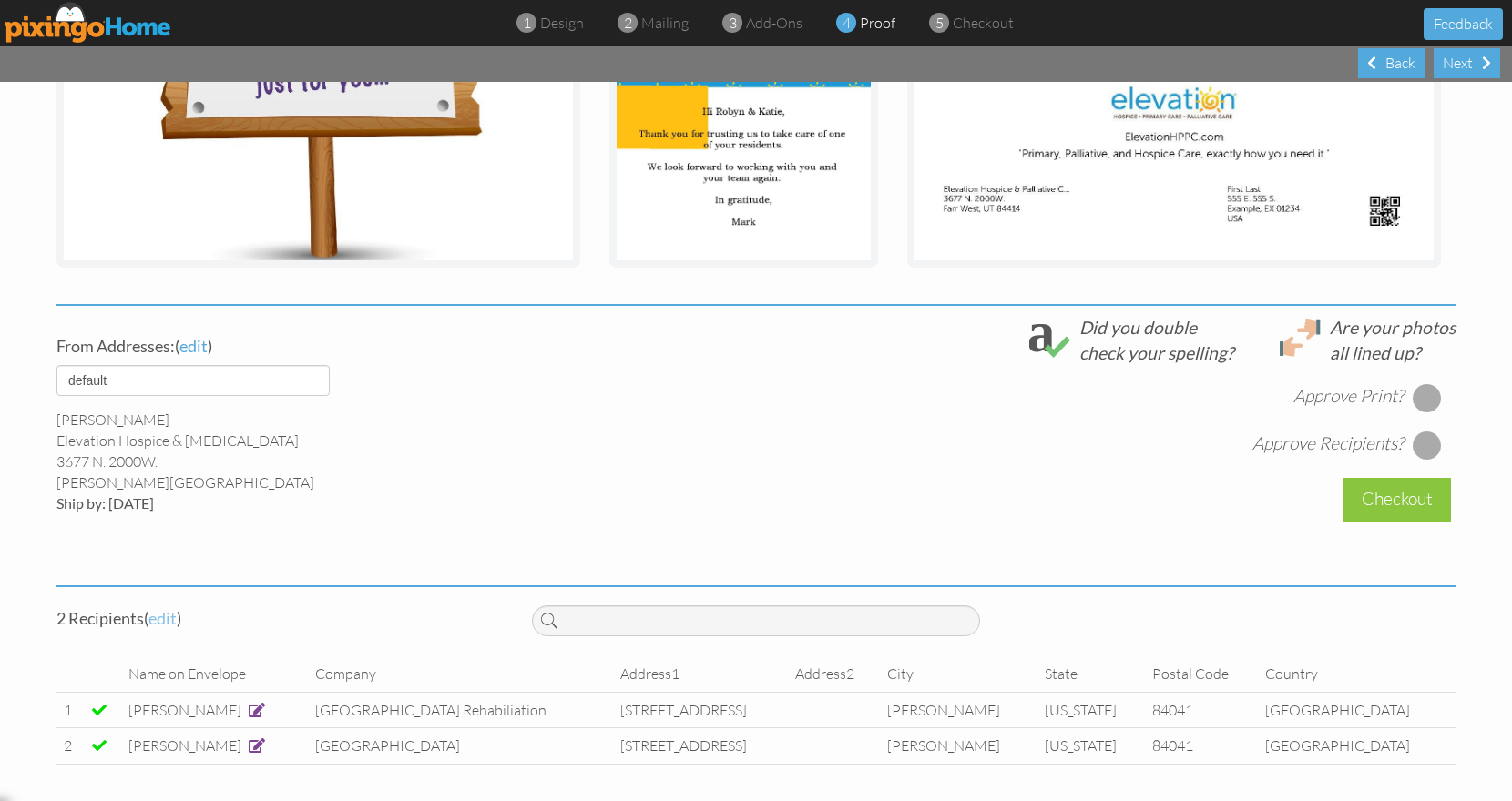
click at [163, 624] on span "edit" at bounding box center [163, 617] width 29 height 20
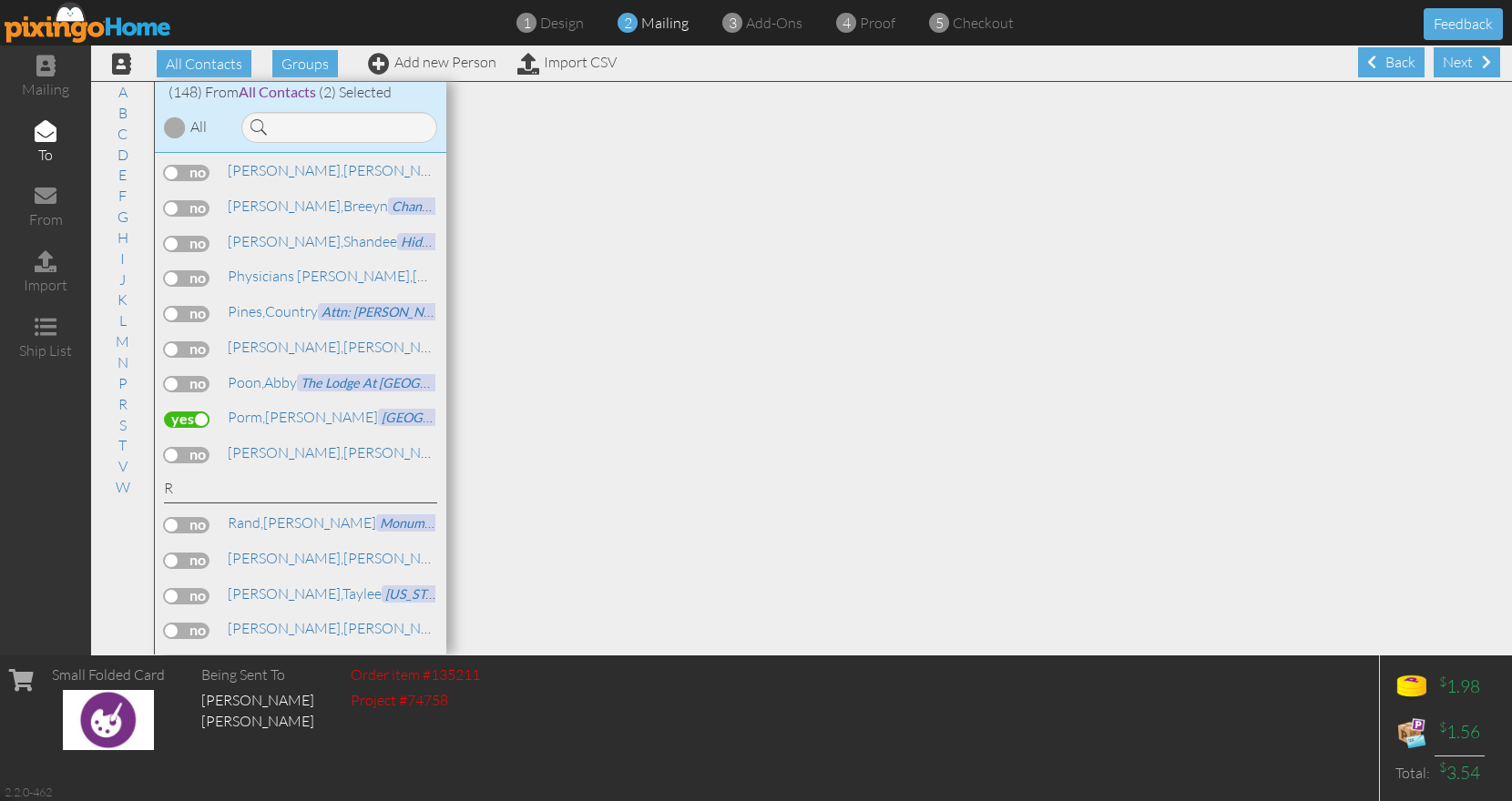
scroll to position [3705, 0]
click at [195, 408] on label at bounding box center [187, 416] width 46 height 16
click at [0, 0] on input "checkbox" at bounding box center [0, 0] width 0 height 0
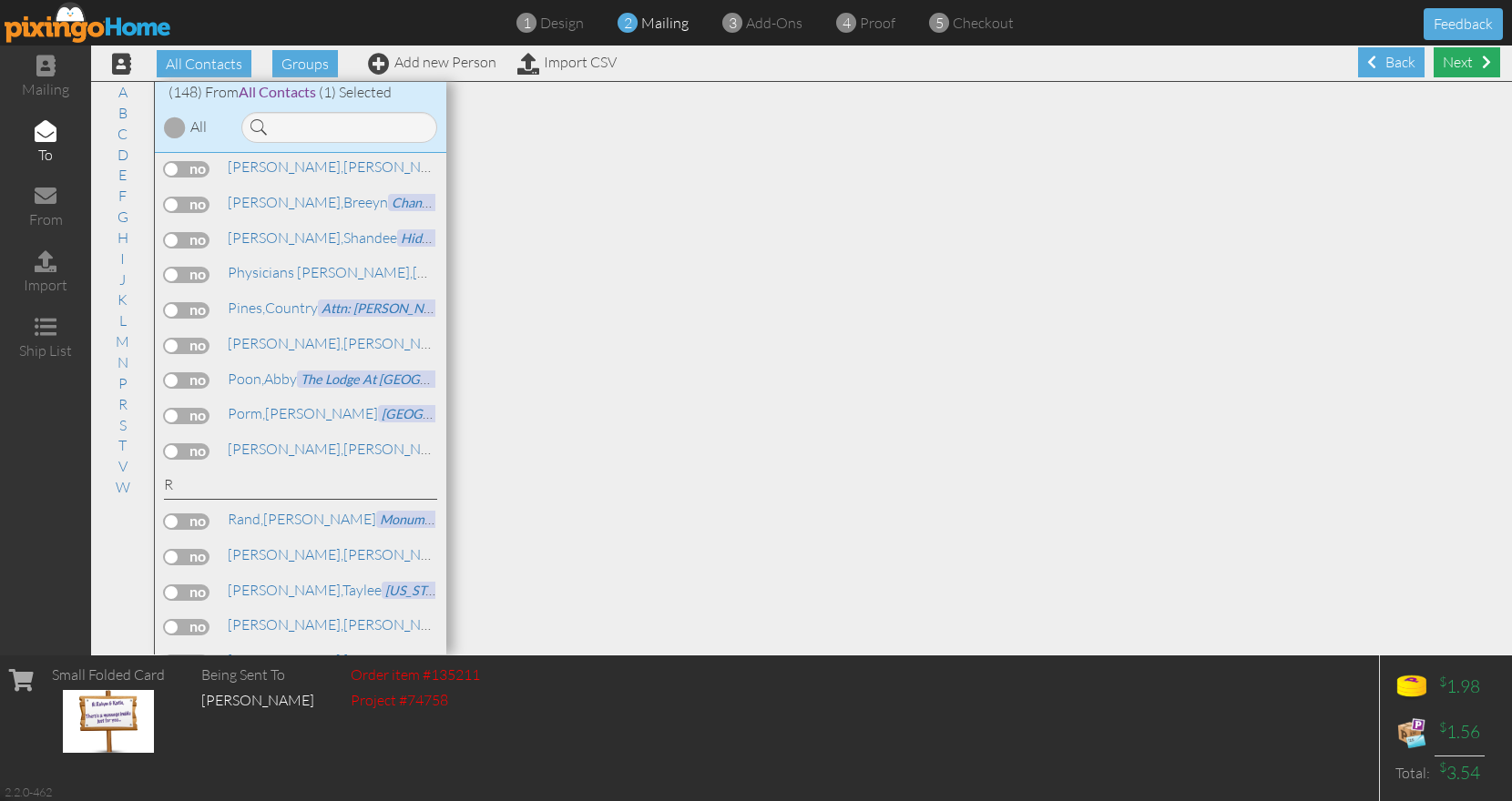
click at [1443, 61] on div "Next" at bounding box center [1467, 63] width 67 height 30
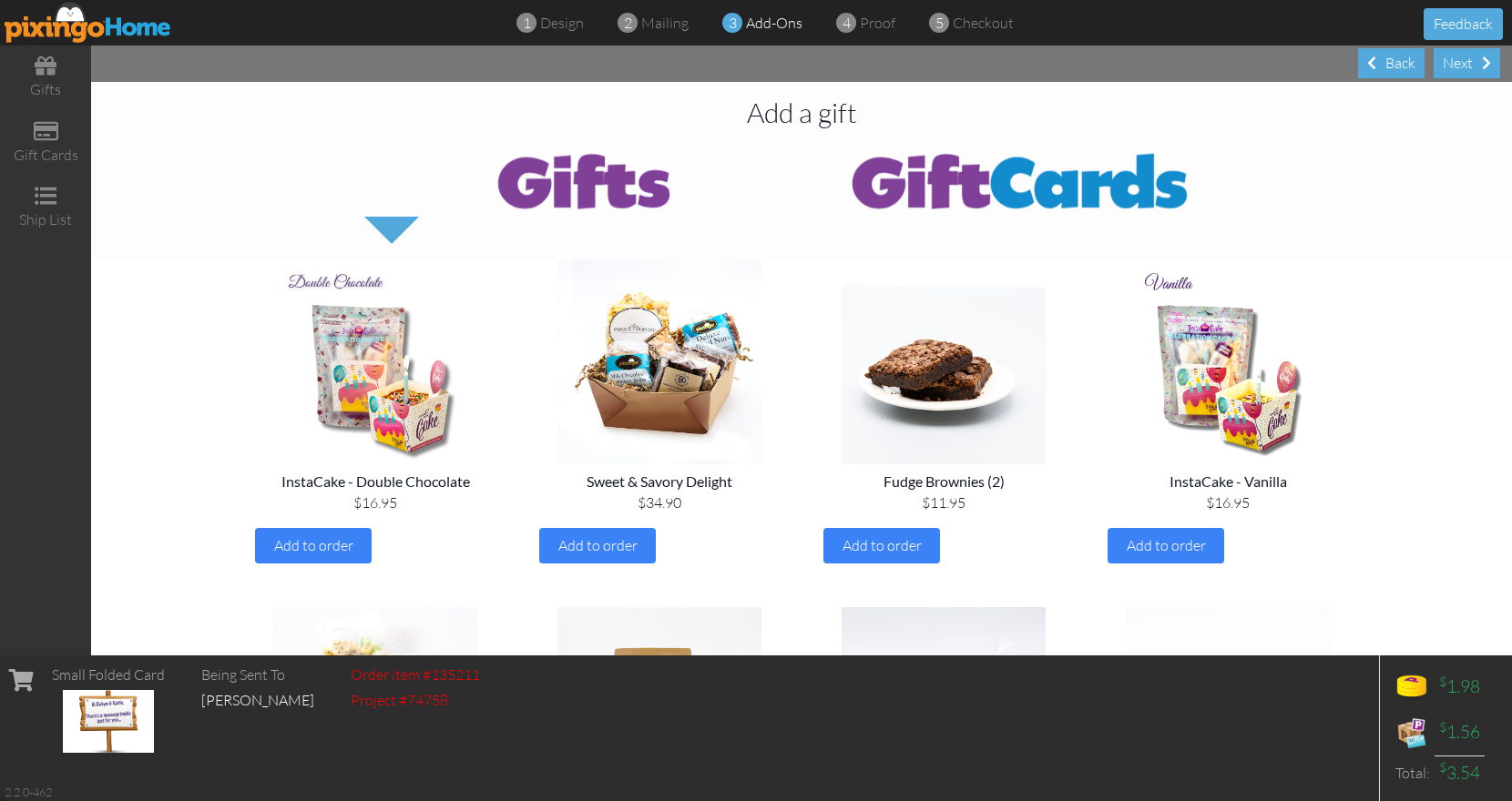
click at [1443, 61] on div "Next" at bounding box center [1467, 64] width 67 height 30
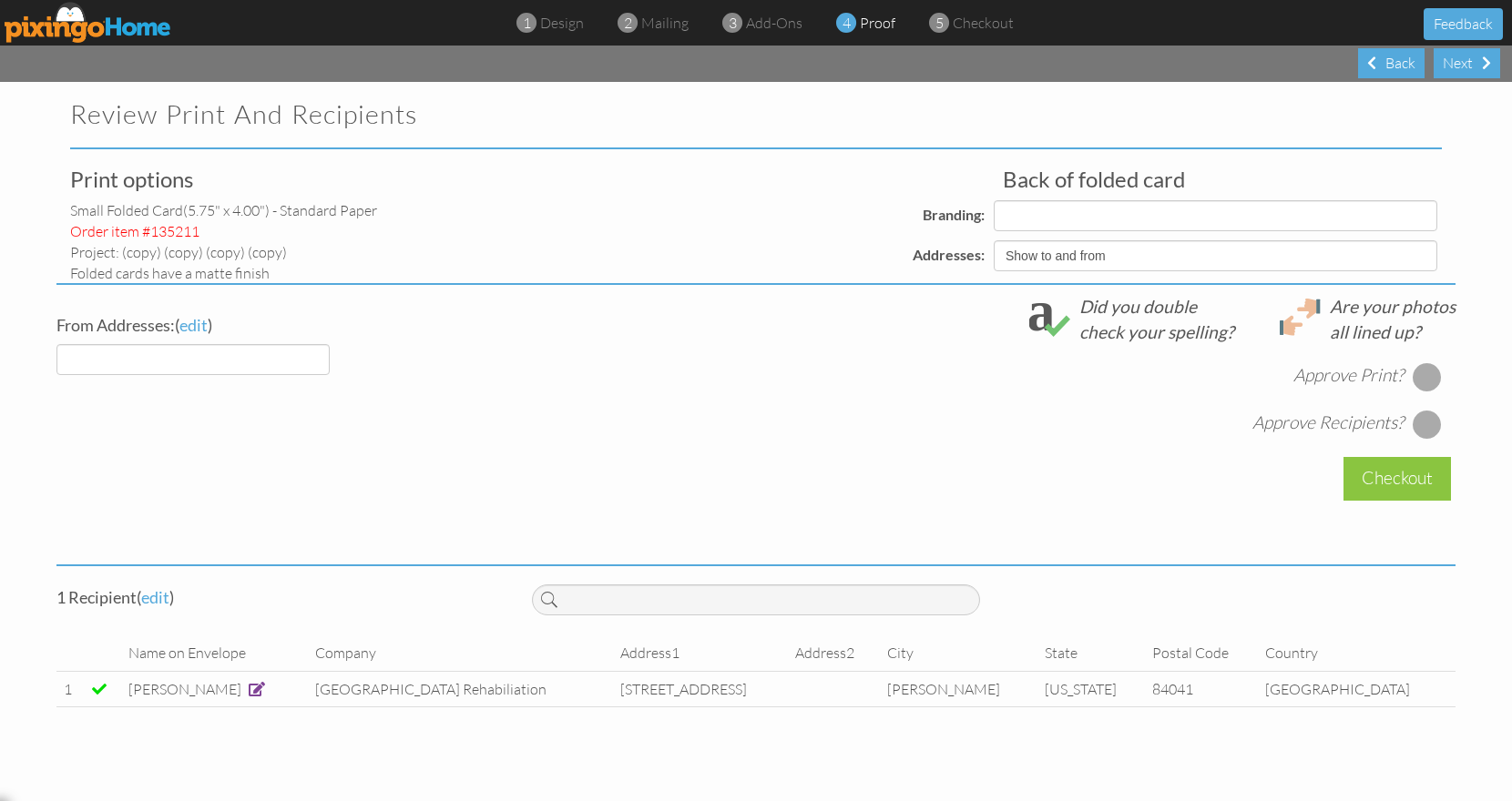
select select "object:1613"
select select "object:1615"
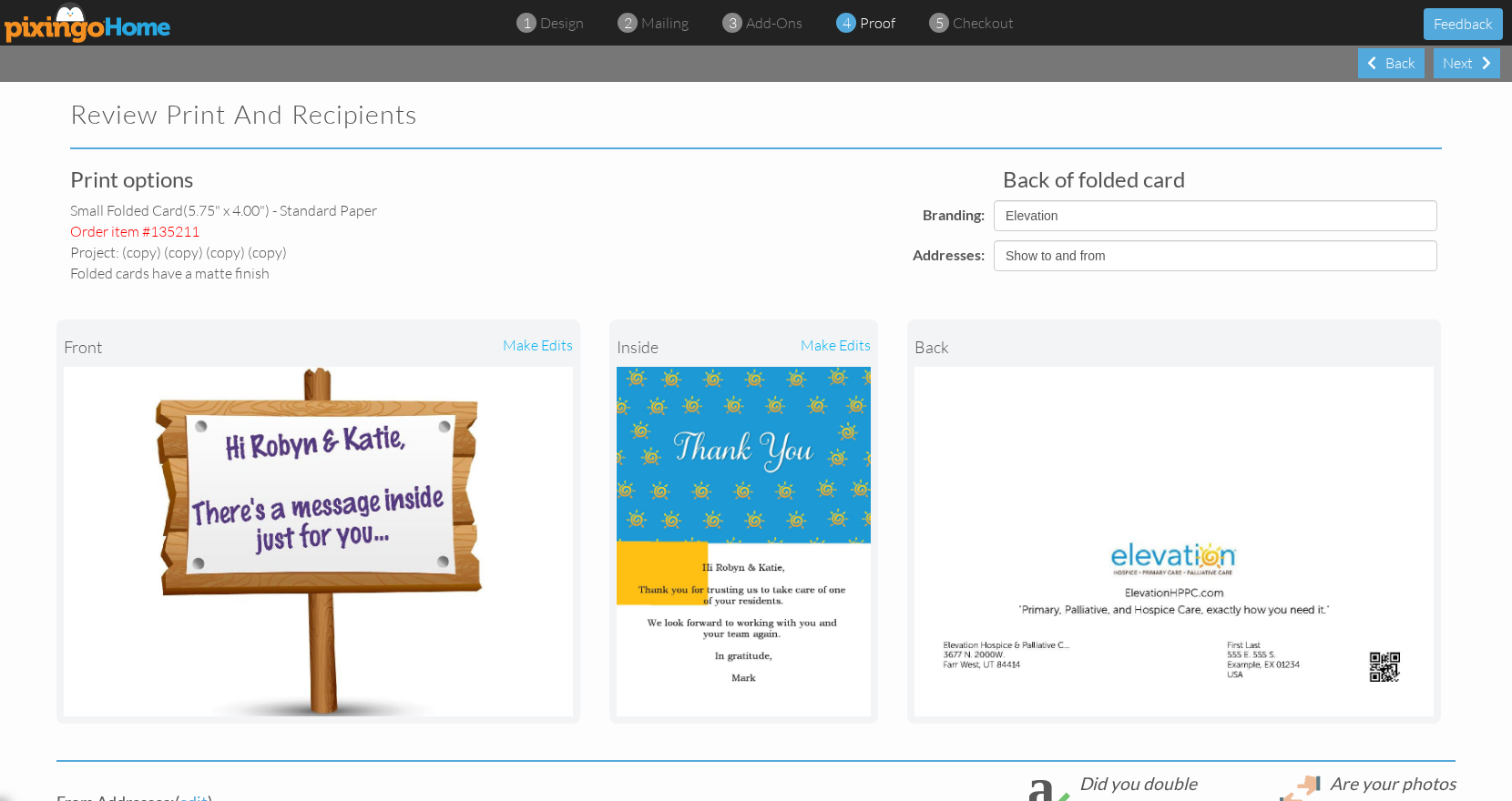
click at [843, 340] on div "make edits" at bounding box center [807, 347] width 128 height 40
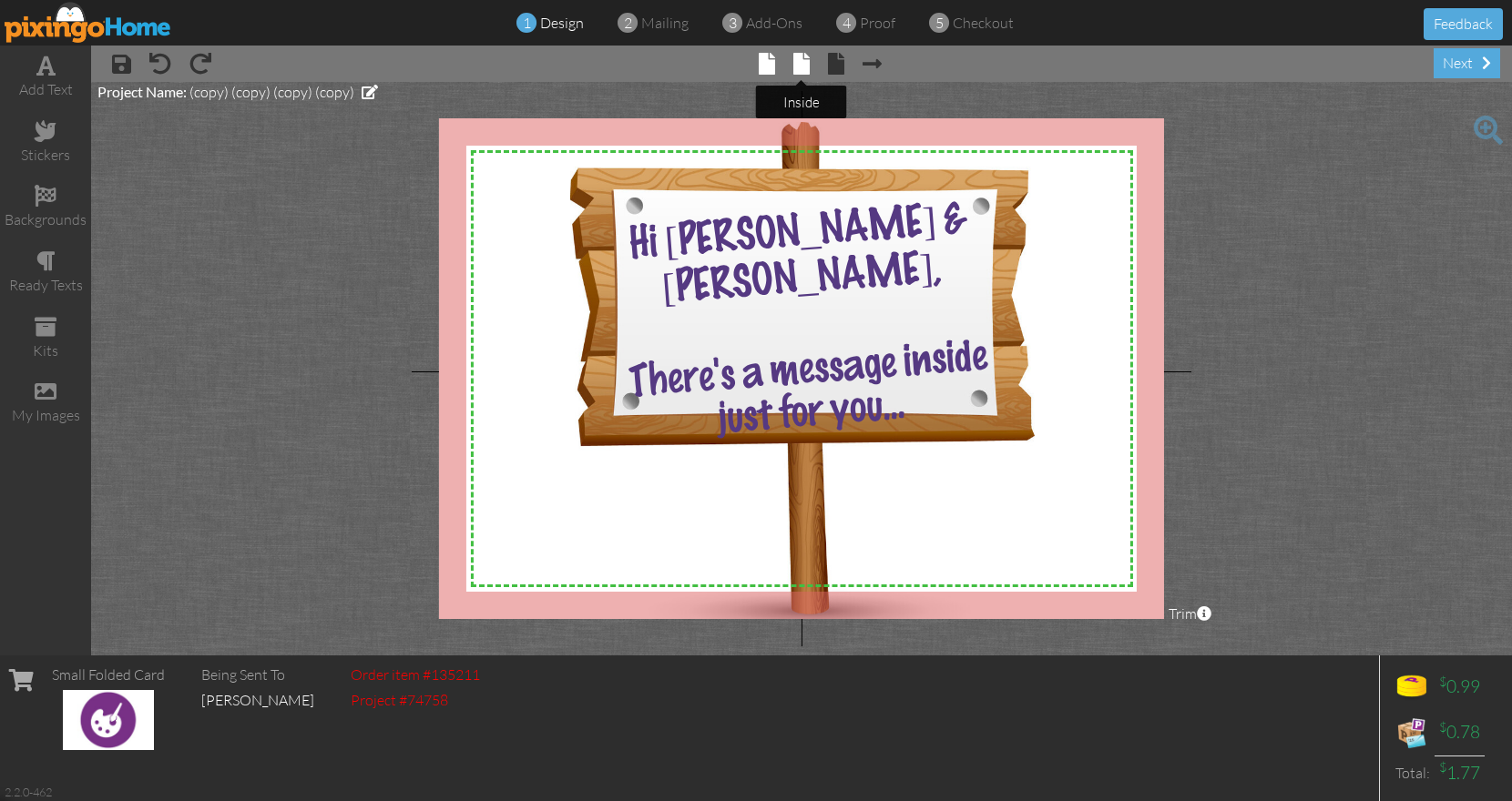
click at [805, 73] on span at bounding box center [801, 64] width 16 height 22
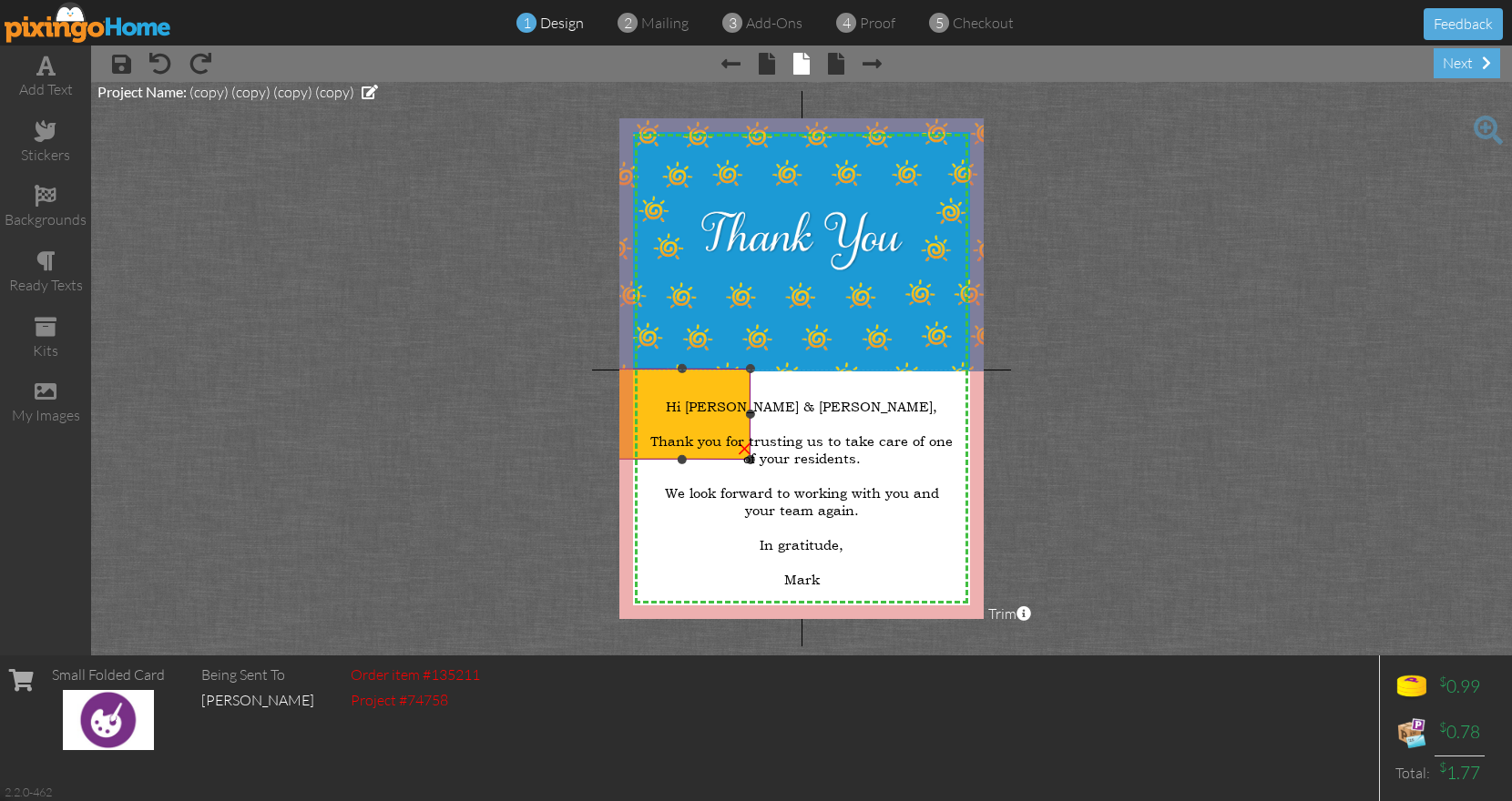
click at [676, 382] on img at bounding box center [682, 415] width 137 height 91
click at [733, 388] on img at bounding box center [682, 415] width 137 height 91
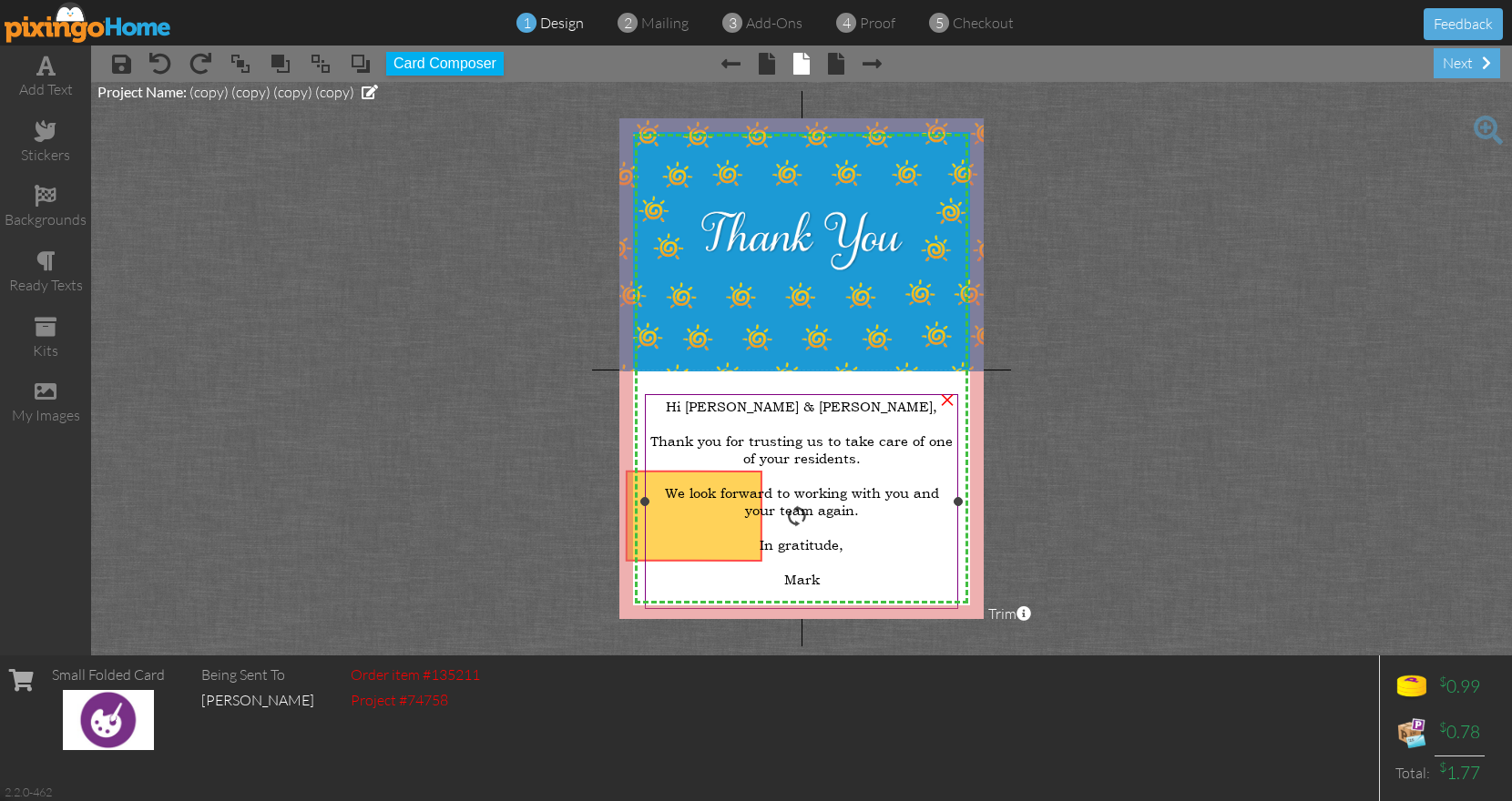
drag, startPoint x: 692, startPoint y: 386, endPoint x: 697, endPoint y: 490, distance: 104.1
click at [697, 490] on div "X X X X X X X X X X X X X X X X X X X X X X X X X X X X X X X X X X X X X X X X…" at bounding box center [801, 368] width 364 height 500
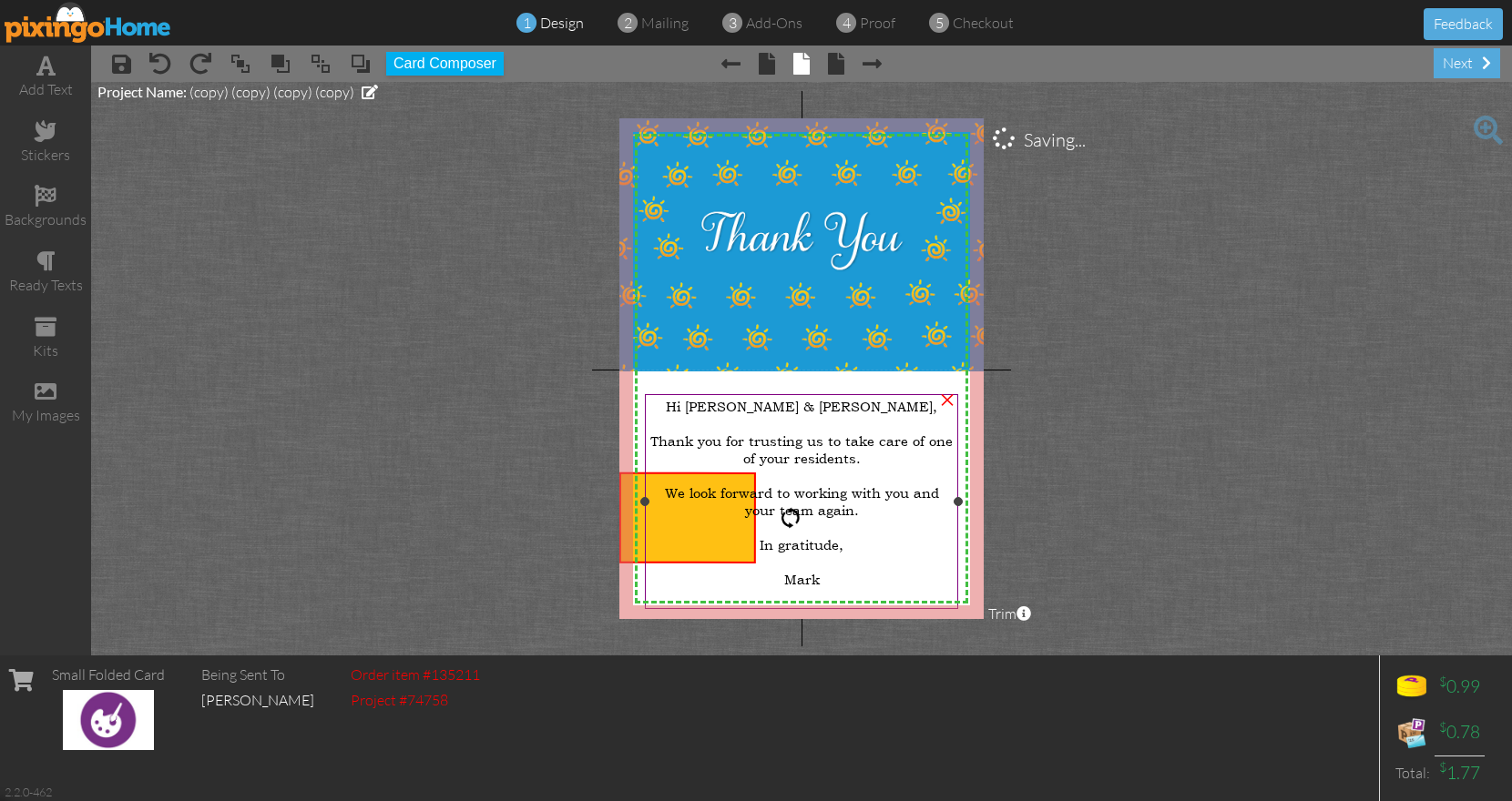
click at [780, 467] on div at bounding box center [801, 476] width 305 height 17
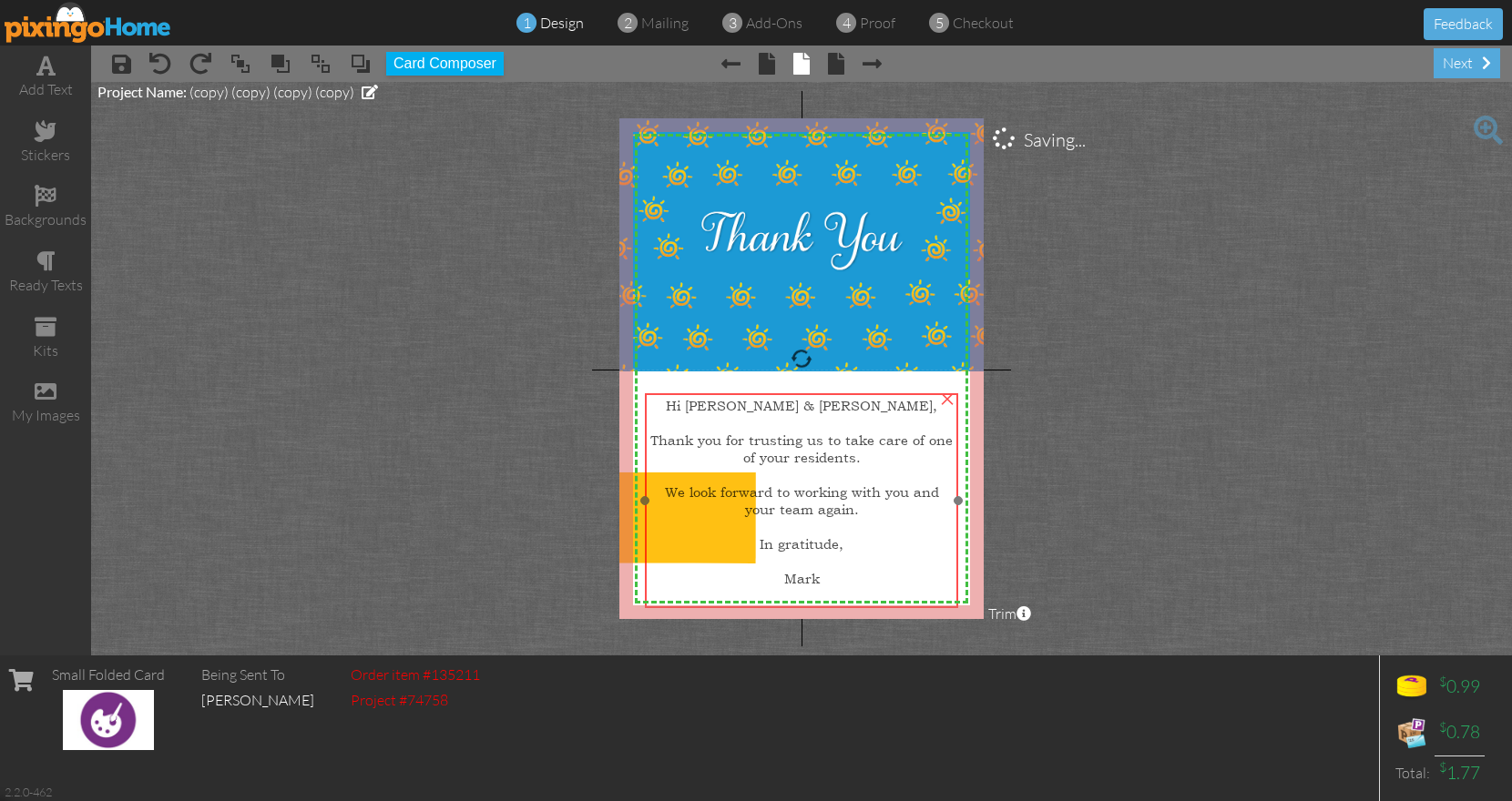
click at [775, 439] on div "Thank you for trusting us to take care of one of your residents." at bounding box center [801, 449] width 305 height 34
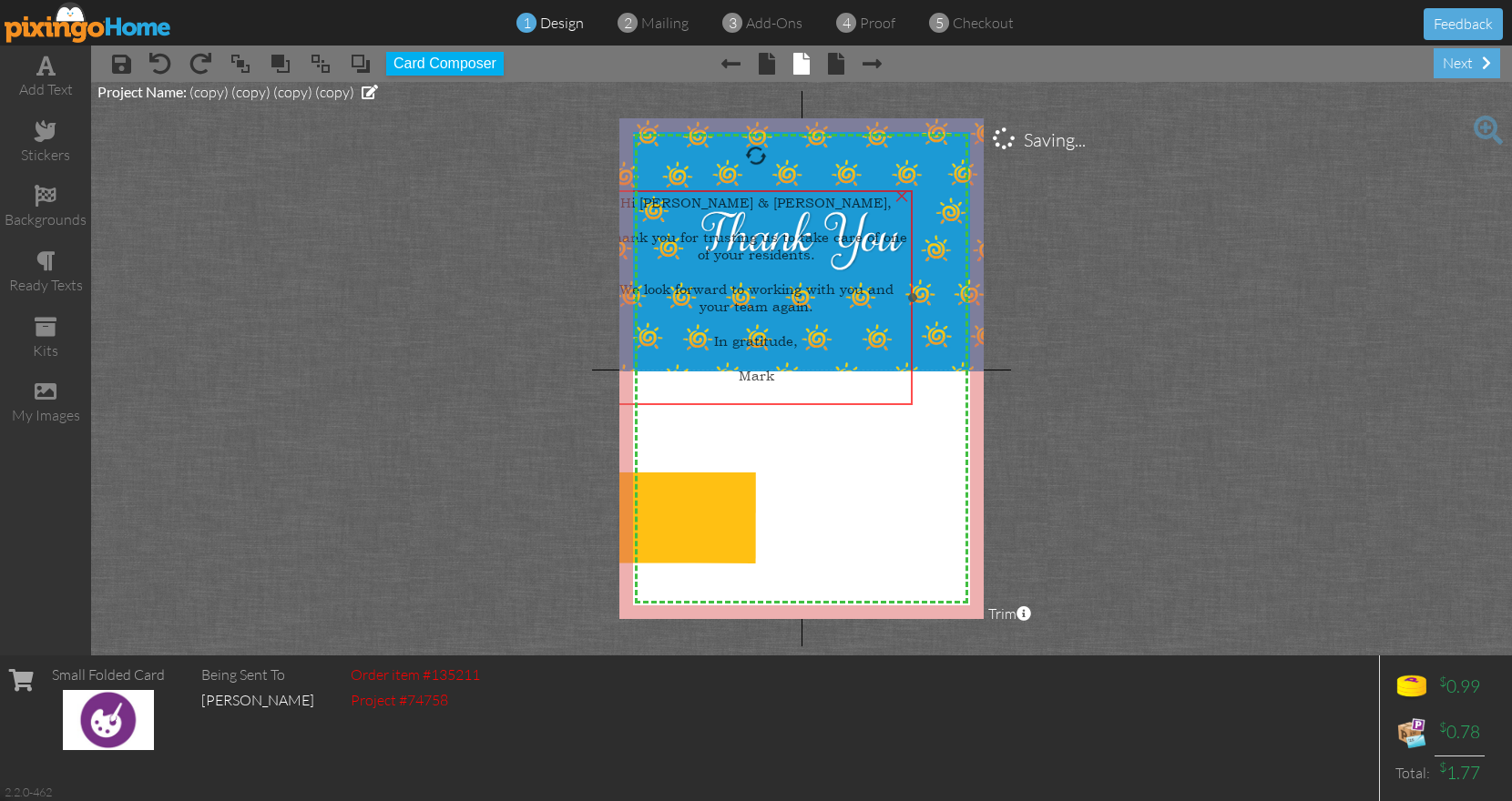
drag, startPoint x: 775, startPoint y: 439, endPoint x: 731, endPoint y: 243, distance: 200.9
click at [731, 243] on div "Thank you for trusting us to take care of one of your residents." at bounding box center [756, 245] width 305 height 34
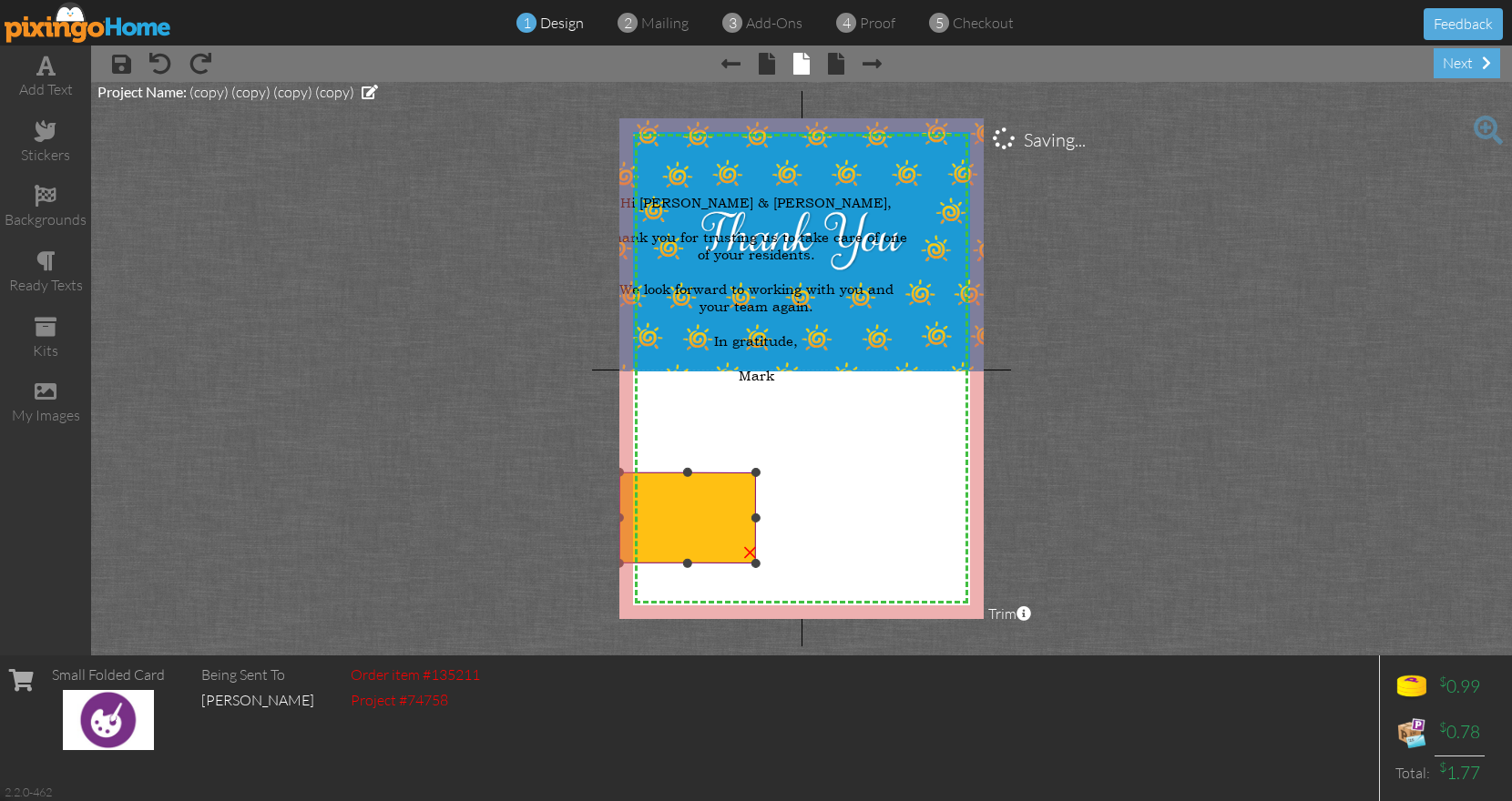
click at [704, 504] on img at bounding box center [688, 518] width 137 height 91
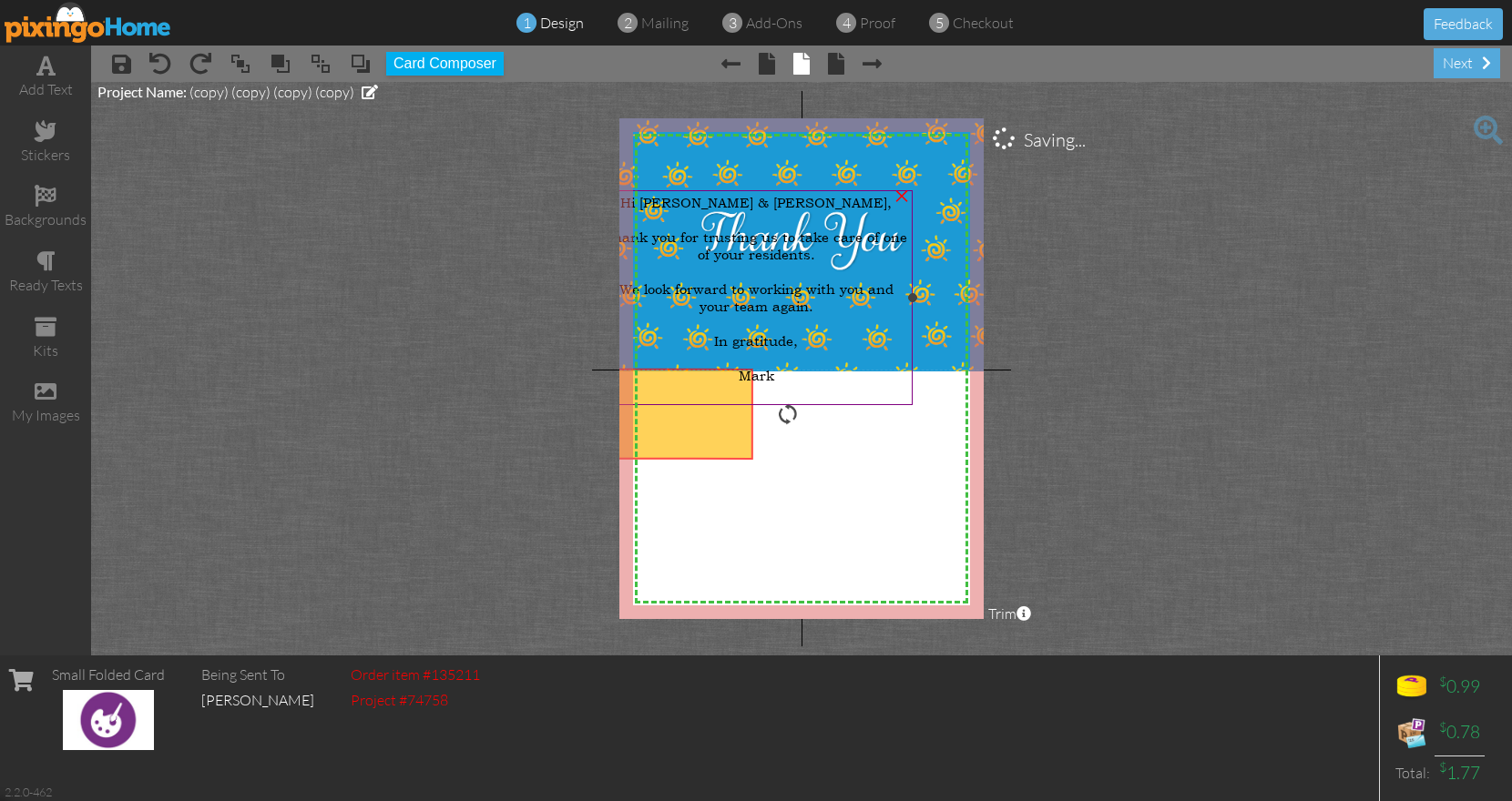
drag, startPoint x: 704, startPoint y: 504, endPoint x: 701, endPoint y: 400, distance: 104.0
click at [701, 400] on div "X X X X X X X X X X X X X X X X X X X X X X X X X X X X X X X X X X X X X X X X…" at bounding box center [801, 368] width 364 height 500
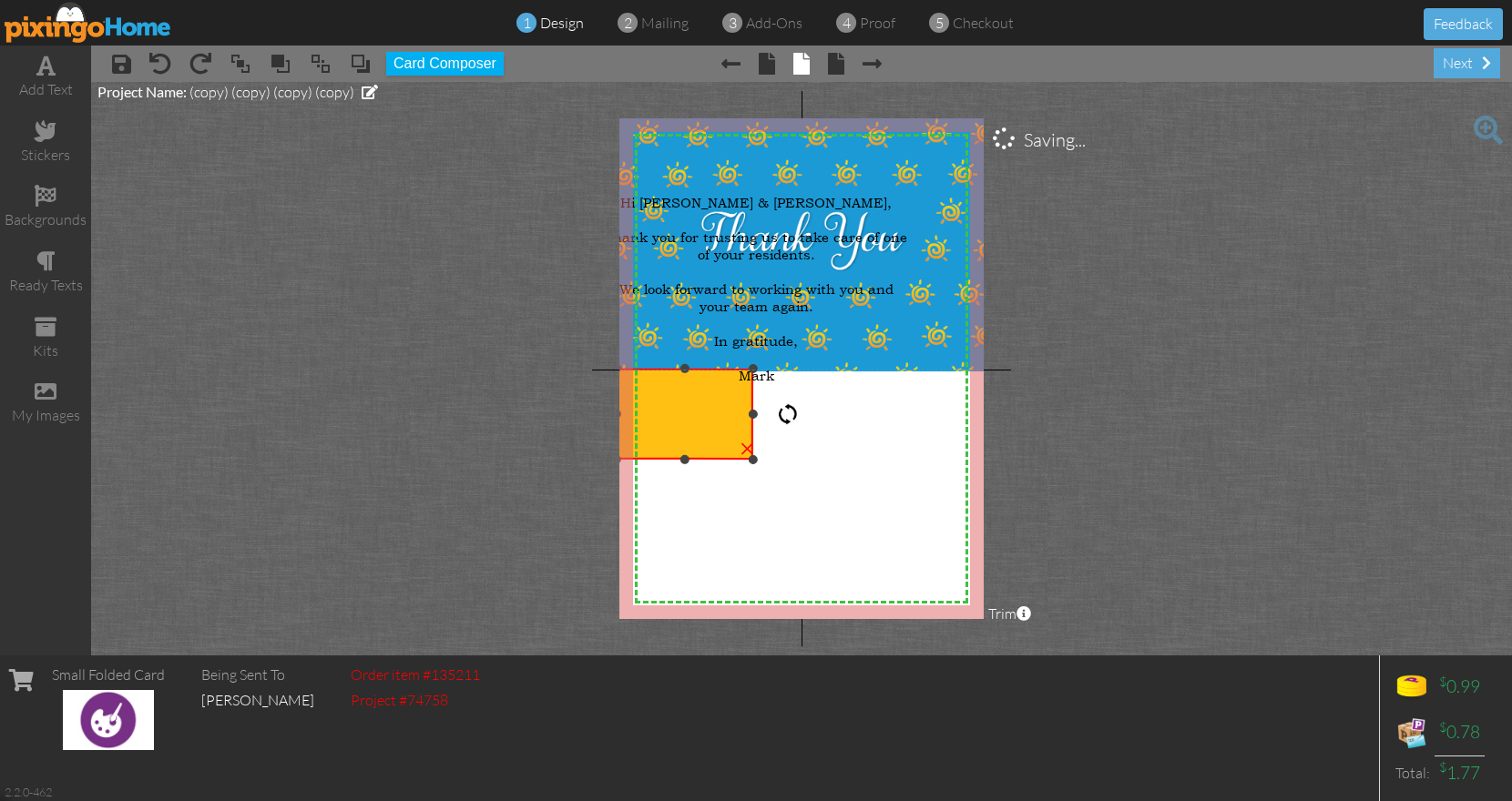
click at [751, 457] on div "×" at bounding box center [749, 449] width 29 height 29
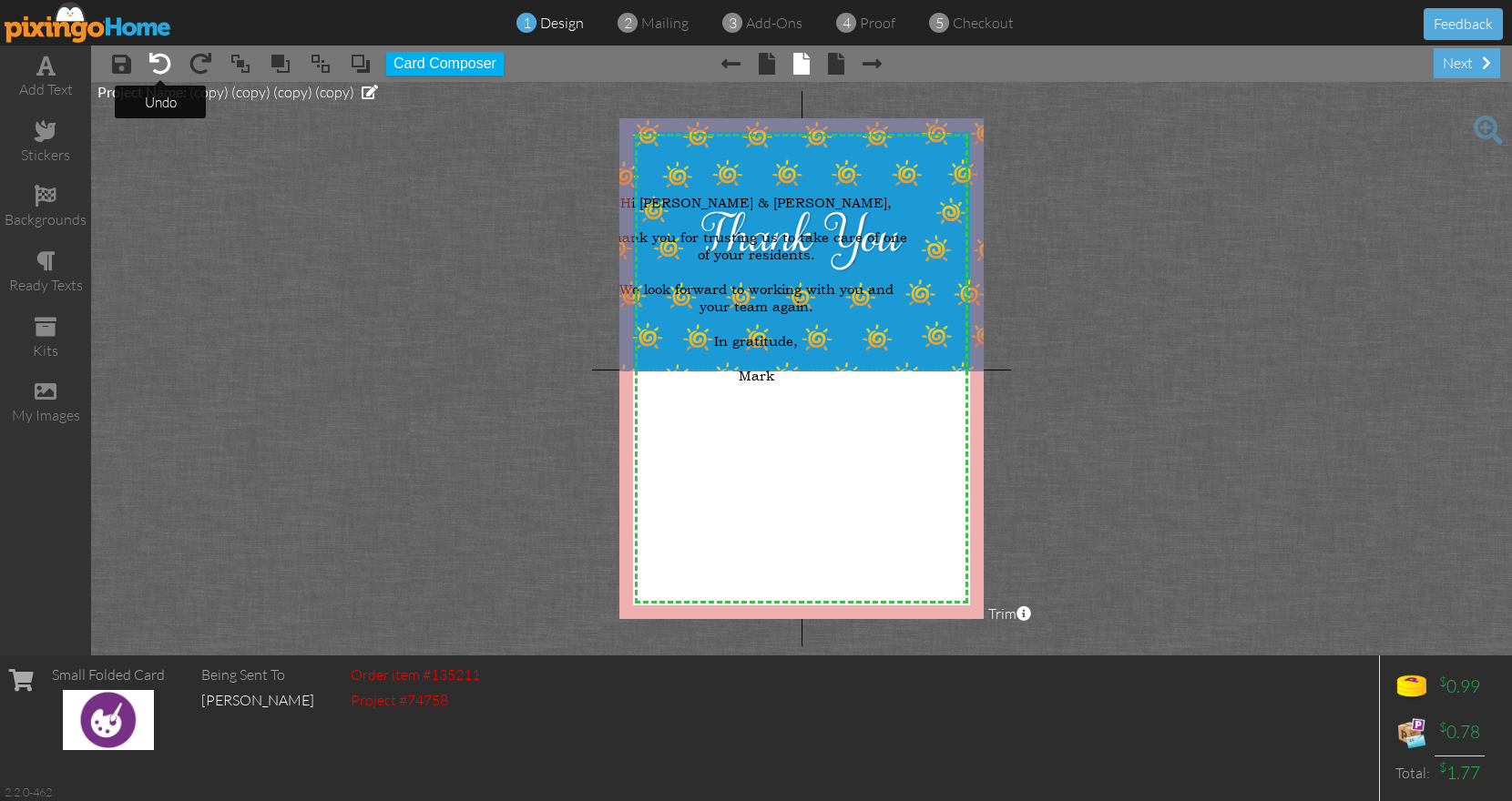
click at [159, 57] on span at bounding box center [160, 64] width 22 height 22
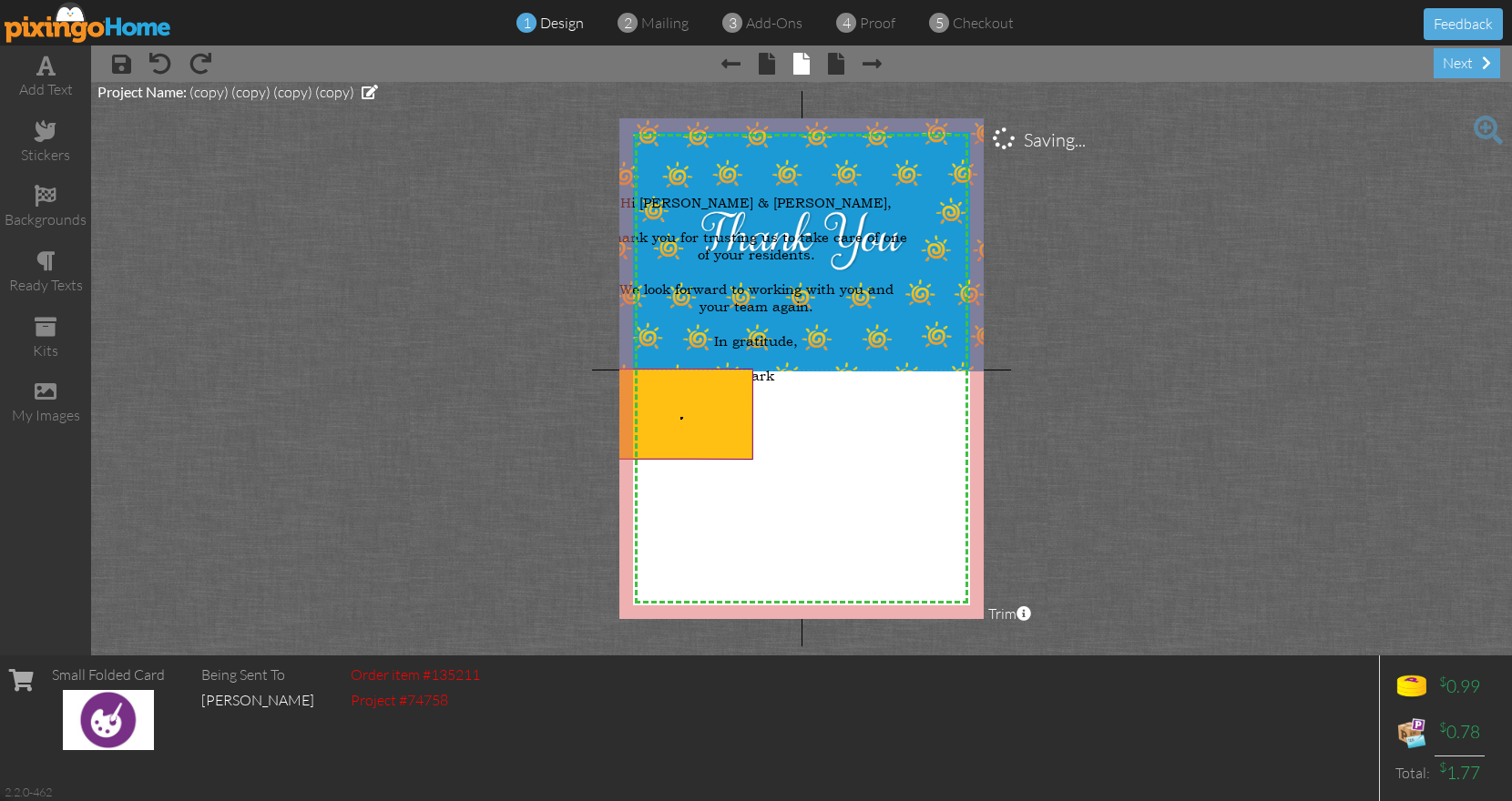
click at [680, 417] on body "1 design 2 mailing 3 add-ons 4 proof 5 checkout Feedback add text stickers back…" at bounding box center [756, 400] width 1512 height 801
drag, startPoint x: 752, startPoint y: 458, endPoint x: 796, endPoint y: 507, distance: 65.9
click at [796, 507] on div "X X X X X X X X X X X X X X X X X X X X X X X X X X X X X X X X X X X X X X X X…" at bounding box center [801, 368] width 364 height 500
drag, startPoint x: 688, startPoint y: 424, endPoint x: 717, endPoint y: 486, distance: 68.4
click at [717, 486] on body "1 design 2 mailing 3 add-ons 4 proof 5 checkout Feedback add text stickers back…" at bounding box center [756, 400] width 1512 height 801
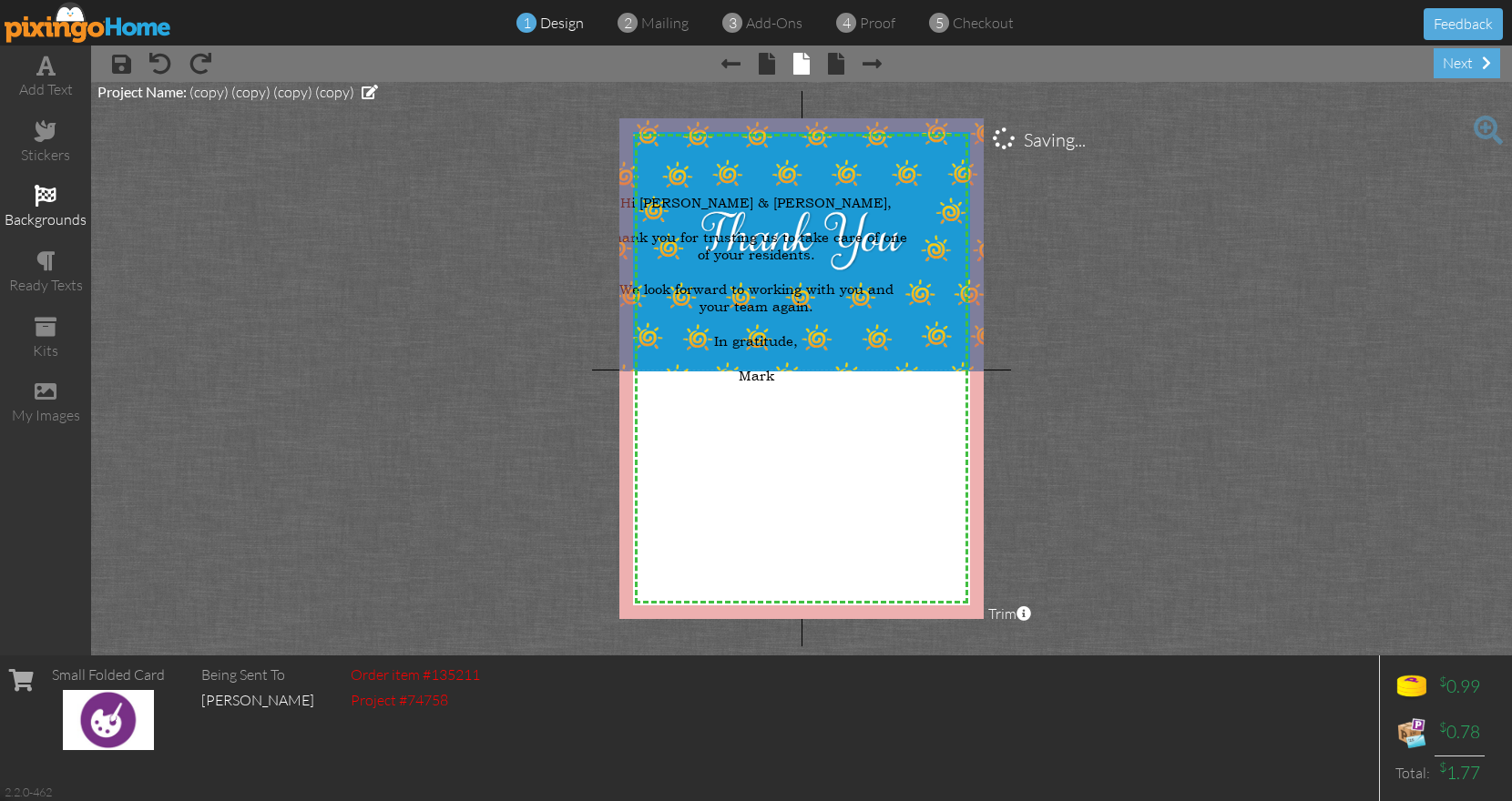
click at [37, 195] on span at bounding box center [45, 195] width 22 height 22
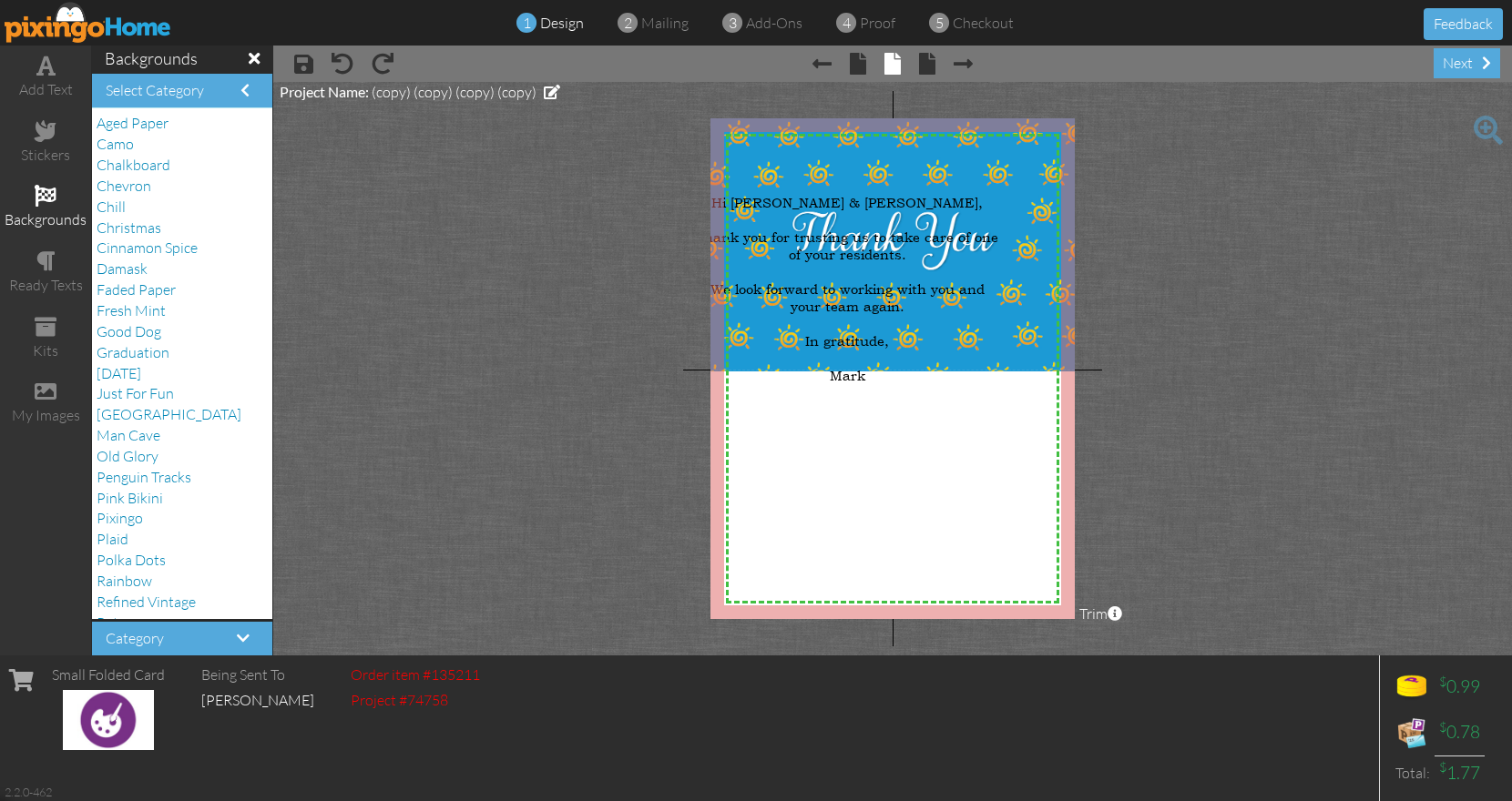
scroll to position [226, 0]
click at [125, 503] on span "Solids" at bounding box center [114, 499] width 37 height 18
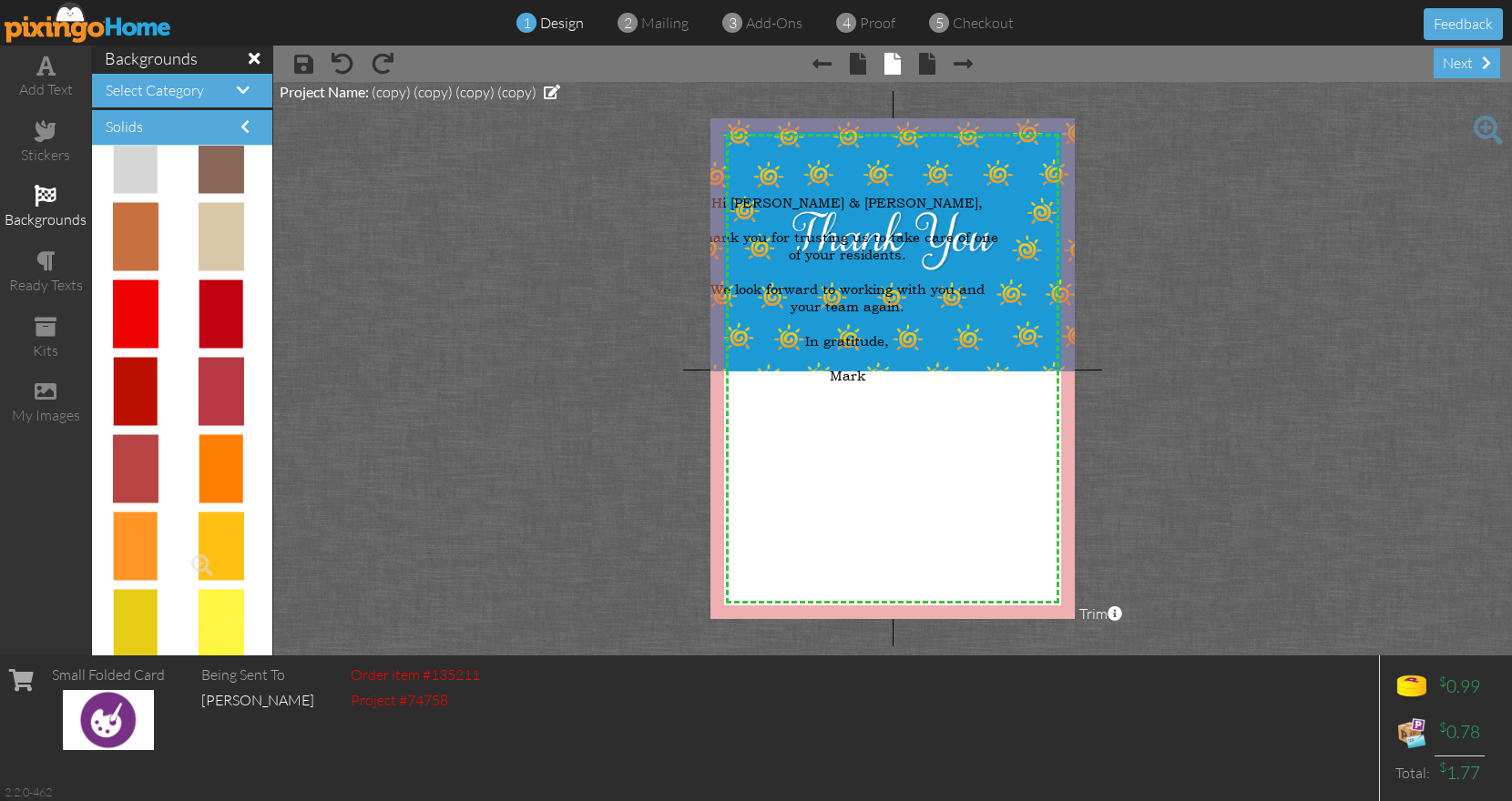
scroll to position [263, 0]
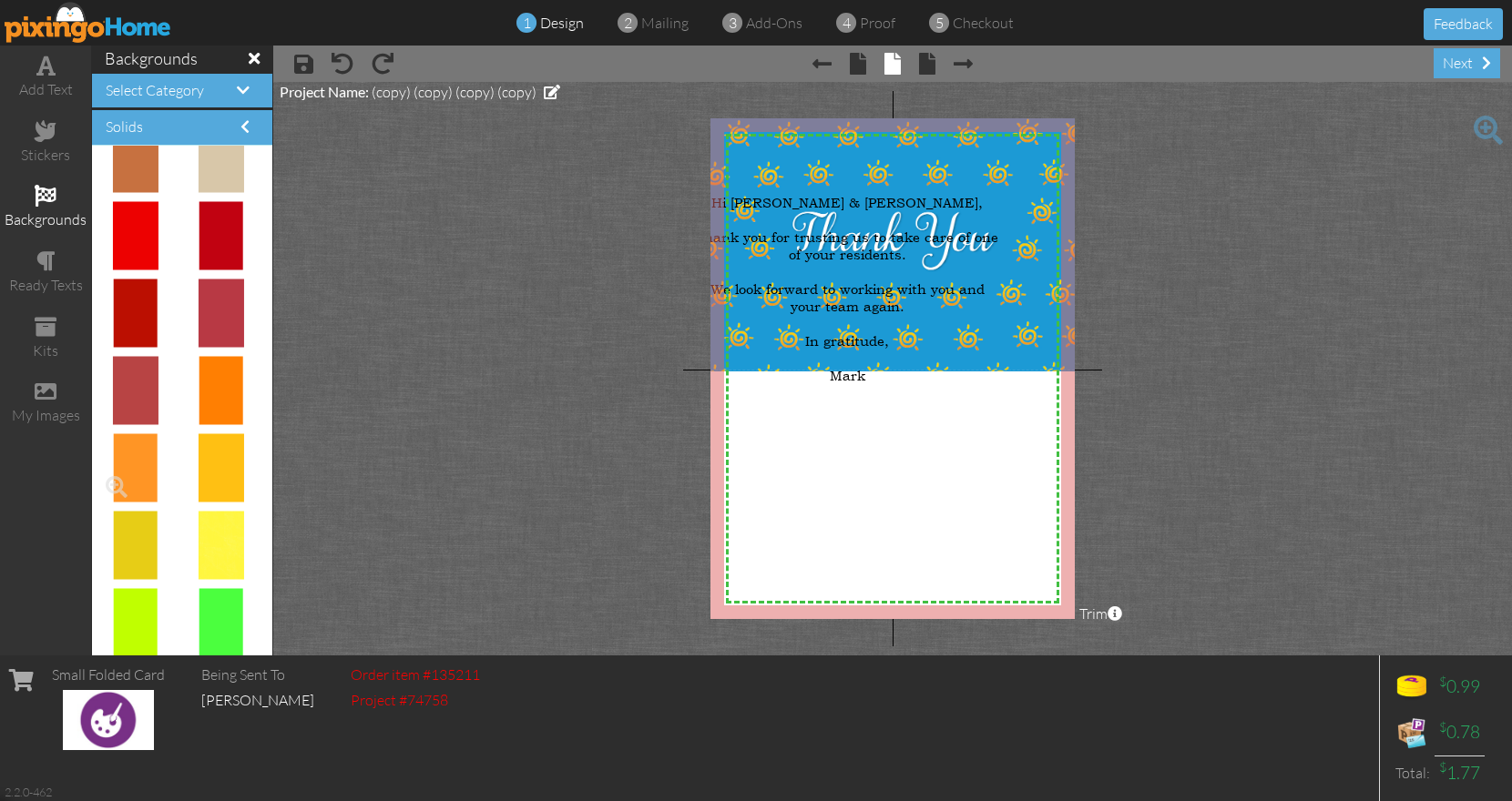
click at [138, 458] on img at bounding box center [135, 469] width 45 height 68
drag, startPoint x: 216, startPoint y: 453, endPoint x: 790, endPoint y: 440, distance: 574.1
click at [790, 440] on body "1 design 2 mailing 3 add-ons 4 proof 5 checkout Feedback add text stickers back…" at bounding box center [756, 400] width 1512 height 801
click at [791, 434] on img at bounding box center [793, 491] width 91 height 137
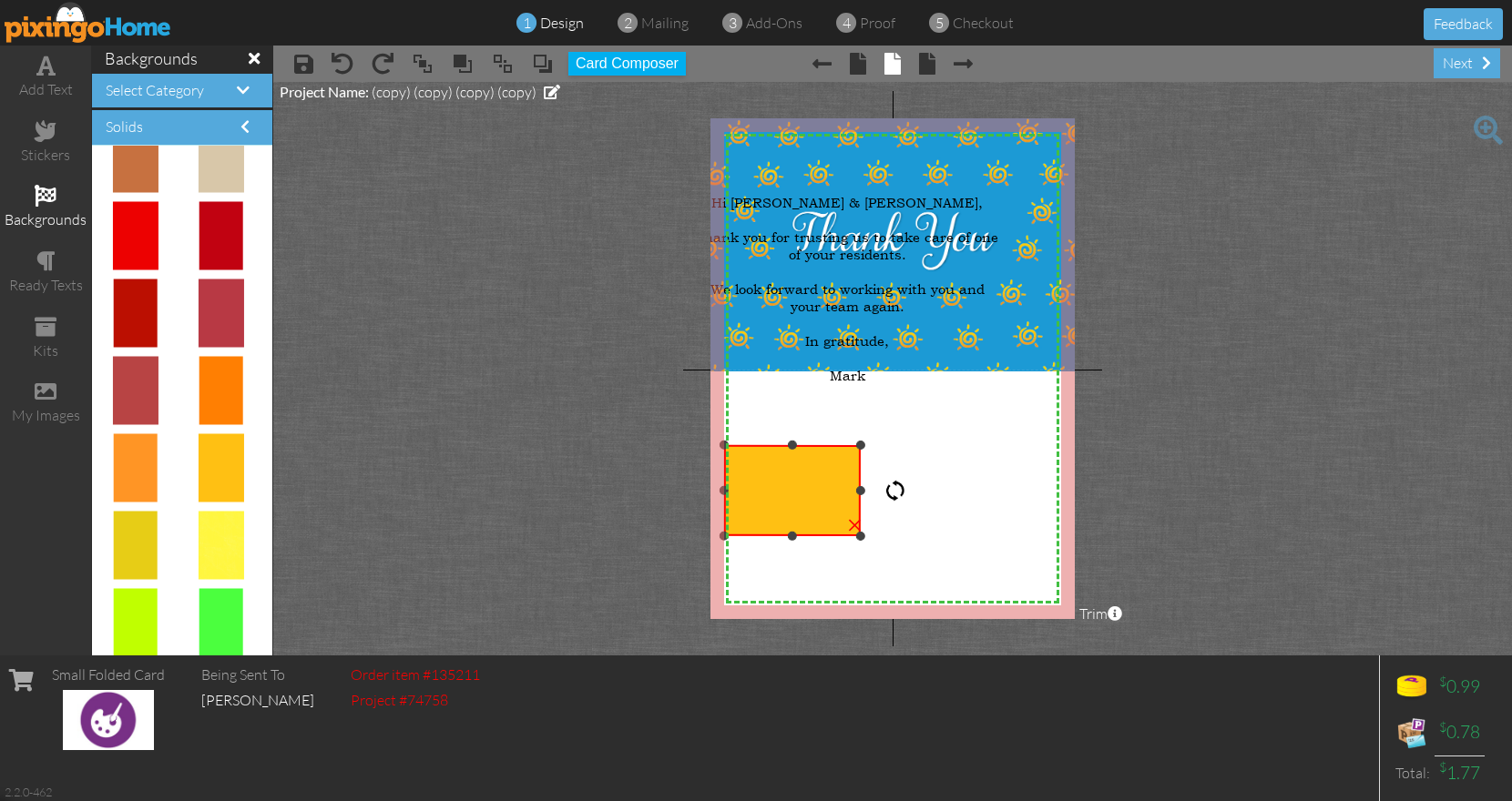
drag, startPoint x: 791, startPoint y: 395, endPoint x: 913, endPoint y: 491, distance: 155.2
click at [913, 491] on div "X X X X X X X X X X X X X X X X X X X X X X X X X X X X X X X X X X X X X X X X…" at bounding box center [893, 368] width 364 height 500
drag, startPoint x: 816, startPoint y: 491, endPoint x: 807, endPoint y: 467, distance: 25.6
click at [815, 486] on img at bounding box center [793, 491] width 137 height 91
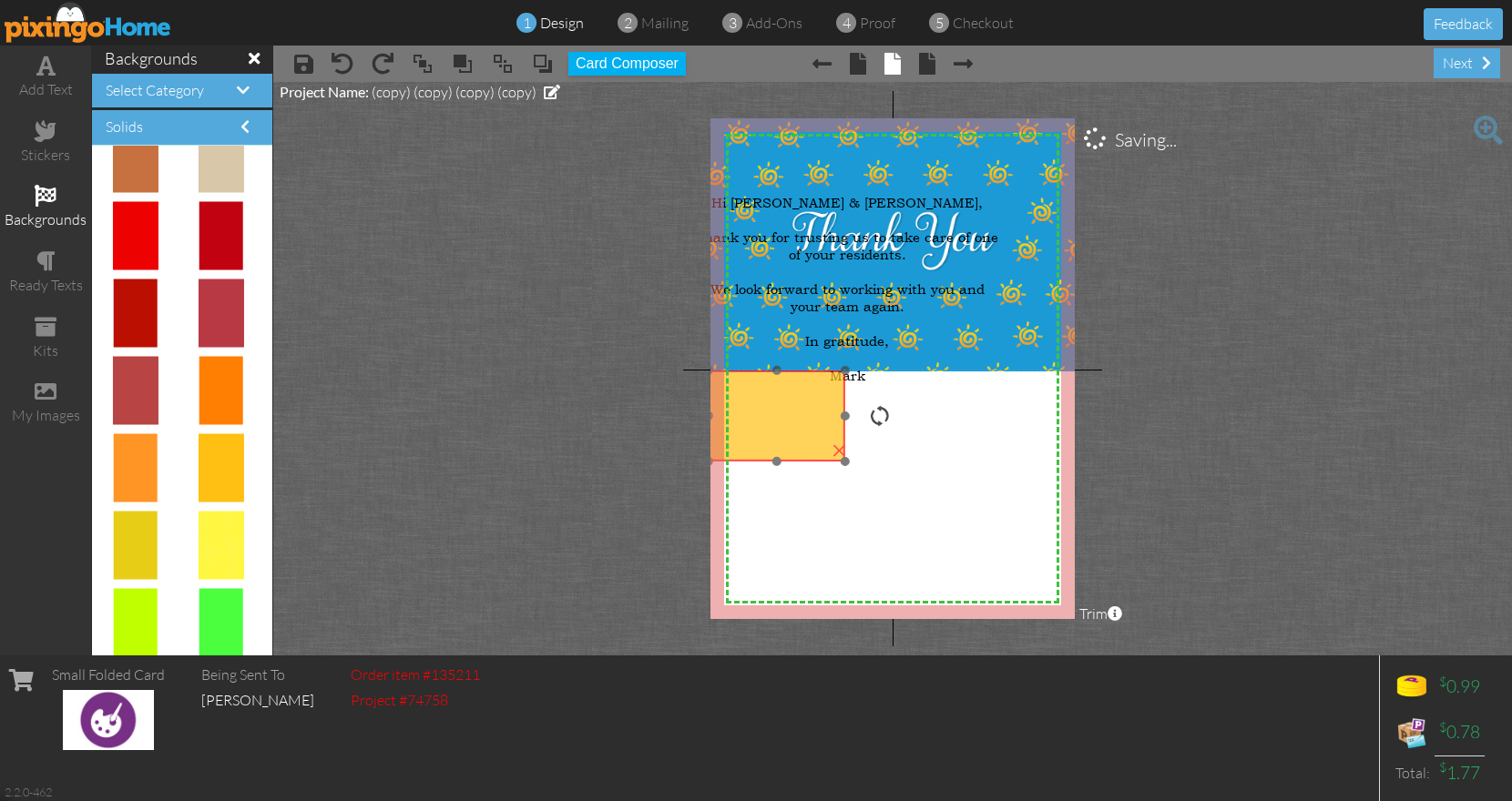
drag, startPoint x: 807, startPoint y: 467, endPoint x: 800, endPoint y: 416, distance: 51.5
click at [800, 416] on img at bounding box center [777, 417] width 137 height 91
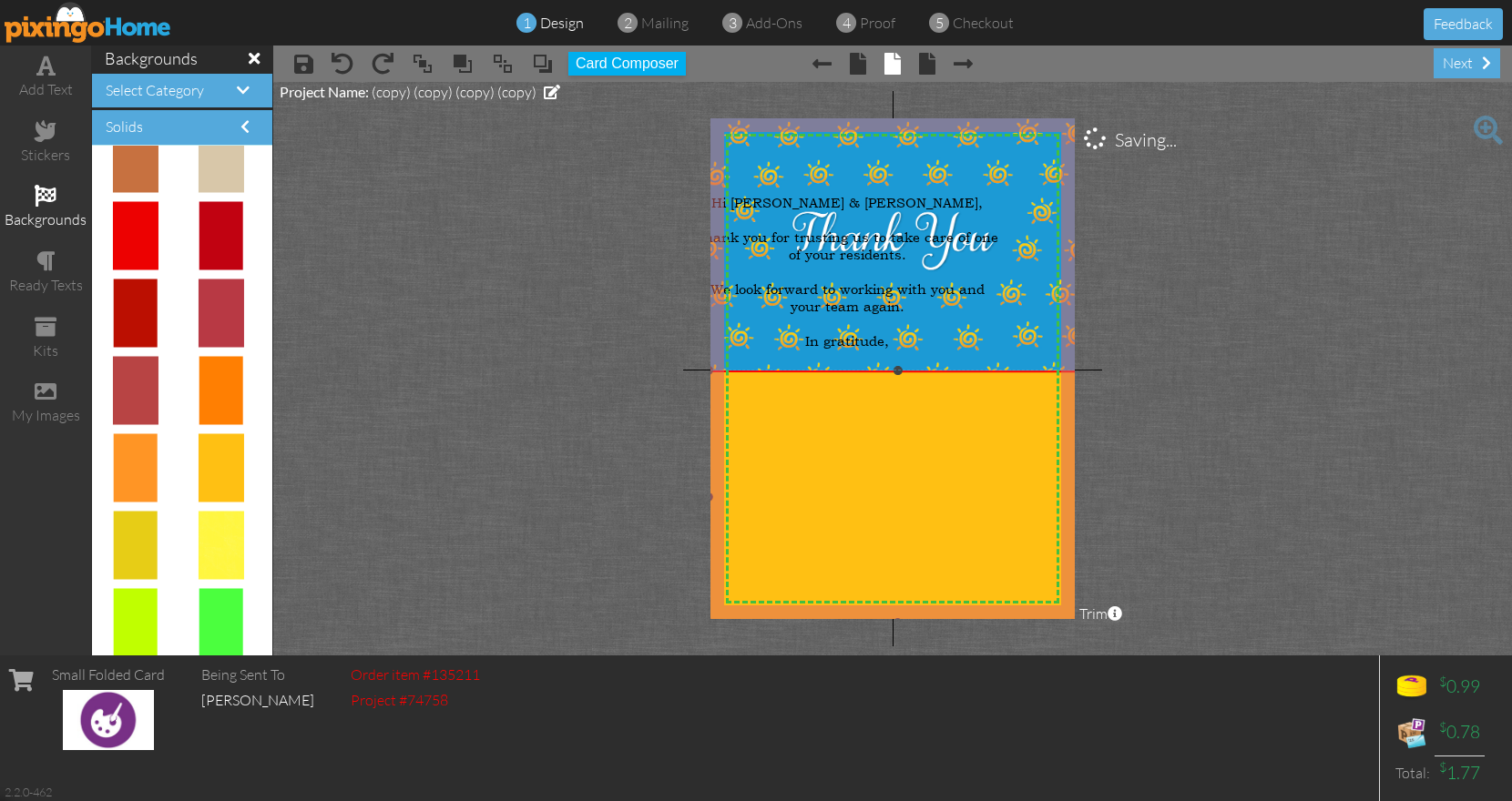
drag, startPoint x: 843, startPoint y: 461, endPoint x: 1085, endPoint y: 603, distance: 280.6
click at [1085, 603] on project-studio-wrapper "X X X X X X X X X X X X X X X X X X X X X X X X X X X X X X X X X X X X X X X X…" at bounding box center [893, 368] width 1239 height 574
click at [982, 225] on div at bounding box center [847, 220] width 305 height 17
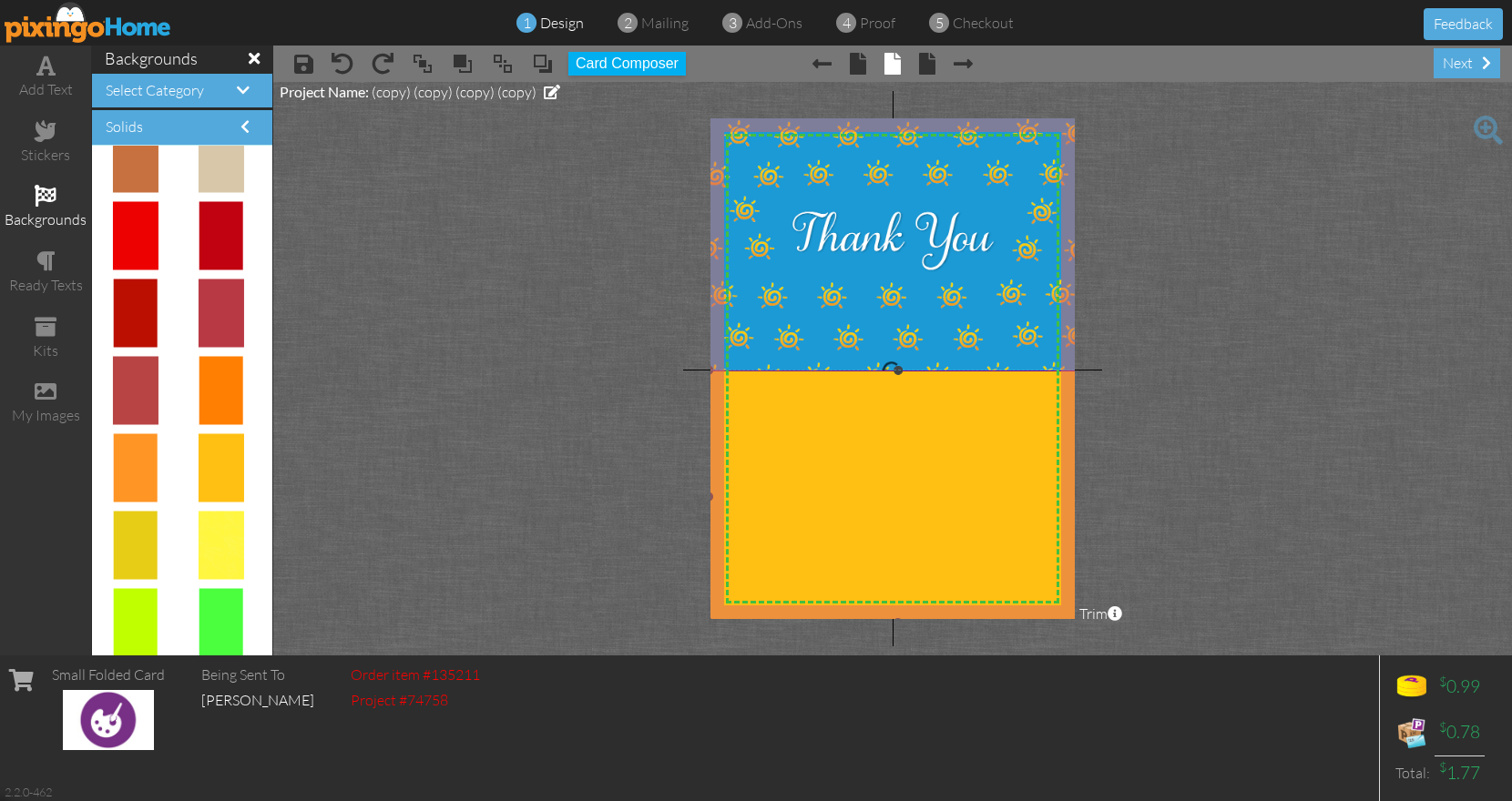
drag, startPoint x: 1000, startPoint y: 225, endPoint x: 1045, endPoint y: 440, distance: 219.7
click at [1045, 440] on div "X X X X X X X X X X X X X X X X X X X X X X X X X X X X X X X X X X X X X X X X…" at bounding box center [893, 368] width 364 height 500
click at [542, 65] on span at bounding box center [542, 64] width 22 height 28
click at [459, 61] on span at bounding box center [462, 64] width 22 height 28
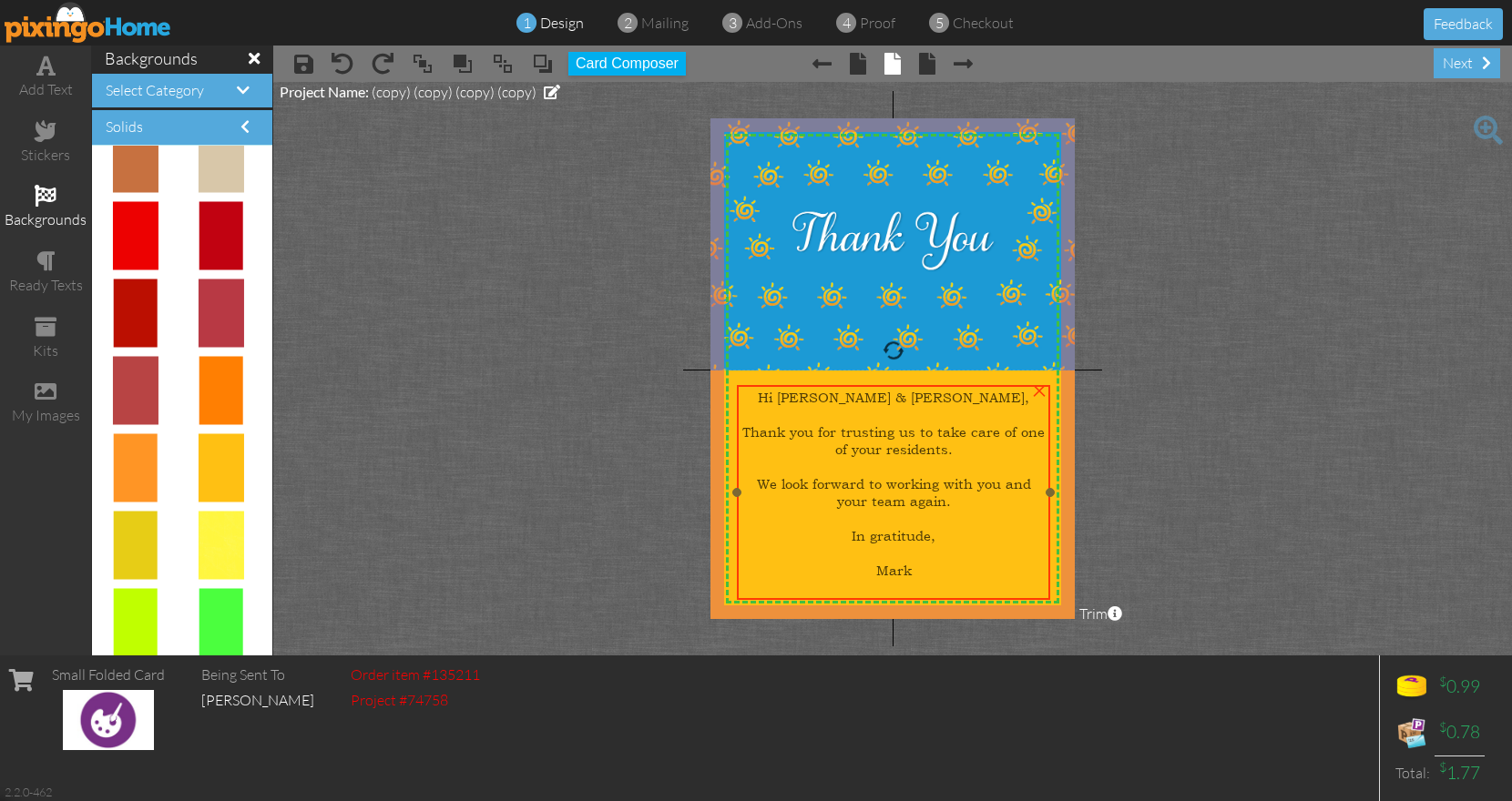
drag, startPoint x: 980, startPoint y: 404, endPoint x: 982, endPoint y: 384, distance: 20.1
click at [982, 384] on div at bounding box center [893, 493] width 323 height 225
click at [940, 510] on div at bounding box center [893, 518] width 305 height 17
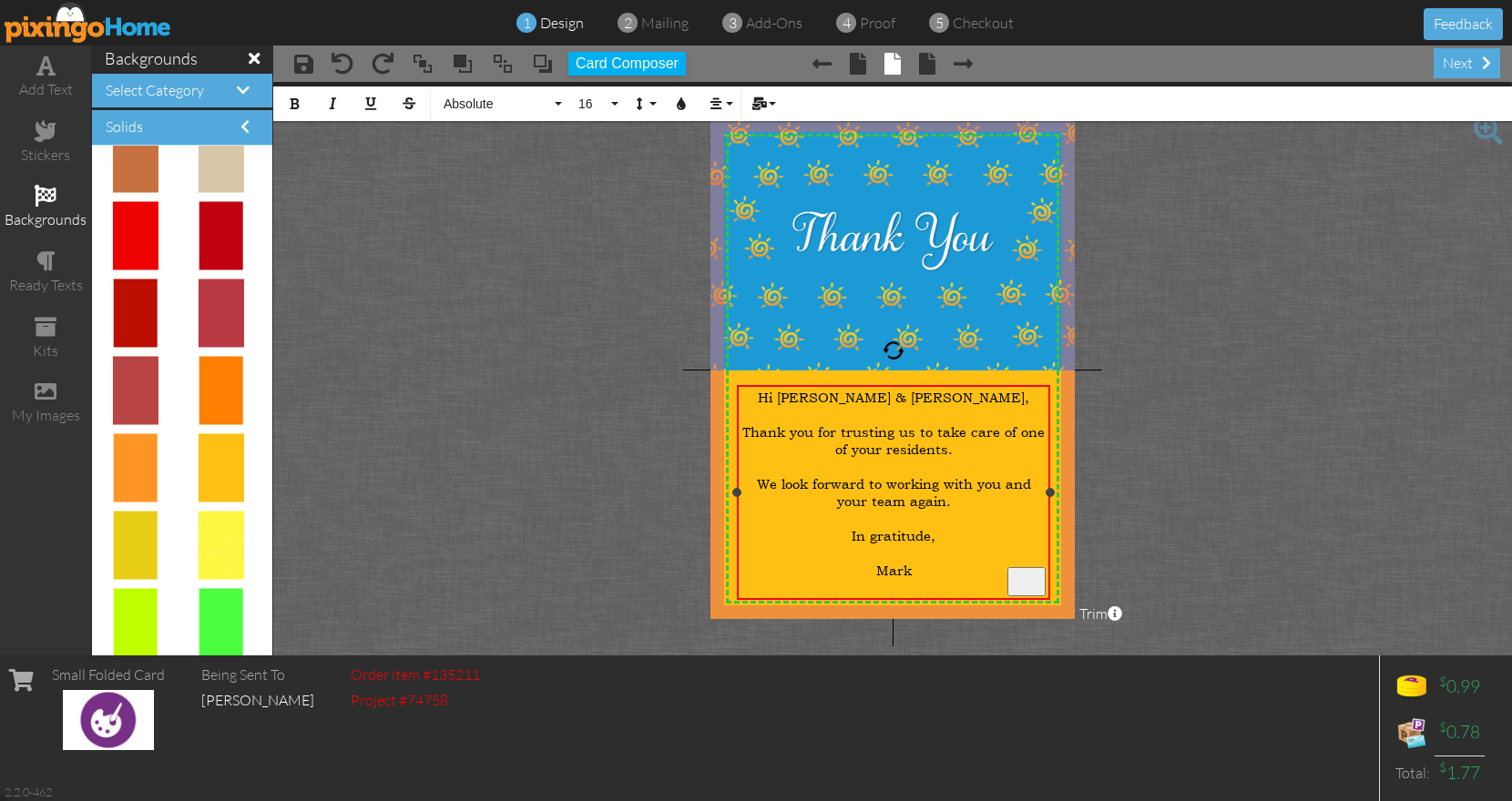
click at [940, 510] on div "To enrich screen reader interactions, please activate Accessibility in Grammarl…" at bounding box center [893, 518] width 305 height 17
click at [903, 562] on div "To enrich screen reader interactions, please activate Accessibility in Grammarl…" at bounding box center [893, 571] width 305 height 17
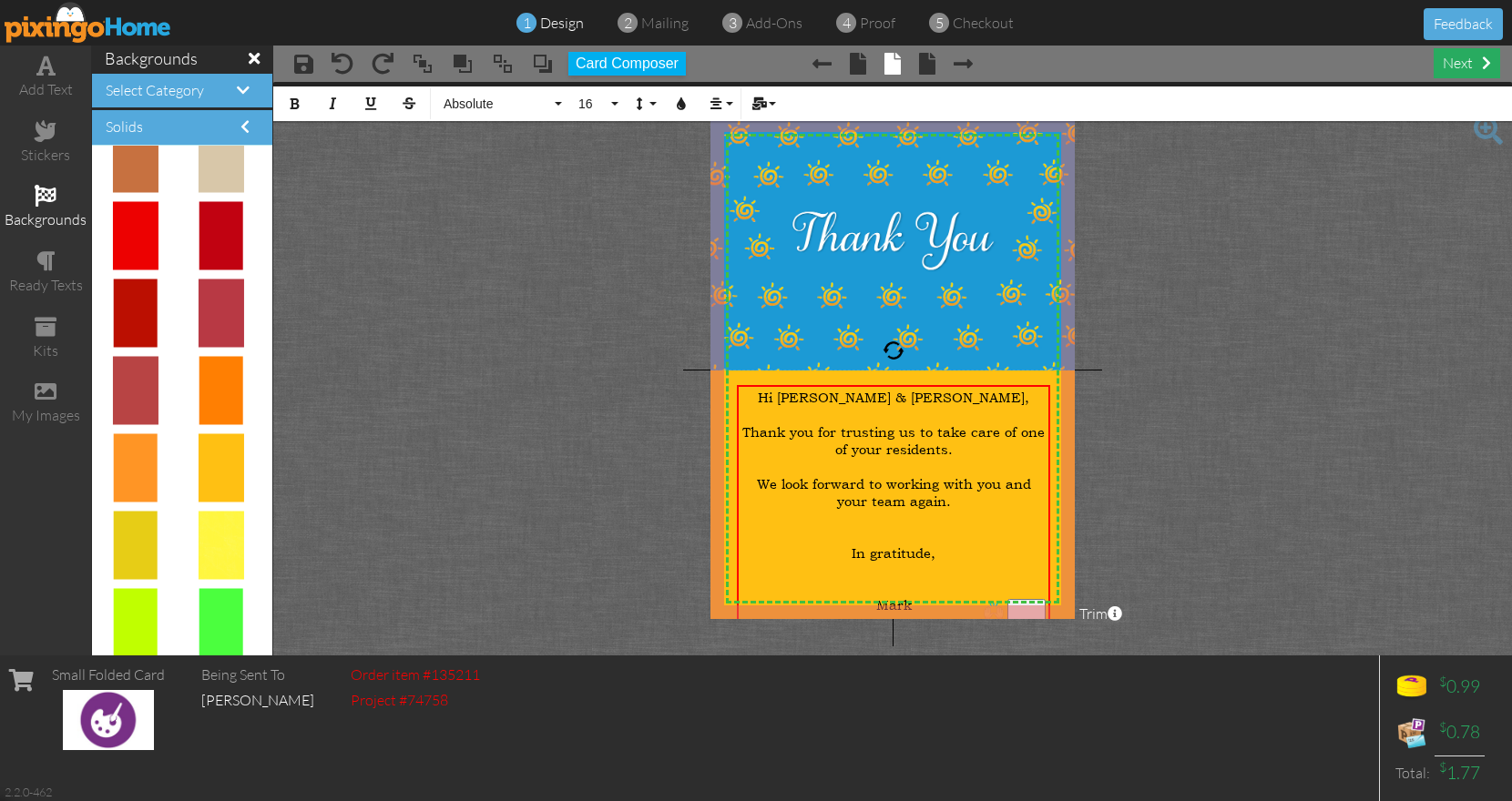
click at [1448, 68] on div "next" at bounding box center [1467, 64] width 67 height 30
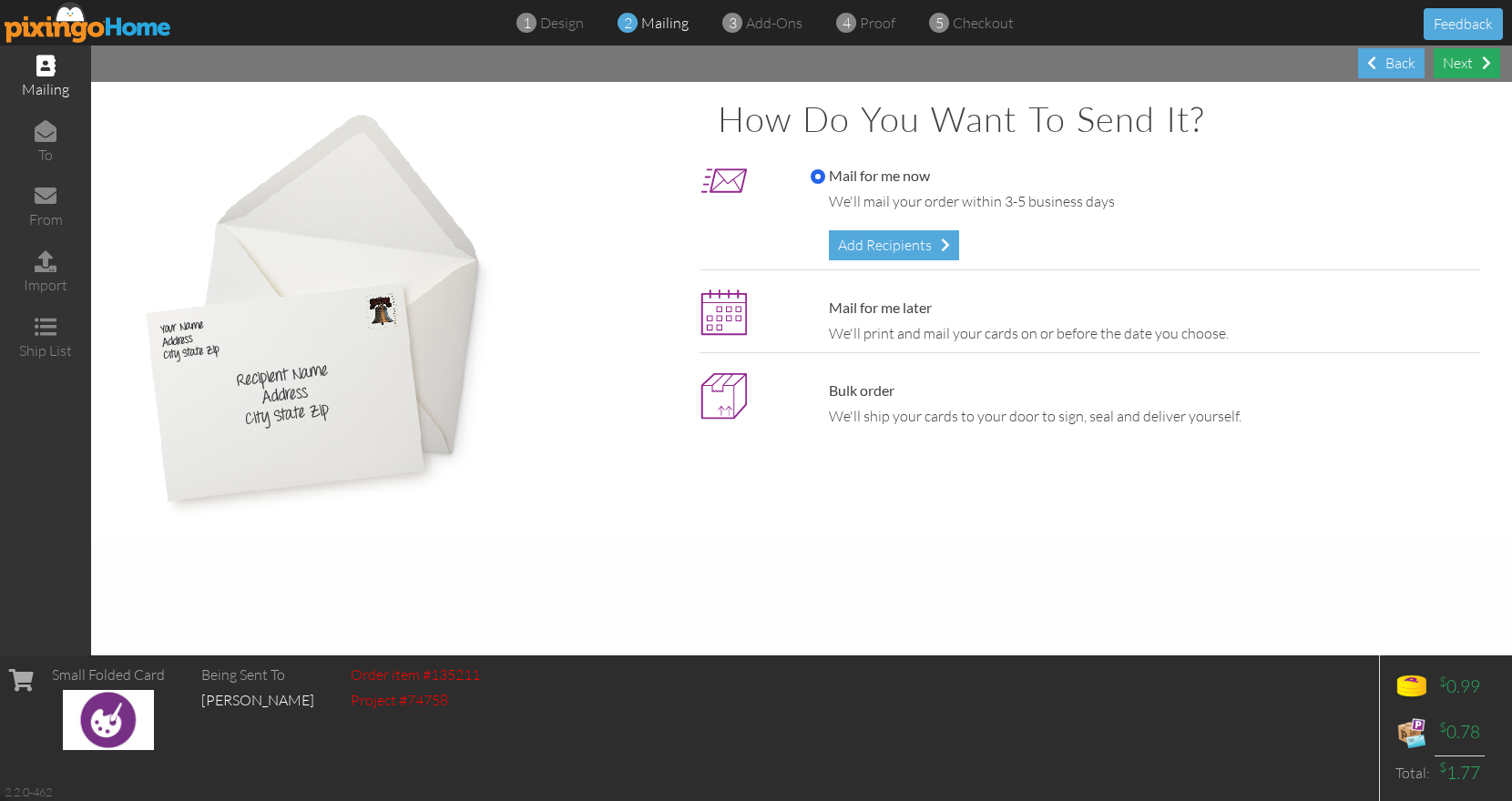
click at [1448, 68] on div "Next" at bounding box center [1467, 64] width 67 height 30
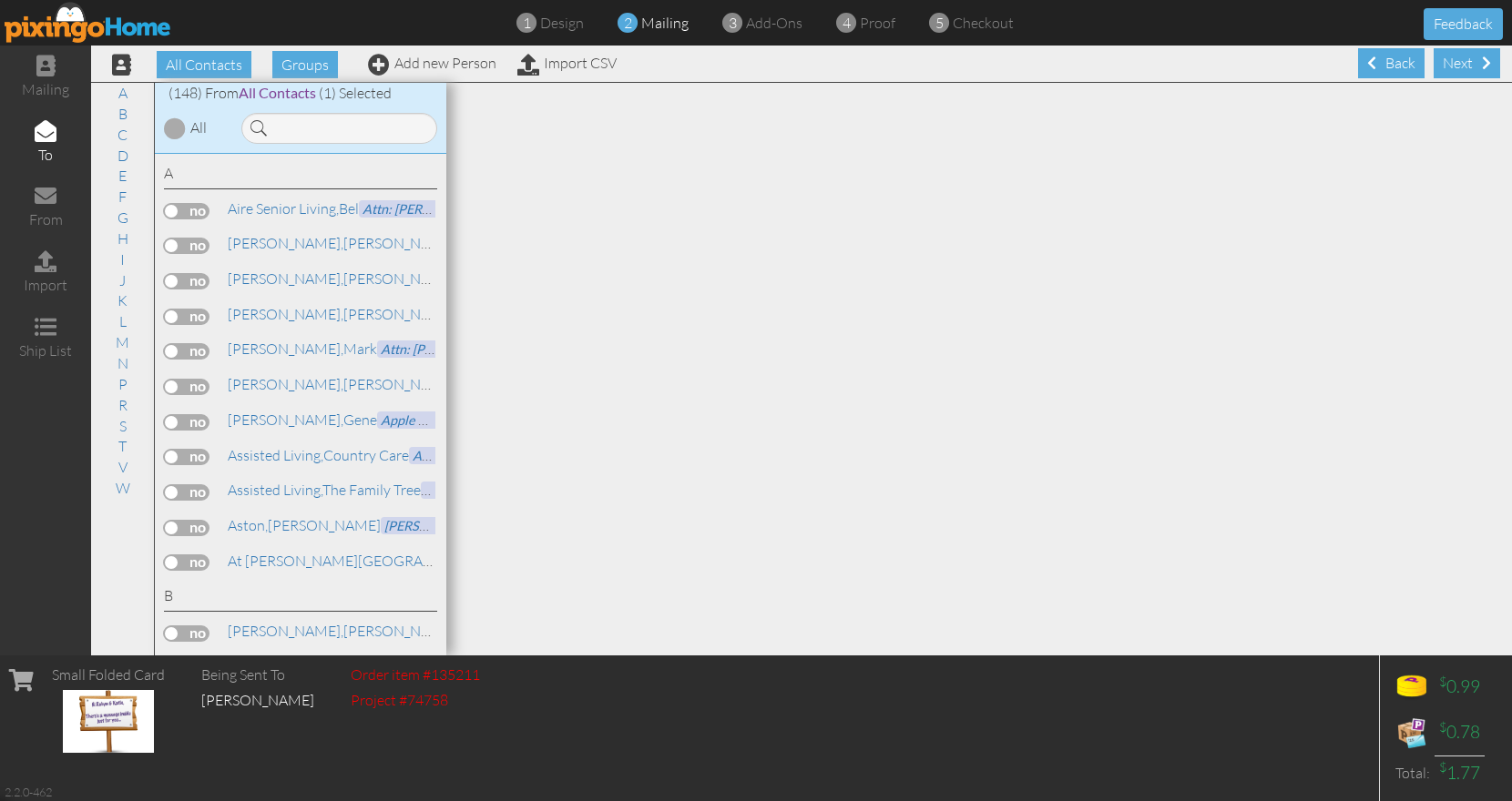
click at [1448, 68] on div "Next" at bounding box center [1467, 64] width 67 height 30
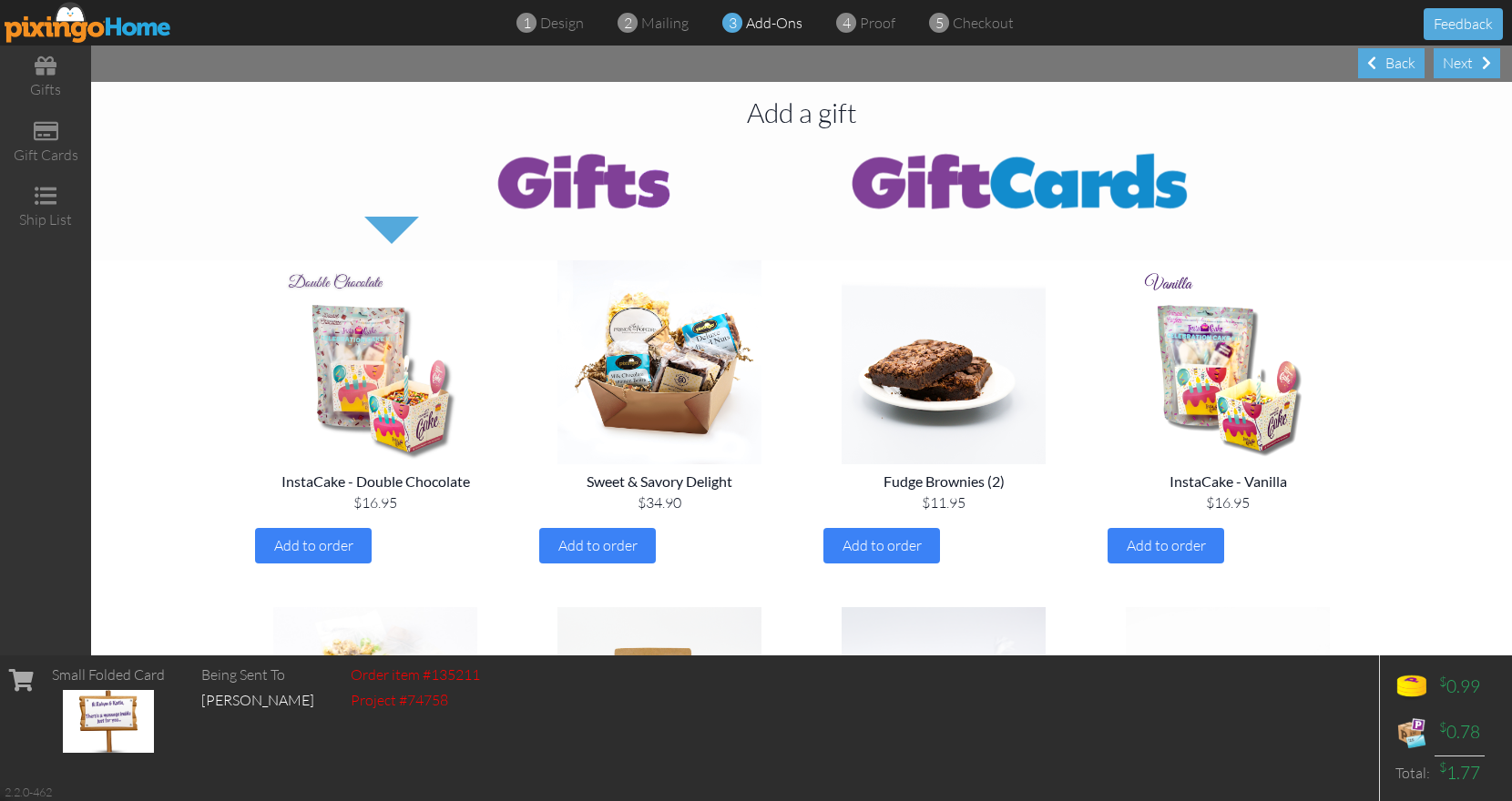
click at [1448, 68] on div "Next" at bounding box center [1467, 64] width 67 height 30
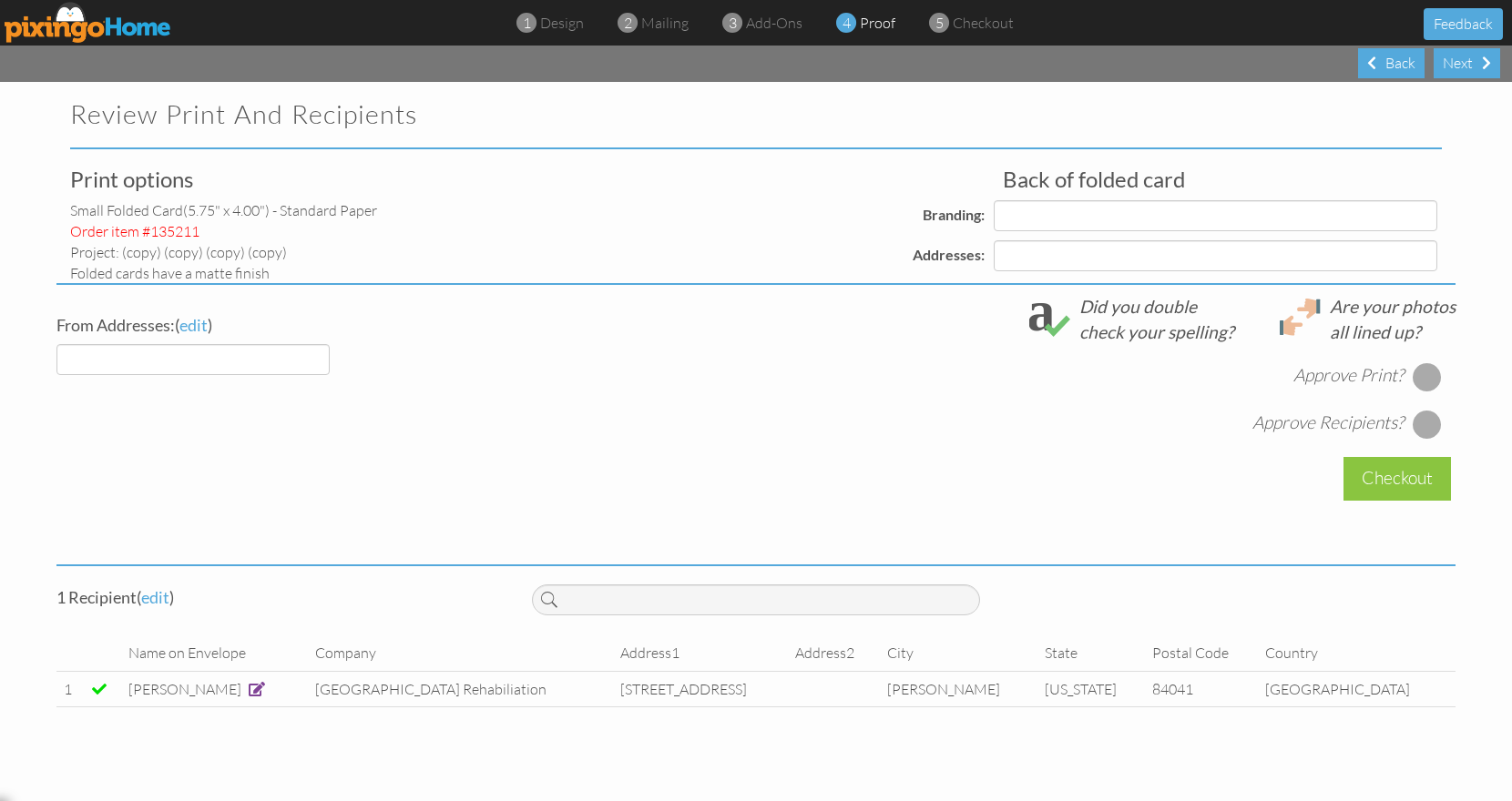
select select "object:2525"
select select "object:2529"
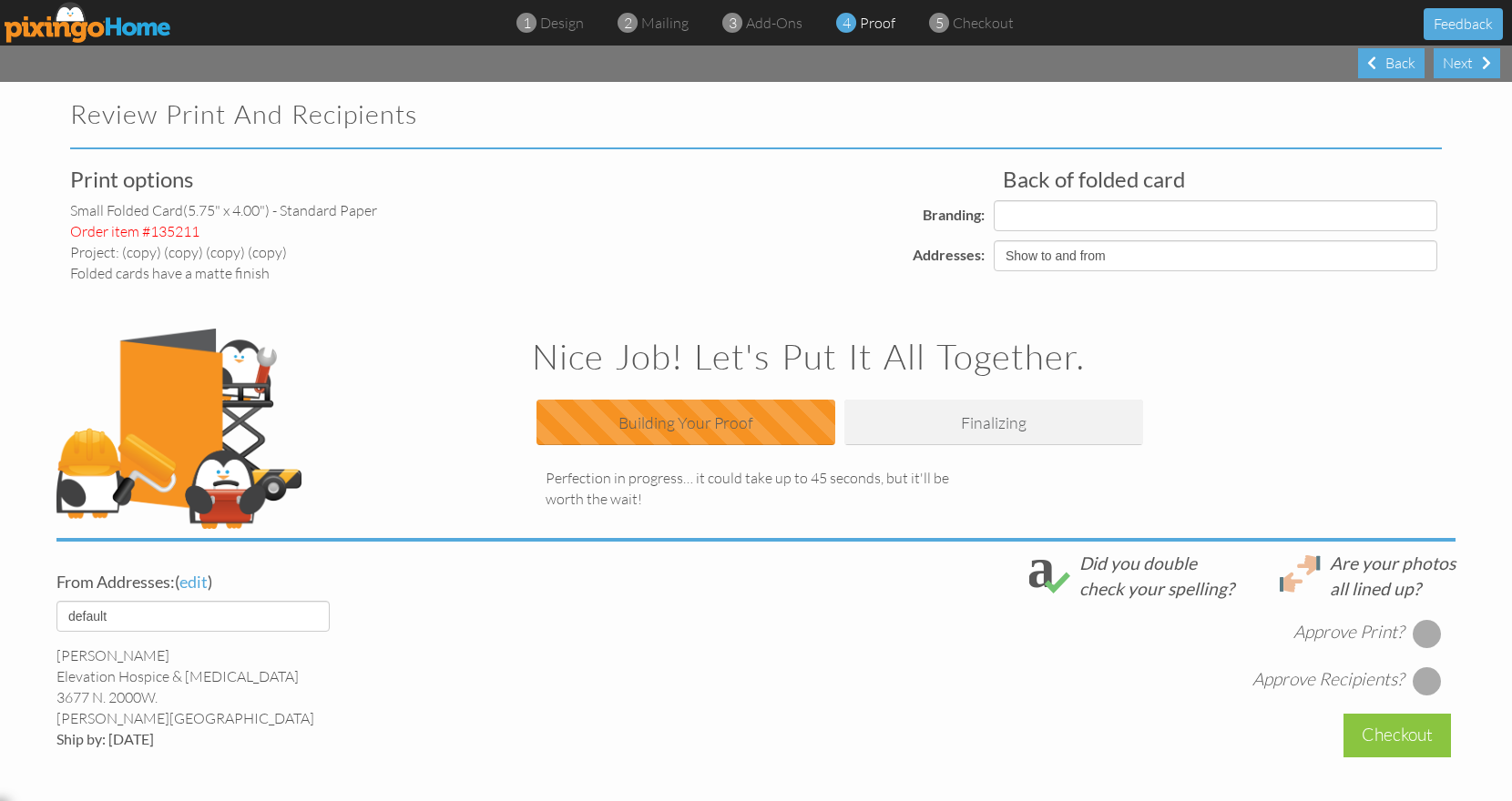
select select "object:2538"
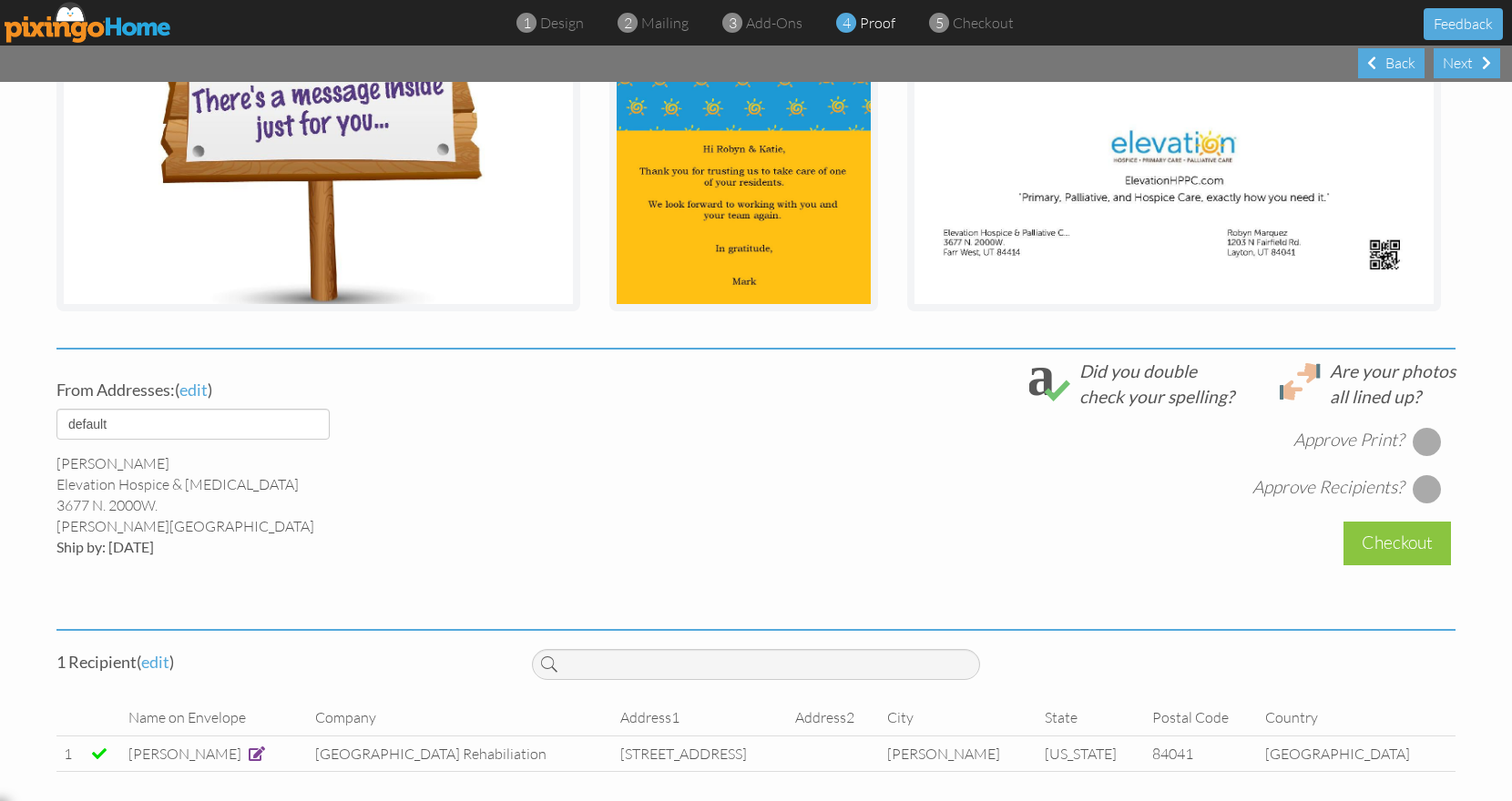
scroll to position [420, 0]
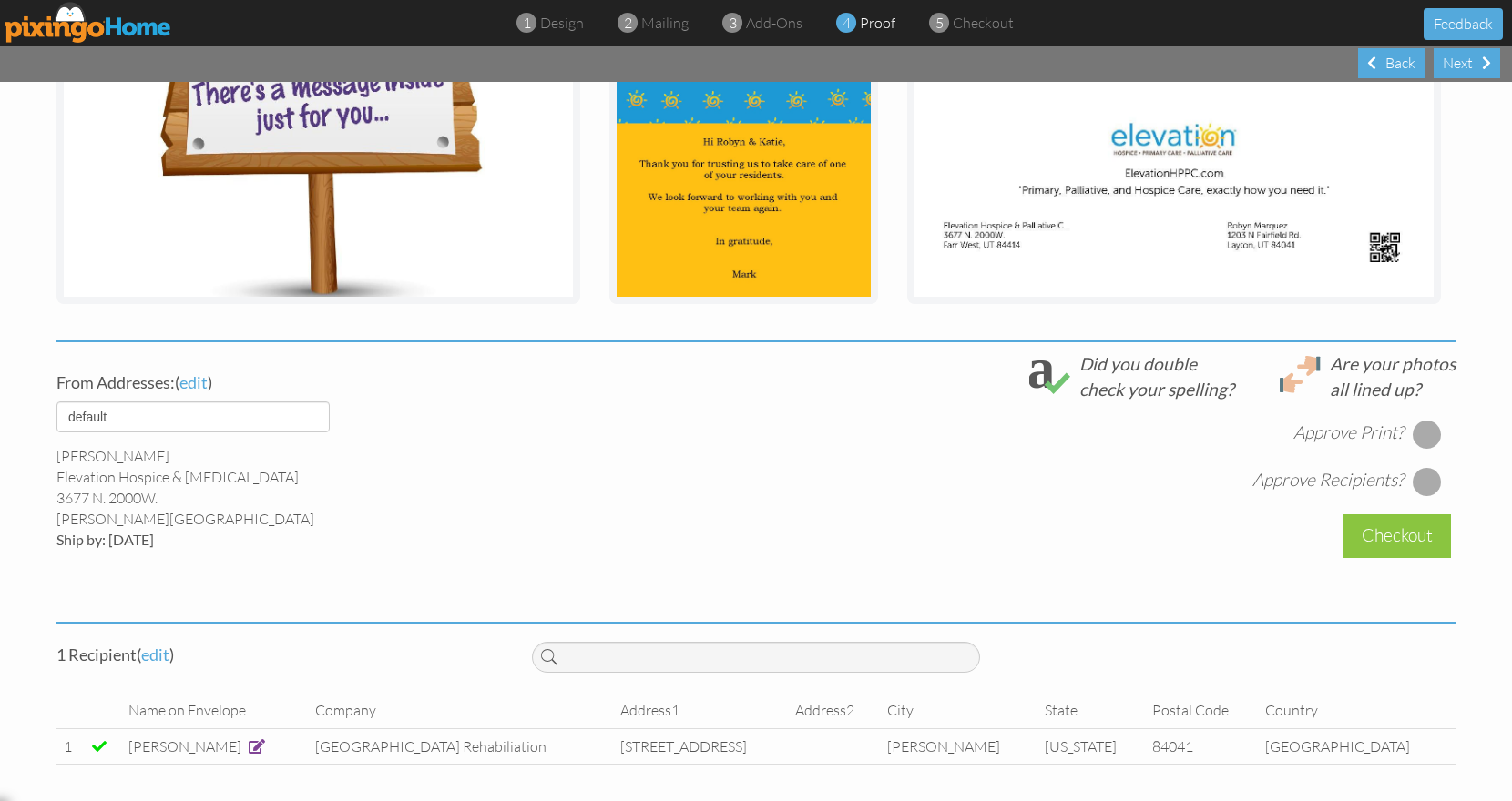
click at [1423, 431] on div at bounding box center [1426, 434] width 29 height 29
click at [1421, 480] on div at bounding box center [1426, 481] width 29 height 29
click at [1405, 537] on div "Checkout" at bounding box center [1397, 536] width 108 height 43
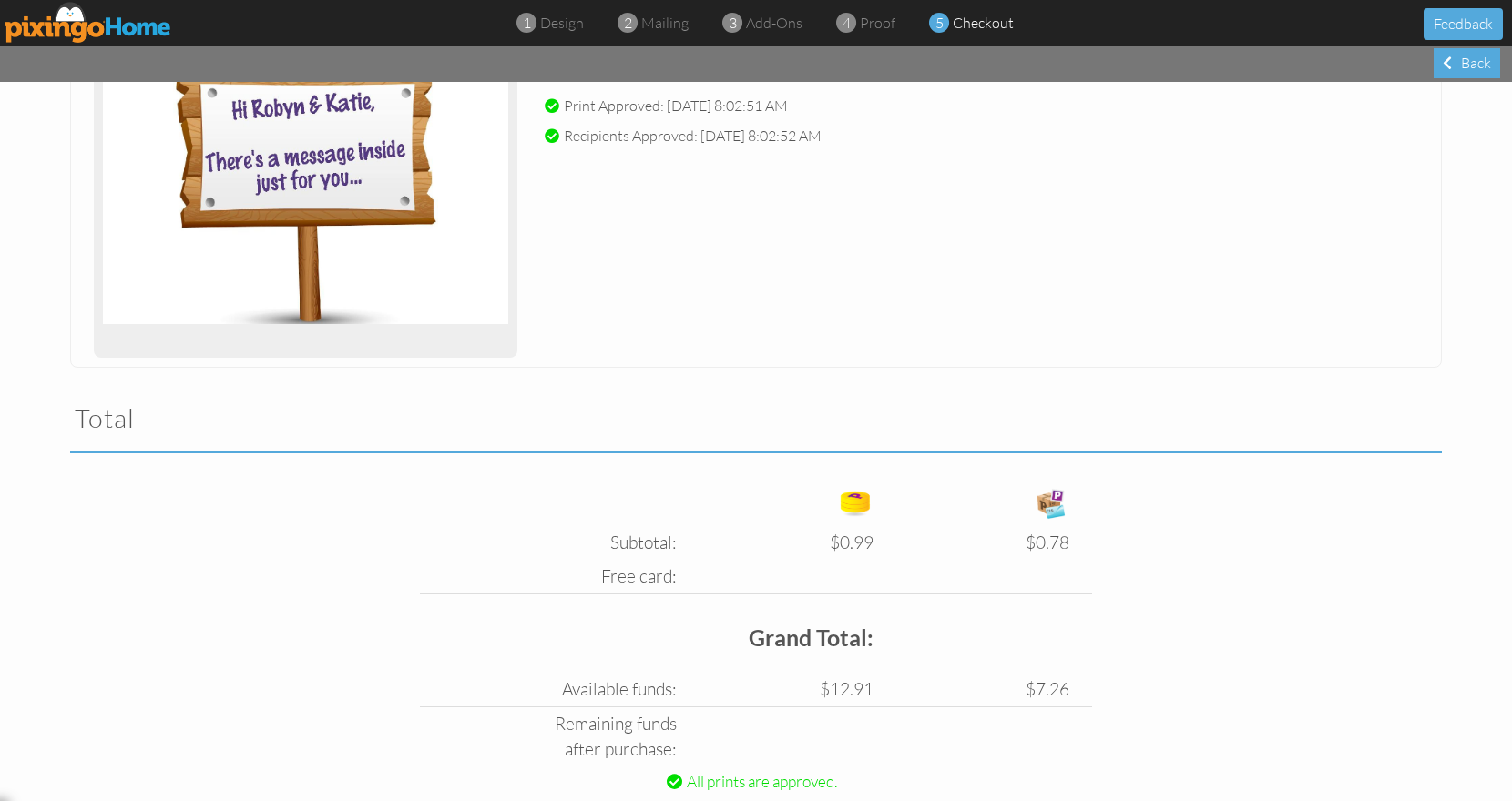
scroll to position [400, 0]
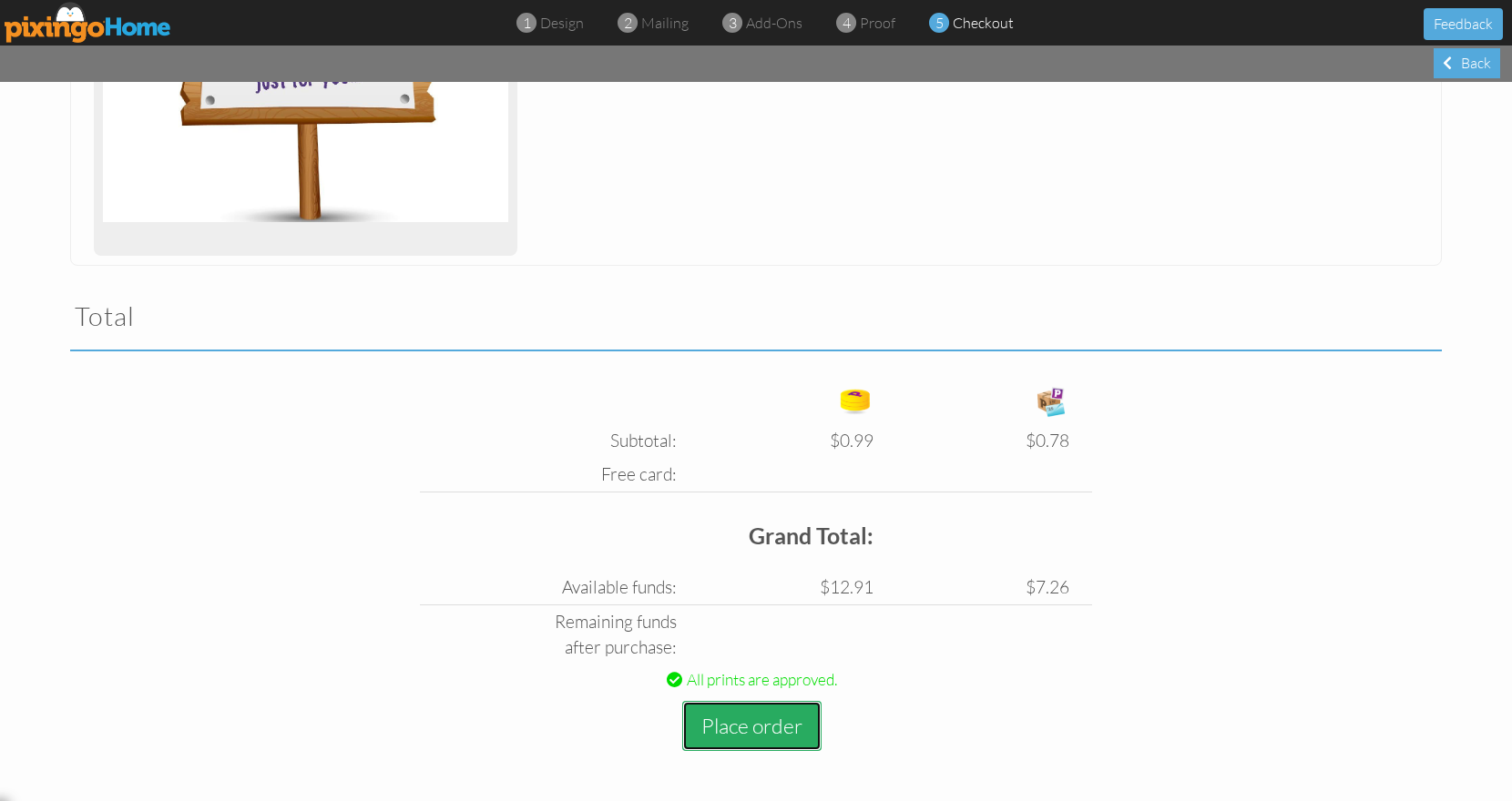
click at [779, 720] on button "Place order" at bounding box center [752, 726] width 139 height 50
